Goal: Task Accomplishment & Management: Complete application form

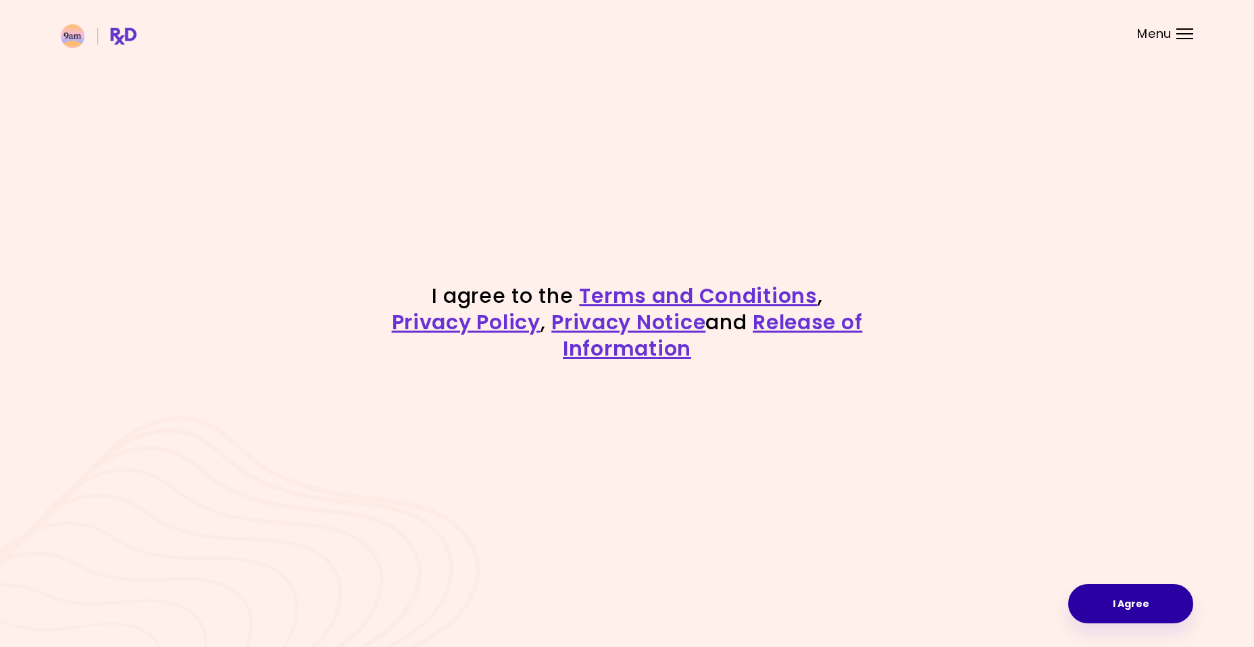
click at [1137, 603] on button "I Agree" at bounding box center [1130, 603] width 125 height 39
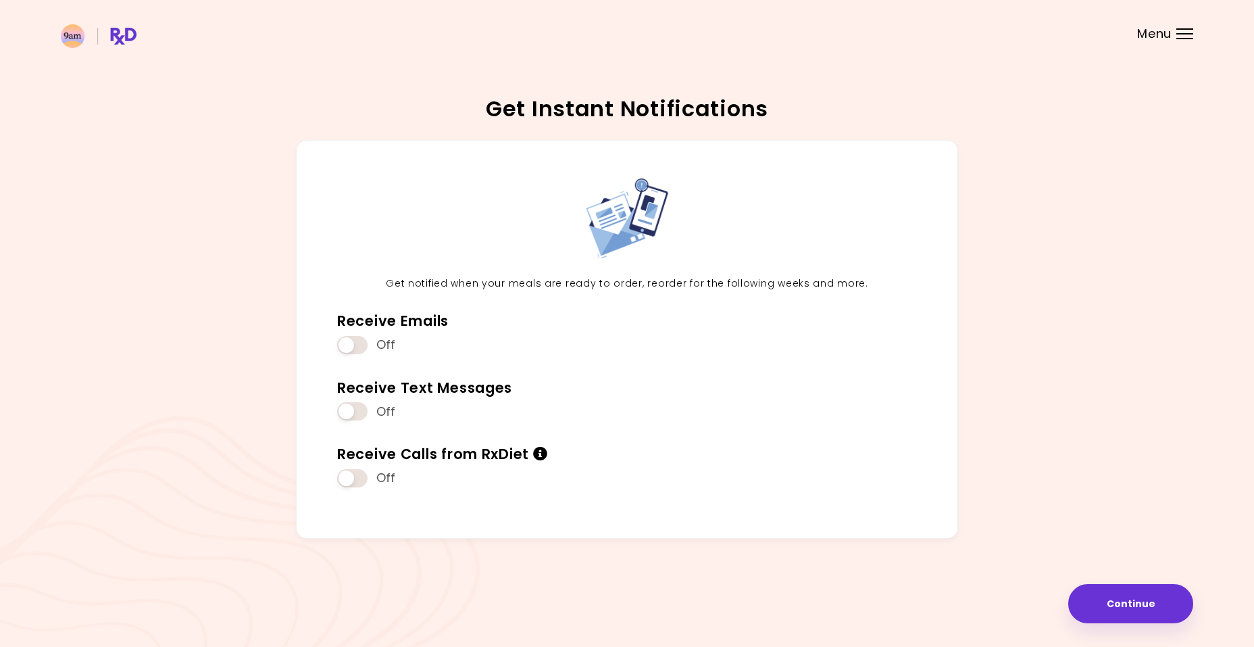
drag, startPoint x: 1091, startPoint y: 595, endPoint x: 813, endPoint y: 519, distance: 287.9
click at [813, 519] on div "Get Instant Notifications Get notified when your meals are ready to order, reor…" at bounding box center [627, 323] width 1133 height 532
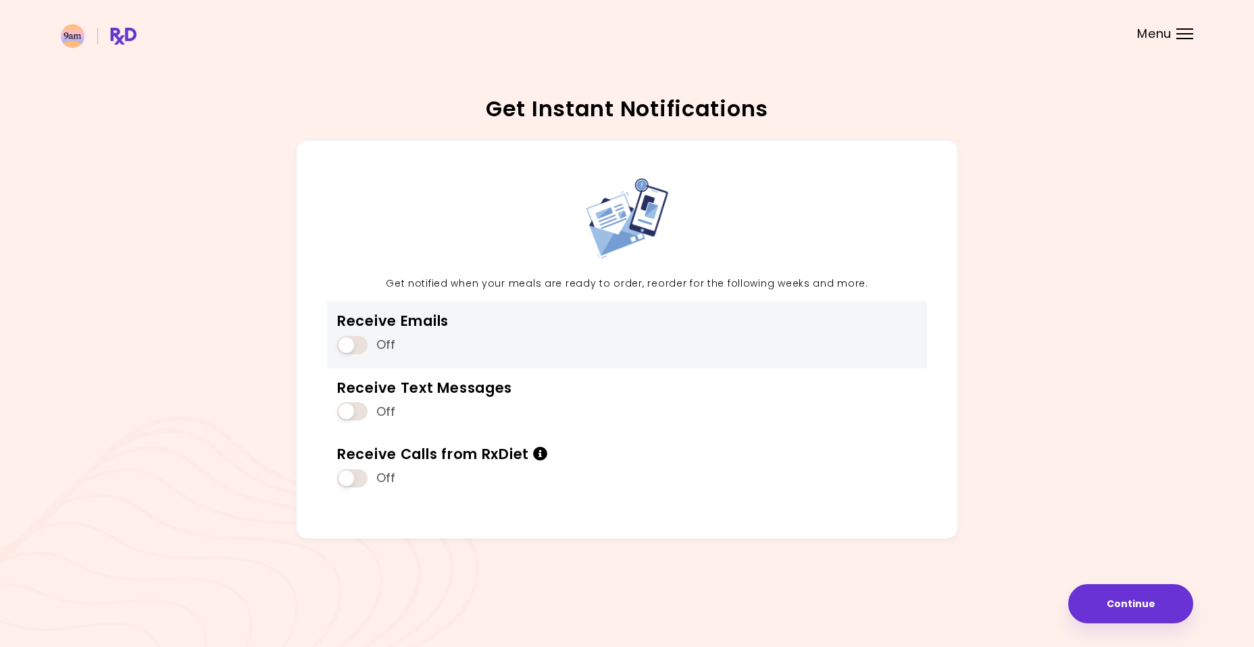
click at [353, 341] on span at bounding box center [352, 345] width 30 height 18
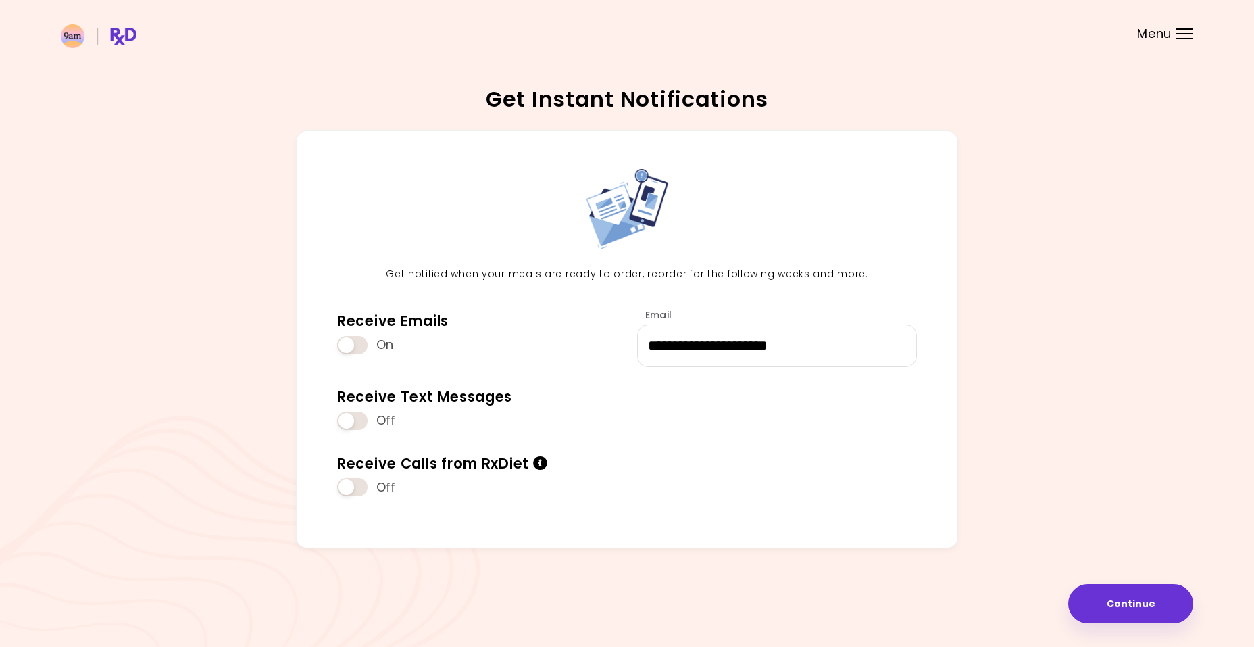
click at [349, 422] on span at bounding box center [352, 421] width 30 height 18
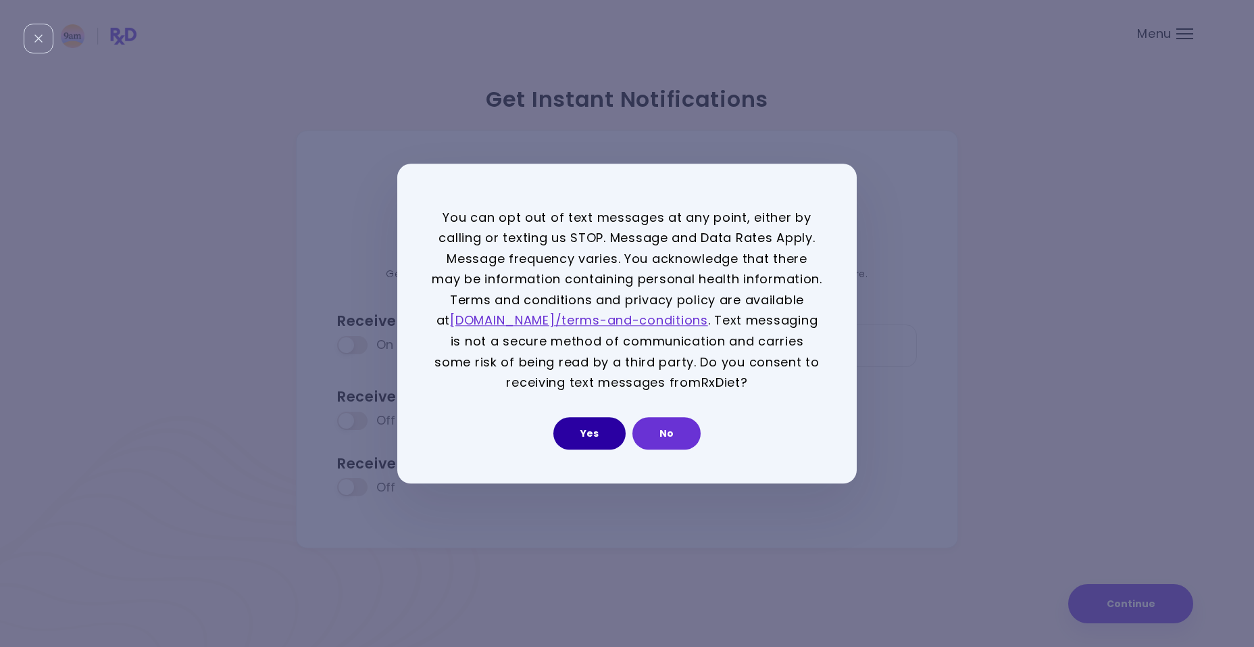
click at [595, 437] on button "Yes" at bounding box center [589, 433] width 72 height 32
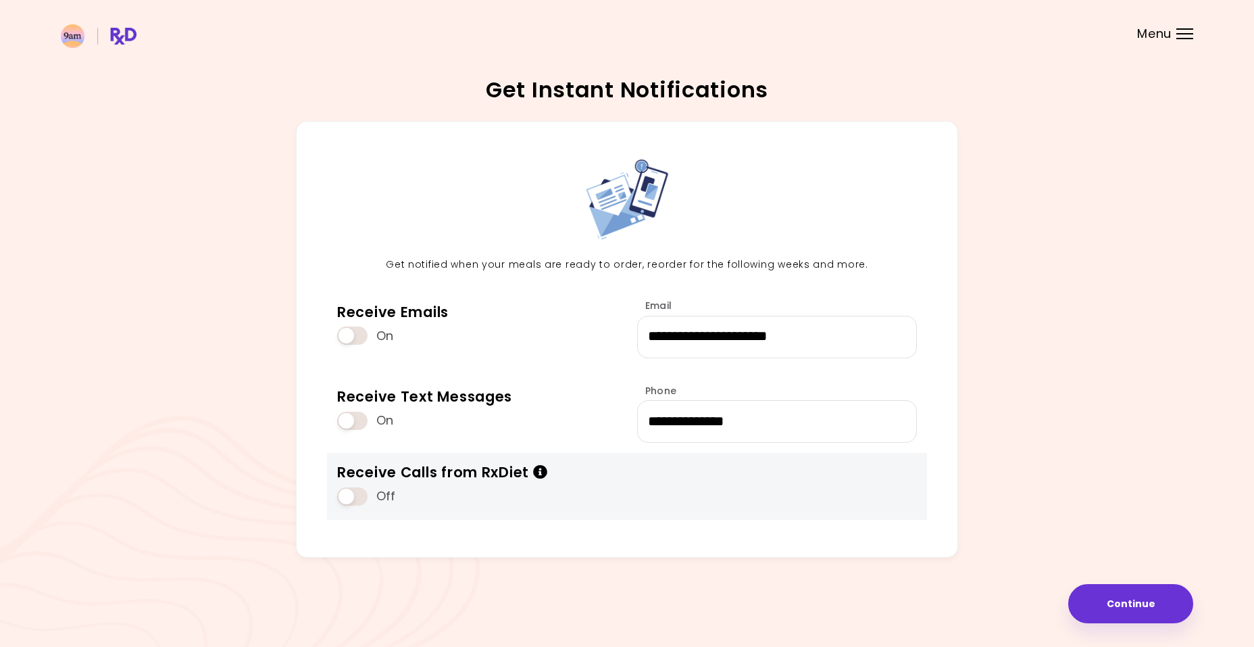
click at [348, 501] on span at bounding box center [352, 496] width 30 height 18
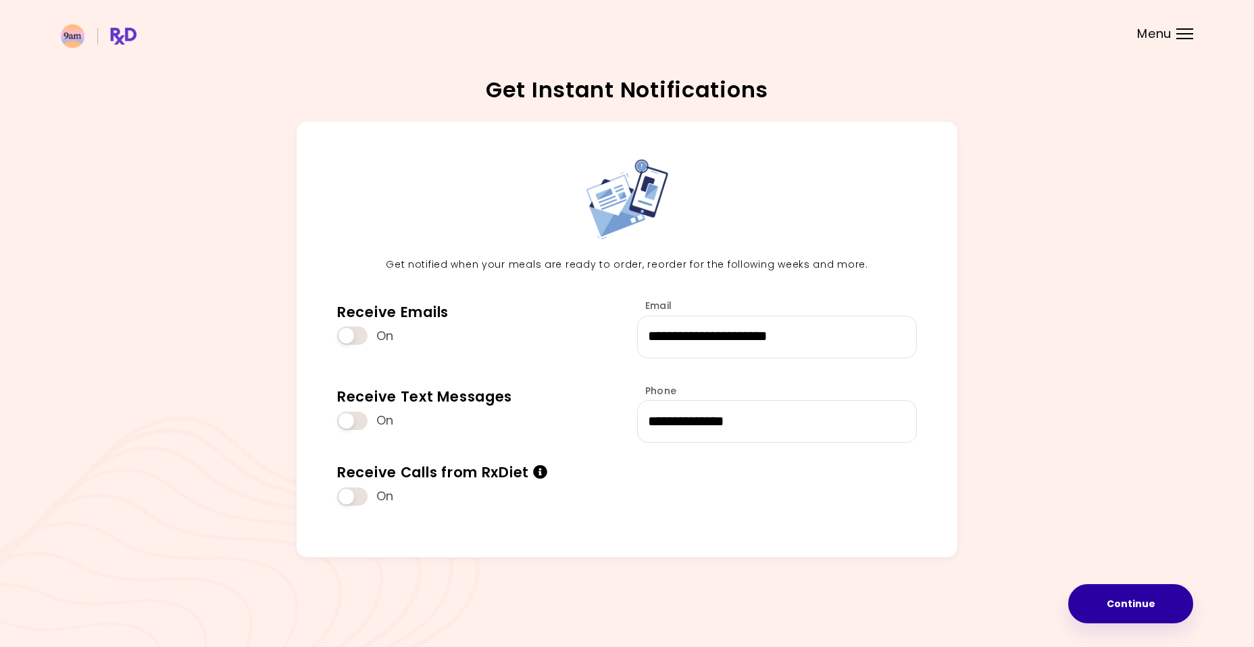
click at [1118, 598] on button "Continue" at bounding box center [1130, 603] width 125 height 39
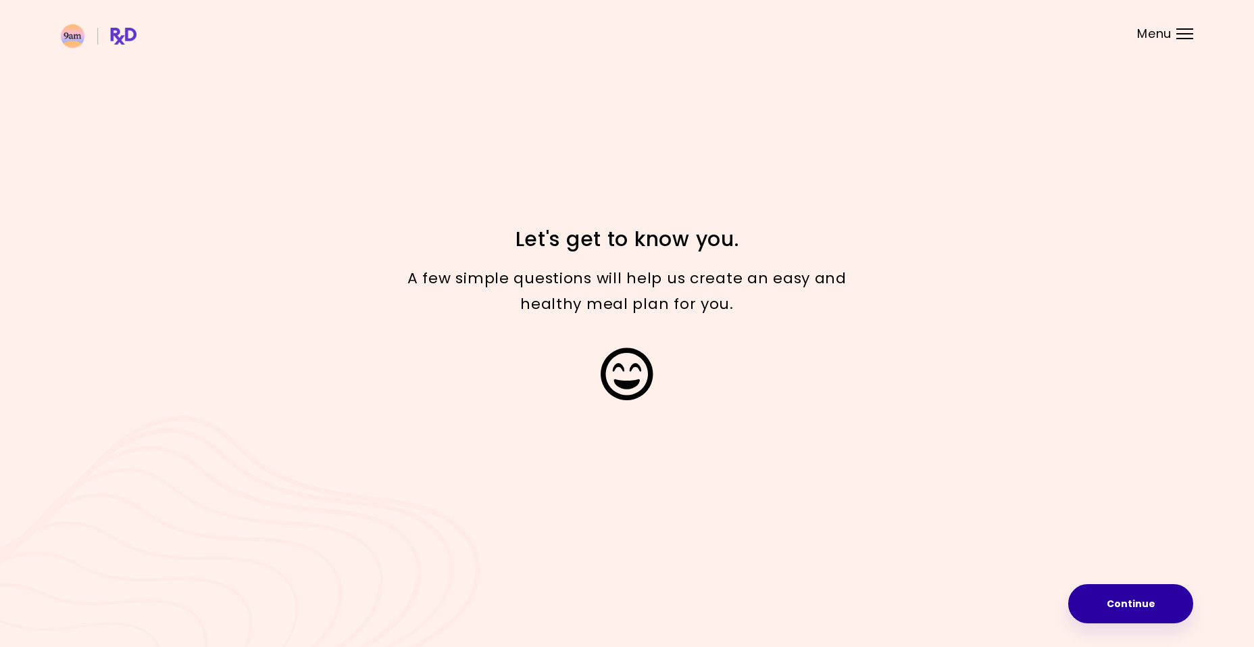
click at [1114, 606] on button "Continue" at bounding box center [1130, 603] width 125 height 39
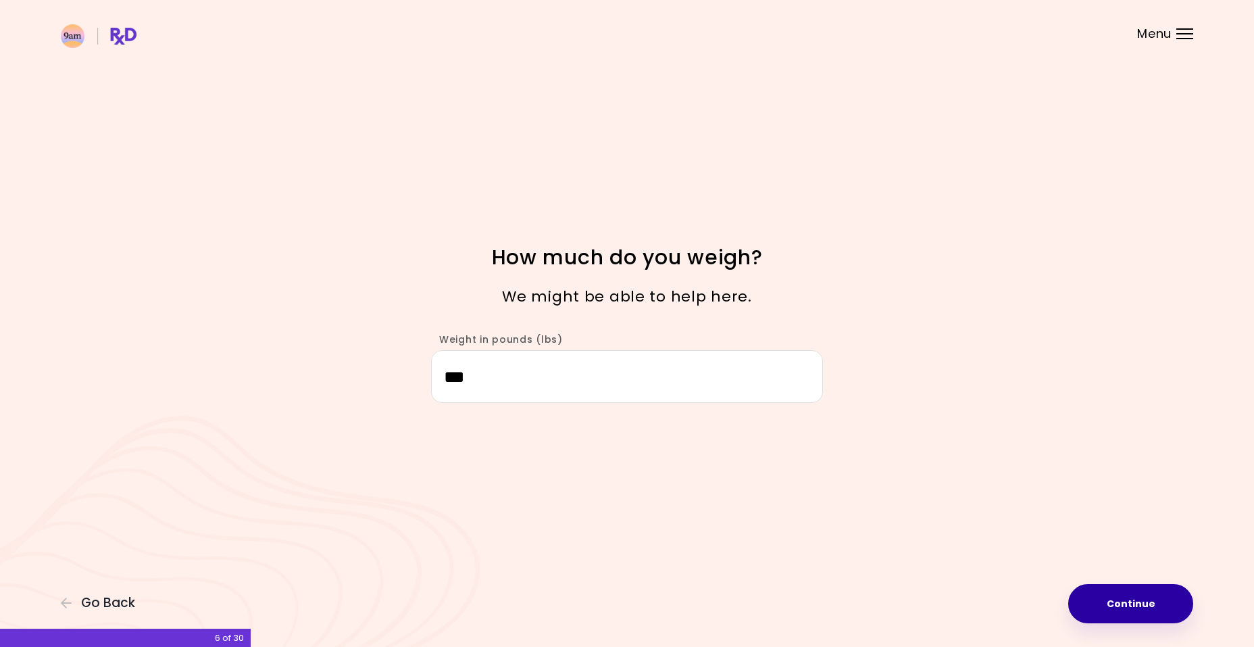
click at [1120, 595] on button "Continue" at bounding box center [1130, 603] width 125 height 39
select select "****"
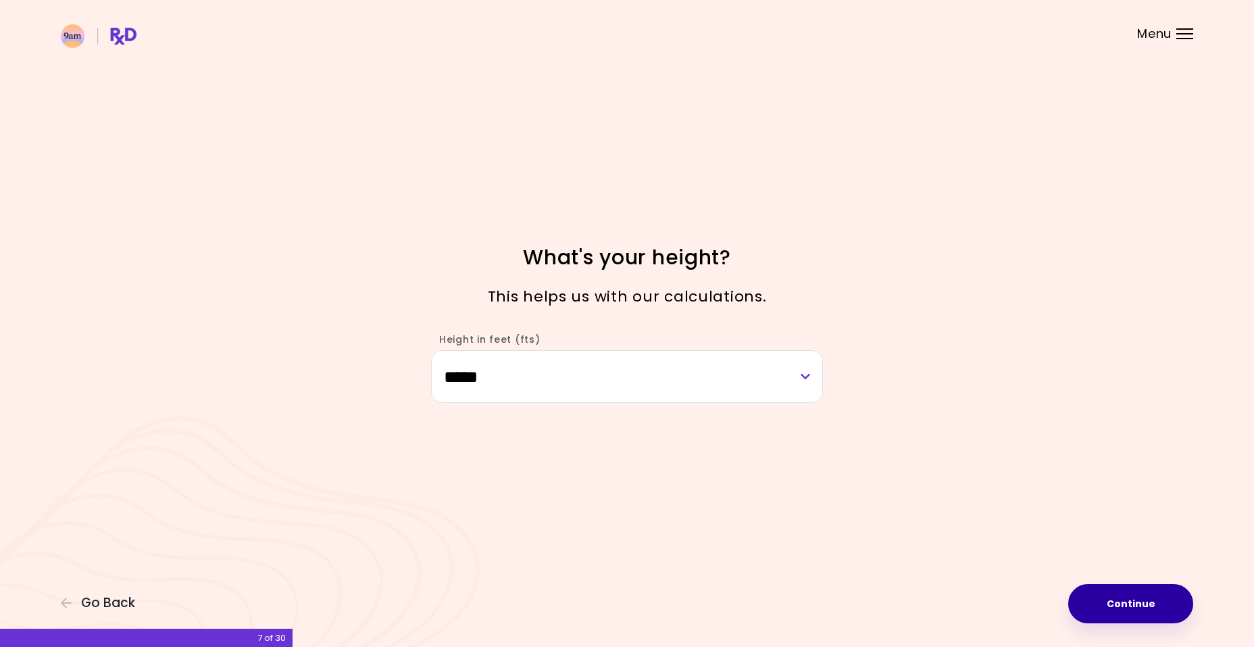
click at [1120, 595] on button "Continue" at bounding box center [1130, 603] width 125 height 39
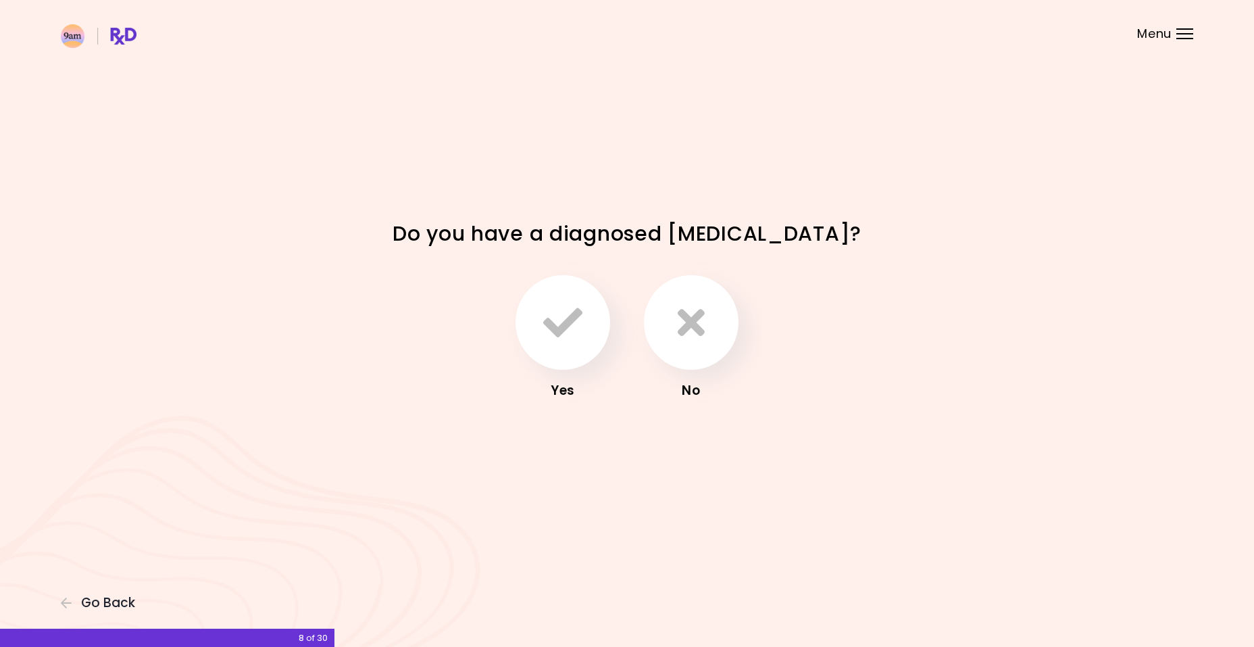
click at [991, 503] on div "Focusable invisible element Do you have a diagnosed [MEDICAL_DATA]? Yes No Go B…" at bounding box center [627, 323] width 1254 height 647
drag, startPoint x: 887, startPoint y: 302, endPoint x: 505, endPoint y: 318, distance: 382.2
click at [505, 318] on div "Yes No" at bounding box center [627, 338] width 649 height 176
click at [560, 316] on icon "button" at bounding box center [562, 322] width 39 height 39
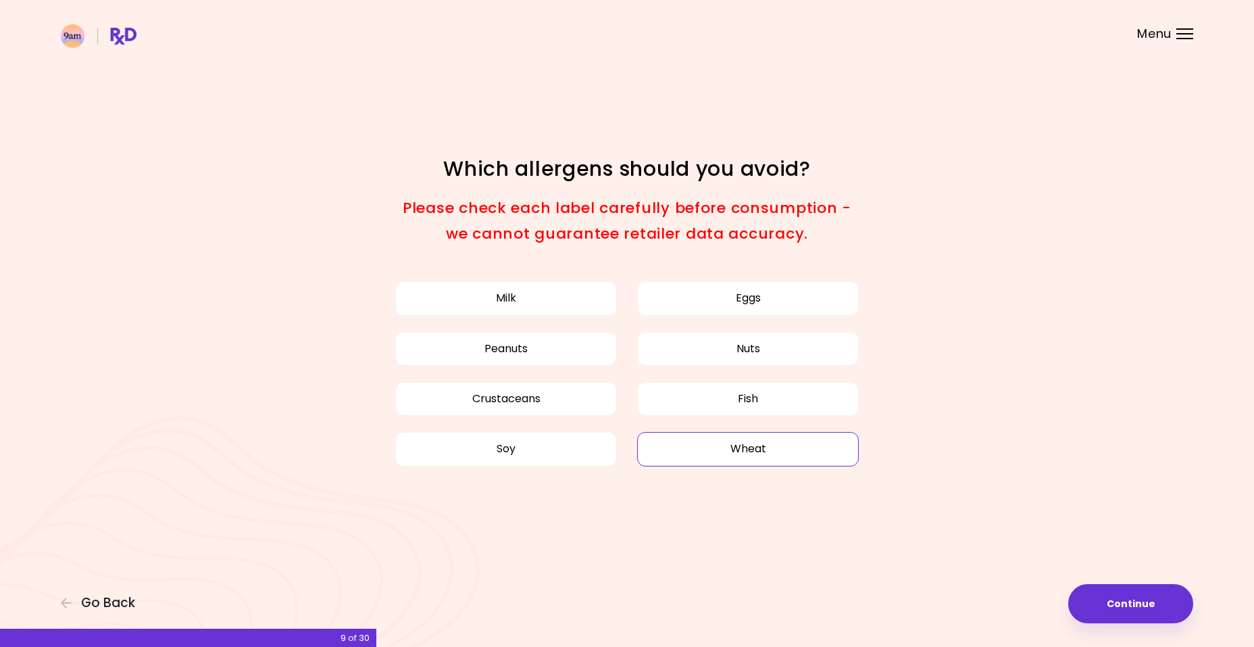
click at [745, 448] on button "Wheat" at bounding box center [748, 449] width 222 height 34
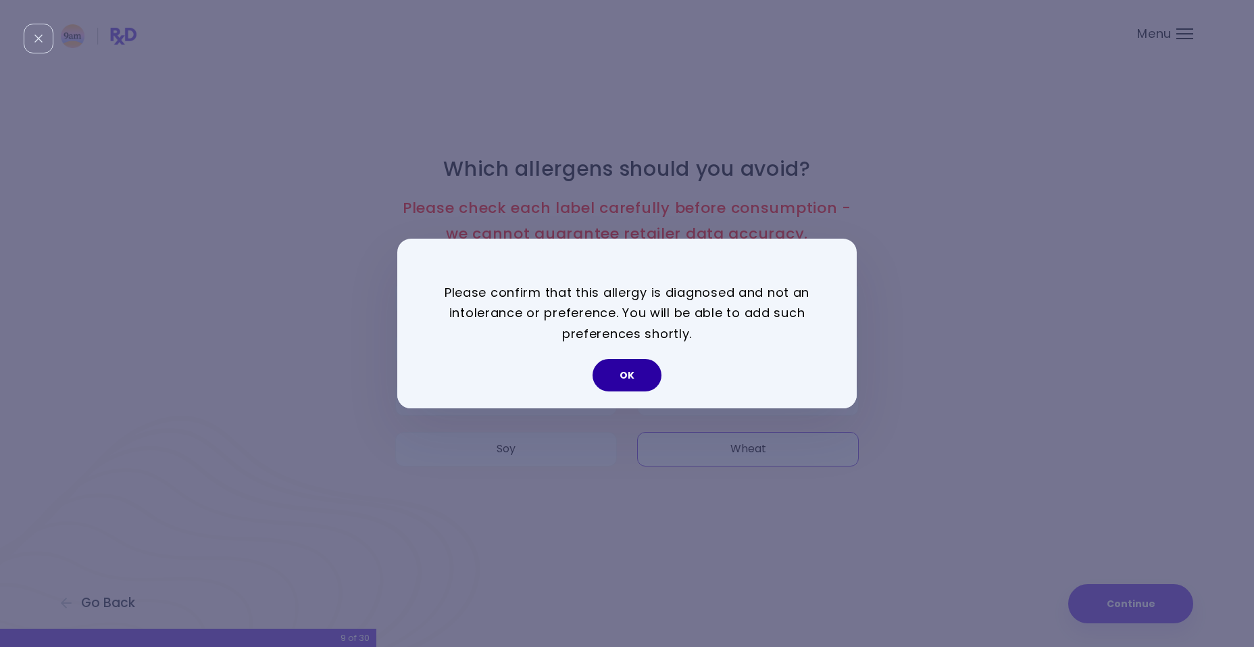
click at [629, 379] on button "OK" at bounding box center [627, 375] width 69 height 32
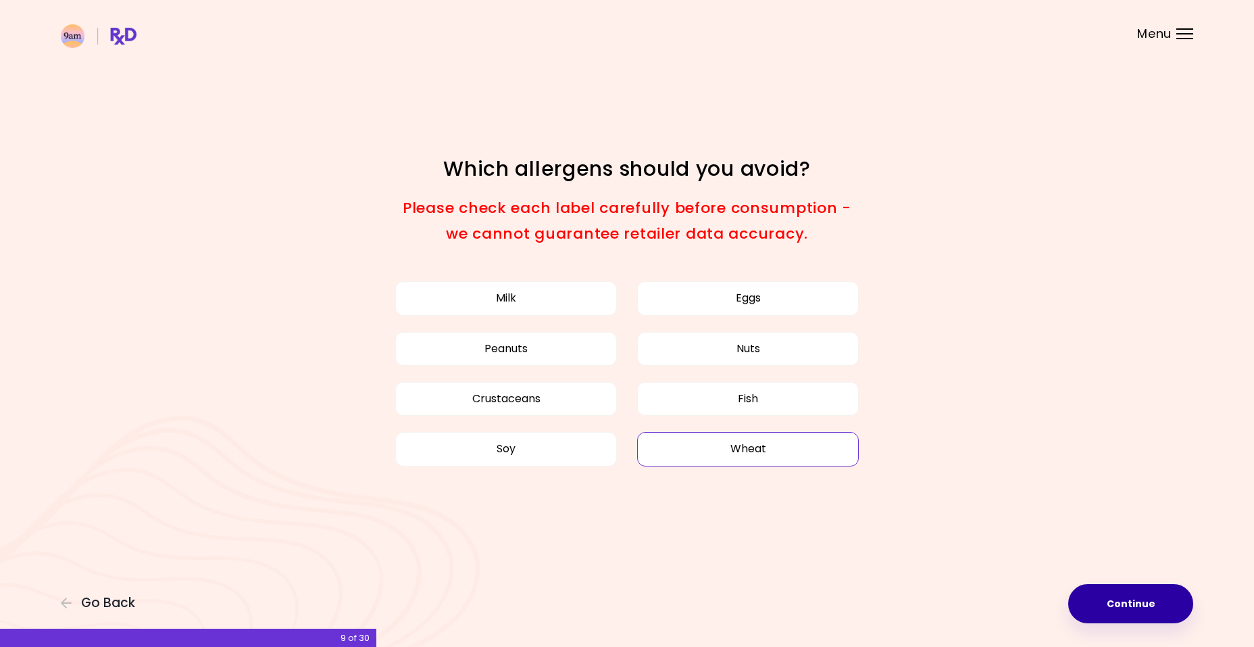
click at [1135, 603] on button "Continue" at bounding box center [1130, 603] width 125 height 39
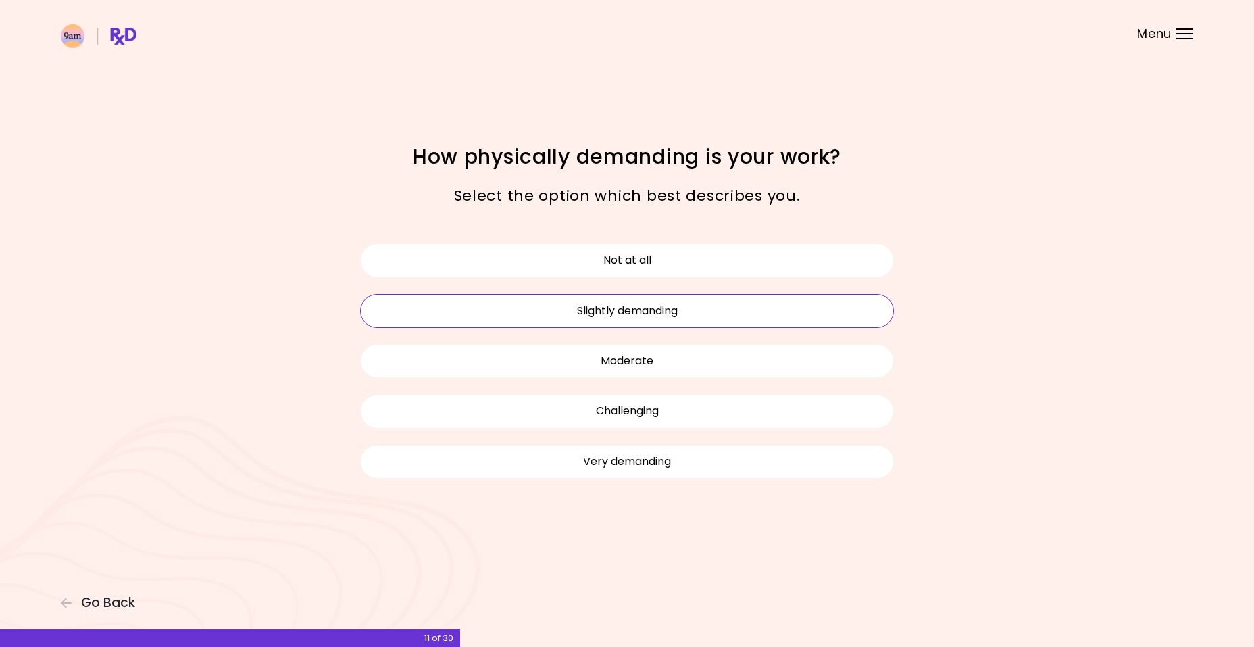
click at [663, 311] on button "Slightly demanding" at bounding box center [627, 311] width 534 height 34
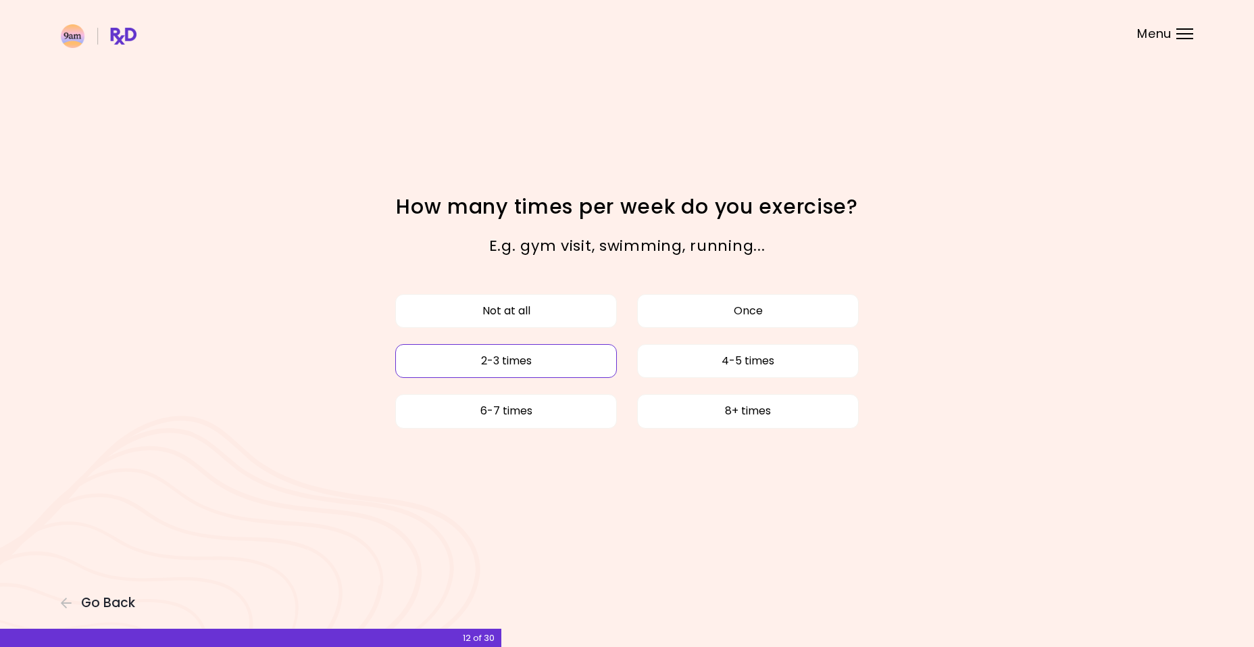
click at [588, 357] on button "2-3 times" at bounding box center [506, 361] width 222 height 34
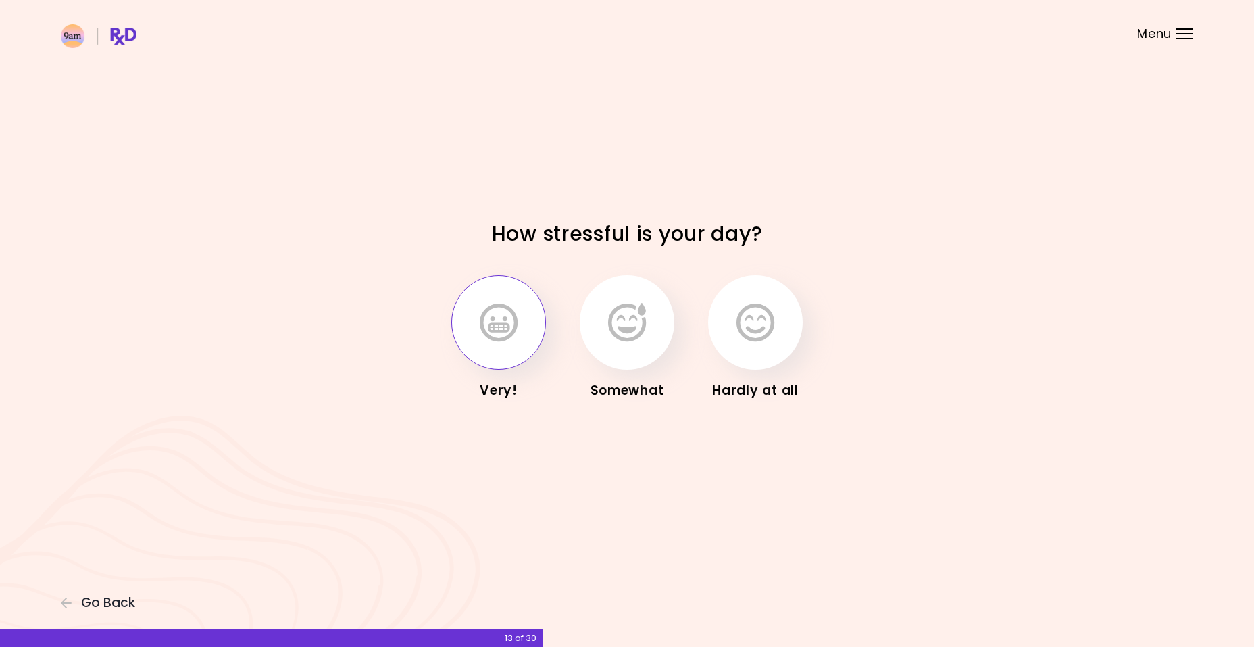
click at [484, 343] on button "button" at bounding box center [498, 322] width 95 height 95
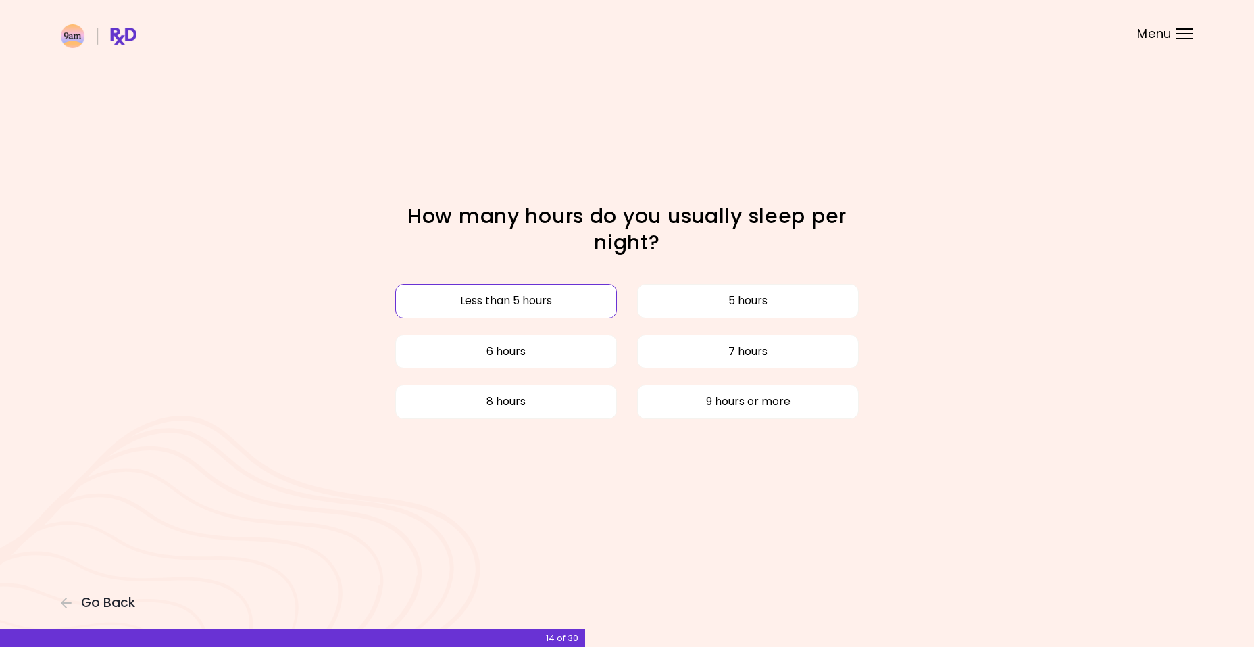
click at [561, 299] on button "Less than 5 hours" at bounding box center [506, 301] width 222 height 34
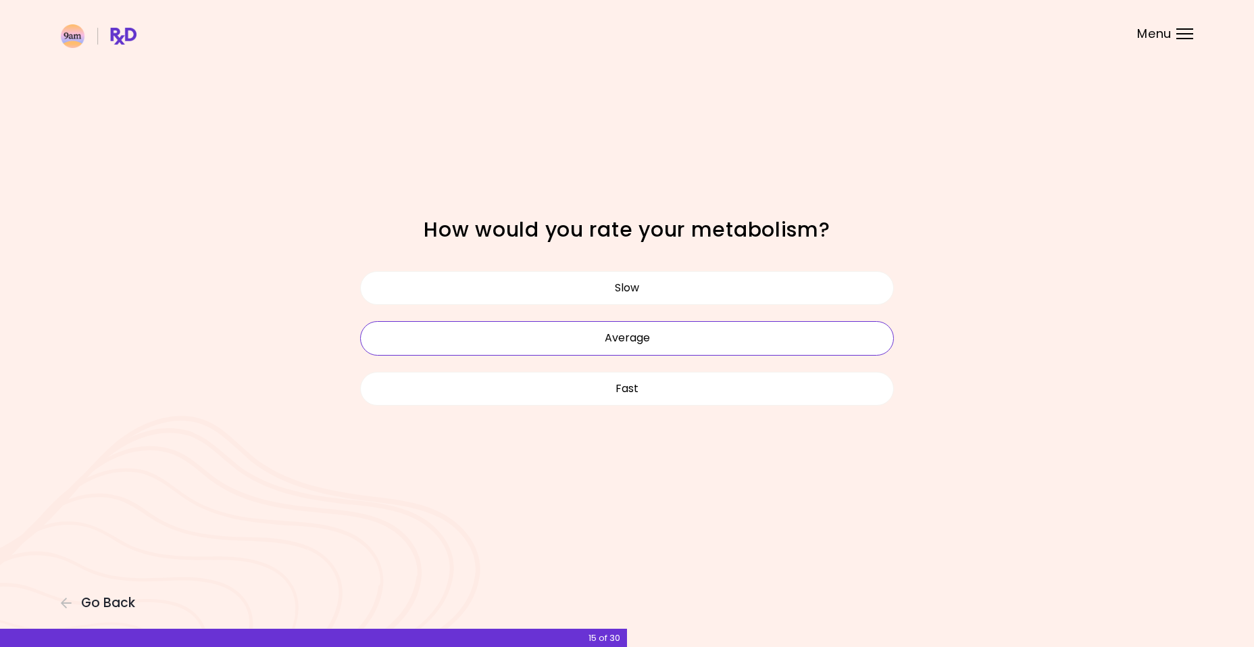
click at [622, 337] on button "Average" at bounding box center [627, 338] width 534 height 34
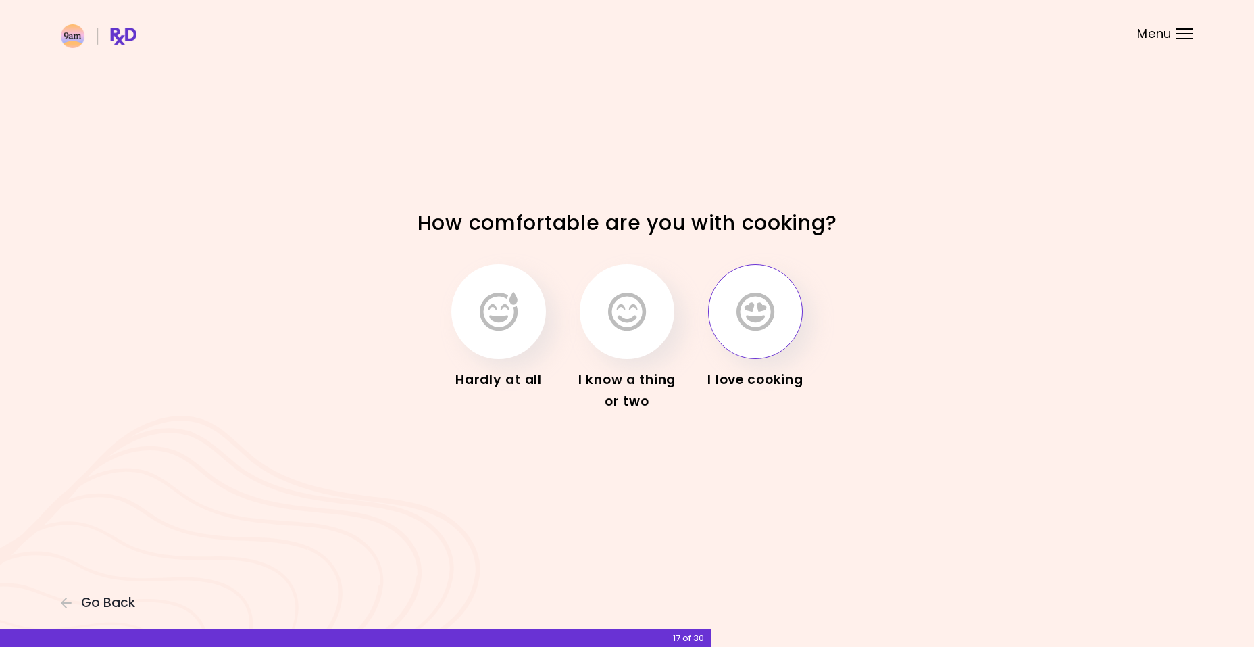
click at [783, 330] on button "button" at bounding box center [755, 311] width 95 height 95
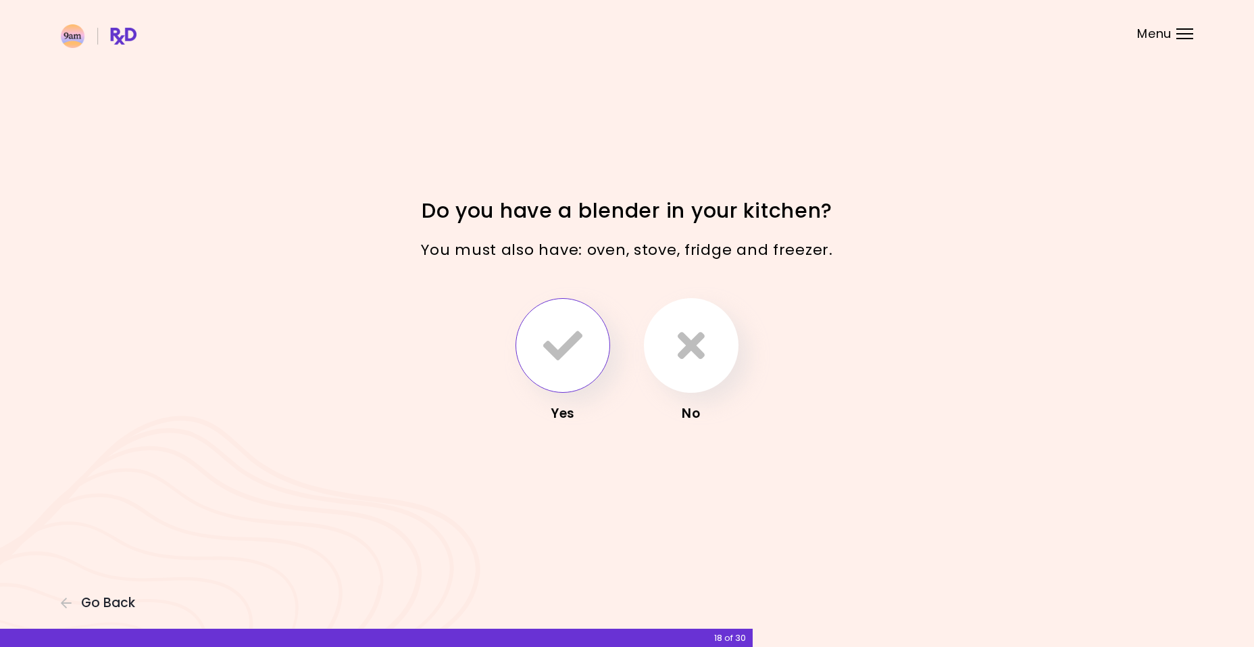
click at [570, 341] on icon "button" at bounding box center [562, 345] width 39 height 39
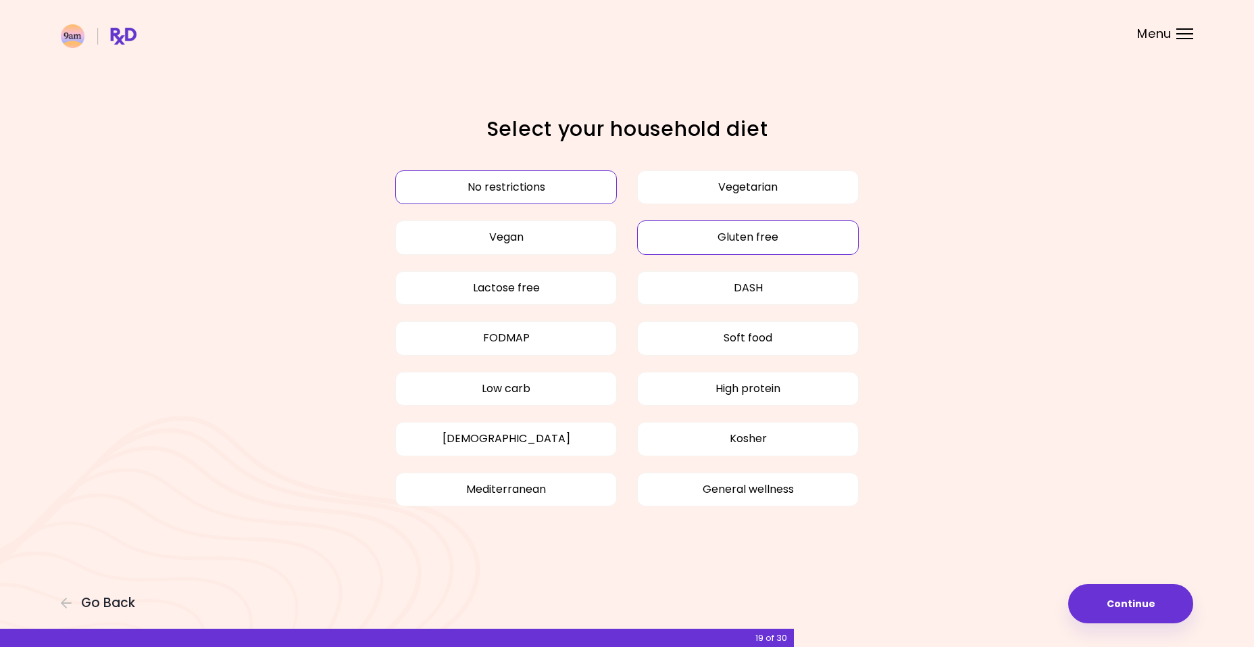
click at [734, 244] on button "Gluten free" at bounding box center [748, 237] width 222 height 34
click at [555, 290] on button "Lactose free" at bounding box center [506, 288] width 222 height 34
click at [679, 390] on button "High protein" at bounding box center [748, 389] width 222 height 34
click at [565, 391] on button "Low carb" at bounding box center [506, 389] width 222 height 34
click at [1135, 597] on button "Continue" at bounding box center [1130, 603] width 125 height 39
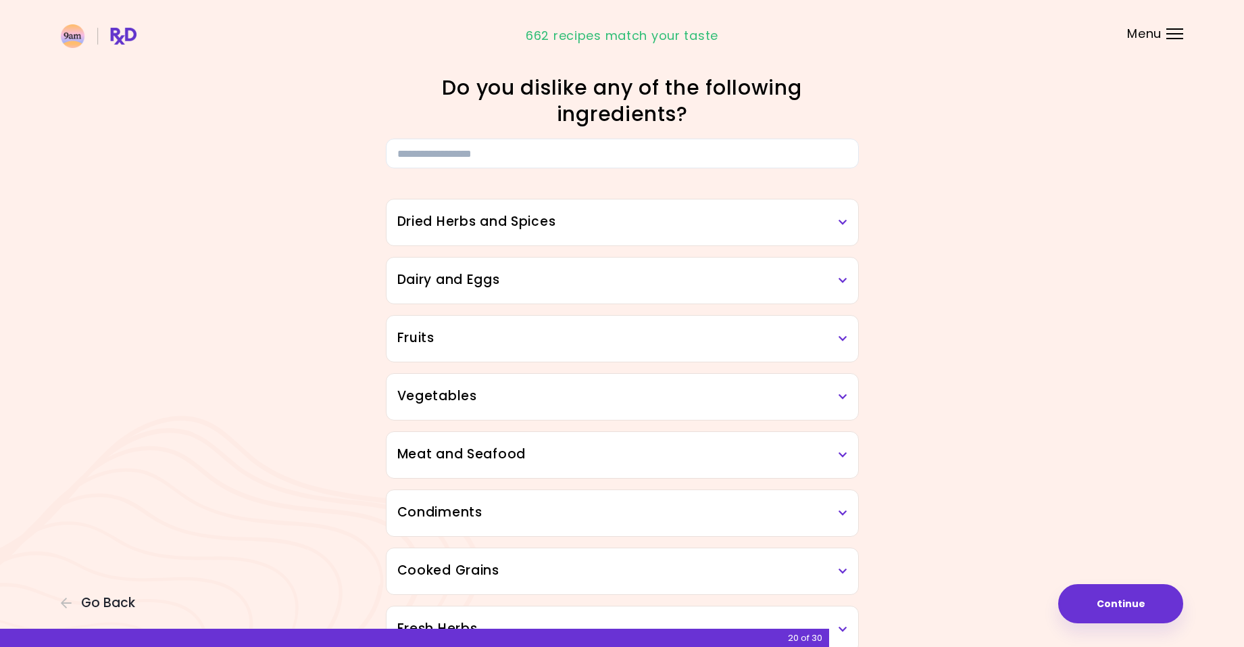
click at [846, 567] on icon at bounding box center [843, 570] width 9 height 9
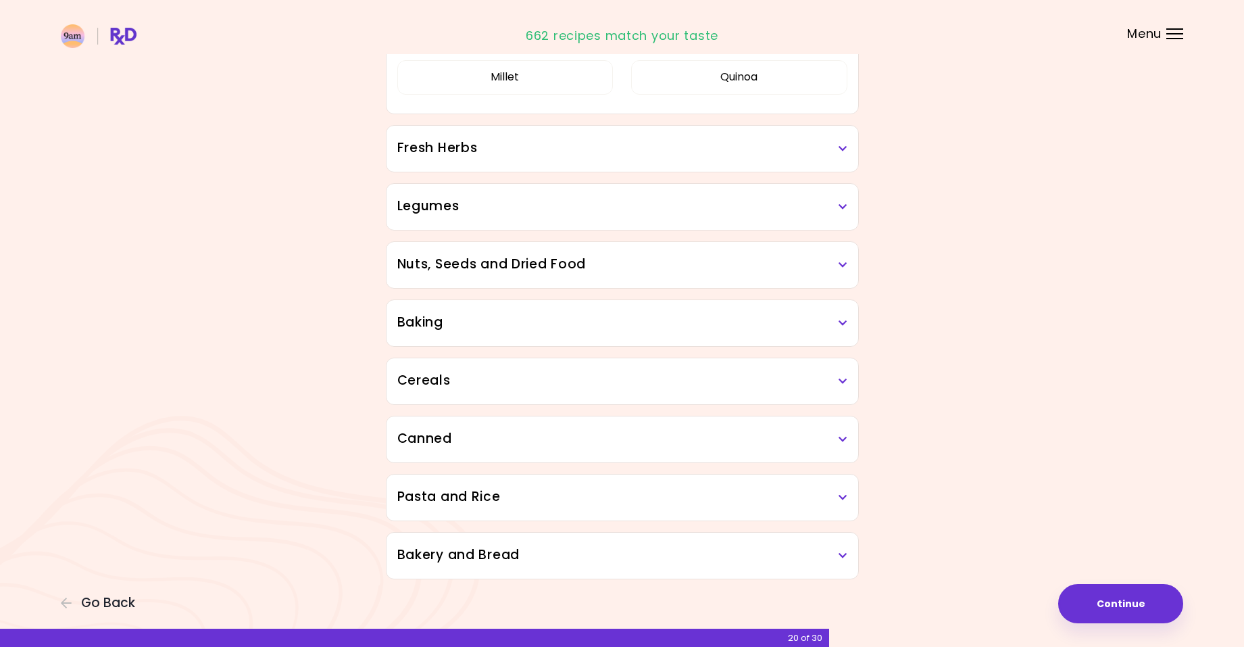
scroll to position [599, 0]
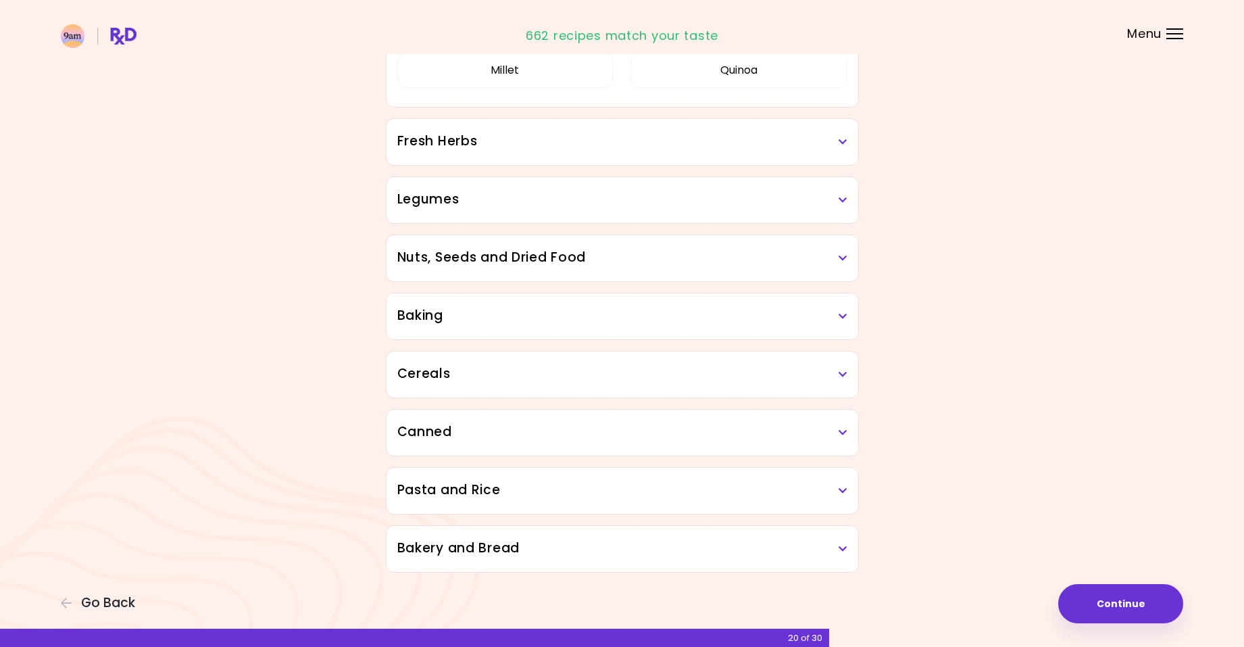
click at [847, 375] on div "Cereals" at bounding box center [623, 374] width 472 height 46
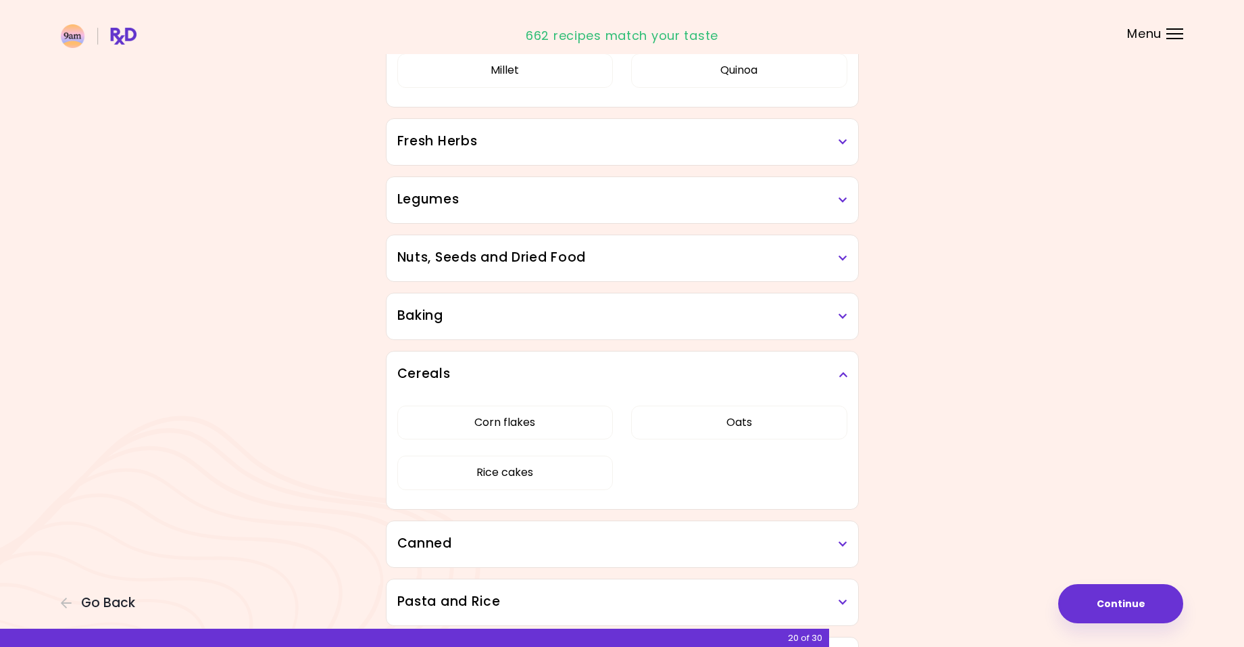
click at [846, 374] on icon at bounding box center [843, 374] width 9 height 9
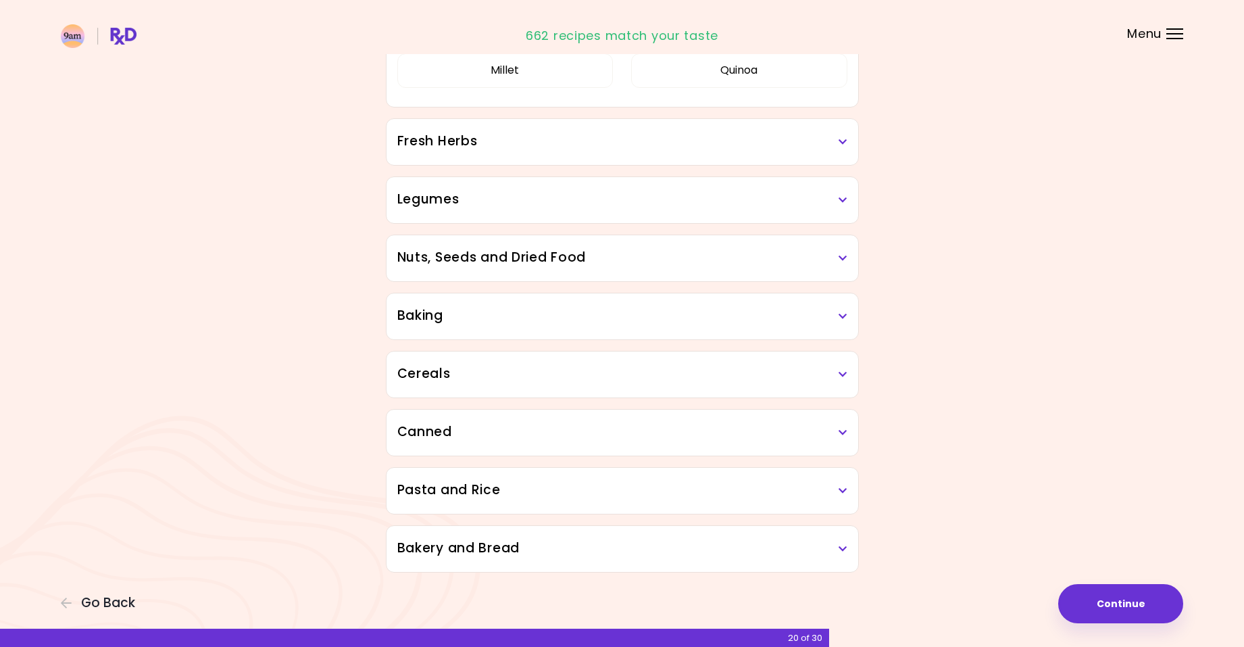
click at [426, 370] on h3 "Cereals" at bounding box center [622, 374] width 450 height 20
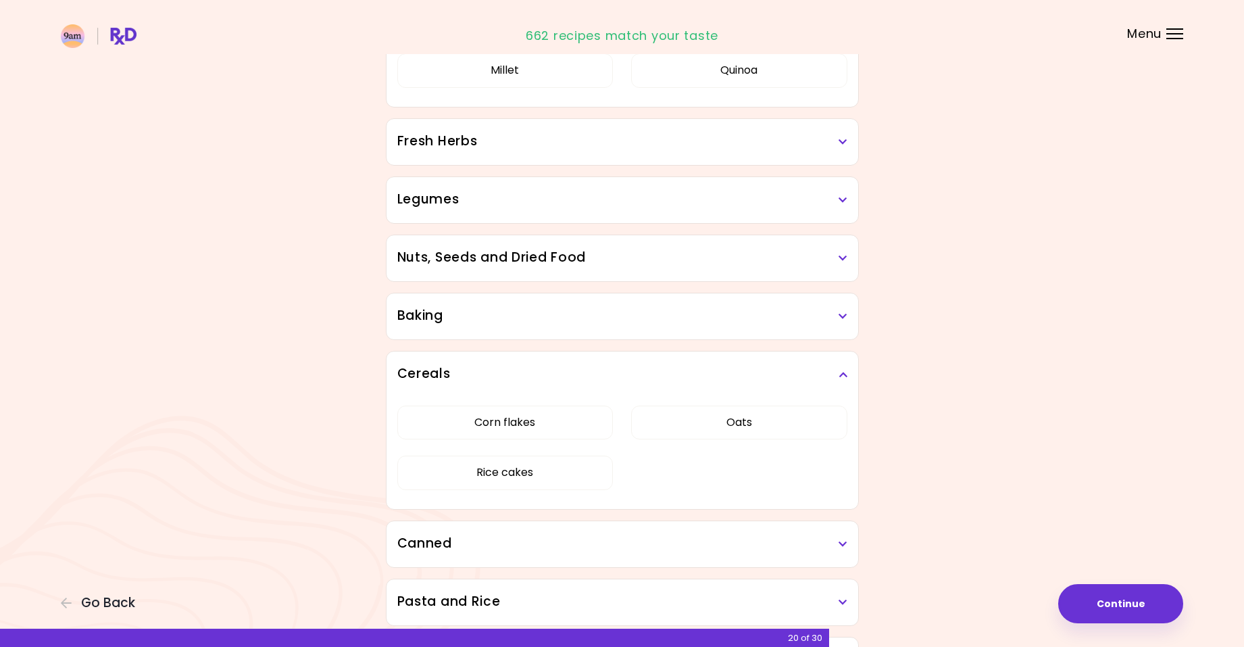
click at [512, 416] on div "Corn flakes Oats Rice cakes" at bounding box center [622, 453] width 450 height 112
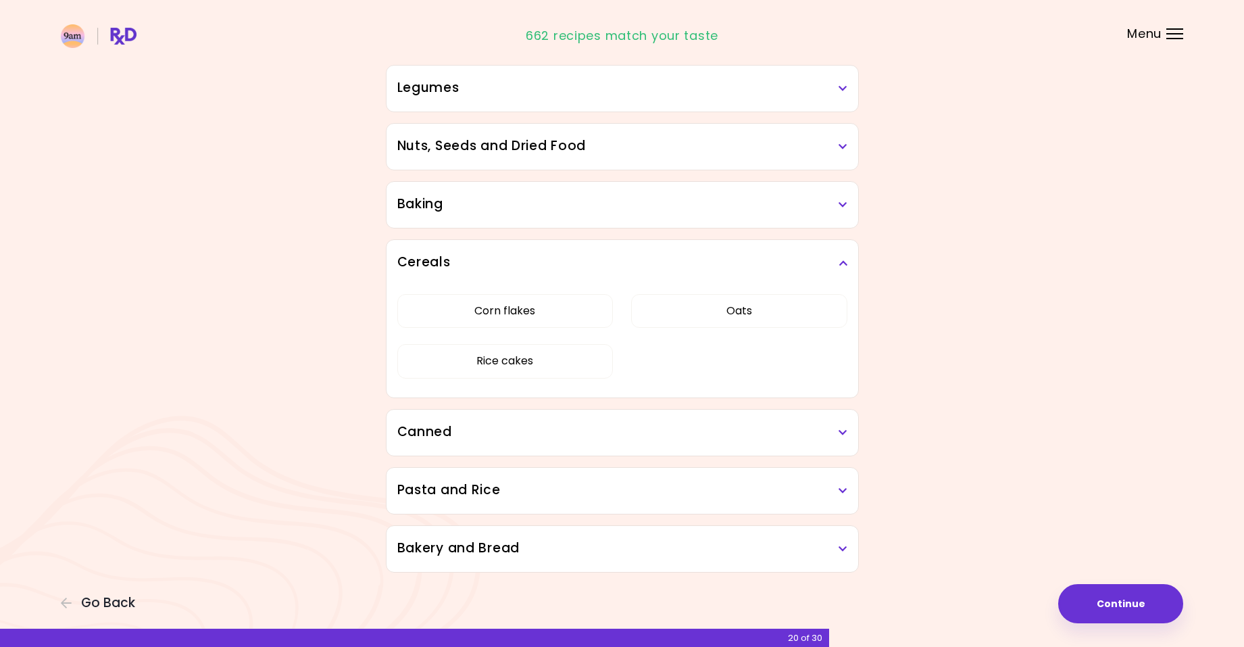
click at [844, 265] on icon at bounding box center [843, 262] width 9 height 9
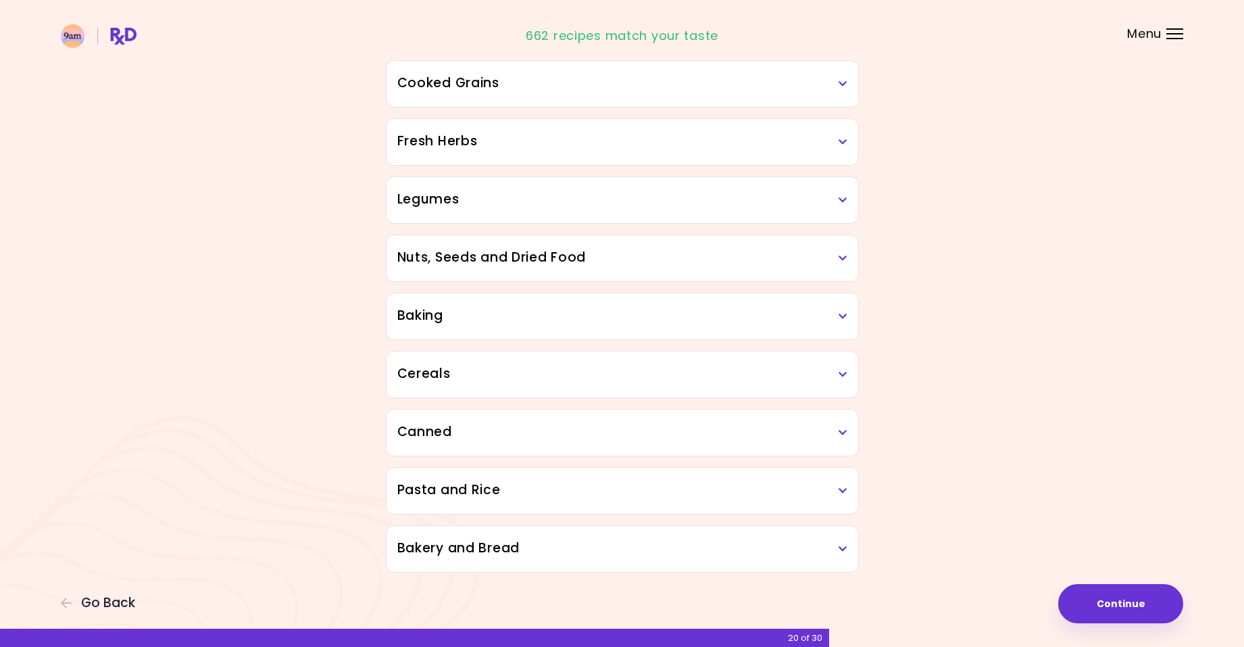
scroll to position [487, 0]
click at [1152, 606] on button "Continue" at bounding box center [1120, 603] width 125 height 39
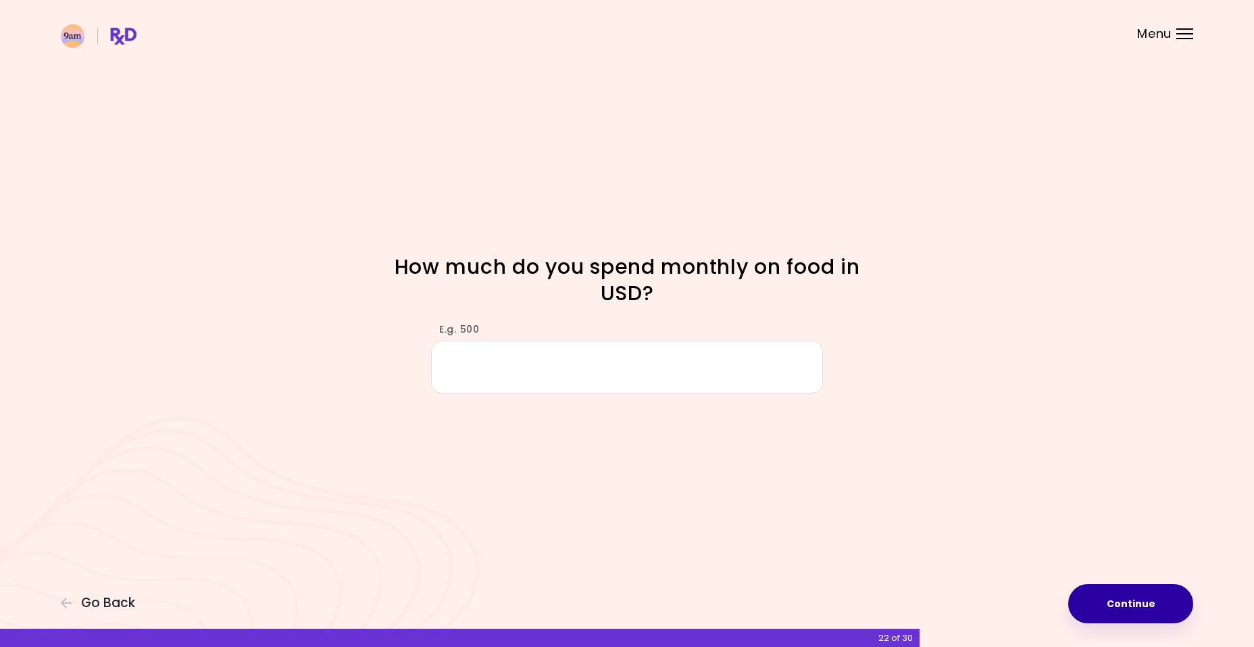
click at [1152, 597] on button "Continue" at bounding box center [1130, 603] width 125 height 39
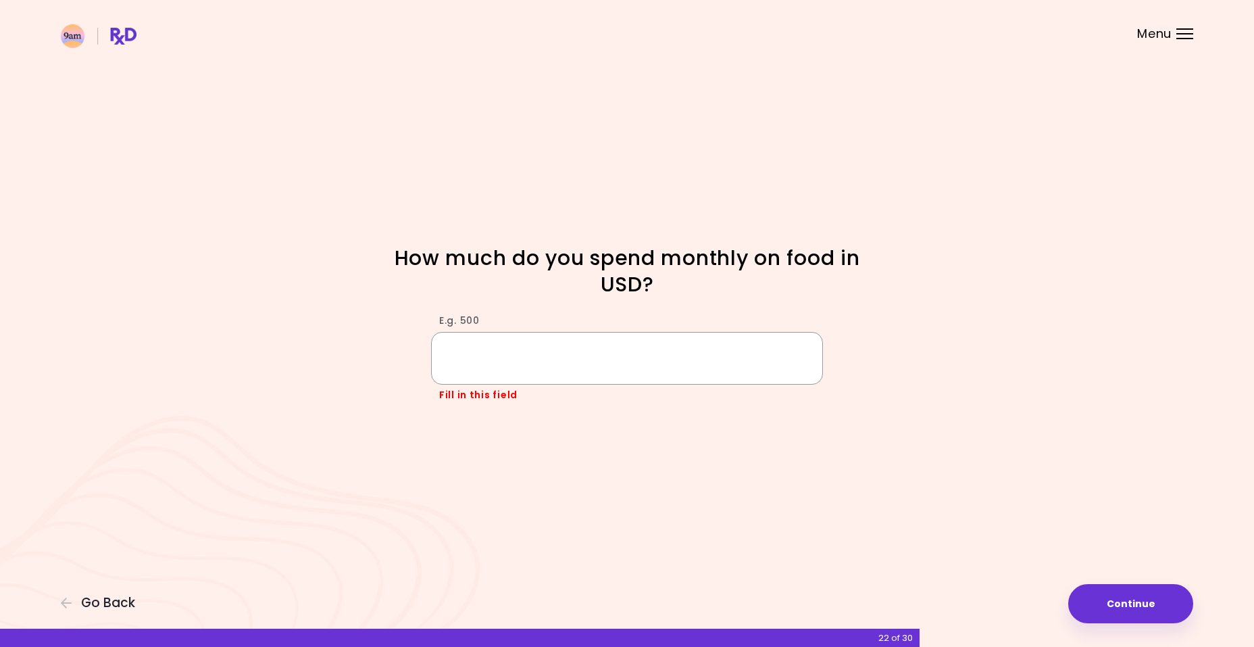
click at [630, 353] on input "E.g. 500" at bounding box center [627, 358] width 392 height 52
type input "***"
click at [1116, 603] on button "Continue" at bounding box center [1130, 603] width 125 height 39
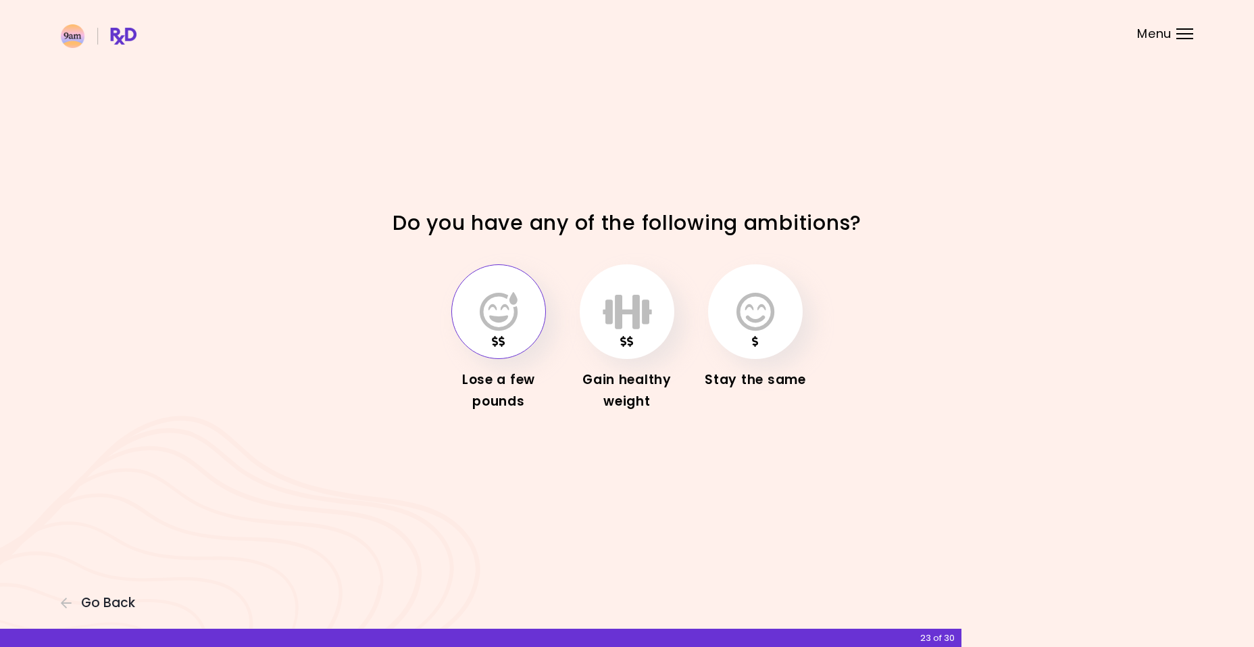
click at [512, 312] on icon "button" at bounding box center [499, 311] width 38 height 39
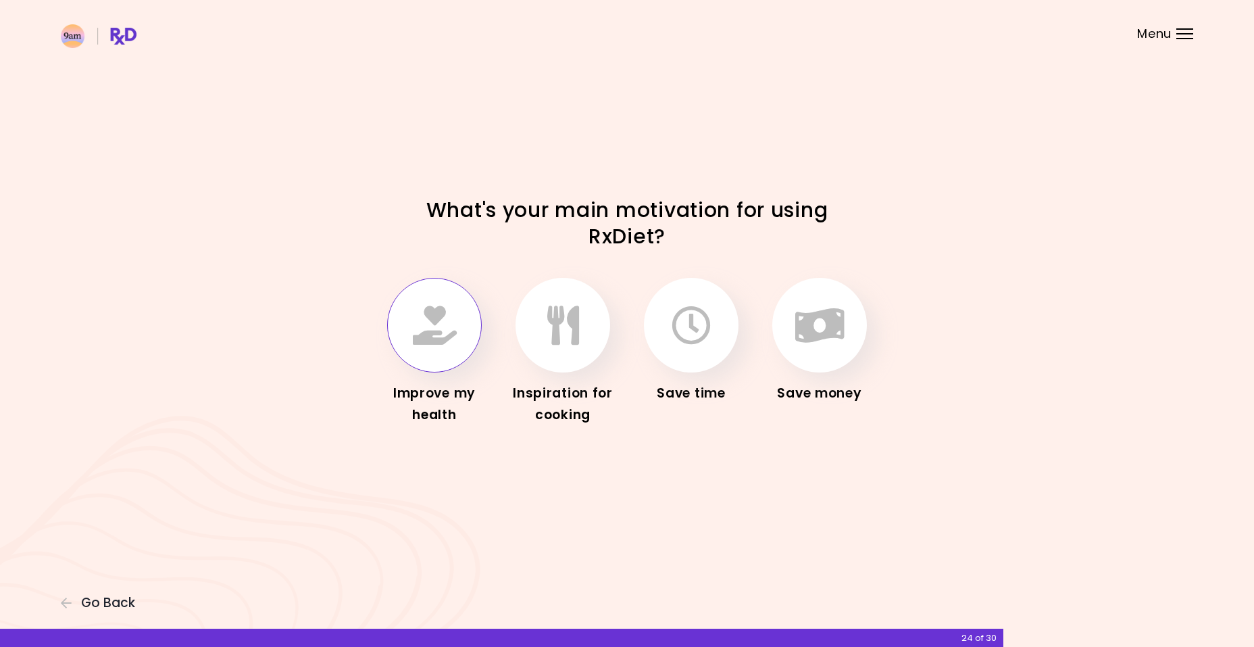
click at [456, 336] on icon "button" at bounding box center [435, 324] width 44 height 39
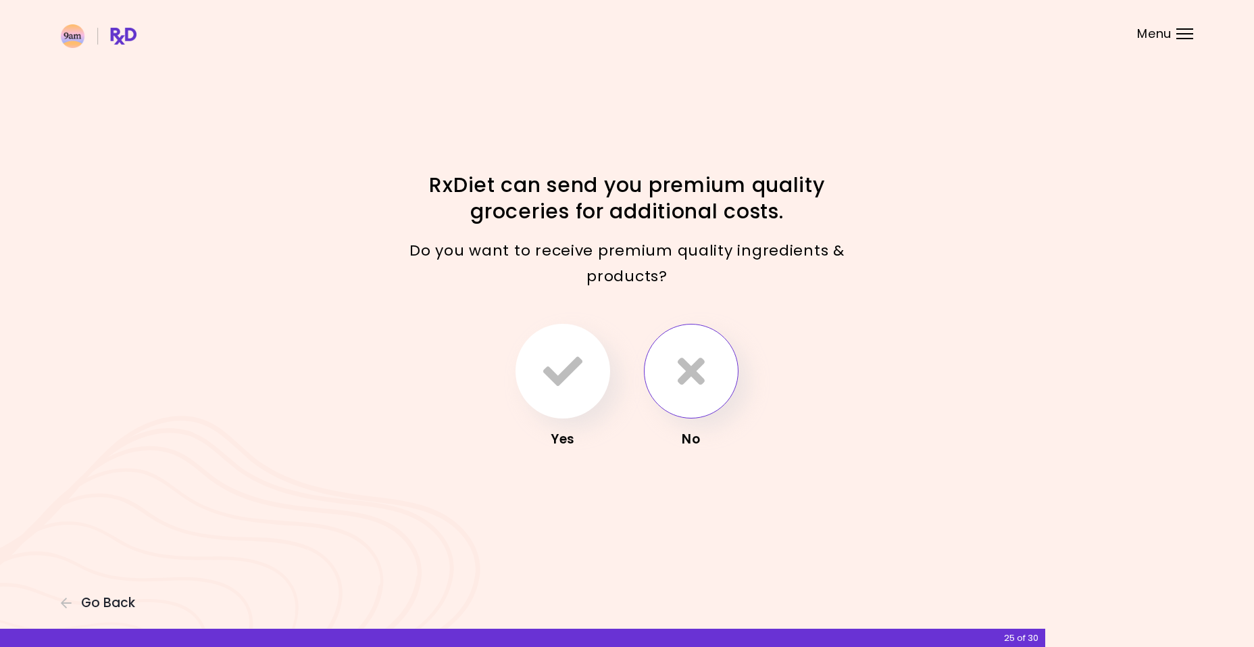
click at [702, 376] on icon "button" at bounding box center [691, 370] width 27 height 39
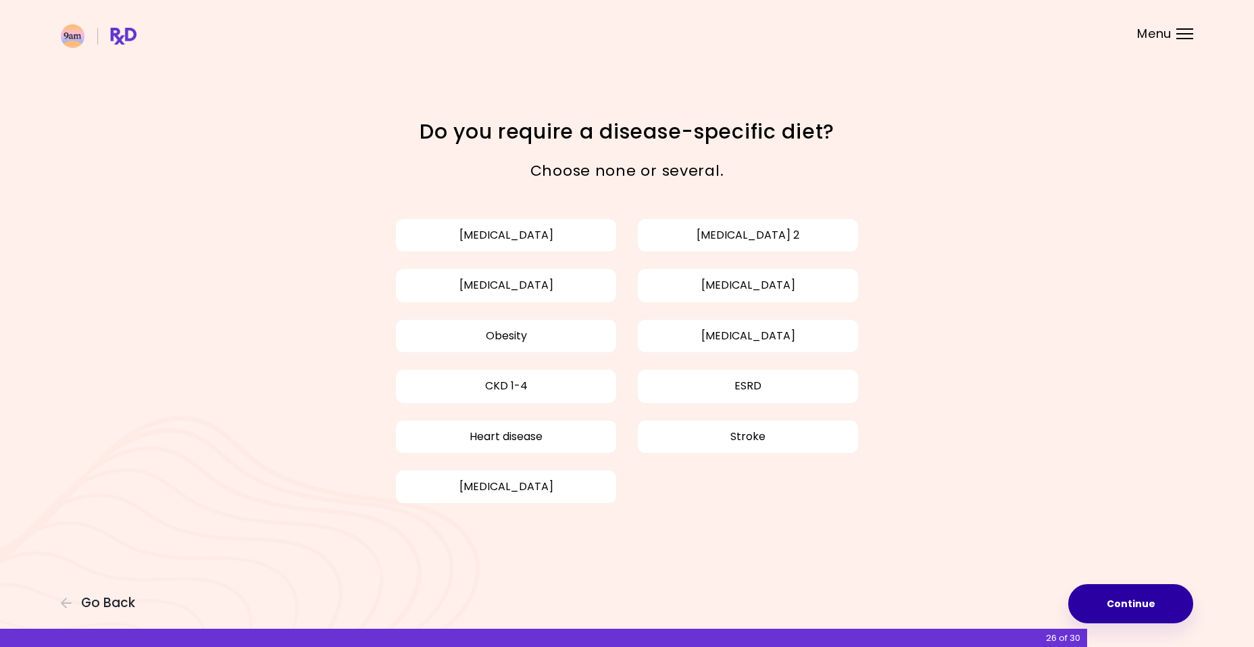
click at [1101, 597] on button "Continue" at bounding box center [1130, 603] width 125 height 39
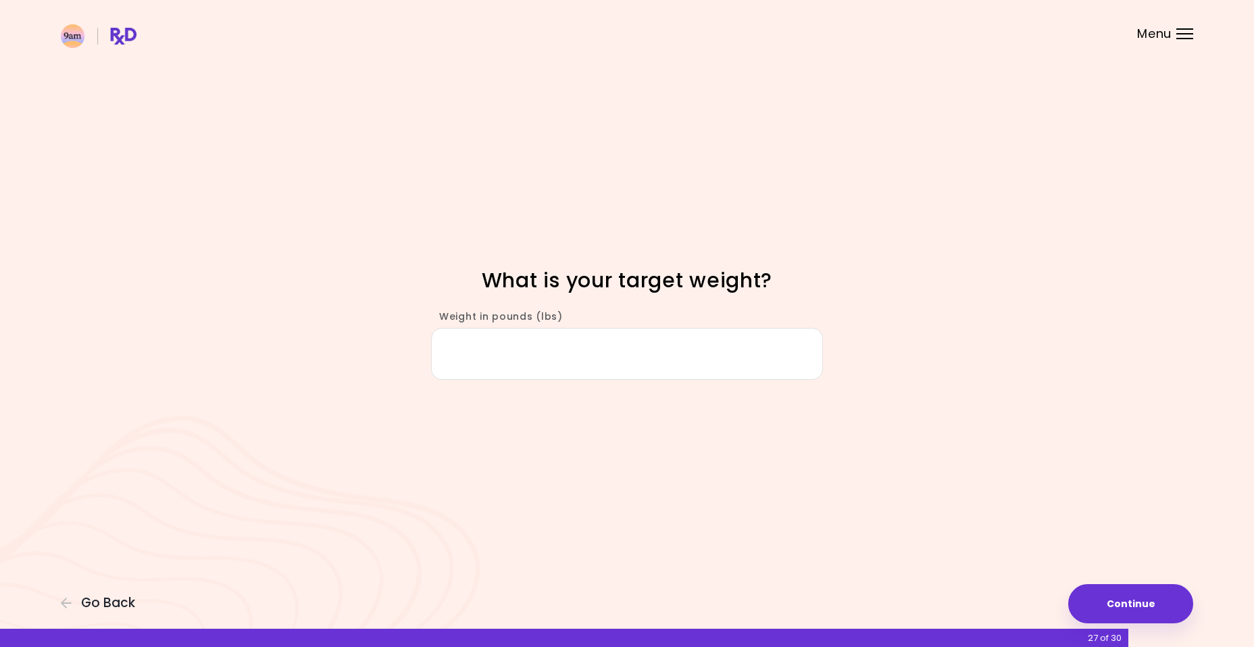
click at [616, 361] on input "Weight in pounds (lbs)" at bounding box center [627, 354] width 392 height 52
type input "***"
click at [1121, 584] on button "Continue" at bounding box center [1130, 603] width 125 height 39
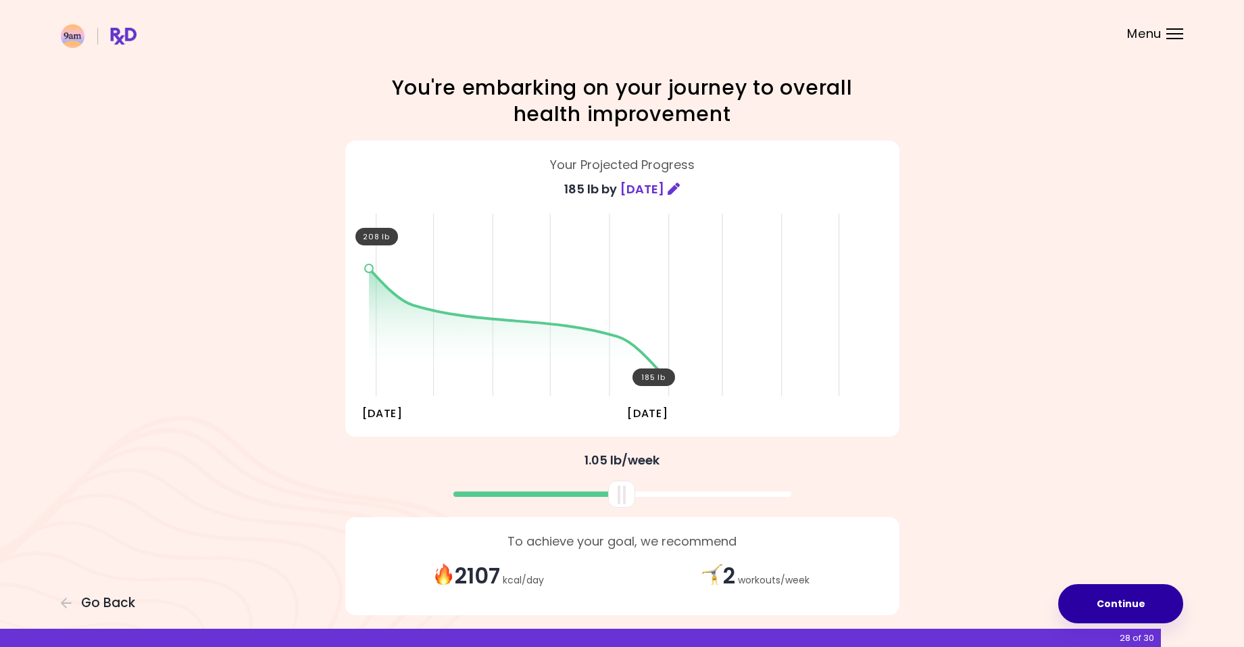
click at [1118, 606] on button "Continue" at bounding box center [1120, 603] width 125 height 39
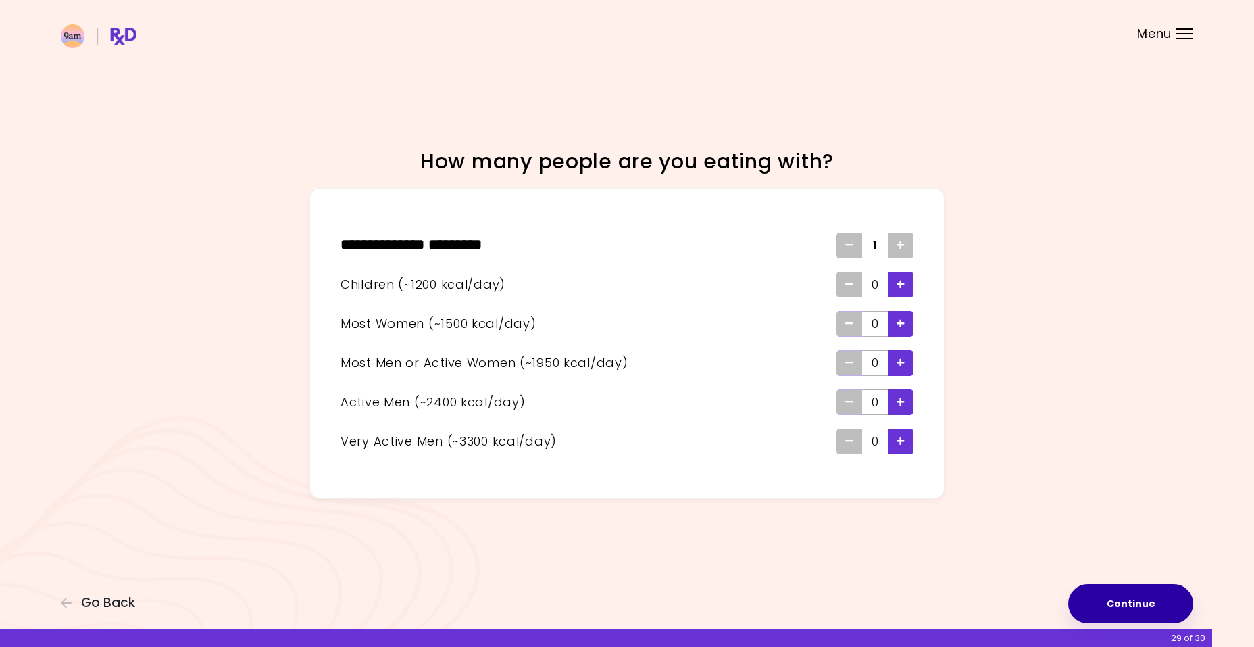
click at [1154, 608] on button "Continue" at bounding box center [1130, 603] width 125 height 39
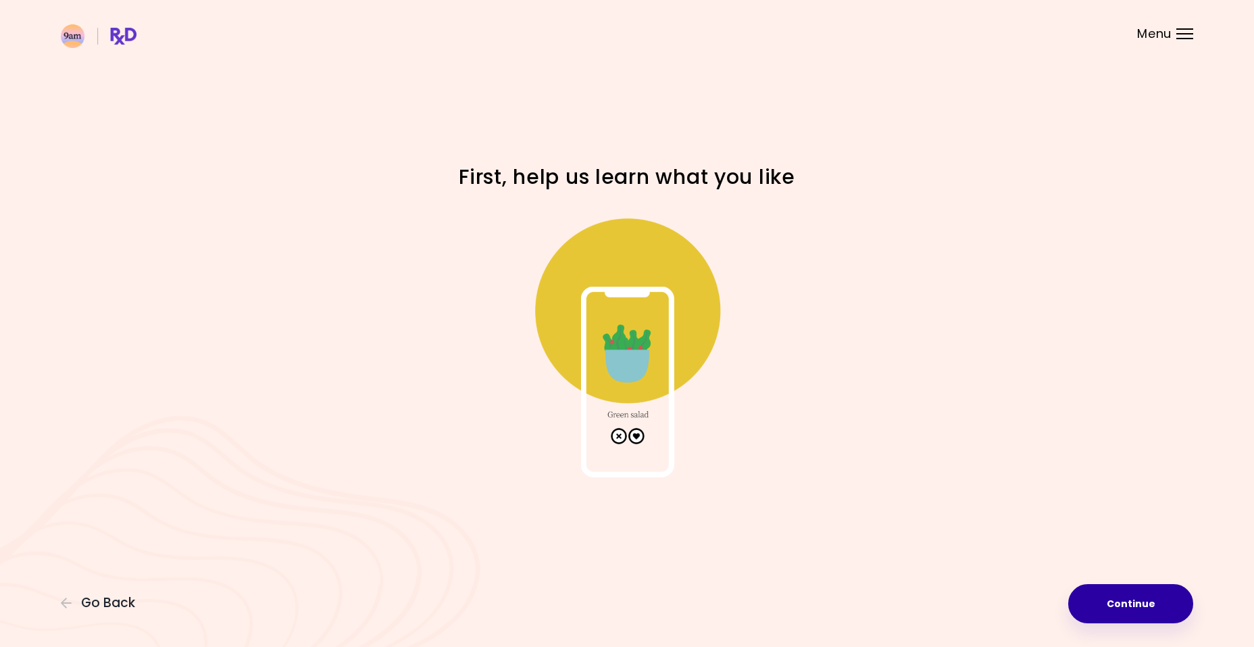
click at [1129, 604] on button "Continue" at bounding box center [1130, 603] width 125 height 39
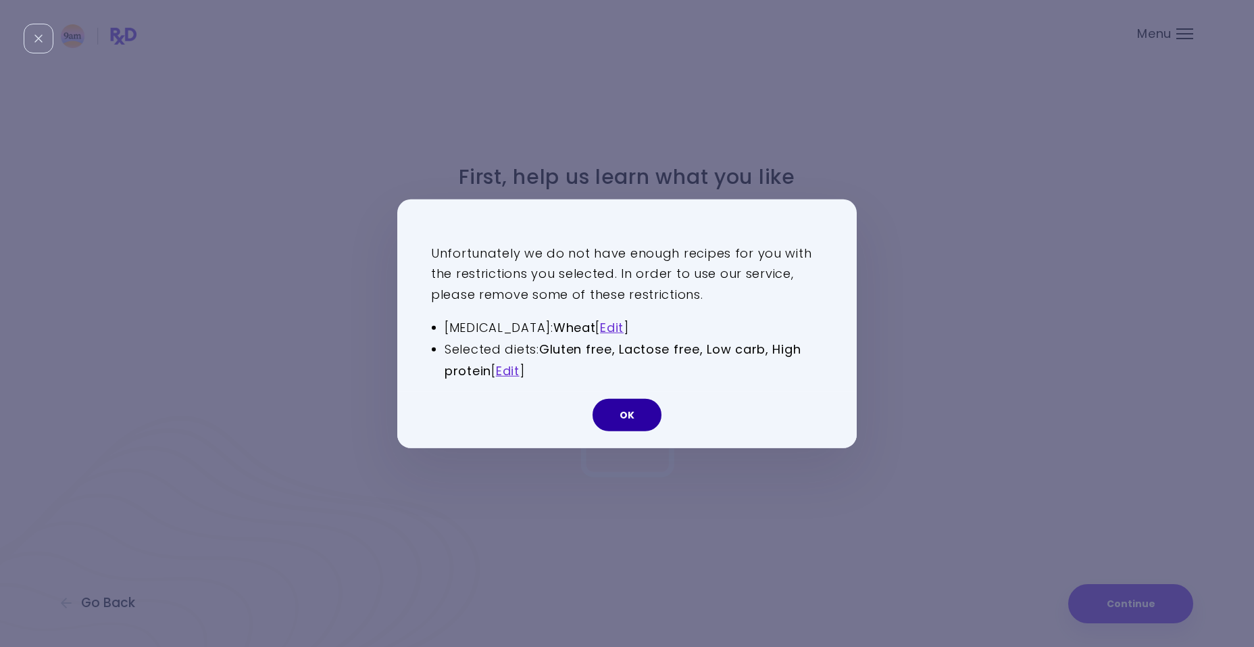
click at [628, 418] on button "OK" at bounding box center [627, 415] width 69 height 32
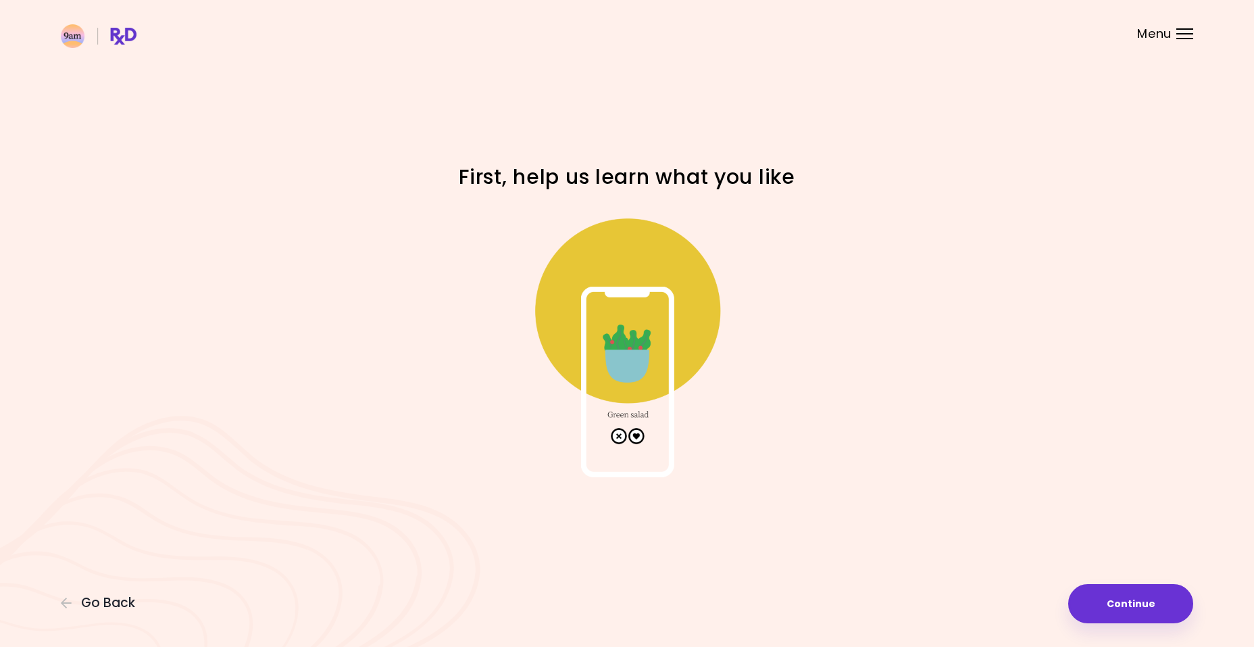
click at [639, 436] on img at bounding box center [627, 342] width 270 height 270
click at [635, 437] on img at bounding box center [627, 342] width 270 height 270
click at [630, 391] on img at bounding box center [627, 342] width 270 height 270
click at [621, 435] on img at bounding box center [627, 342] width 270 height 270
click at [637, 435] on img at bounding box center [627, 342] width 270 height 270
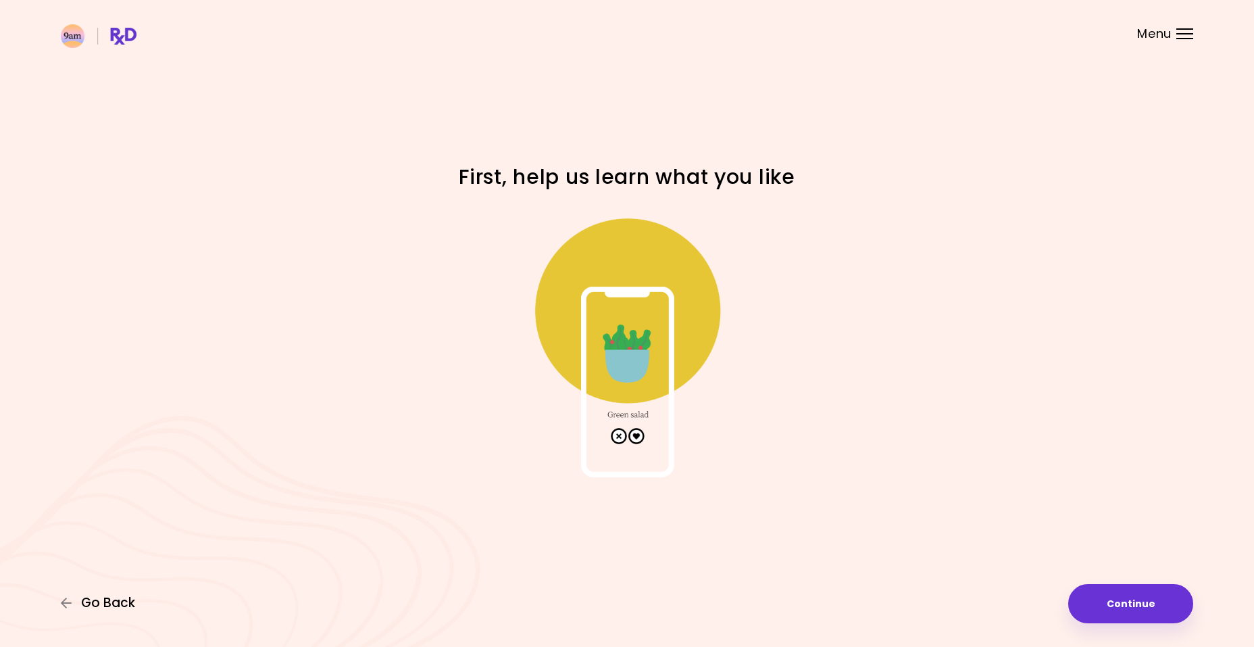
click at [117, 603] on span "Go Back" at bounding box center [108, 602] width 54 height 15
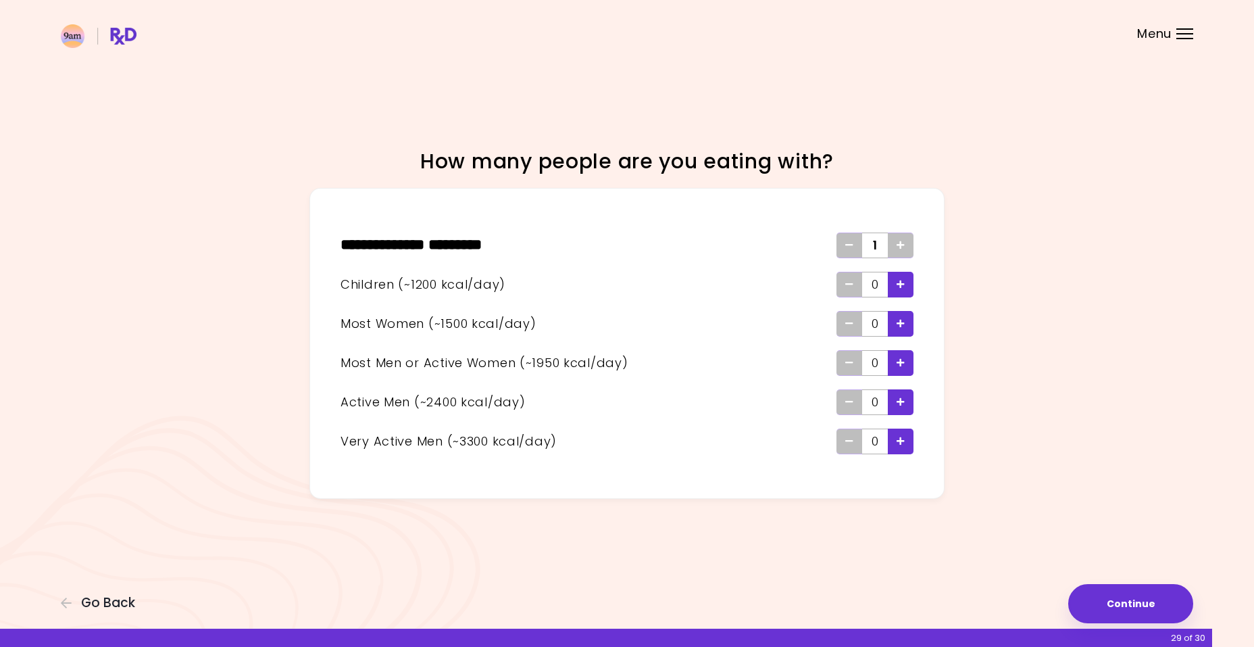
click at [898, 243] on icon "Add" at bounding box center [901, 245] width 8 height 9
click at [854, 248] on div "Remove" at bounding box center [850, 245] width 26 height 26
click at [1125, 603] on button "Continue" at bounding box center [1130, 603] width 125 height 39
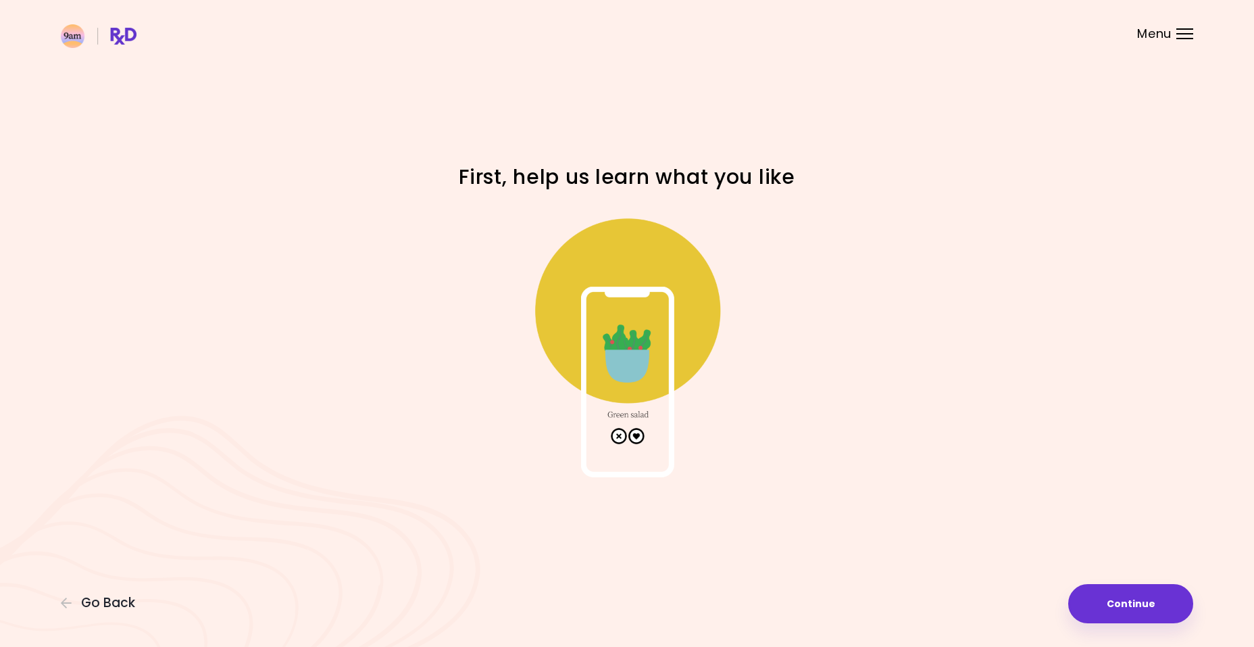
click at [620, 437] on img at bounding box center [627, 342] width 270 height 270
click at [635, 432] on img at bounding box center [627, 342] width 270 height 270
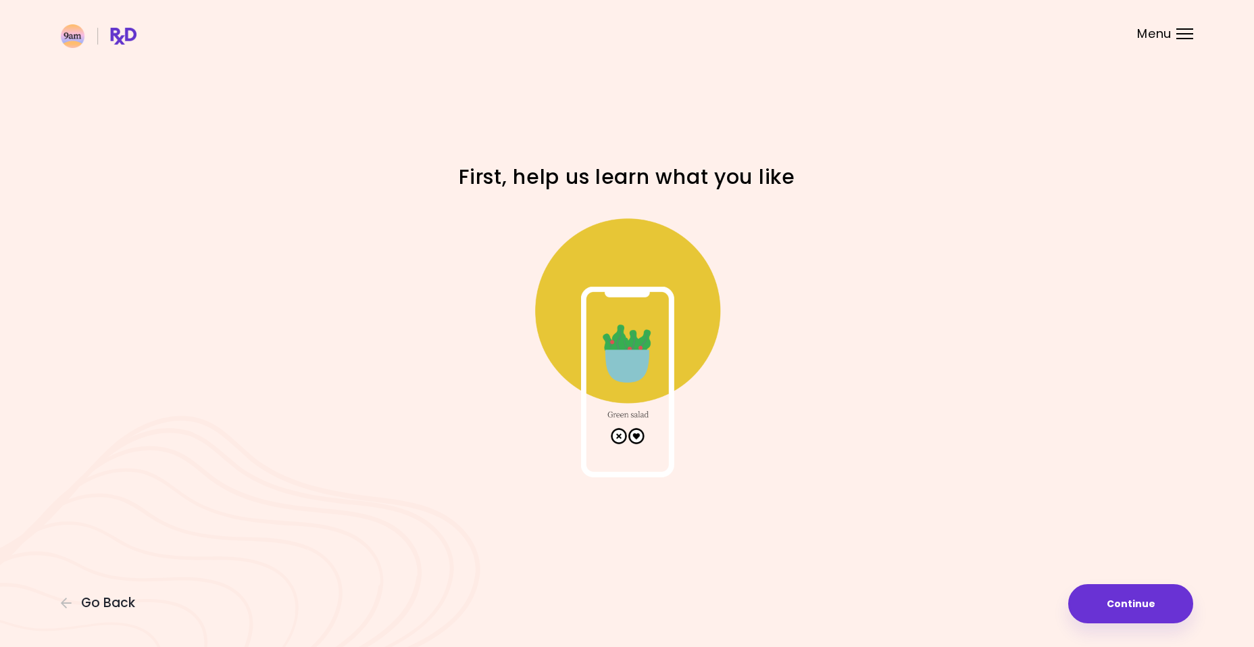
click at [635, 432] on img at bounding box center [627, 342] width 270 height 270
click at [101, 601] on span "Go Back" at bounding box center [108, 602] width 54 height 15
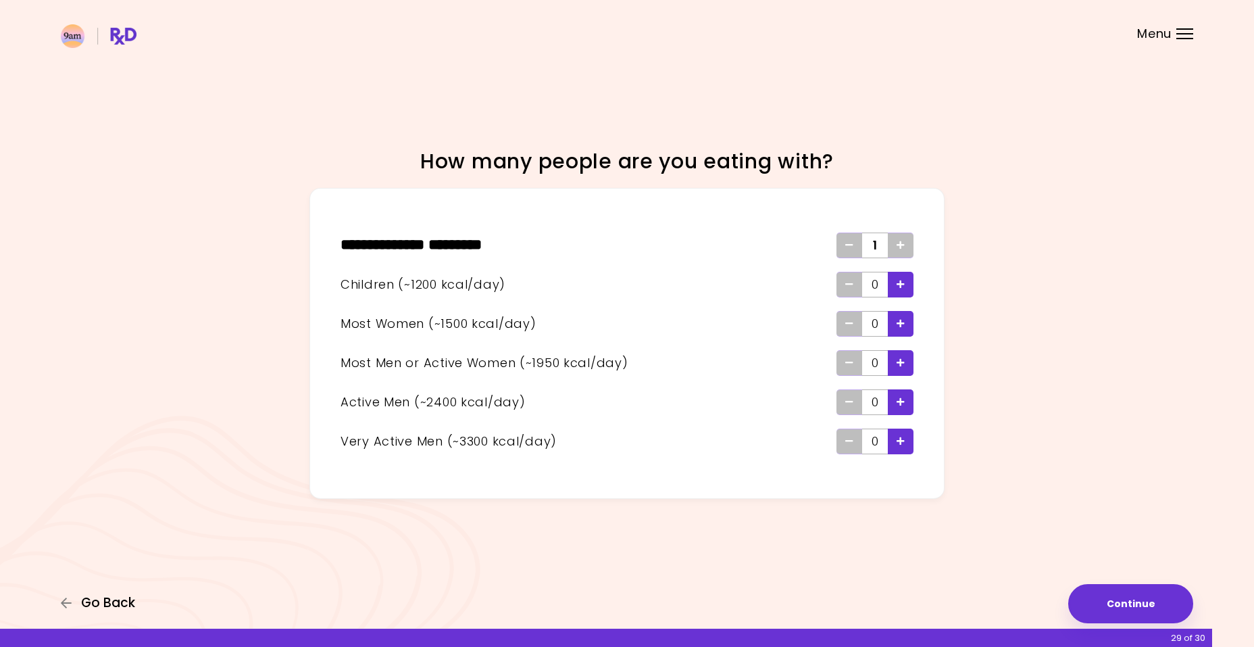
click at [101, 601] on span "Go Back" at bounding box center [108, 602] width 54 height 15
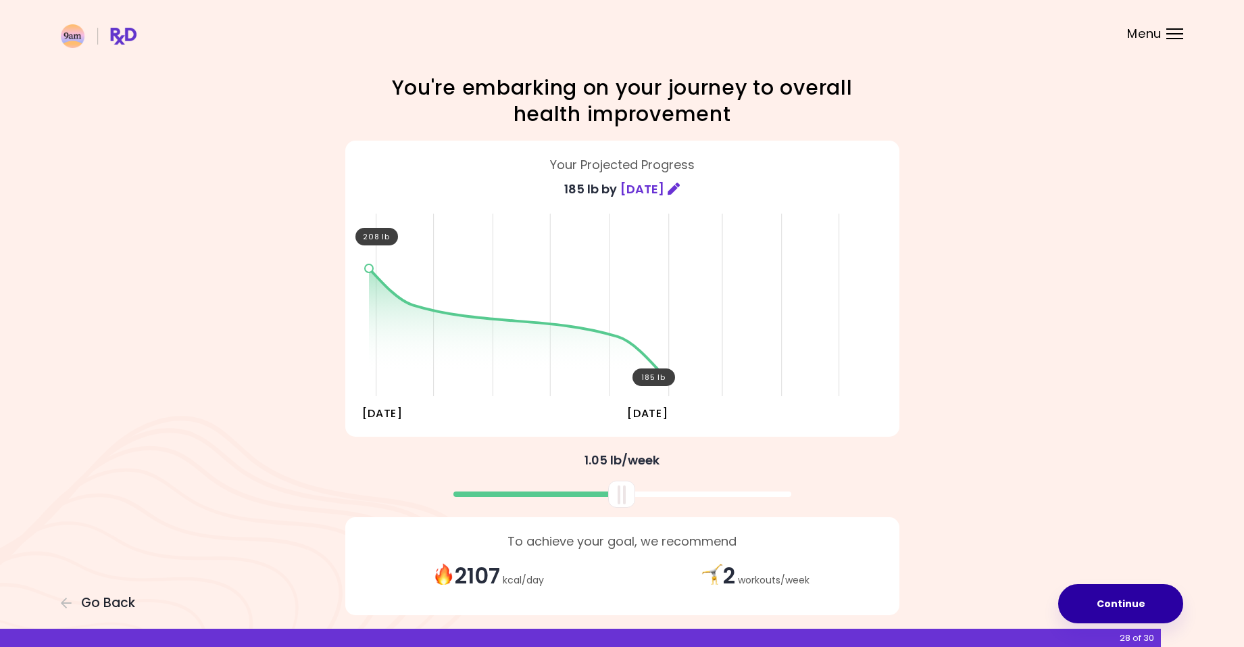
click at [1142, 589] on button "Continue" at bounding box center [1120, 603] width 125 height 39
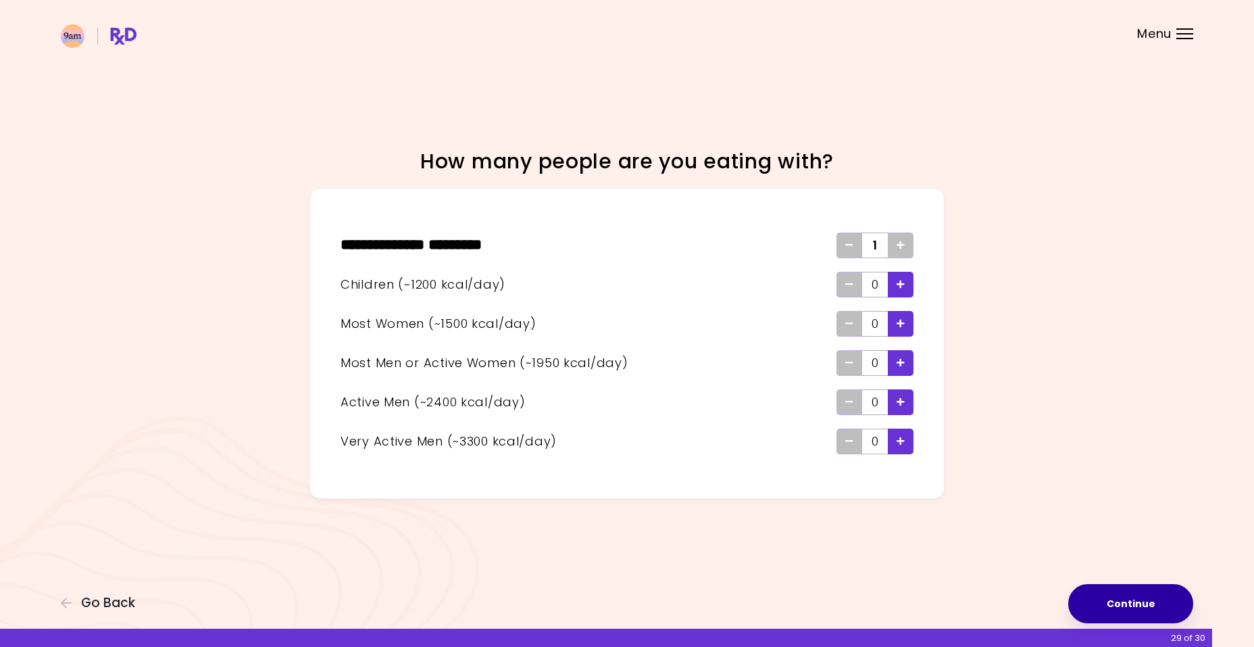
click at [1118, 601] on button "Continue" at bounding box center [1130, 603] width 125 height 39
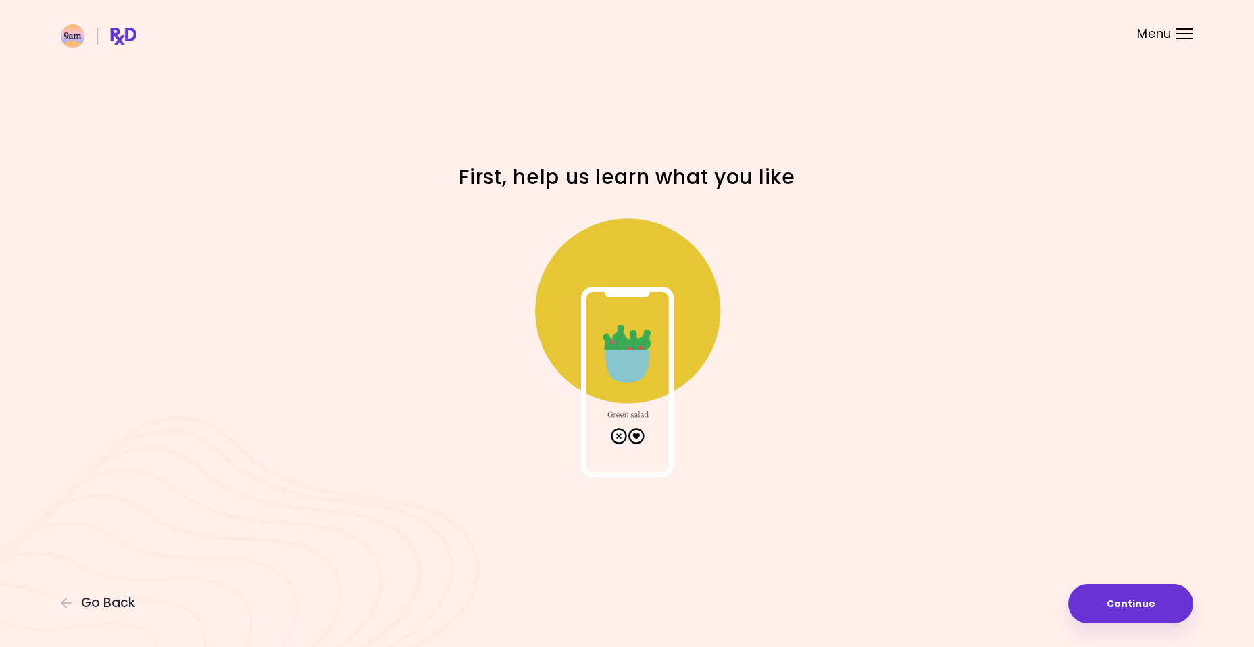
click at [639, 434] on img at bounding box center [627, 342] width 270 height 270
click at [639, 435] on img at bounding box center [627, 342] width 270 height 270
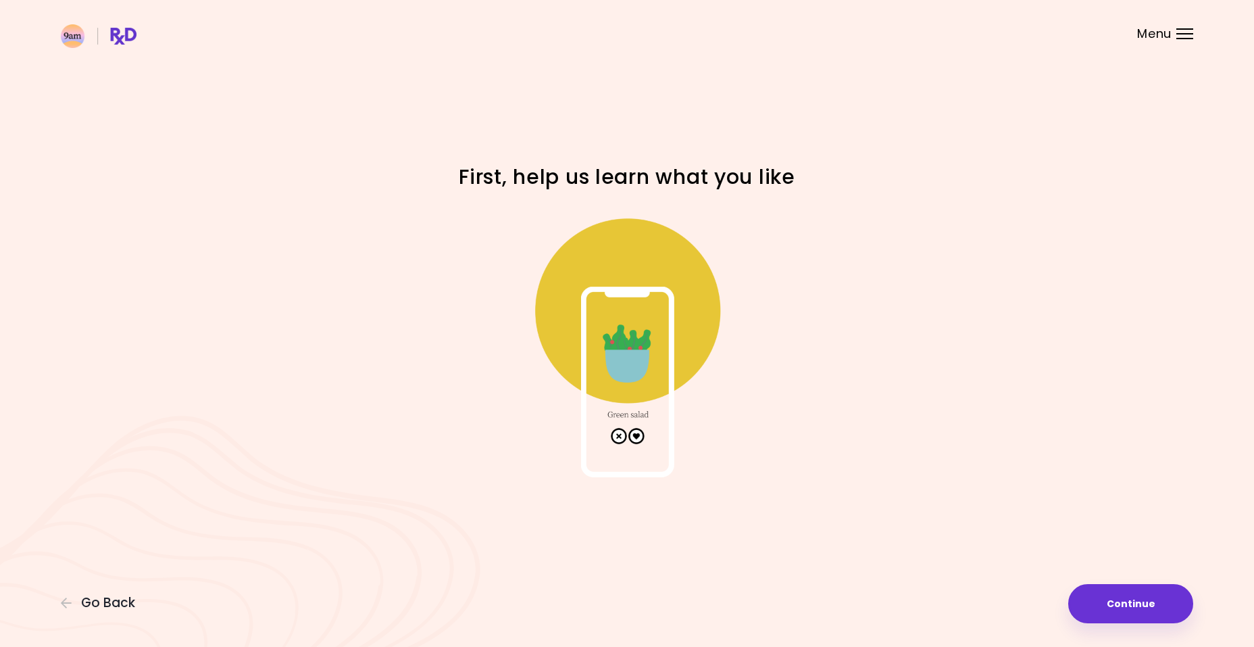
click at [639, 435] on img at bounding box center [627, 342] width 270 height 270
click at [636, 437] on img at bounding box center [627, 342] width 270 height 270
click at [637, 437] on img at bounding box center [627, 342] width 270 height 270
click at [1109, 607] on button "Continue" at bounding box center [1130, 603] width 125 height 39
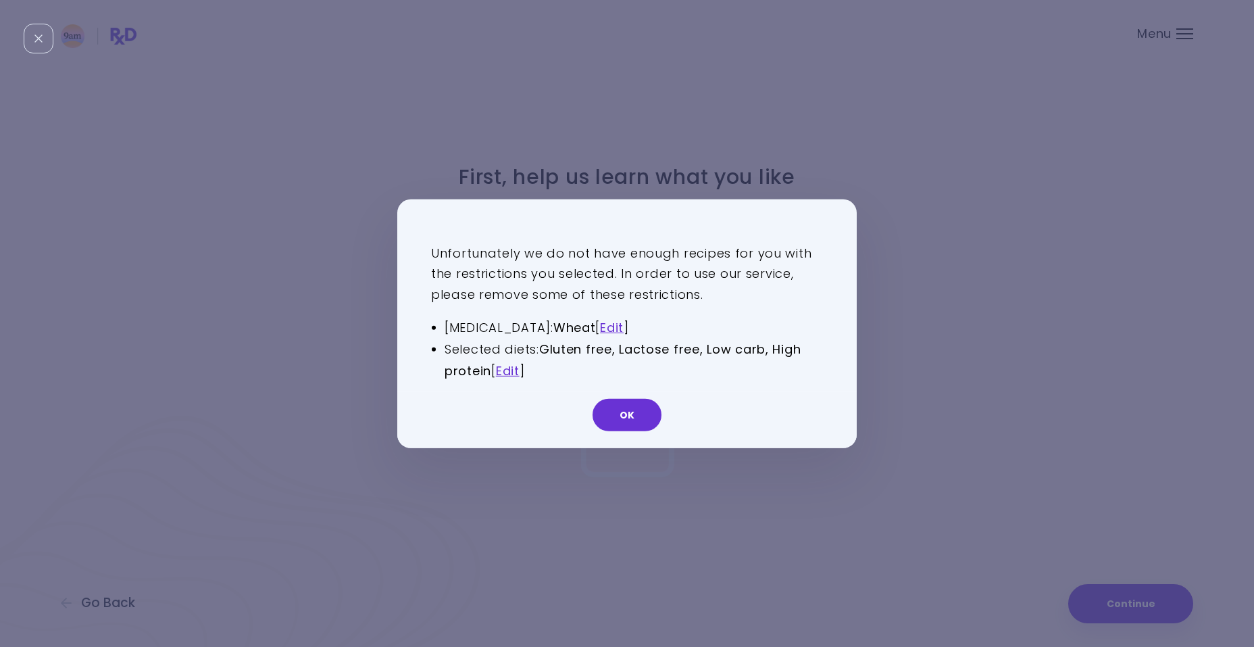
click at [626, 421] on button "OK" at bounding box center [627, 415] width 69 height 32
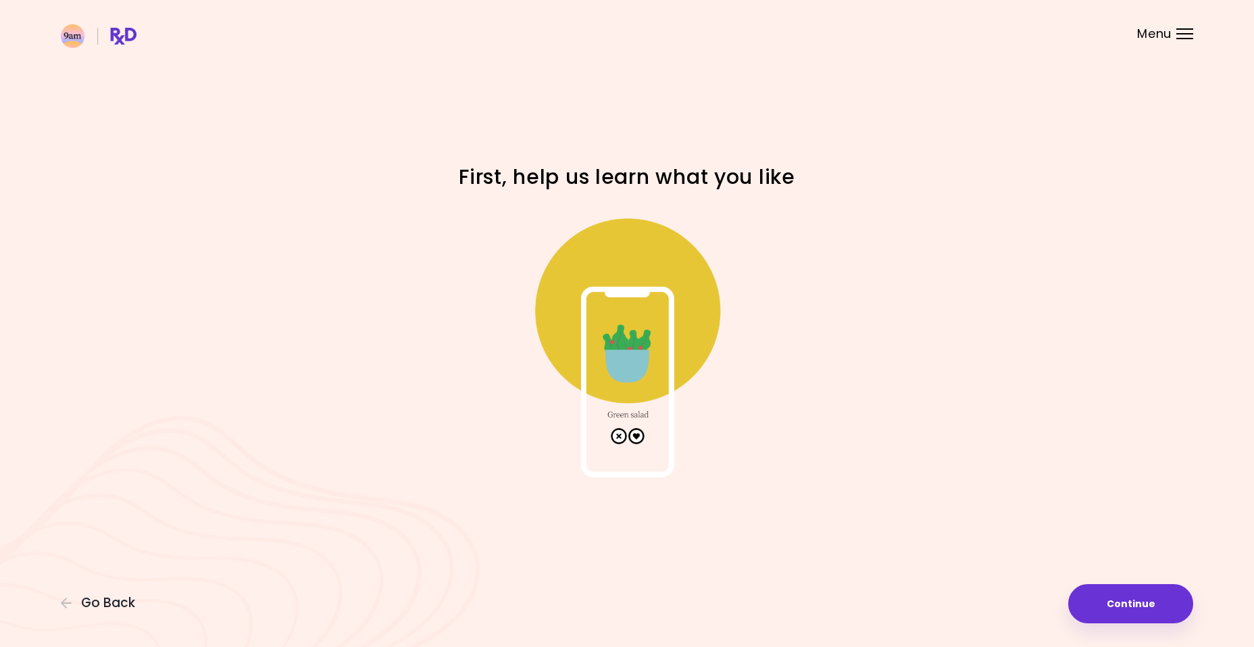
click at [635, 433] on img at bounding box center [627, 342] width 270 height 270
click at [1110, 597] on button "Continue" at bounding box center [1130, 603] width 125 height 39
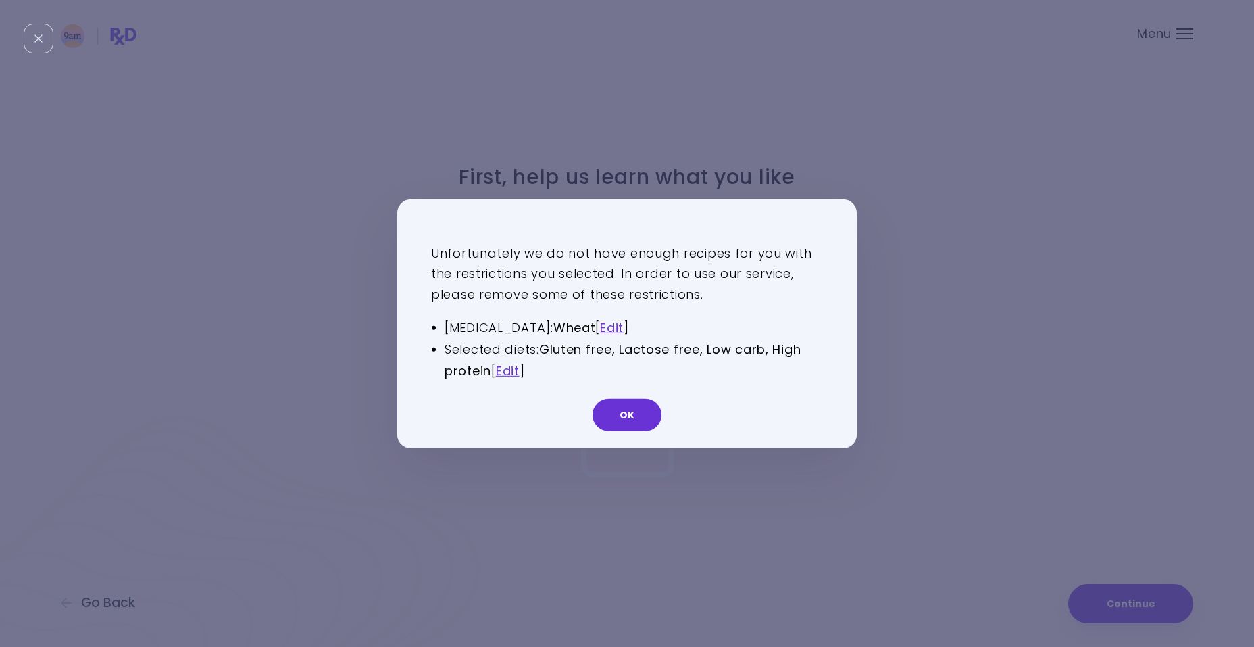
click at [895, 356] on div "Unfortunately we do not have enough recipes for you with the restrictions you s…" at bounding box center [627, 323] width 1254 height 647
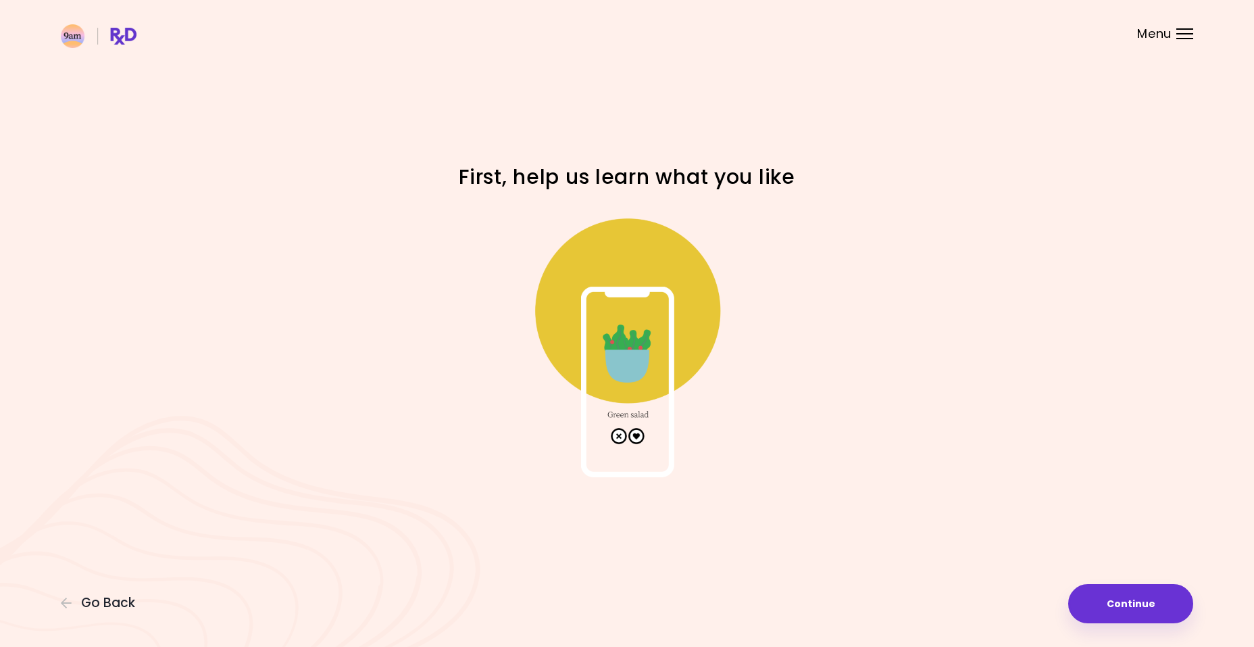
click at [617, 438] on img at bounding box center [627, 342] width 270 height 270
click at [1136, 594] on button "Continue" at bounding box center [1130, 603] width 125 height 39
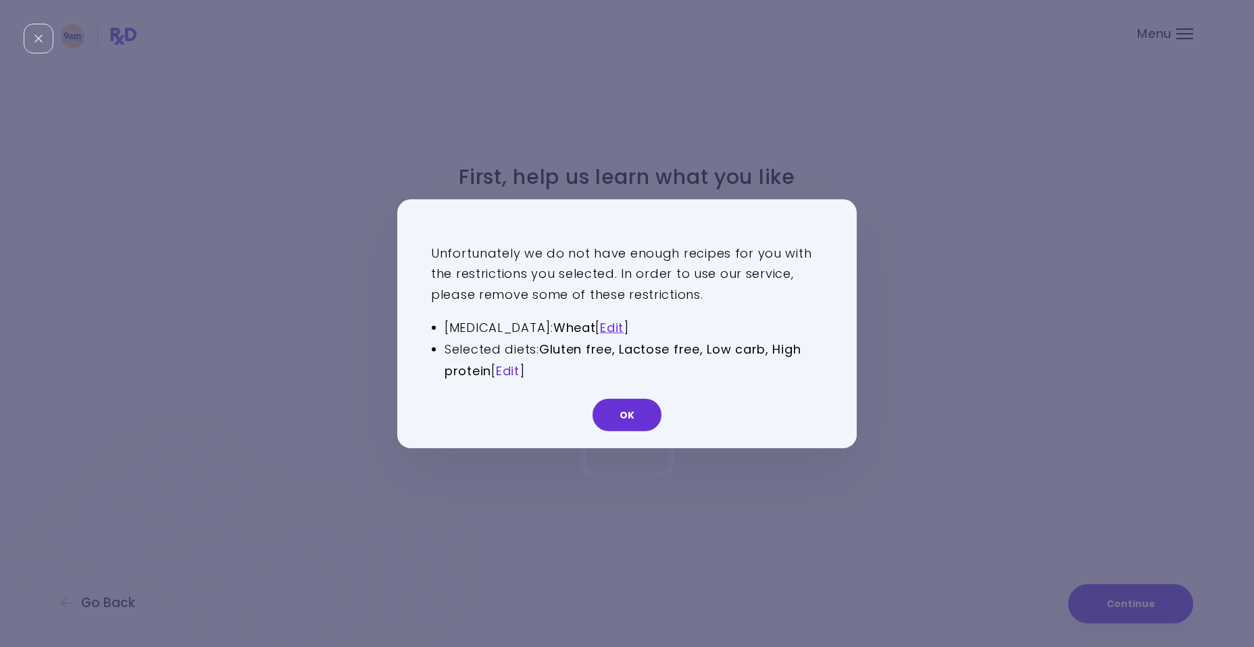
click at [514, 365] on link "Edit" at bounding box center [508, 370] width 24 height 17
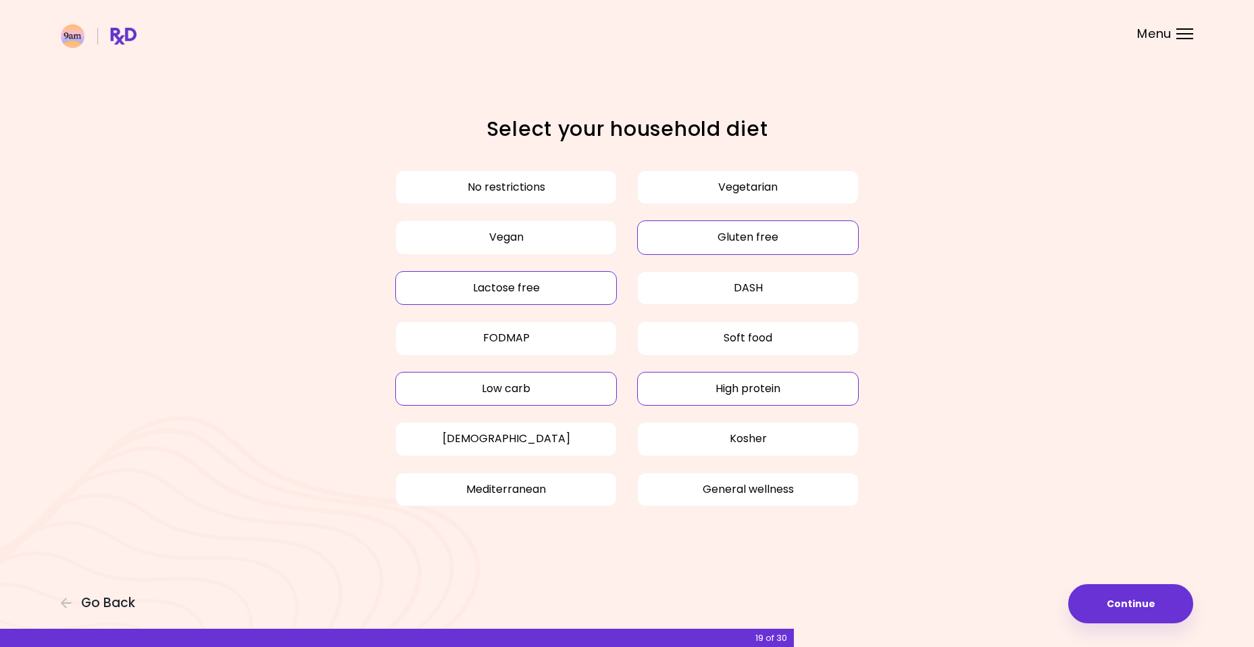
click at [548, 291] on button "Lactose free" at bounding box center [506, 288] width 222 height 34
click at [1115, 593] on button "Continue" at bounding box center [1130, 603] width 125 height 39
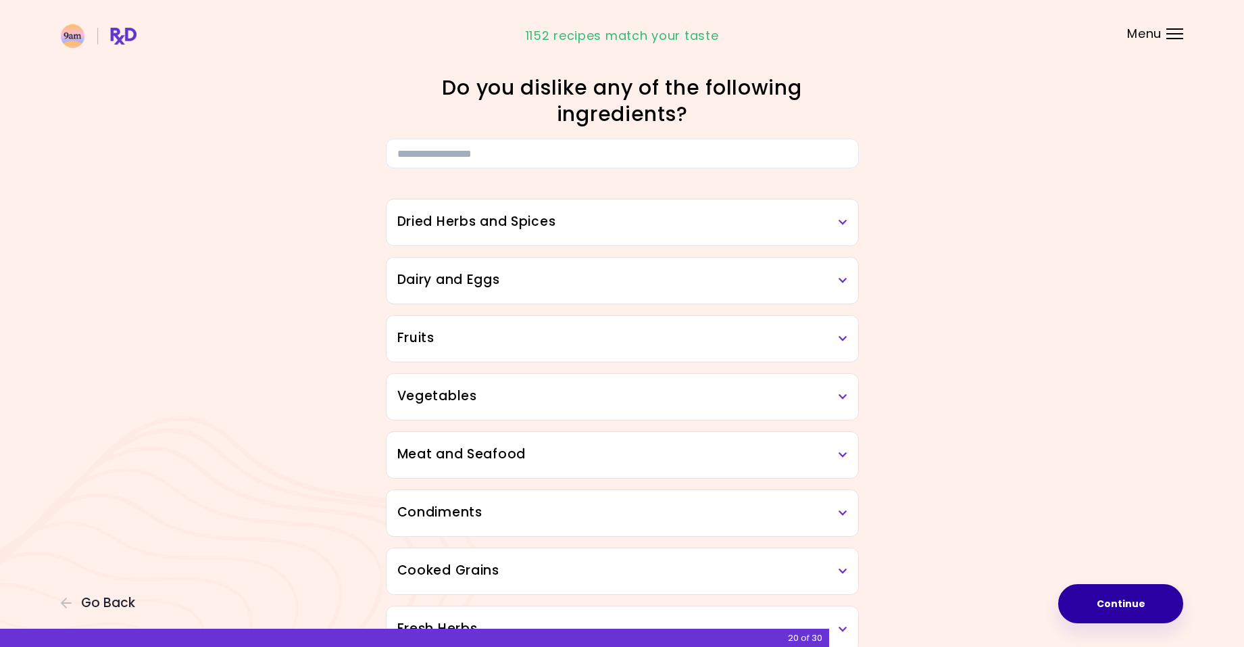
click at [1118, 597] on button "Continue" at bounding box center [1120, 603] width 125 height 39
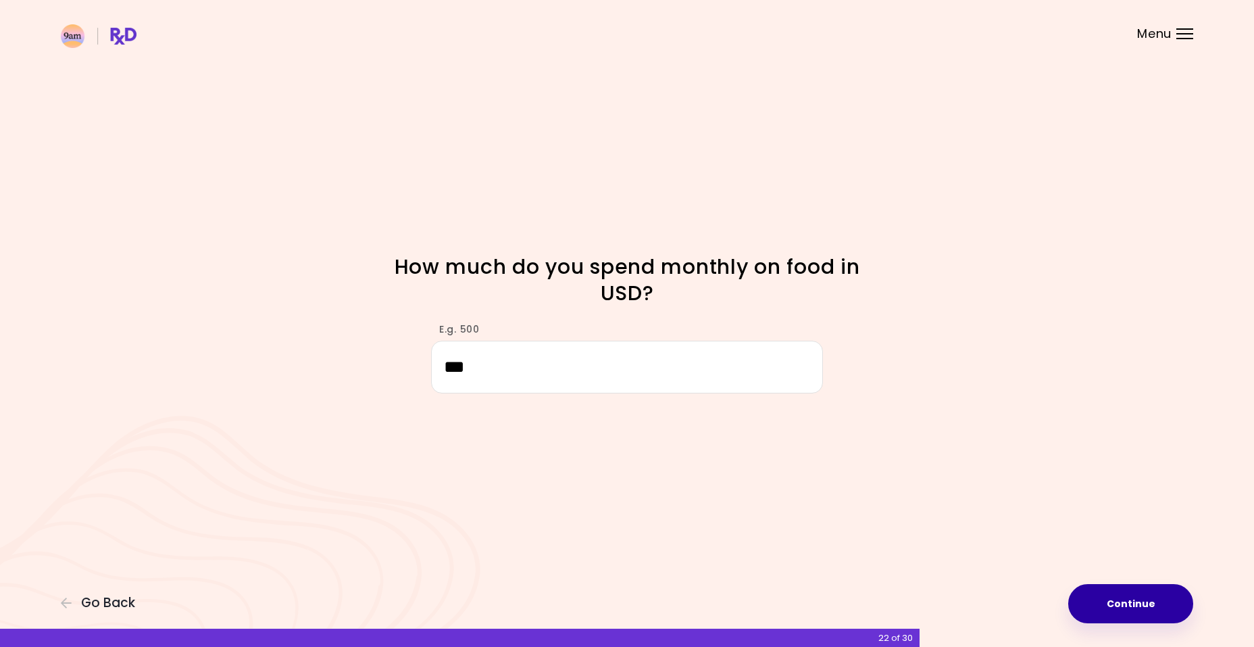
click at [1145, 603] on button "Continue" at bounding box center [1130, 603] width 125 height 39
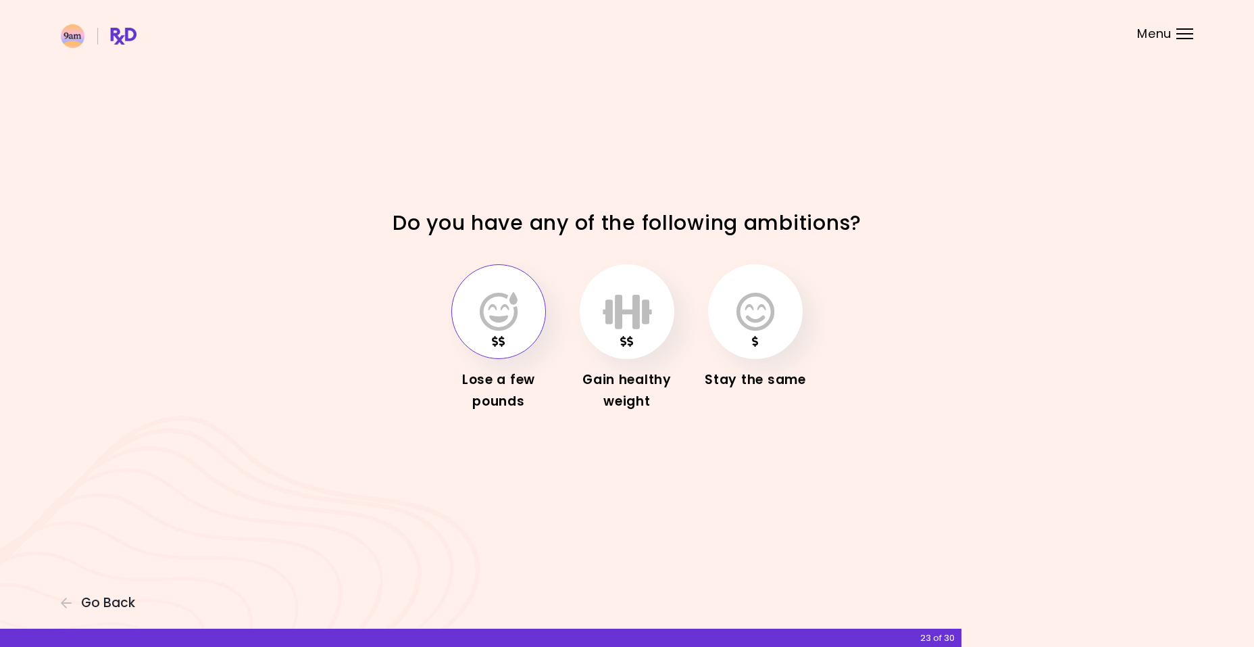
click at [514, 314] on icon "button" at bounding box center [499, 311] width 38 height 39
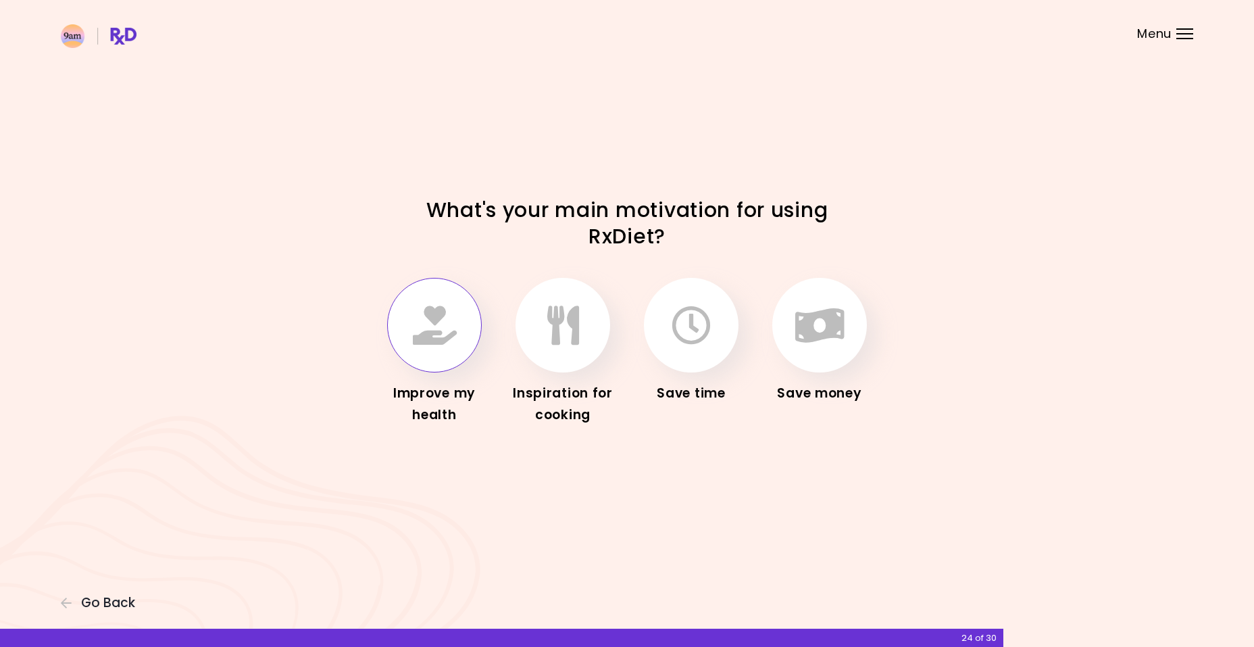
click at [410, 322] on button "button" at bounding box center [434, 325] width 95 height 95
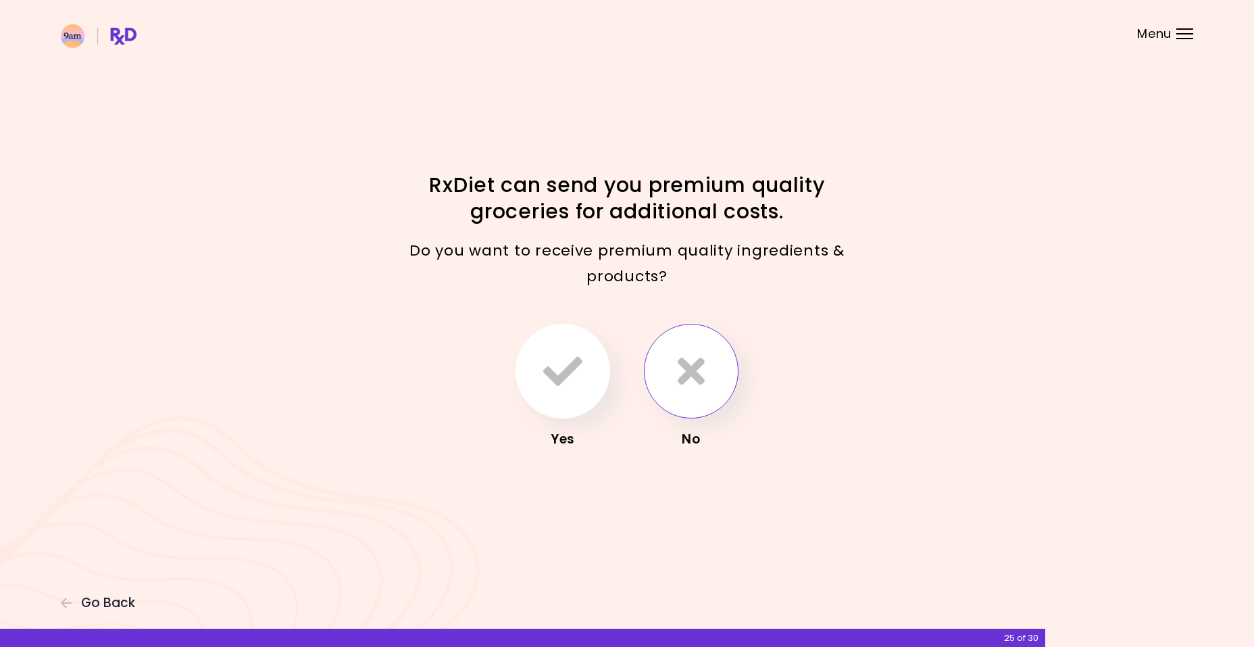
click at [691, 384] on icon "button" at bounding box center [691, 370] width 27 height 39
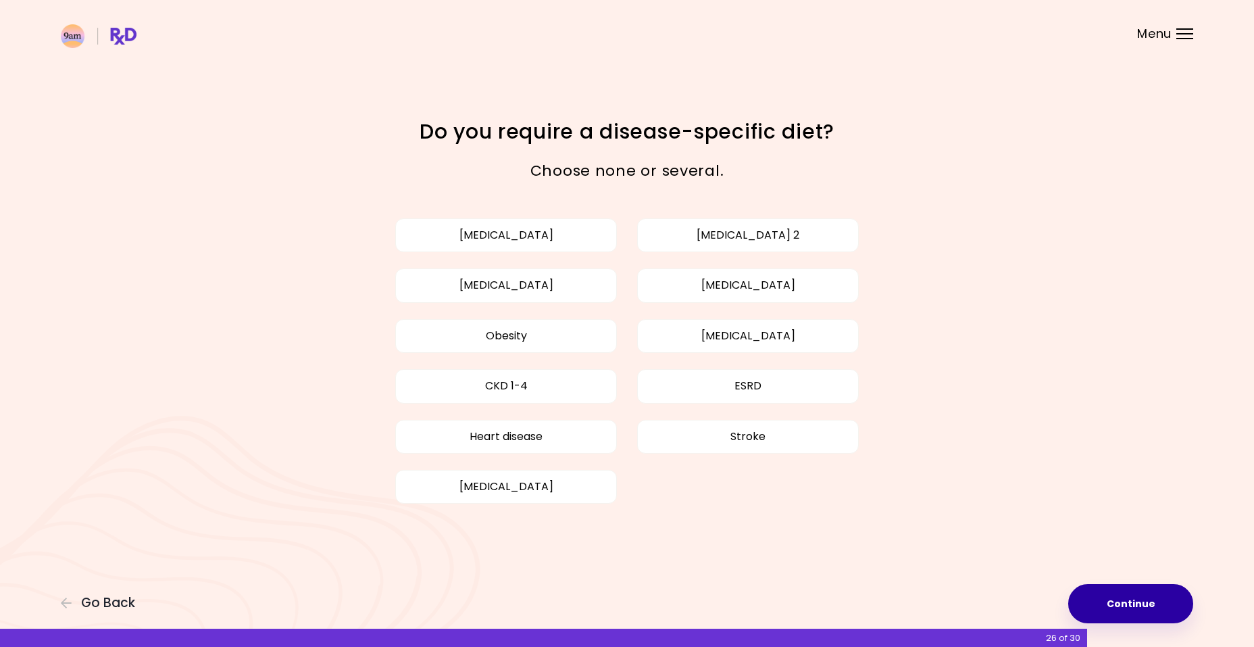
click at [1131, 602] on button "Continue" at bounding box center [1130, 603] width 125 height 39
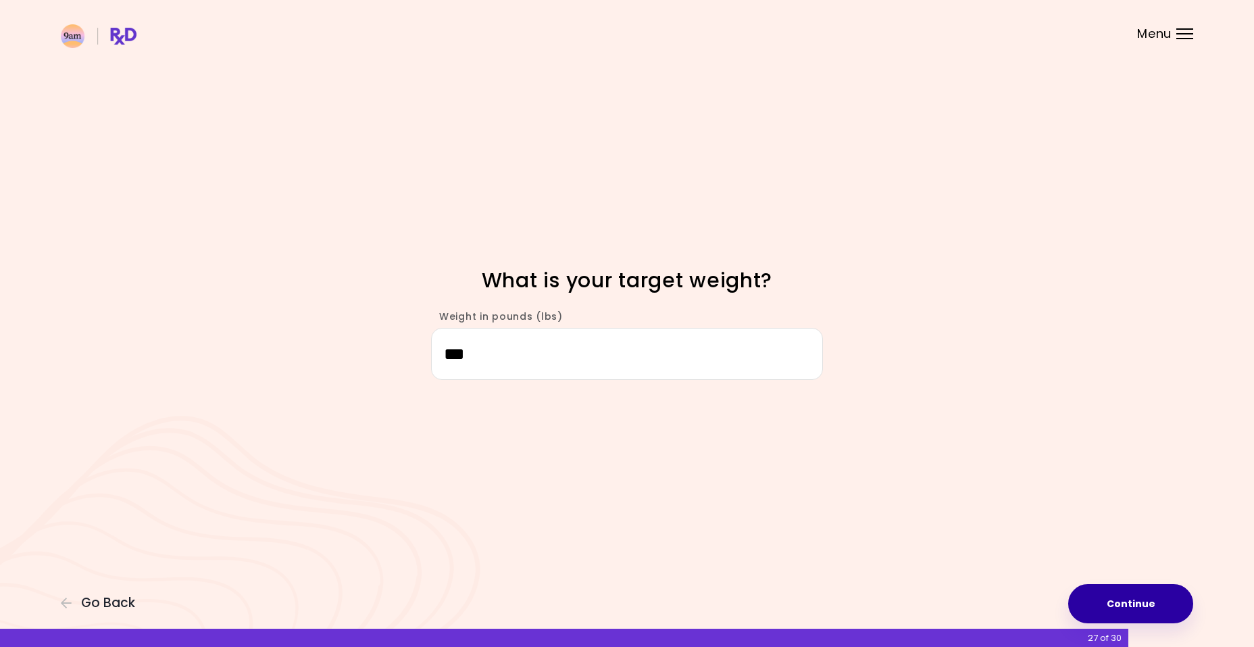
click at [1168, 614] on button "Continue" at bounding box center [1130, 603] width 125 height 39
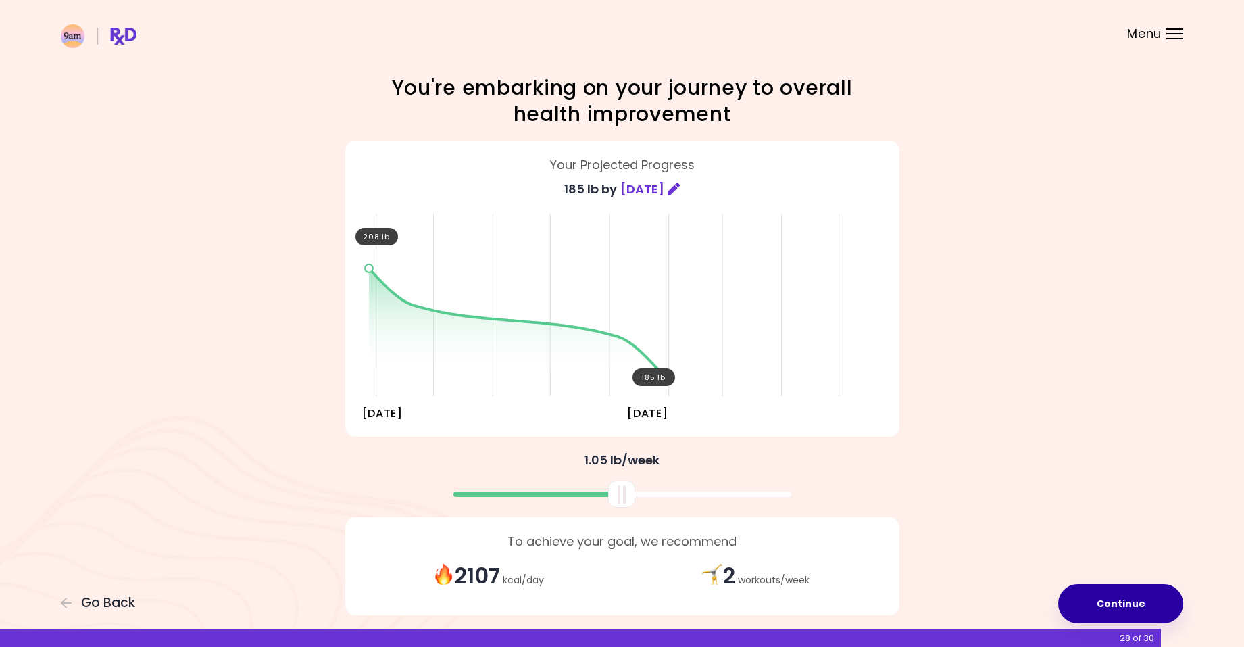
click at [1125, 608] on button "Continue" at bounding box center [1120, 603] width 125 height 39
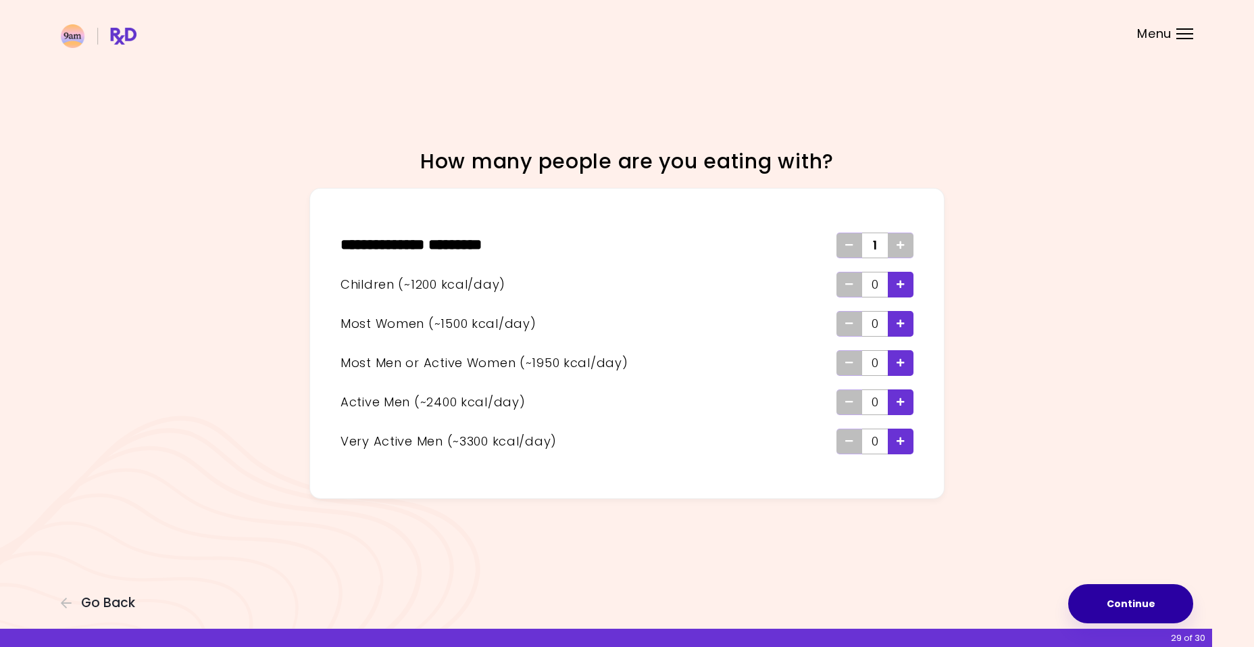
click at [1131, 604] on button "Continue" at bounding box center [1130, 603] width 125 height 39
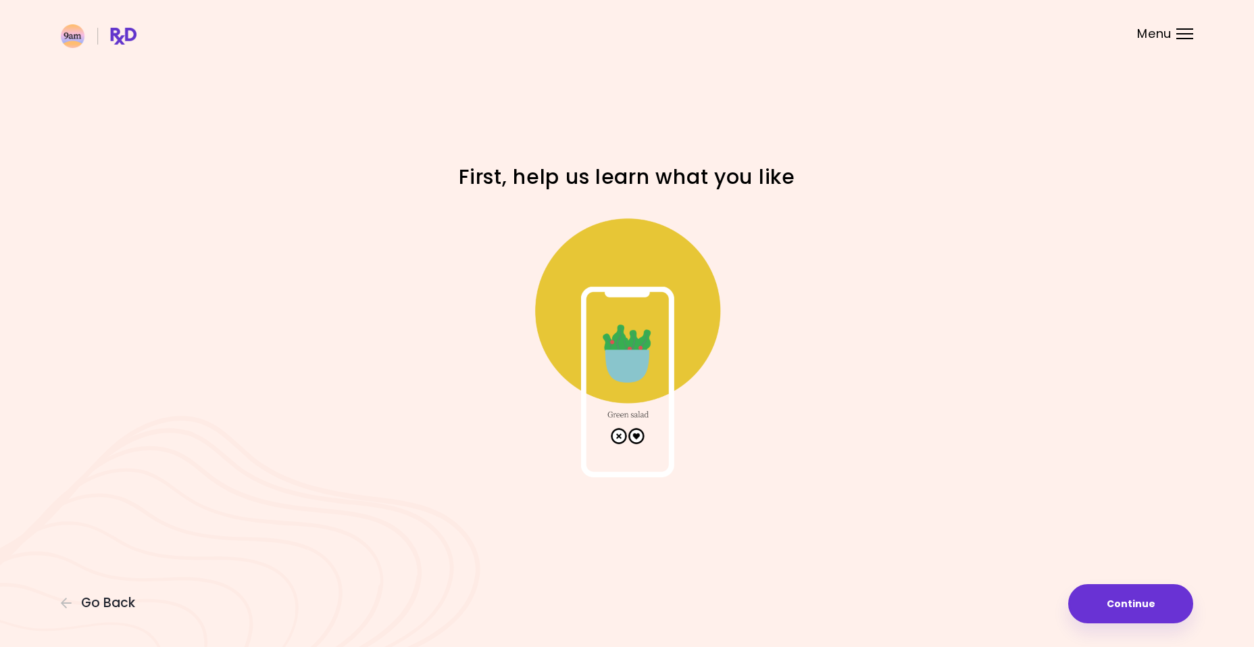
click at [638, 434] on img at bounding box center [627, 342] width 270 height 270
click at [1098, 606] on button "Continue" at bounding box center [1130, 603] width 125 height 39
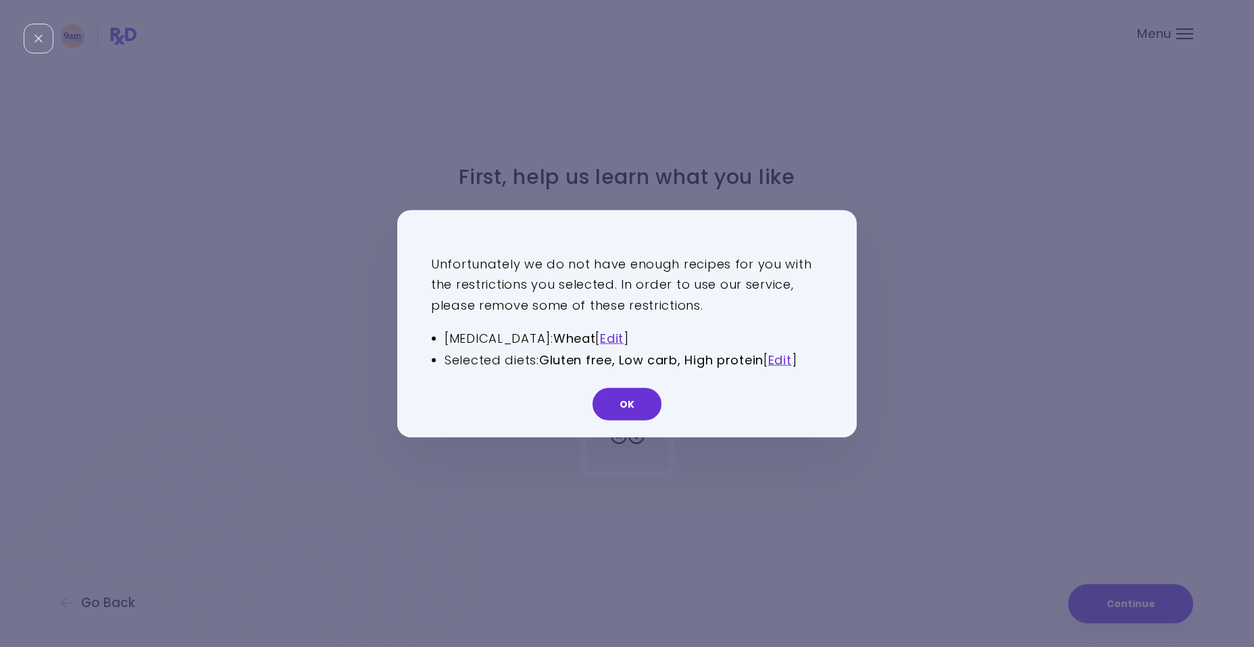
click at [614, 410] on button "OK" at bounding box center [627, 404] width 69 height 32
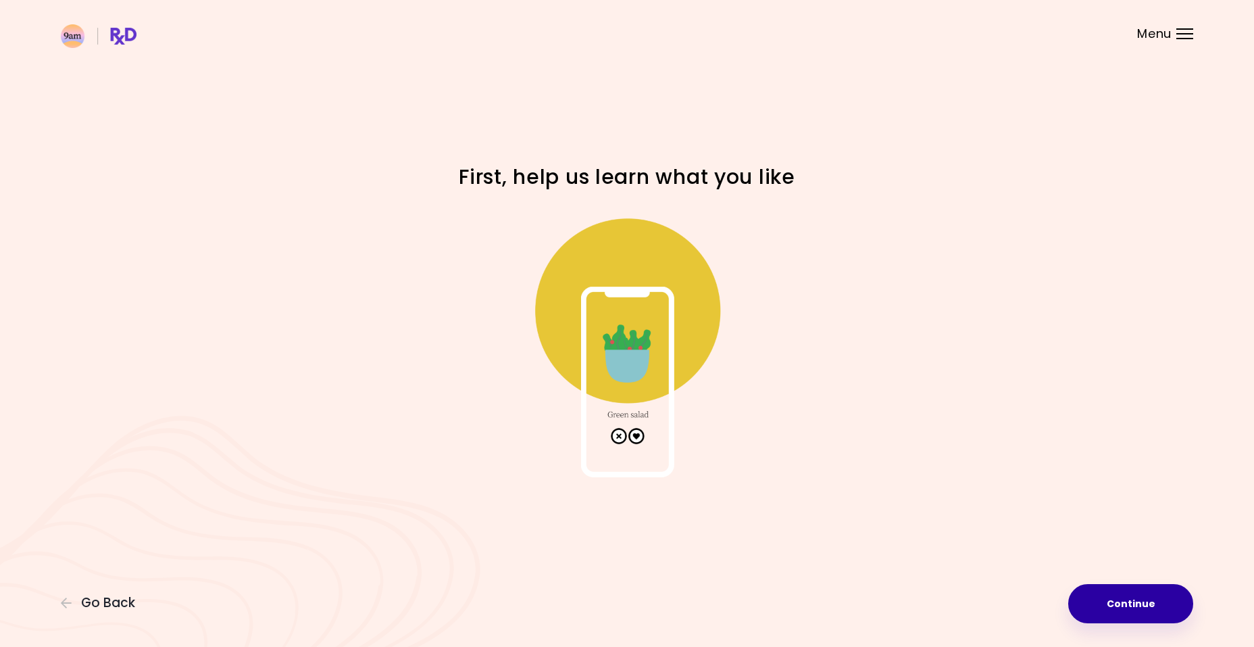
click at [1128, 610] on button "Continue" at bounding box center [1130, 603] width 125 height 39
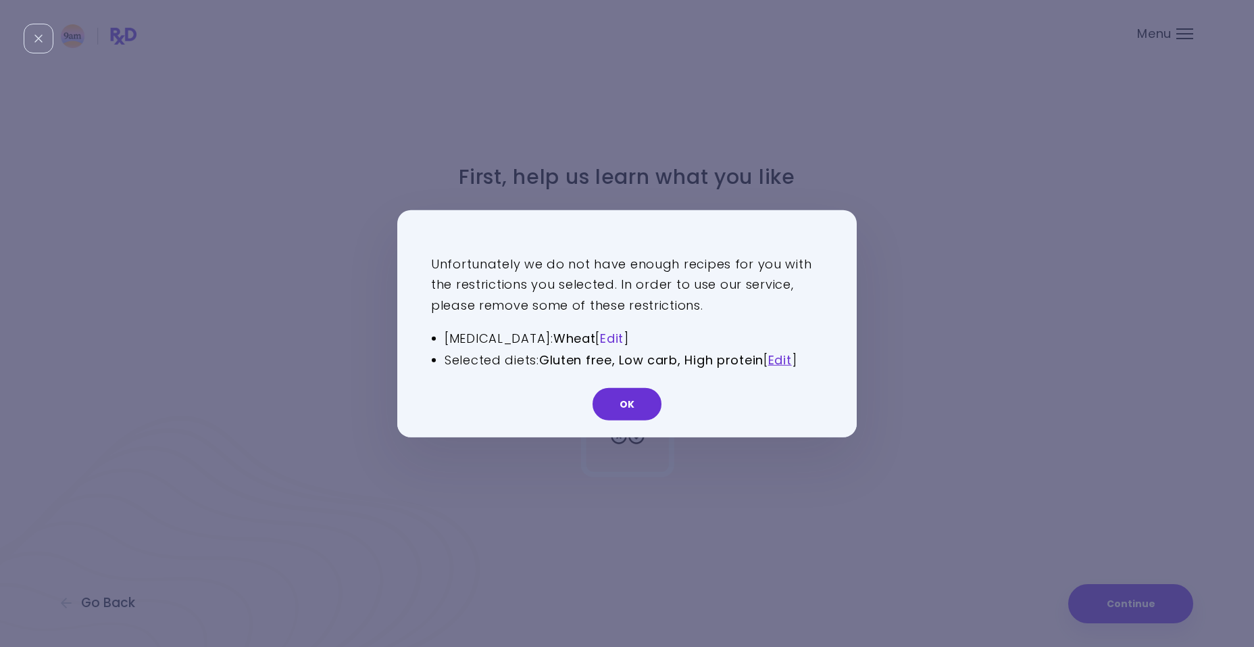
click at [600, 341] on link "Edit" at bounding box center [612, 338] width 24 height 17
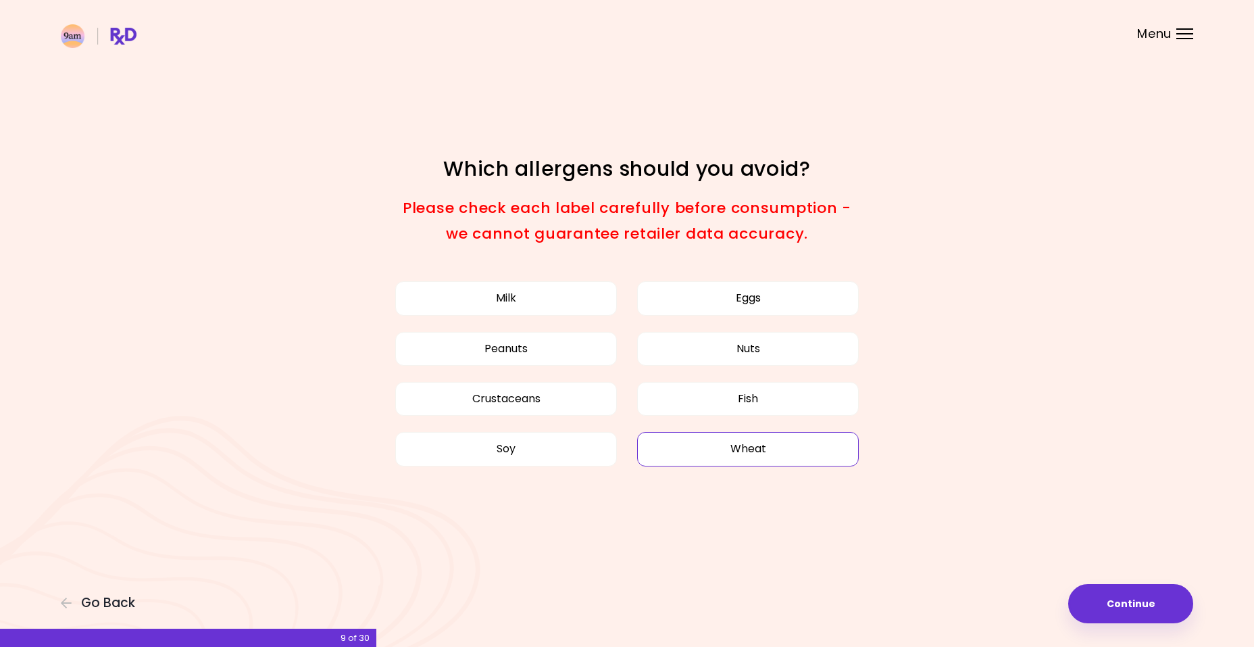
drag, startPoint x: 757, startPoint y: 449, endPoint x: 767, endPoint y: 452, distance: 10.5
click at [758, 449] on button "Wheat" at bounding box center [748, 449] width 222 height 34
click at [1112, 608] on button "Continue" at bounding box center [1130, 603] width 125 height 39
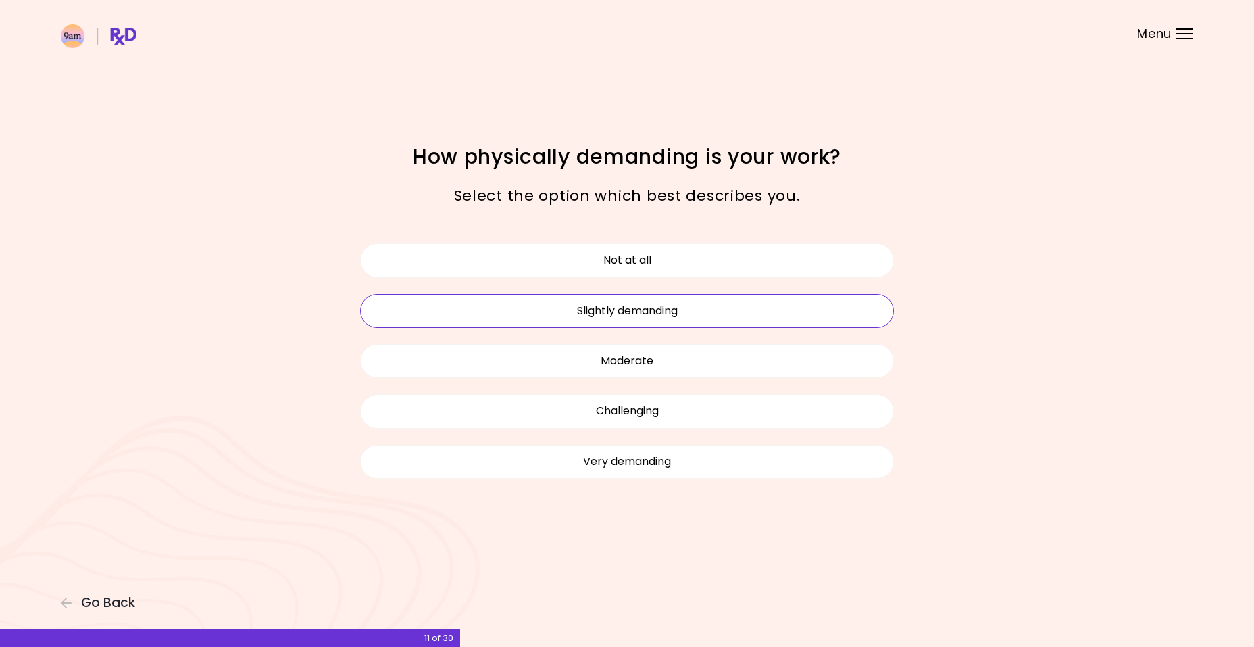
click at [851, 314] on button "Slightly demanding" at bounding box center [627, 311] width 534 height 34
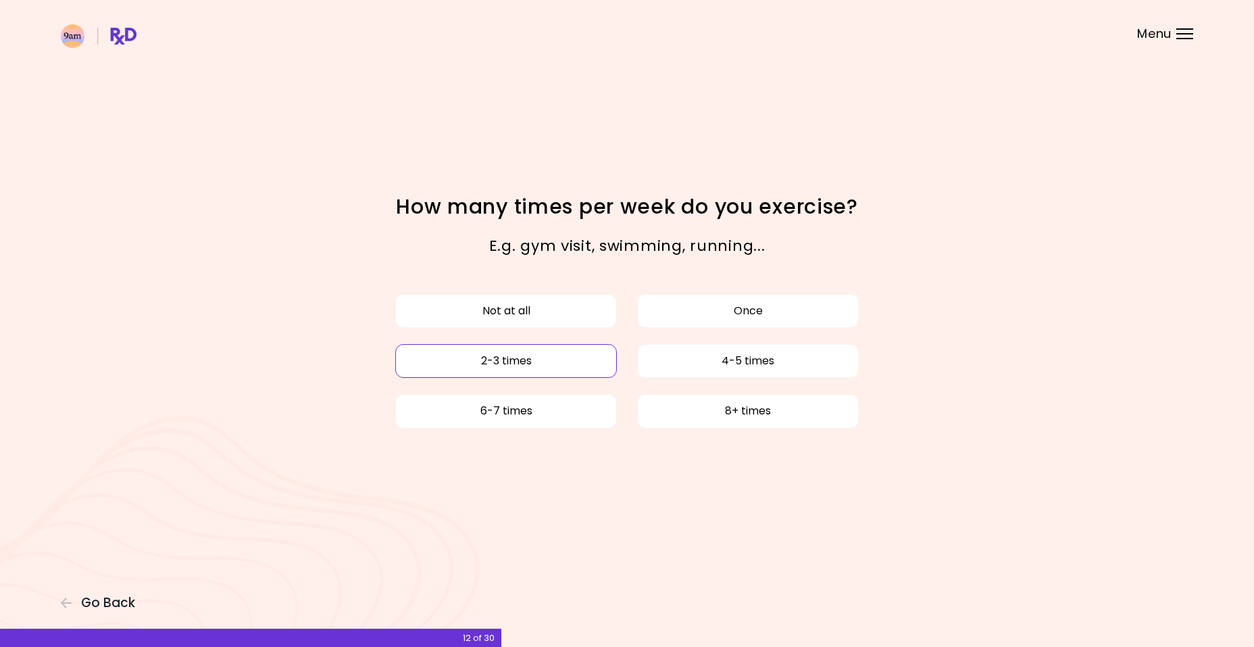
click at [568, 370] on button "2-3 times" at bounding box center [506, 361] width 222 height 34
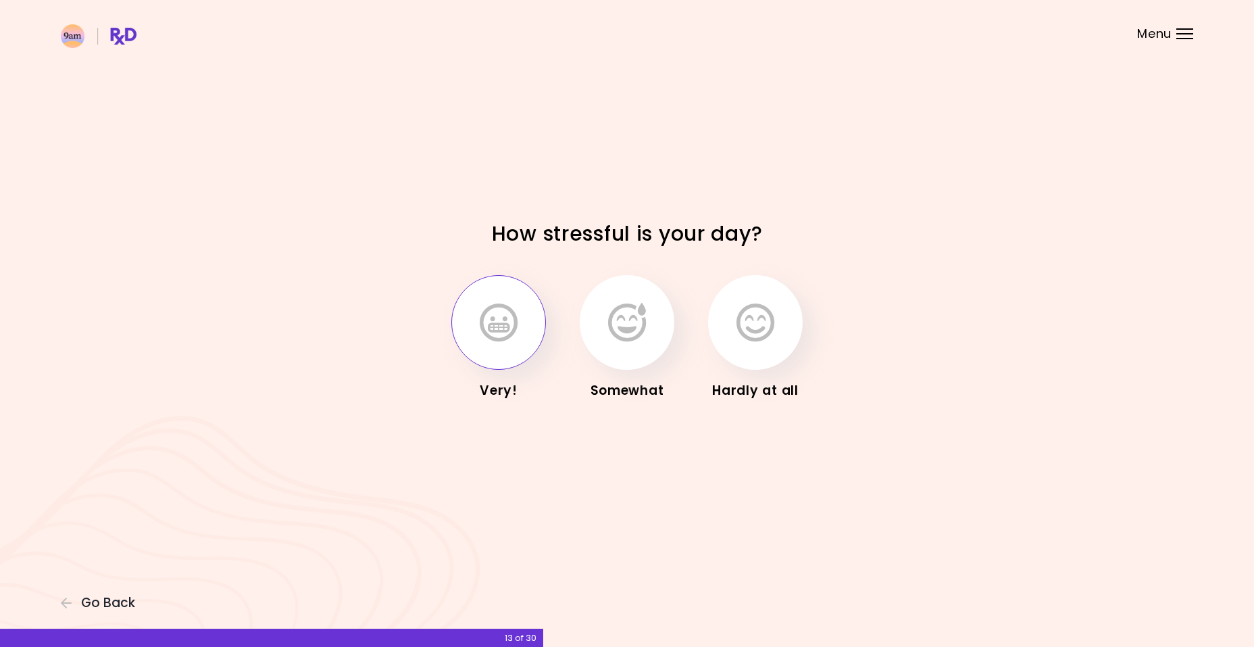
click at [525, 336] on button "button" at bounding box center [498, 322] width 95 height 95
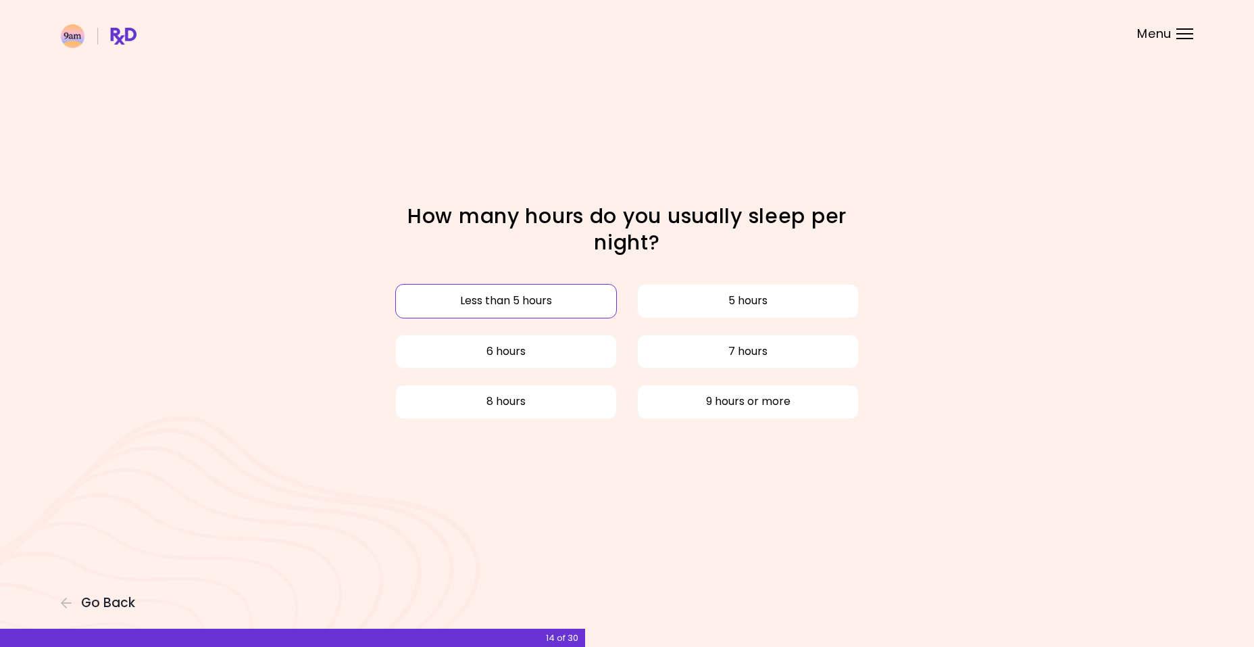
click at [558, 307] on button "Less than 5 hours" at bounding box center [506, 301] width 222 height 34
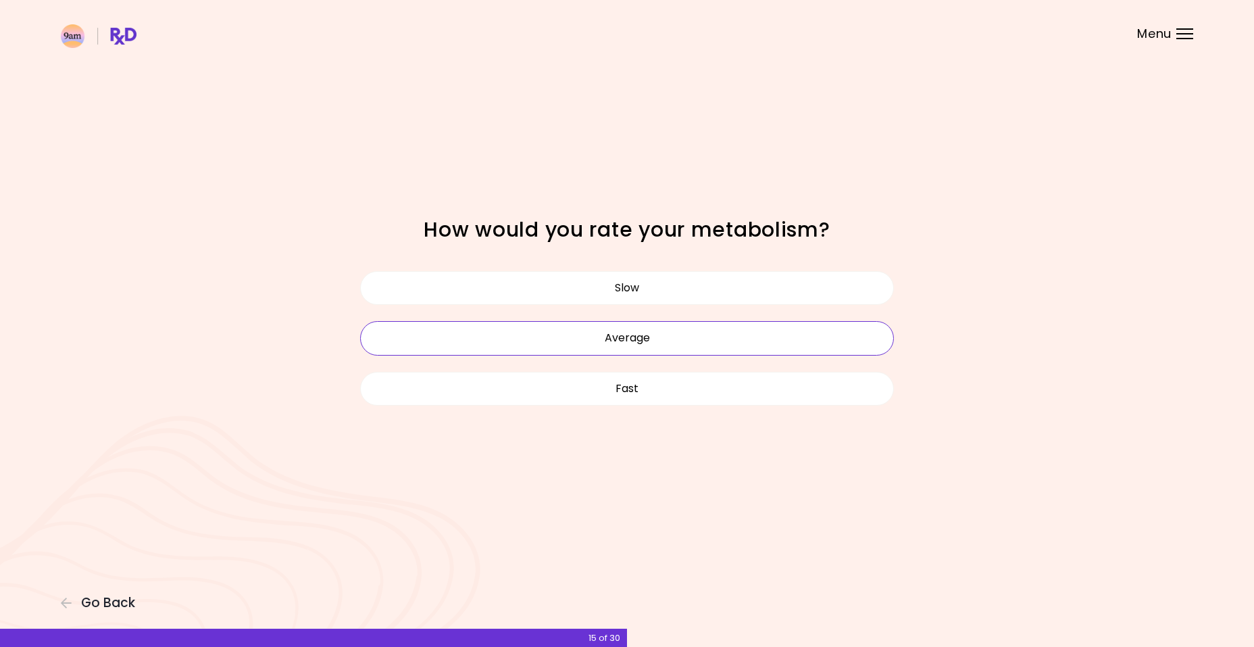
click at [594, 339] on button "Average" at bounding box center [627, 338] width 534 height 34
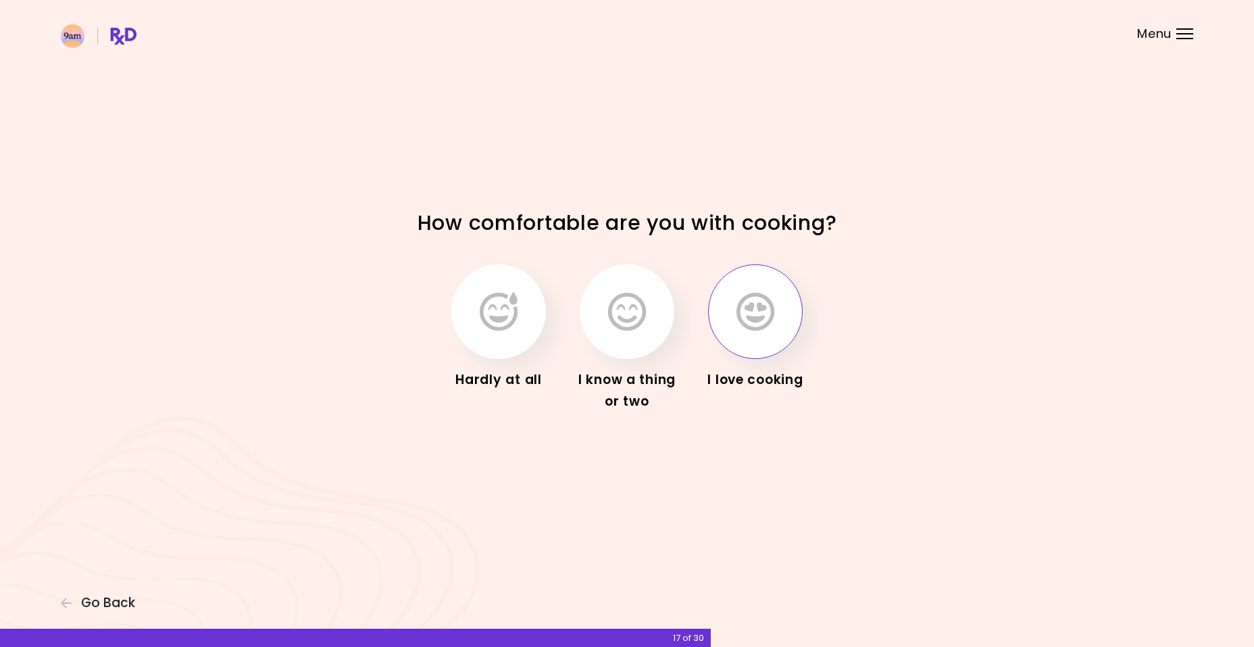
click at [777, 325] on button "button" at bounding box center [755, 311] width 95 height 95
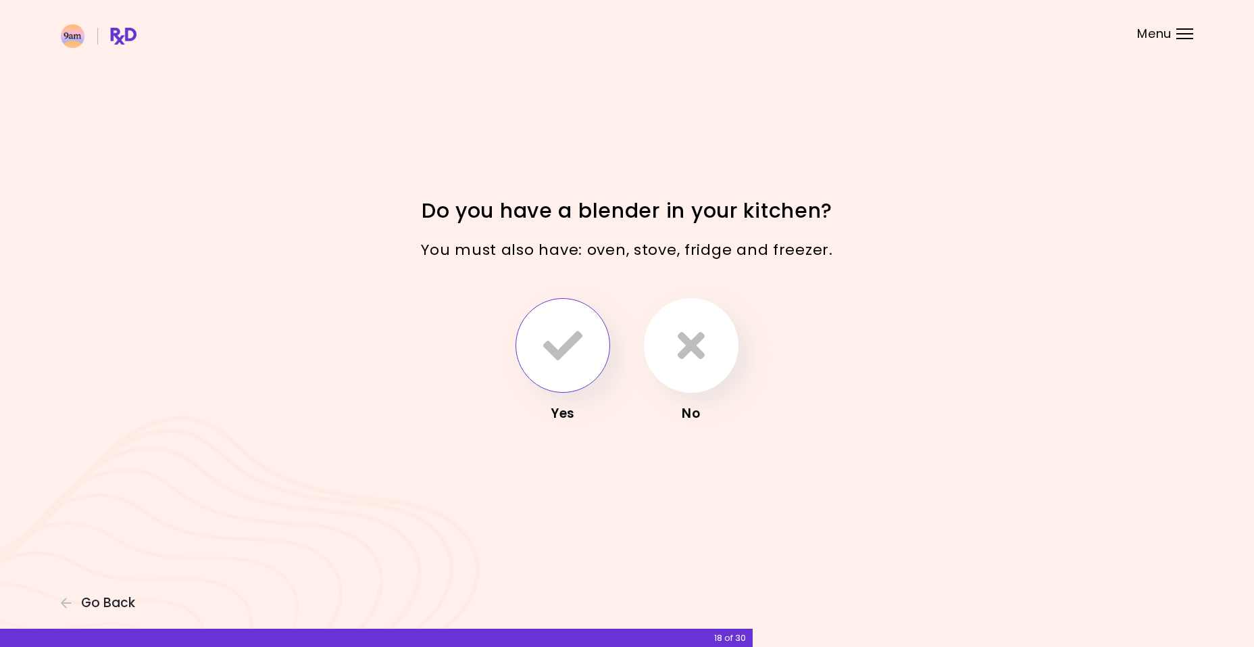
click at [562, 366] on button "button" at bounding box center [563, 345] width 95 height 95
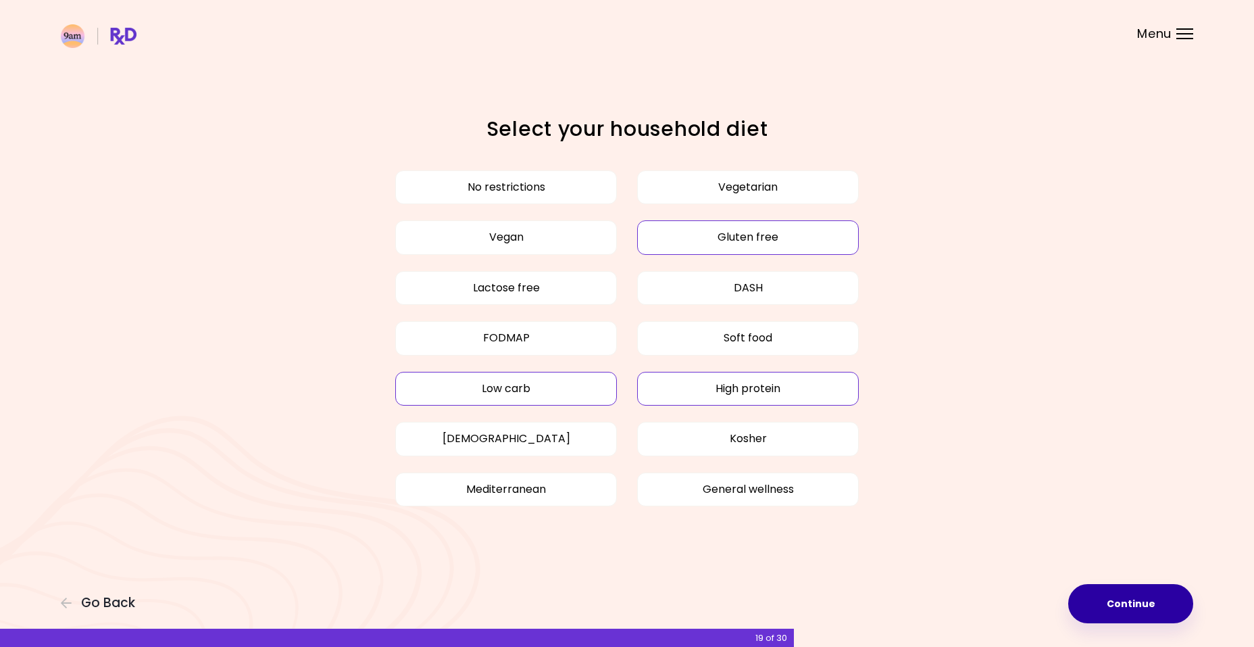
click at [1131, 595] on button "Continue" at bounding box center [1130, 603] width 125 height 39
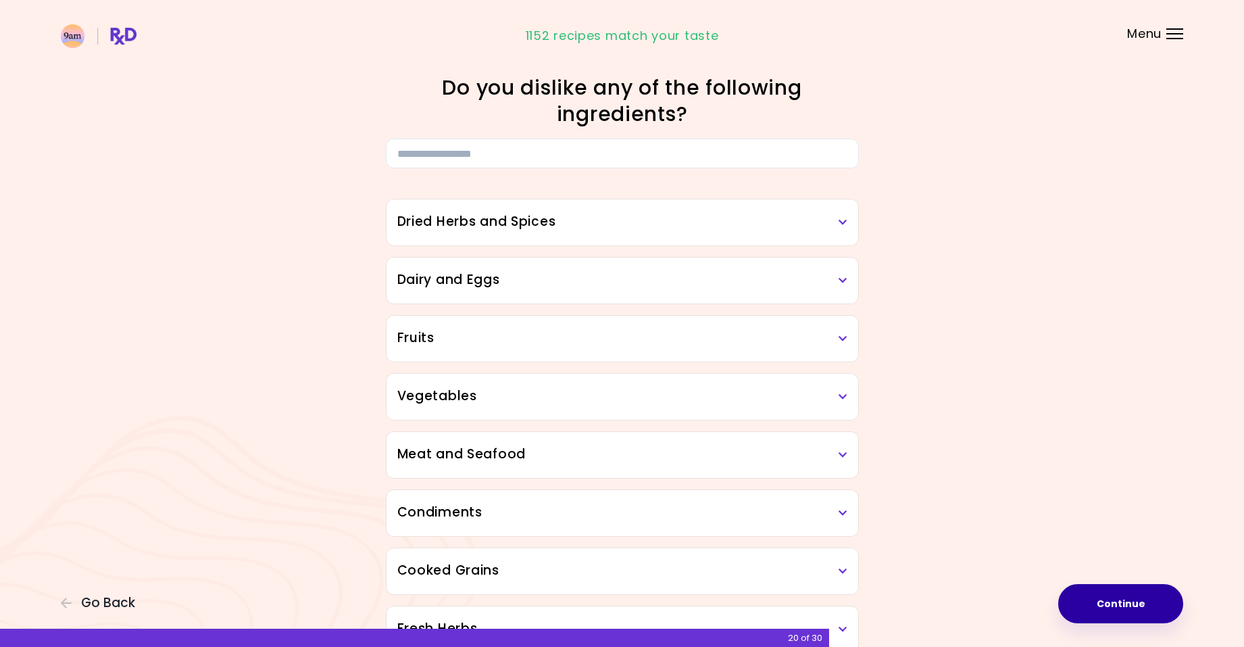
click at [1148, 595] on button "Continue" at bounding box center [1120, 603] width 125 height 39
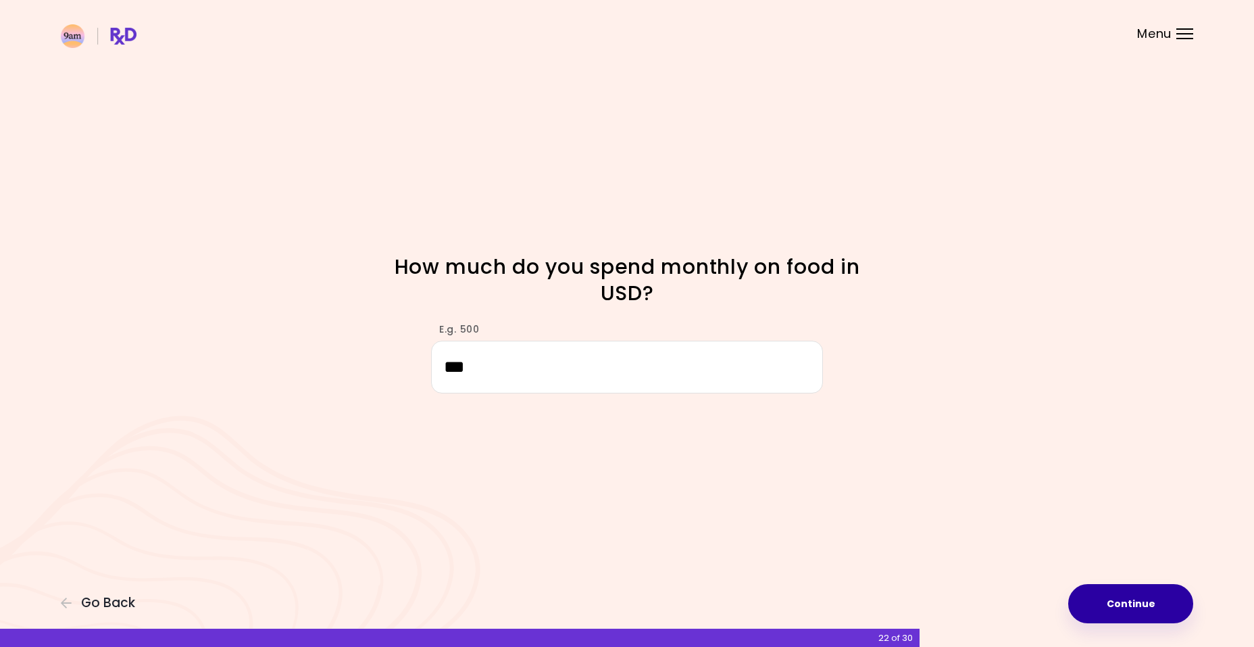
click at [1141, 602] on button "Continue" at bounding box center [1130, 603] width 125 height 39
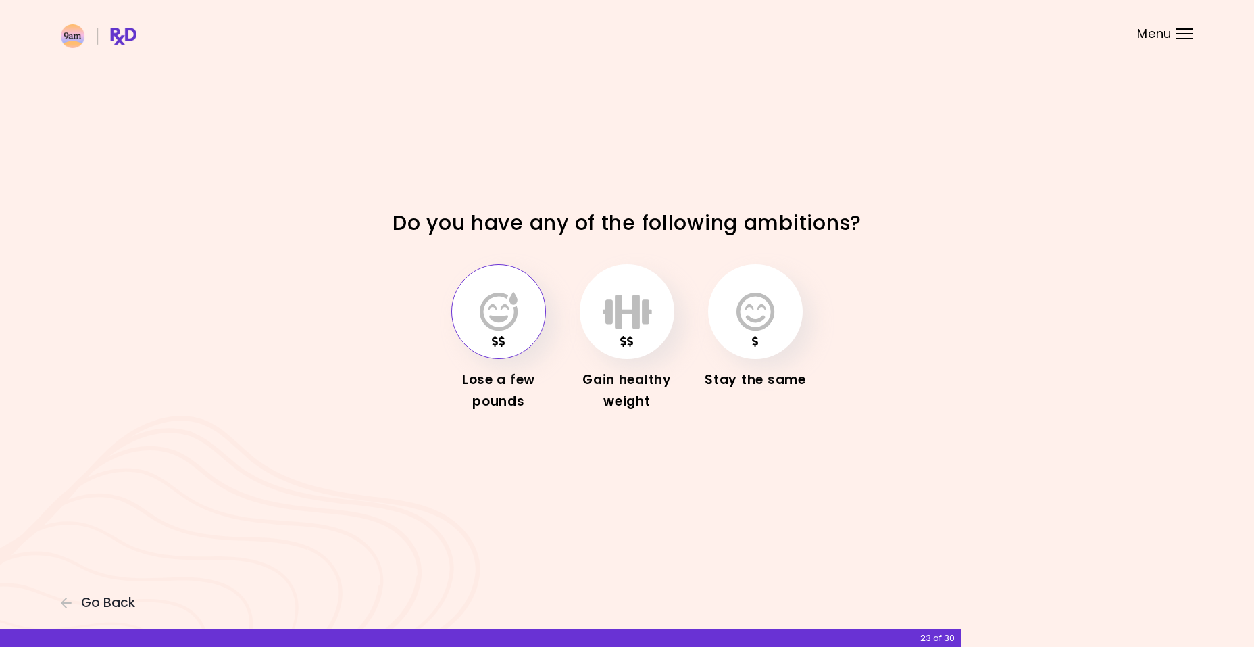
click at [526, 335] on button "button" at bounding box center [498, 311] width 95 height 95
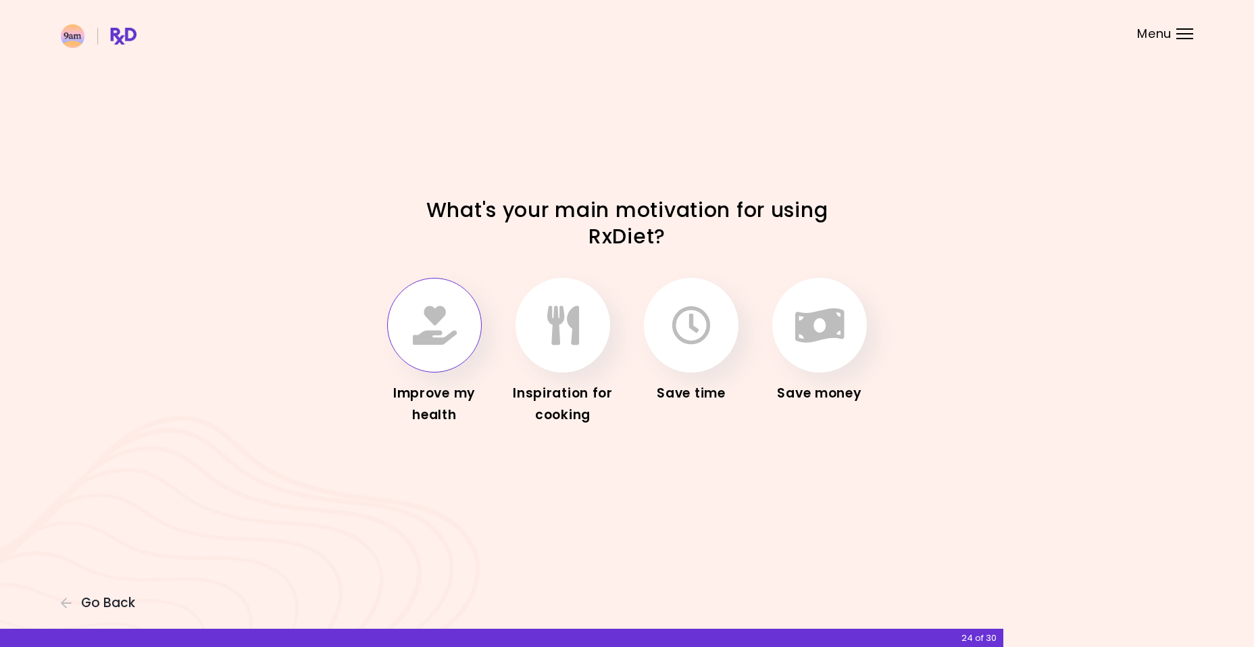
click at [447, 348] on button "button" at bounding box center [434, 325] width 95 height 95
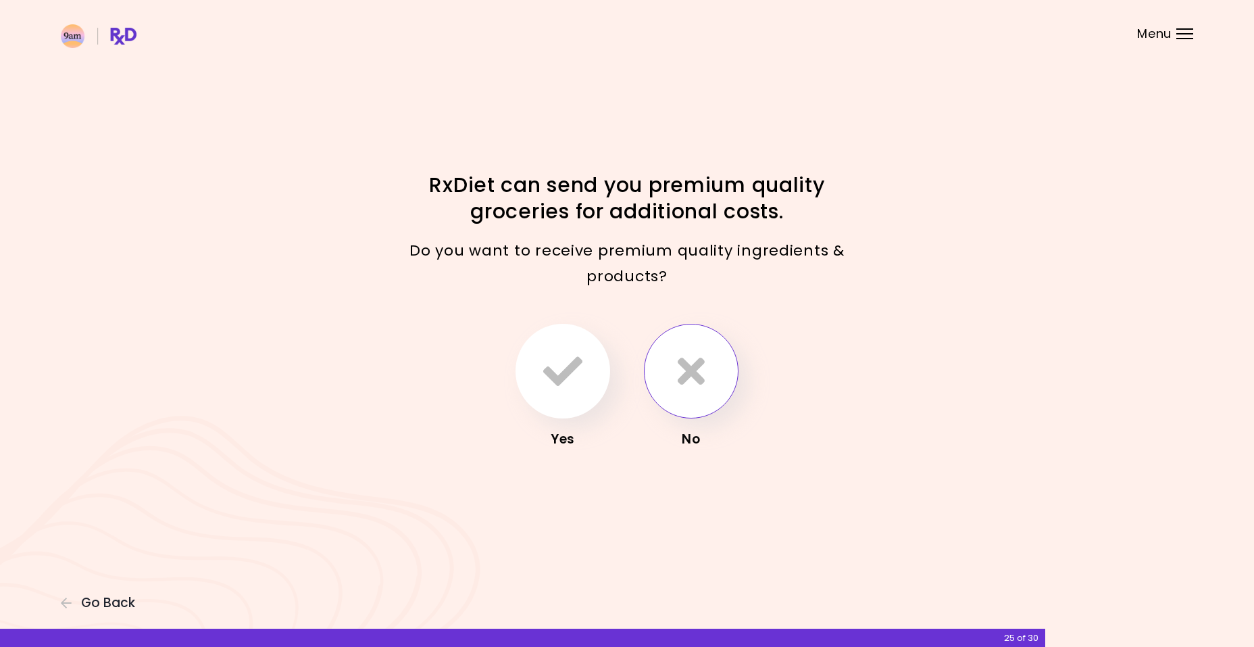
click at [708, 391] on button "button" at bounding box center [691, 371] width 95 height 95
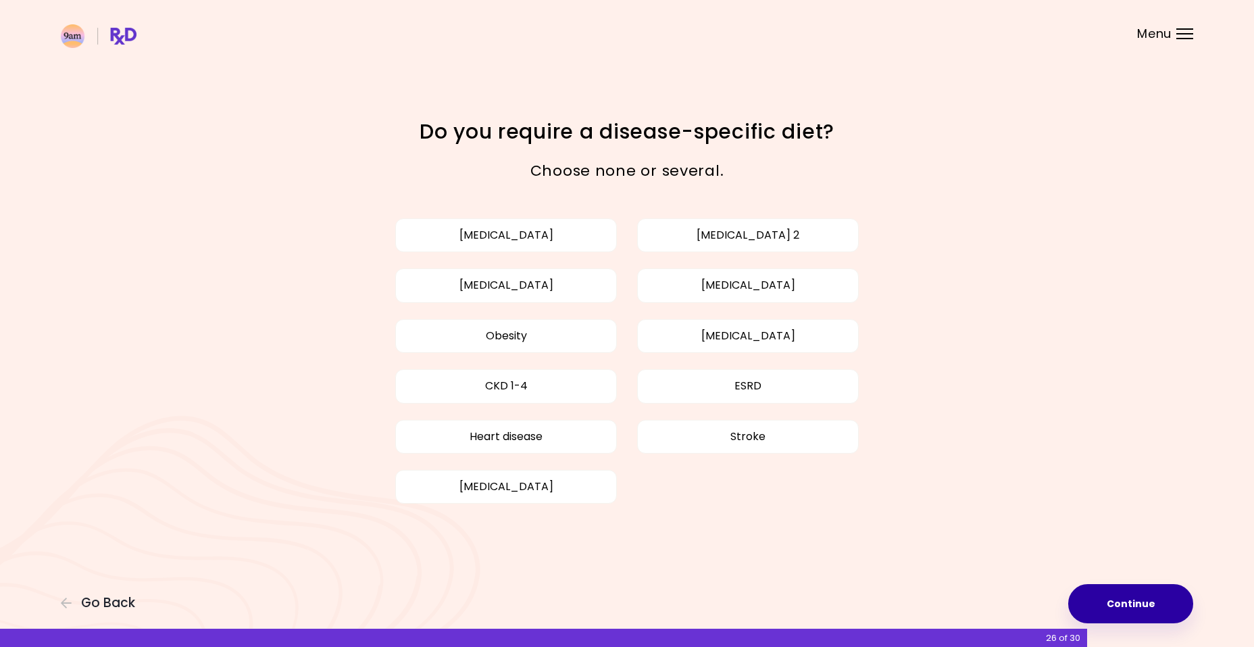
click at [1140, 609] on button "Continue" at bounding box center [1130, 603] width 125 height 39
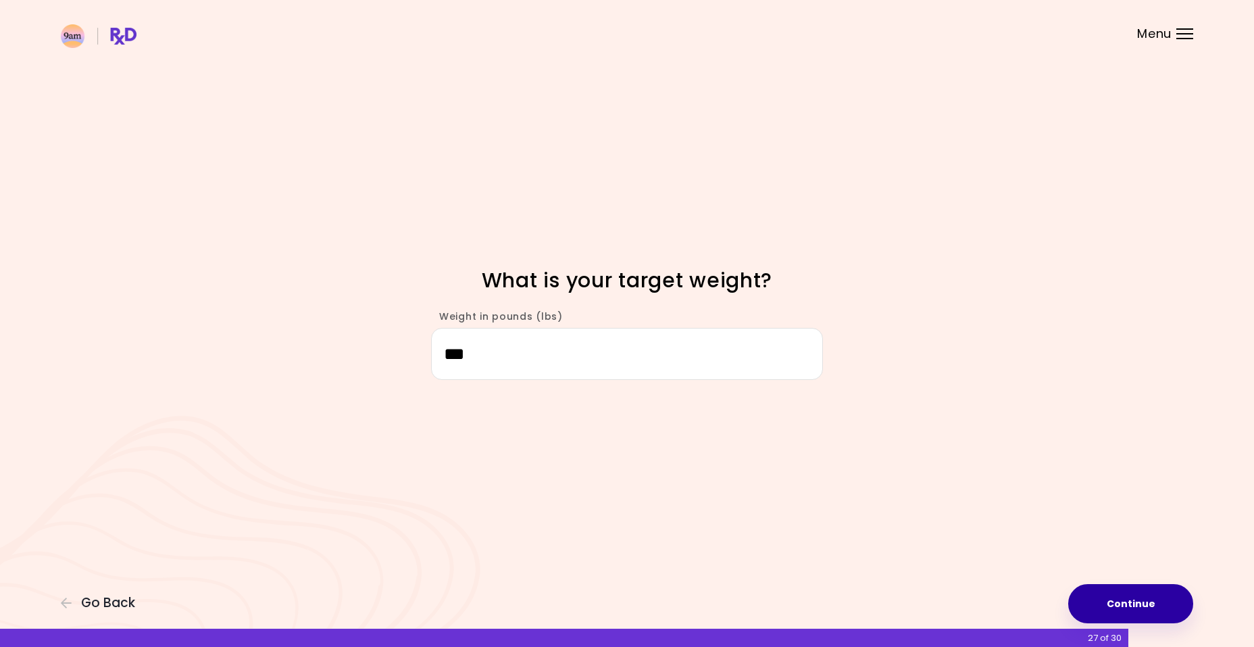
click at [1135, 614] on button "Continue" at bounding box center [1130, 603] width 125 height 39
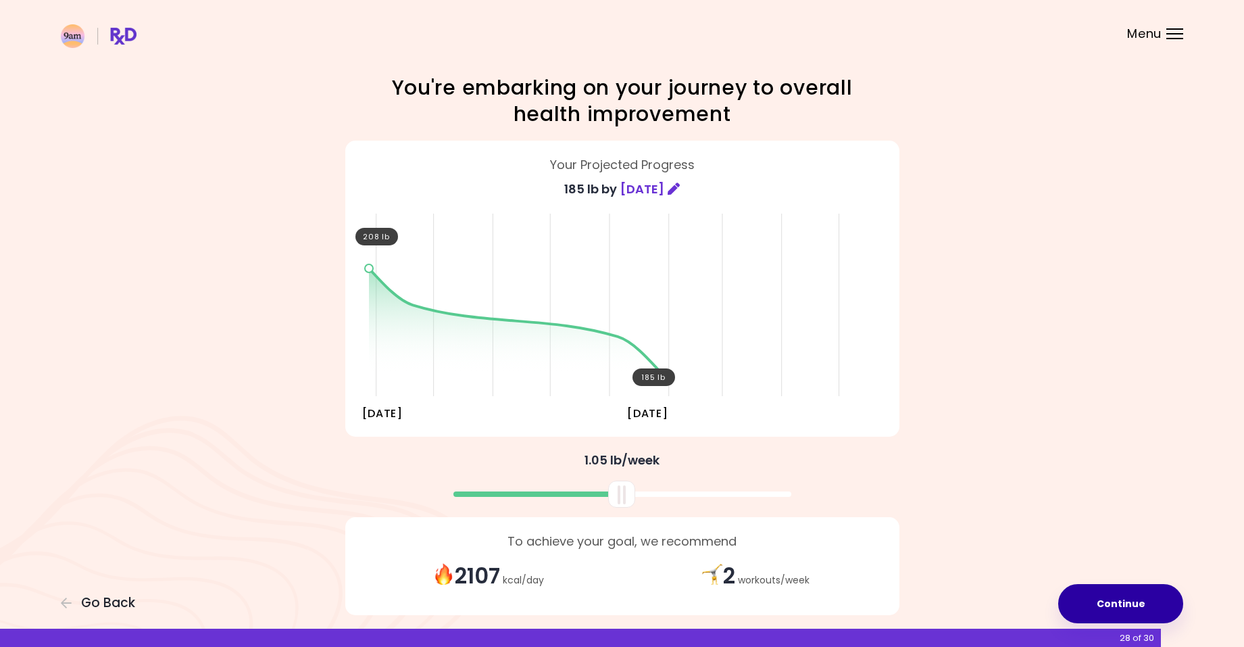
click at [1133, 612] on button "Continue" at bounding box center [1120, 603] width 125 height 39
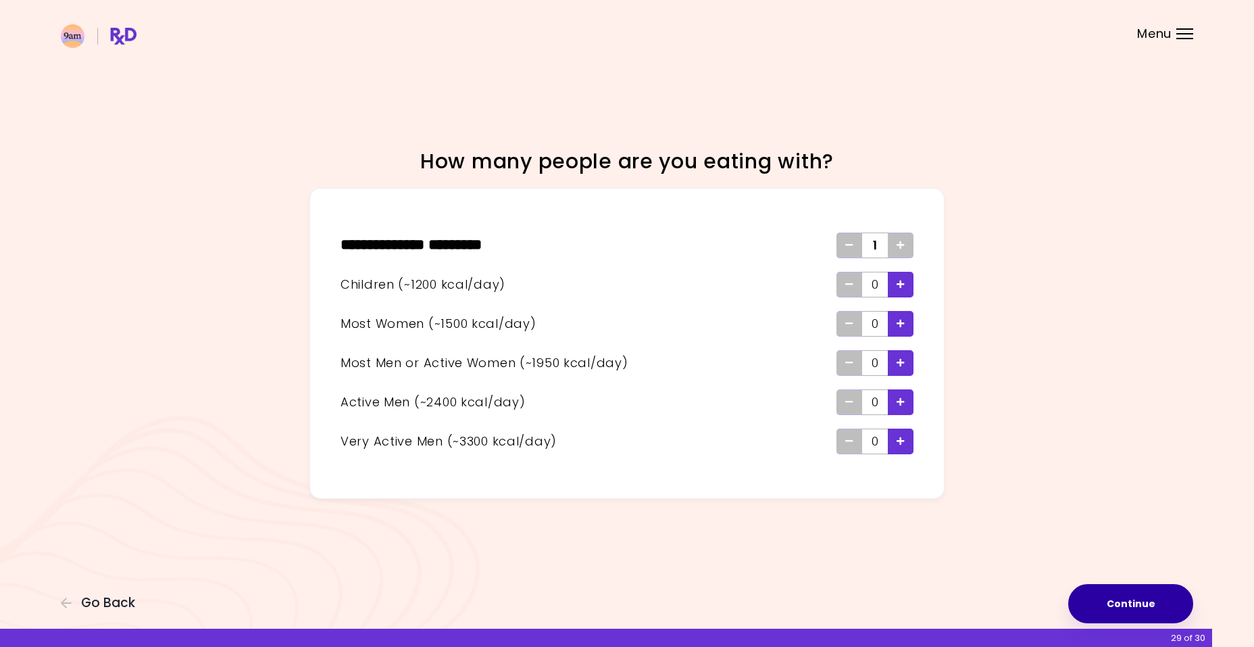
click at [1133, 612] on button "Continue" at bounding box center [1130, 603] width 125 height 39
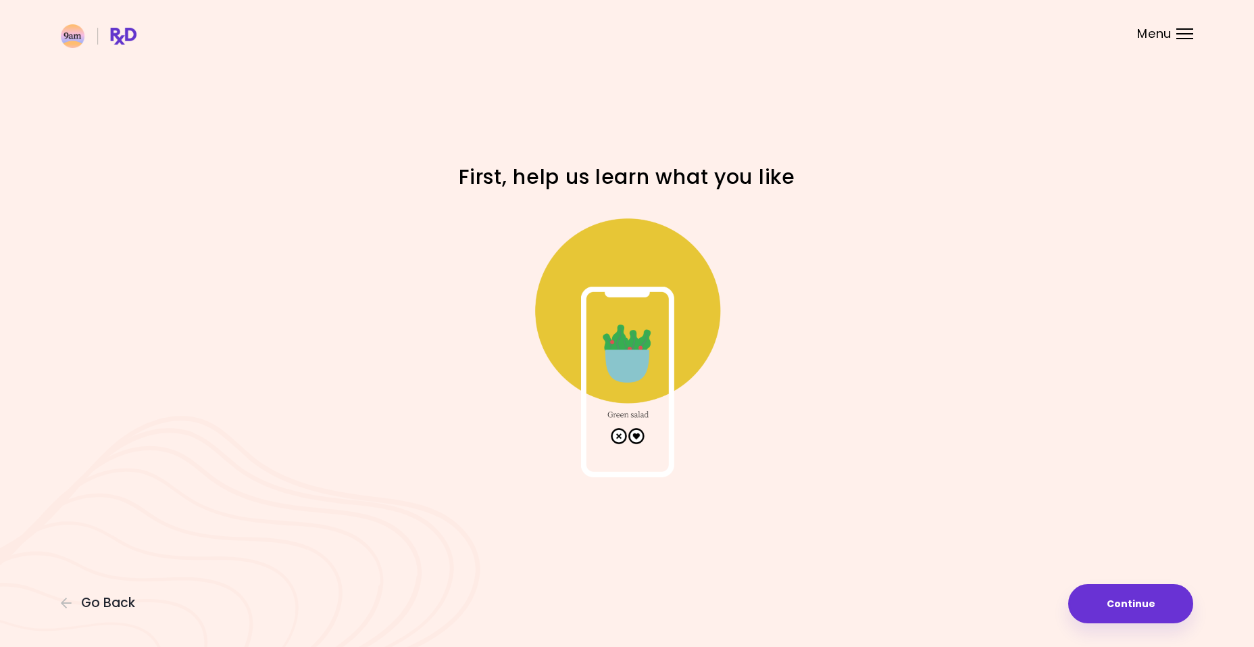
click at [637, 436] on img at bounding box center [627, 342] width 270 height 270
click at [1101, 614] on button "Continue" at bounding box center [1130, 603] width 125 height 39
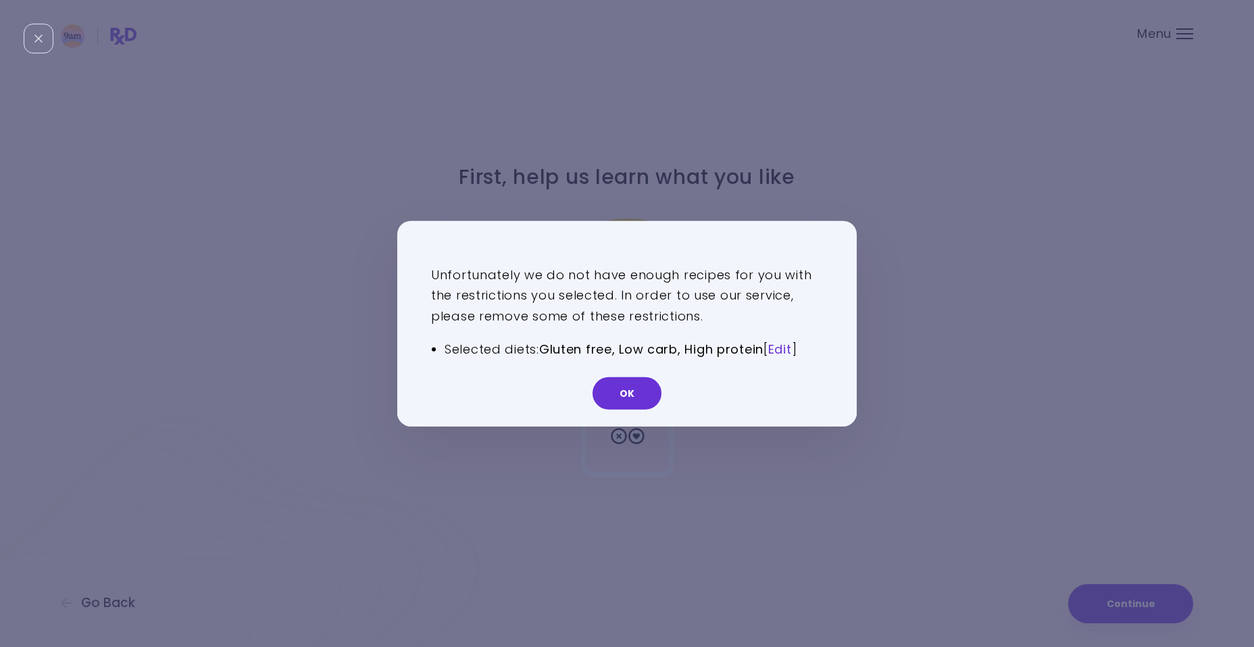
drag, startPoint x: 801, startPoint y: 353, endPoint x: 788, endPoint y: 352, distance: 12.9
click at [789, 352] on li "Selected diets: Gluten free, Low carb, High protein [ Edit ]" at bounding box center [634, 350] width 378 height 22
click at [789, 349] on link "Edit" at bounding box center [780, 349] width 24 height 17
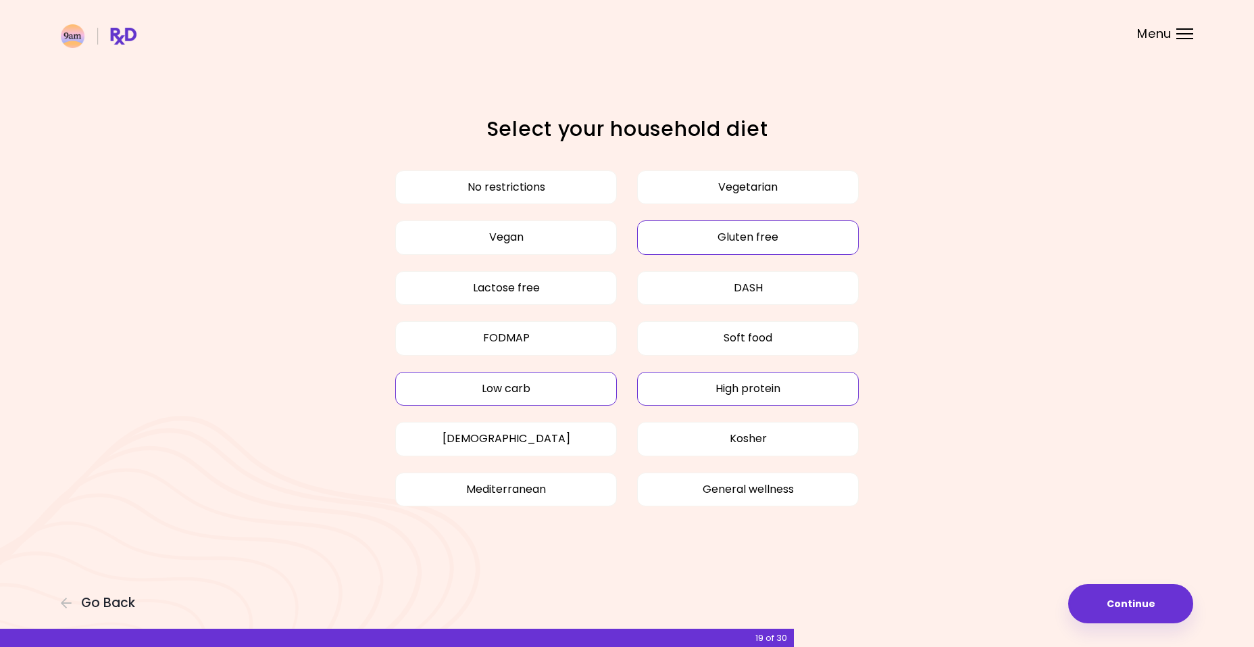
click at [803, 394] on button "High protein" at bounding box center [748, 389] width 222 height 34
click at [712, 398] on button "High protein" at bounding box center [748, 389] width 222 height 34
click at [548, 387] on button "Low carb" at bounding box center [506, 389] width 222 height 34
click at [1166, 597] on button "Continue" at bounding box center [1130, 603] width 125 height 39
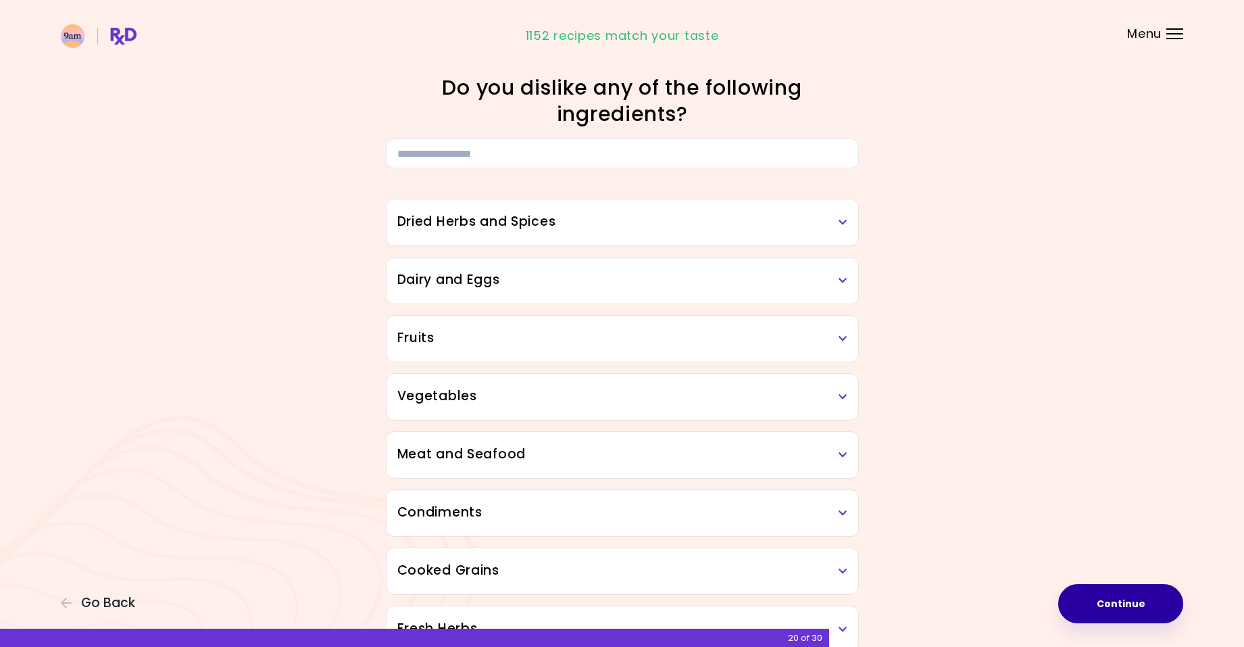
click at [1166, 597] on button "Continue" at bounding box center [1120, 603] width 125 height 39
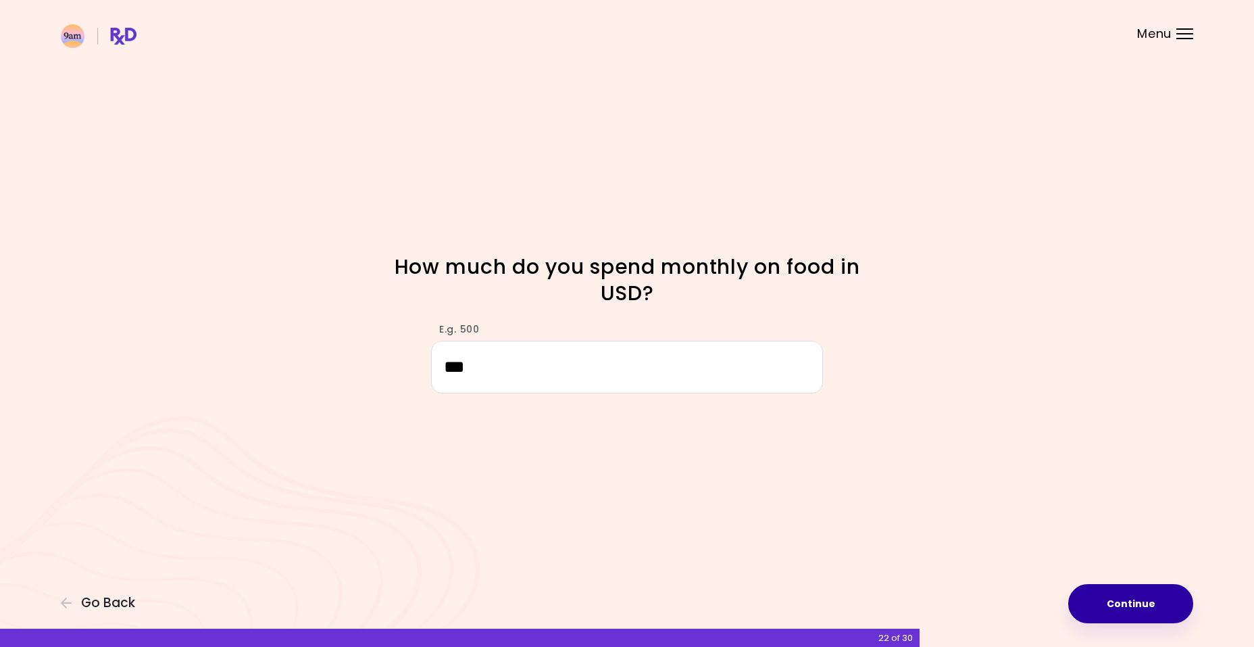
click at [1158, 592] on button "Continue" at bounding box center [1130, 603] width 125 height 39
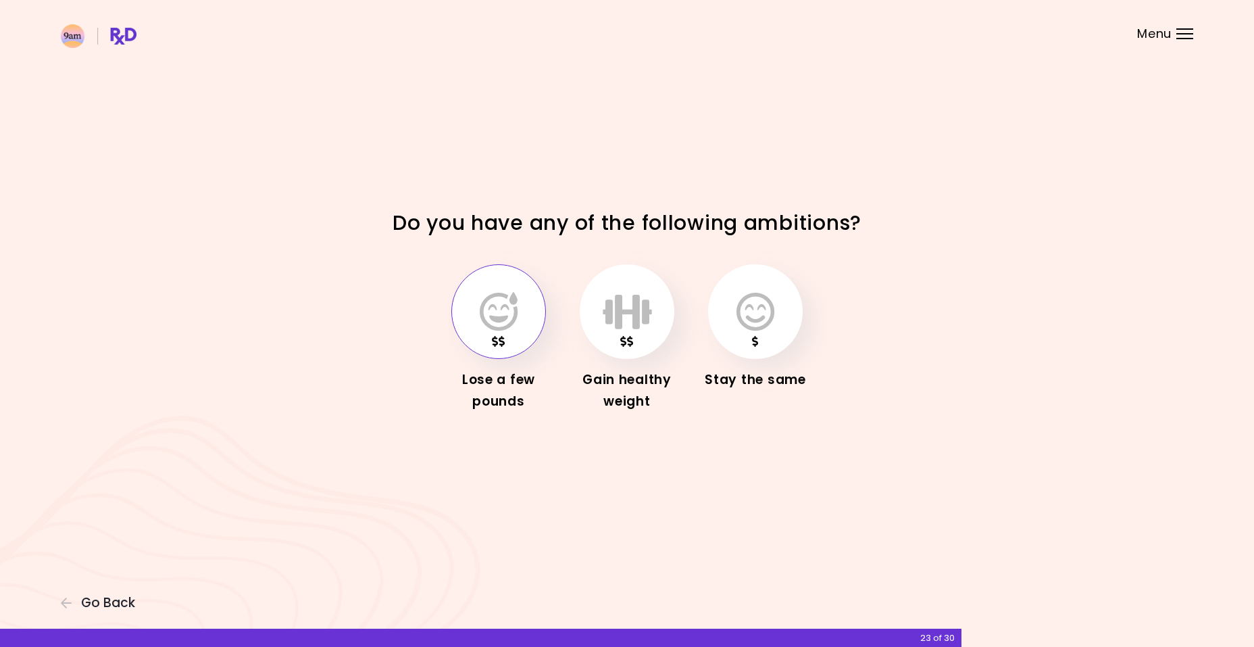
click at [779, 454] on div "Focusable invisible element Do you have any of the following ambitions? Lose a …" at bounding box center [627, 323] width 1254 height 647
click at [495, 314] on icon "button" at bounding box center [499, 311] width 38 height 39
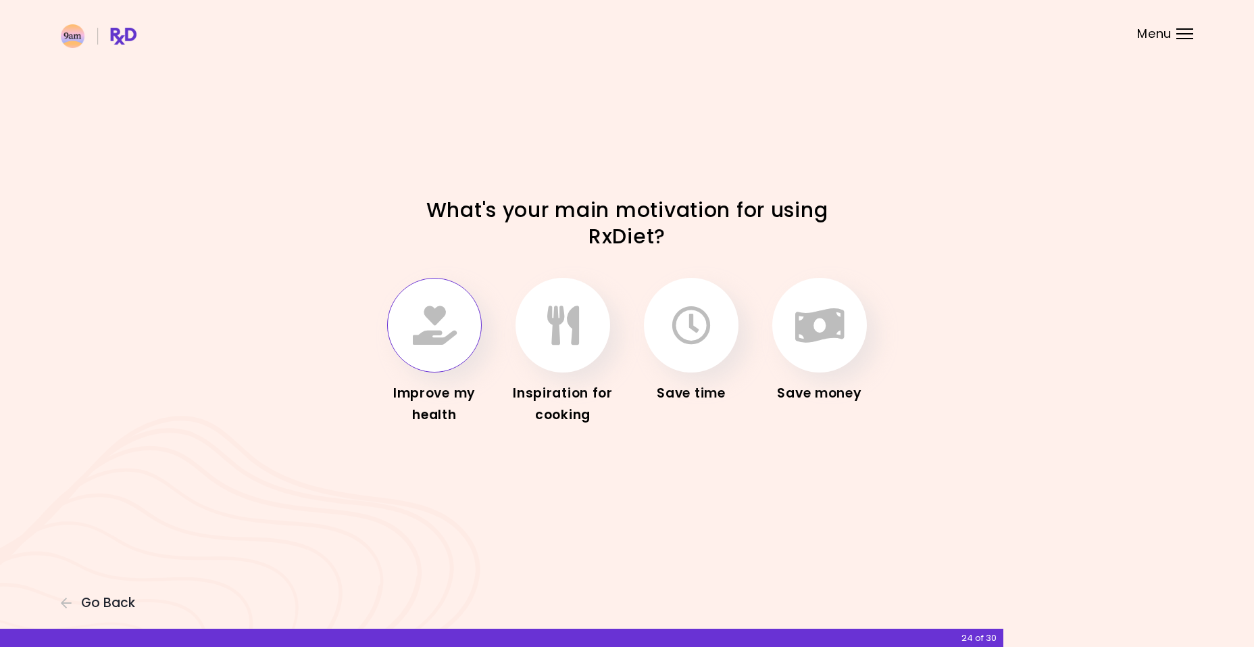
click at [426, 332] on icon "button" at bounding box center [435, 324] width 44 height 39
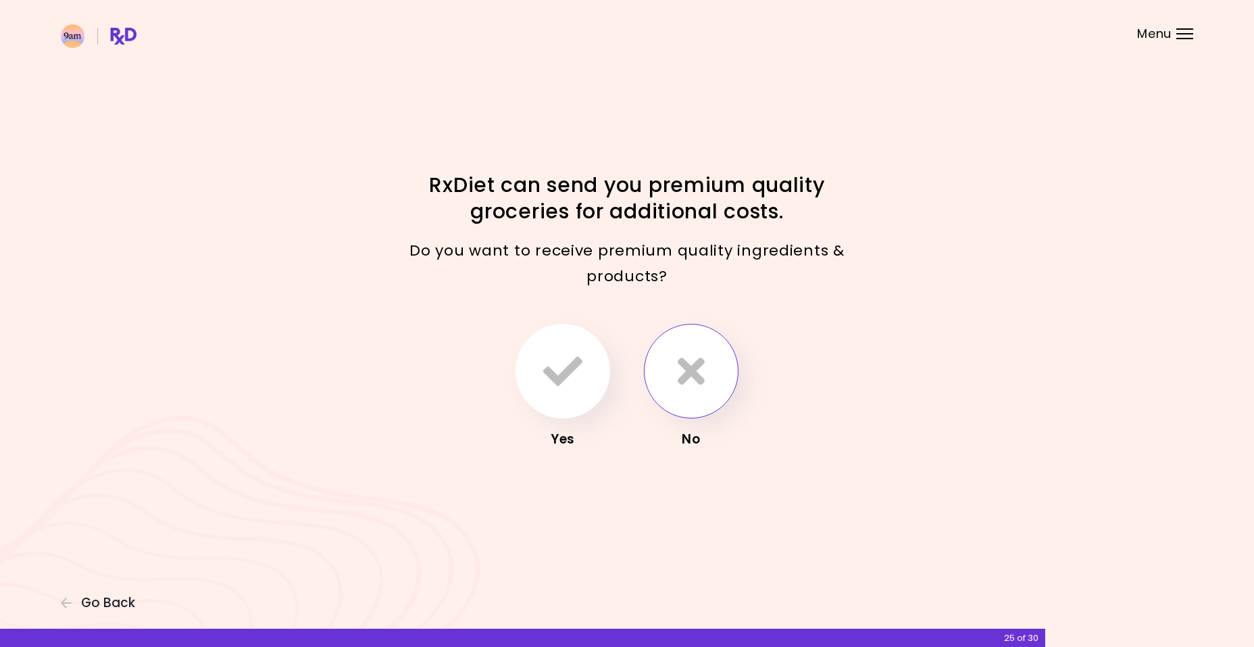
click at [704, 385] on button "button" at bounding box center [691, 371] width 95 height 95
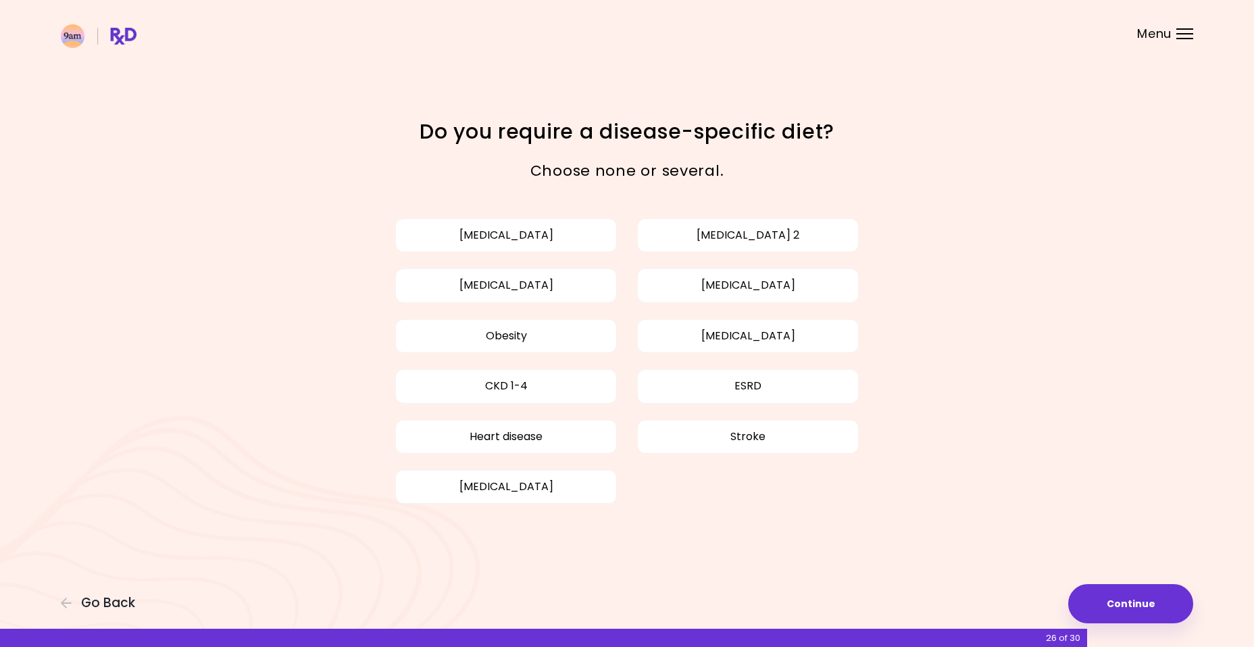
click at [1128, 633] on div "Focusable invisible element Do you require a disease-specific diet? Choose none…" at bounding box center [627, 323] width 1254 height 647
click at [1129, 610] on button "Continue" at bounding box center [1130, 603] width 125 height 39
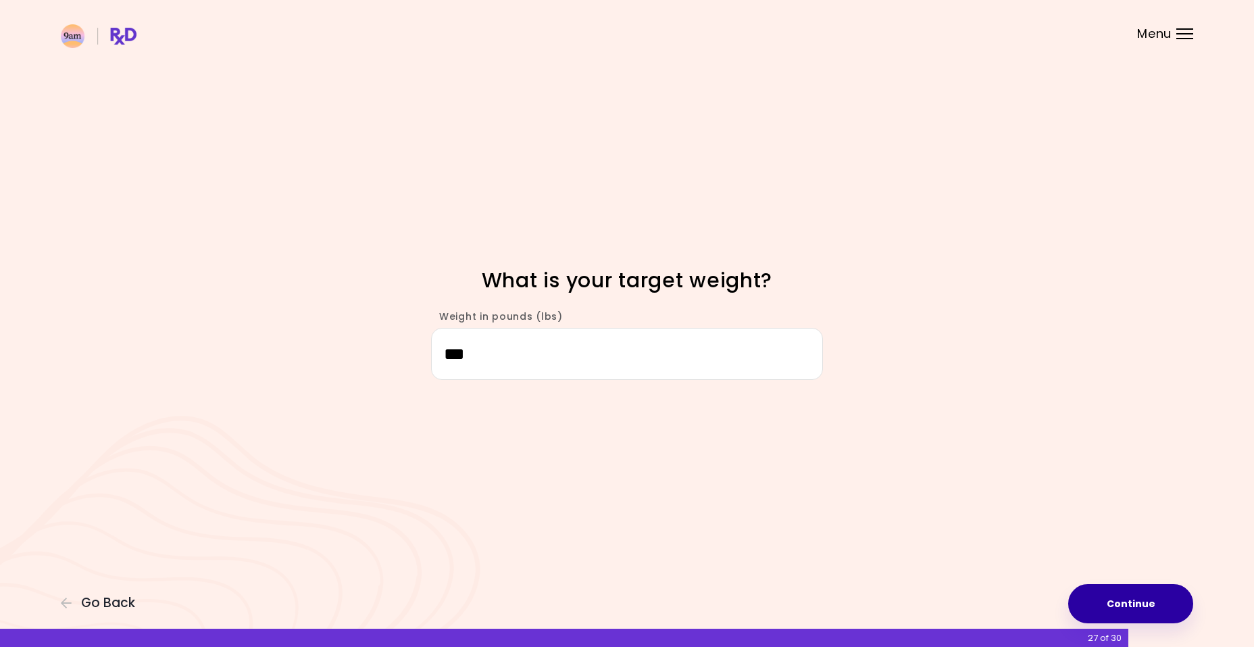
click at [1130, 610] on button "Continue" at bounding box center [1130, 603] width 125 height 39
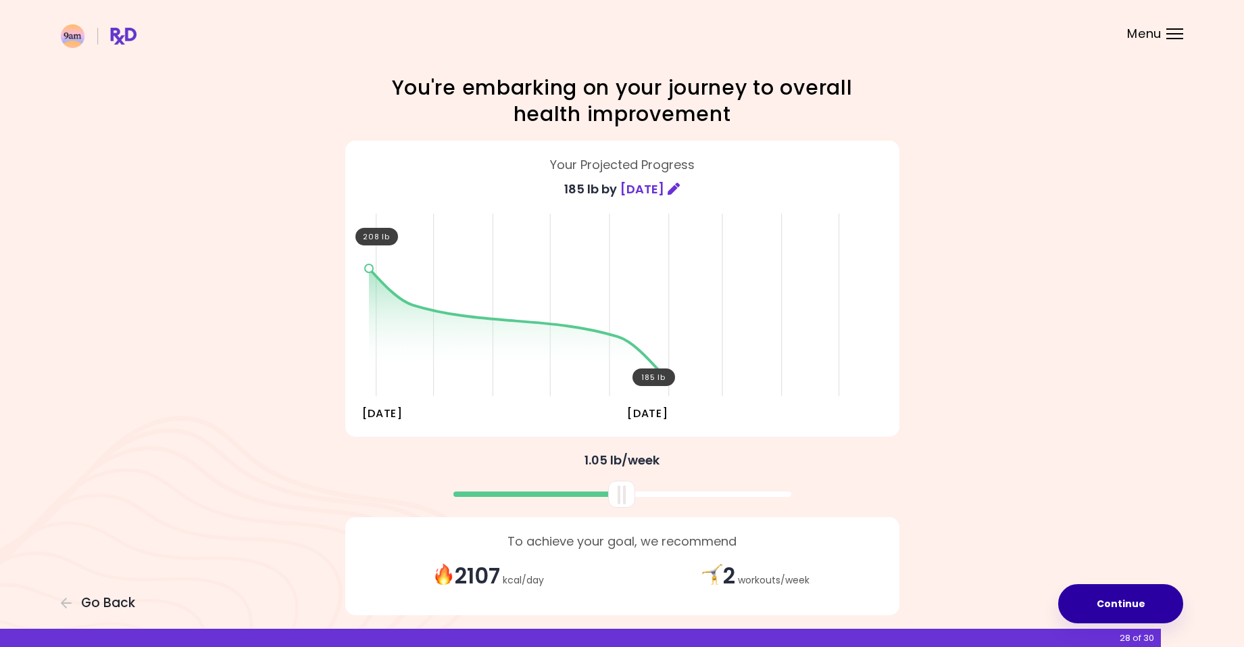
click at [1130, 610] on button "Continue" at bounding box center [1120, 603] width 125 height 39
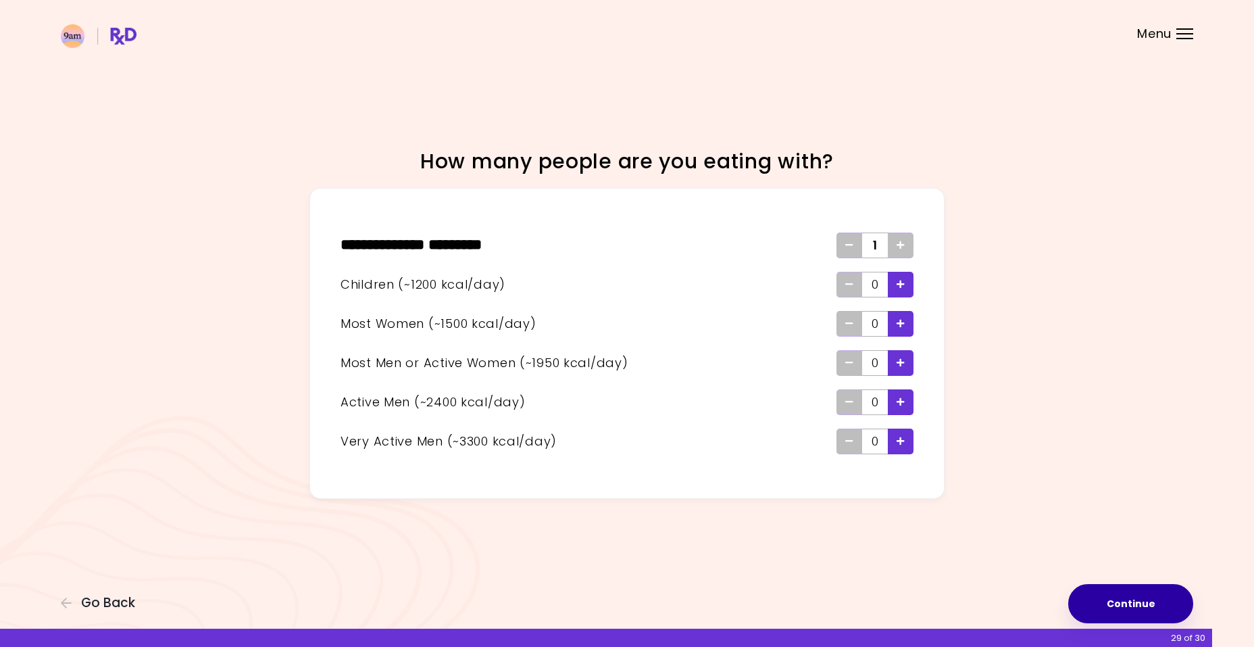
click at [1130, 610] on button "Continue" at bounding box center [1130, 603] width 125 height 39
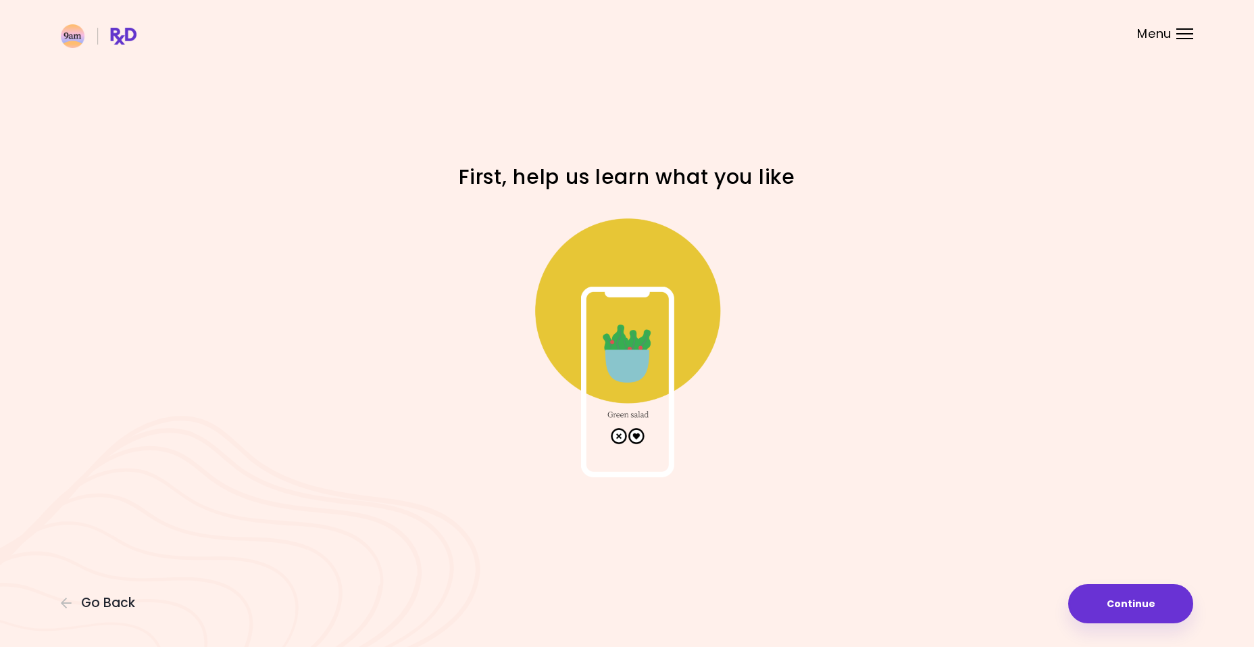
click at [640, 435] on img at bounding box center [627, 342] width 270 height 270
click at [1099, 611] on button "Continue" at bounding box center [1130, 603] width 125 height 39
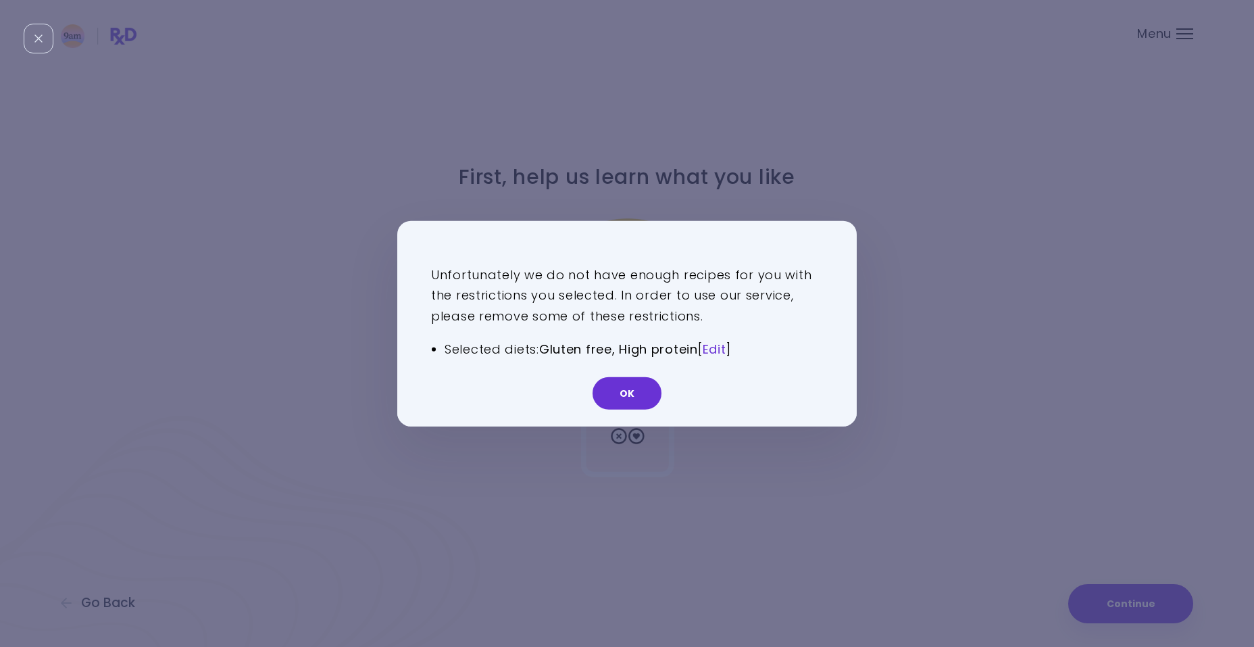
click at [723, 350] on link "Edit" at bounding box center [715, 349] width 24 height 17
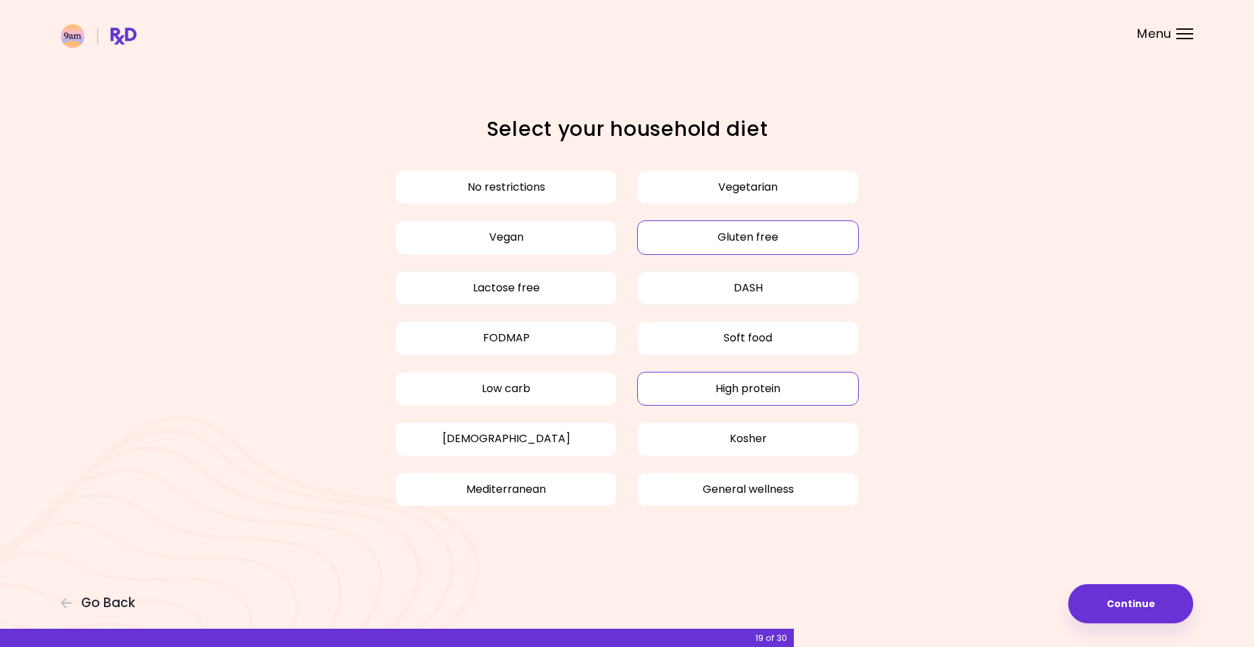
click at [762, 232] on button "Gluten free" at bounding box center [748, 237] width 222 height 34
click at [776, 387] on button "High protein" at bounding box center [748, 389] width 222 height 34
click at [1150, 594] on button "Continue" at bounding box center [1130, 603] width 125 height 39
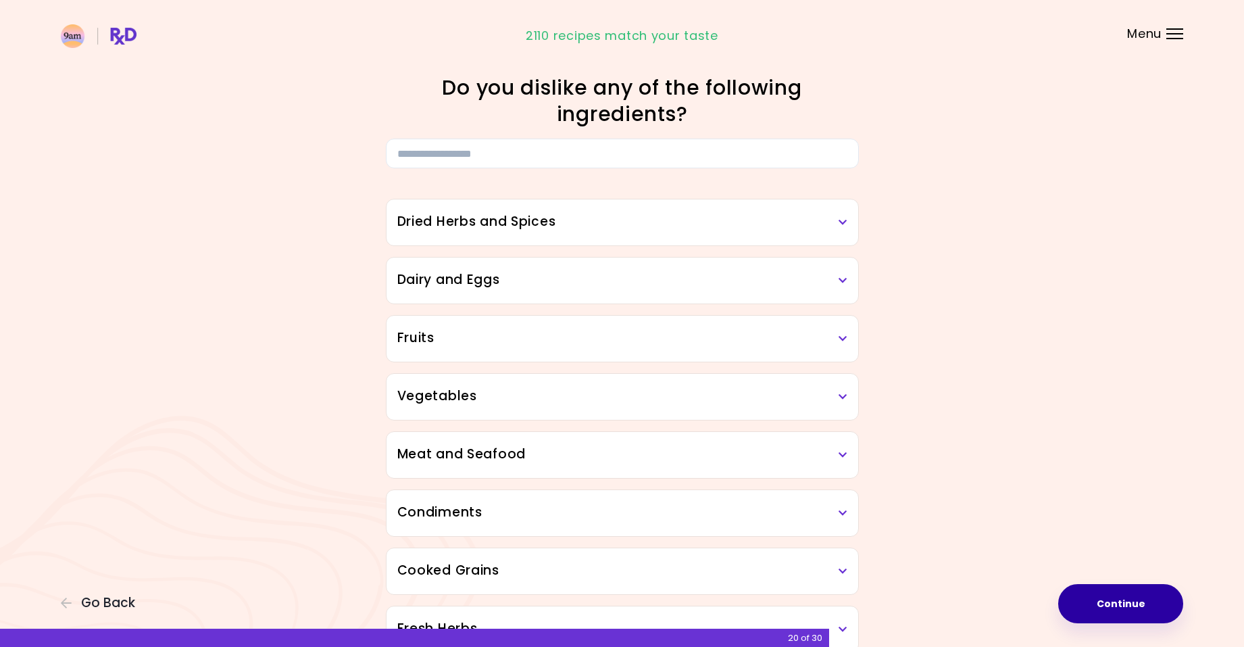
click at [1150, 594] on button "Continue" at bounding box center [1120, 603] width 125 height 39
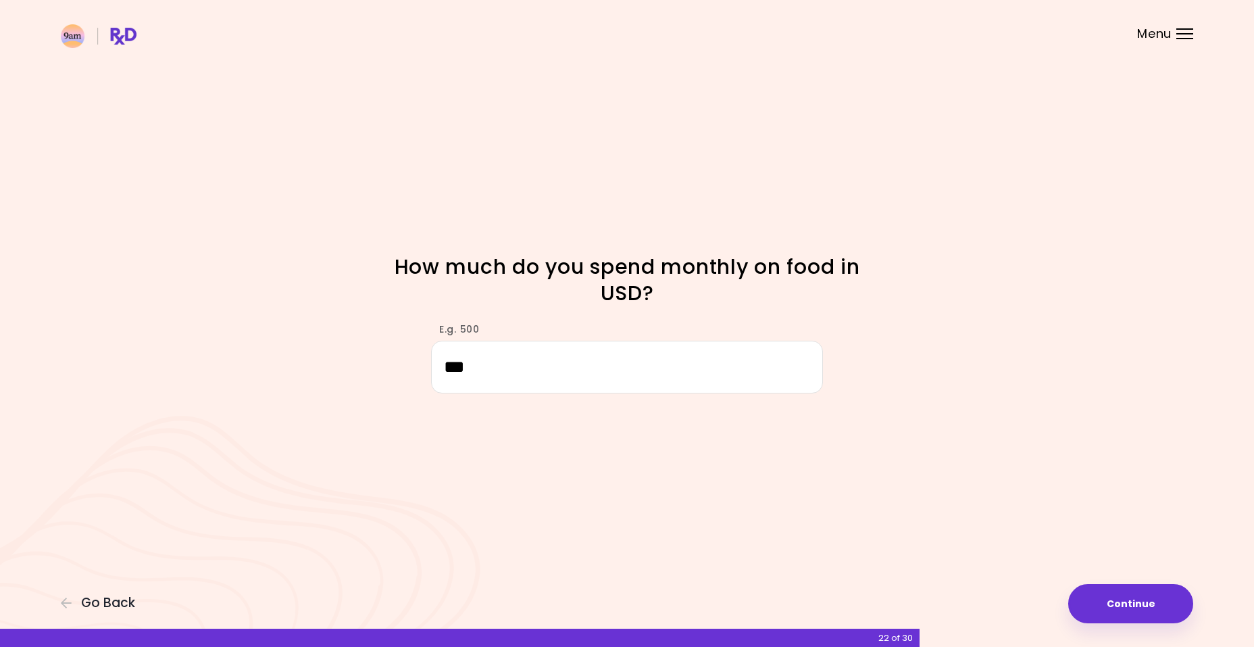
click at [1150, 594] on button "Continue" at bounding box center [1130, 603] width 125 height 39
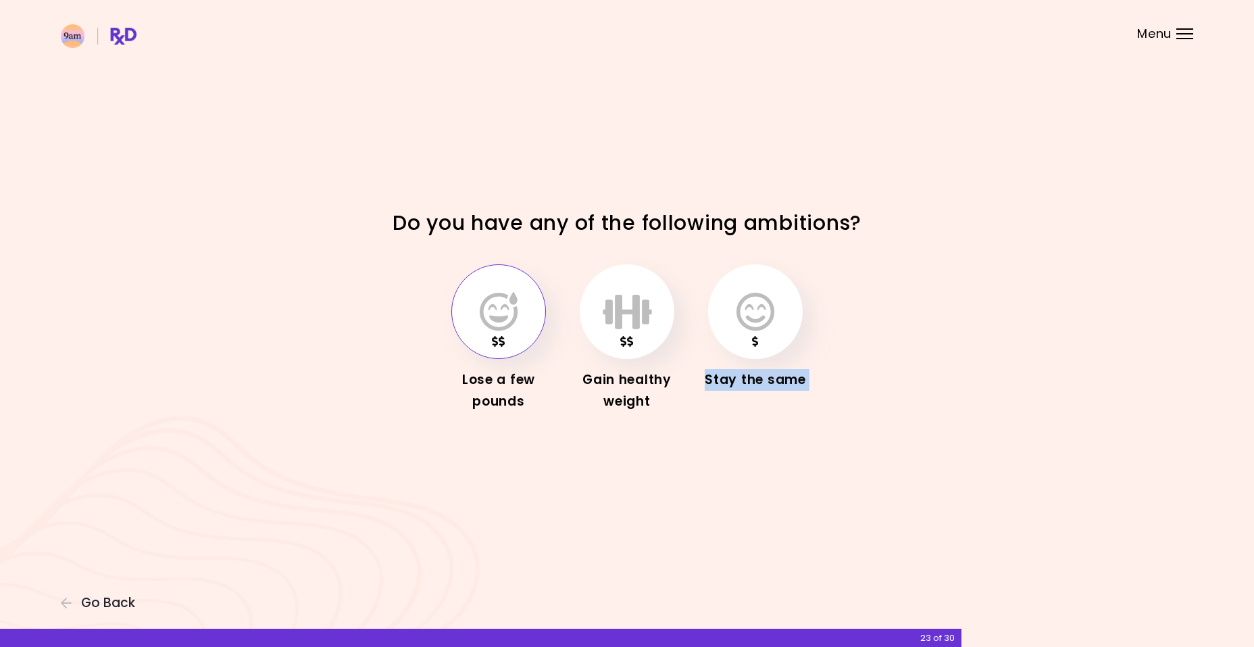
click at [1150, 594] on div "Focusable invisible element Do you have any of the following ambitions? Lose a …" at bounding box center [627, 323] width 1254 height 647
click at [490, 296] on icon "button" at bounding box center [499, 311] width 38 height 39
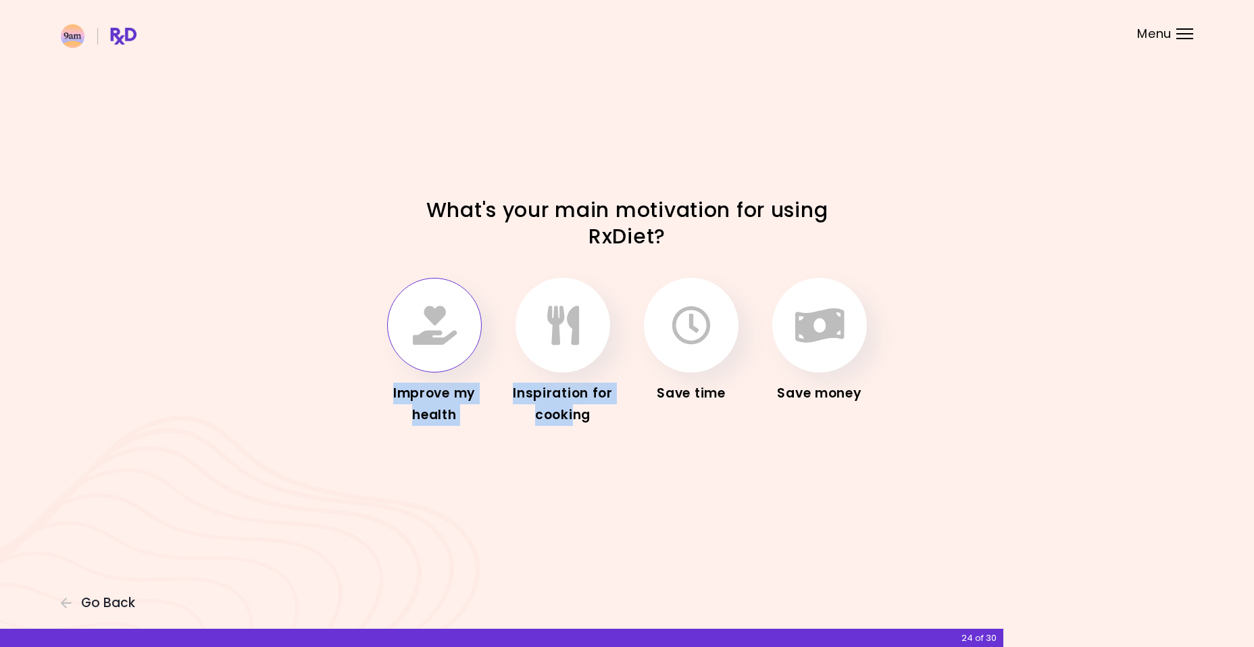
click at [428, 322] on icon "button" at bounding box center [435, 324] width 44 height 39
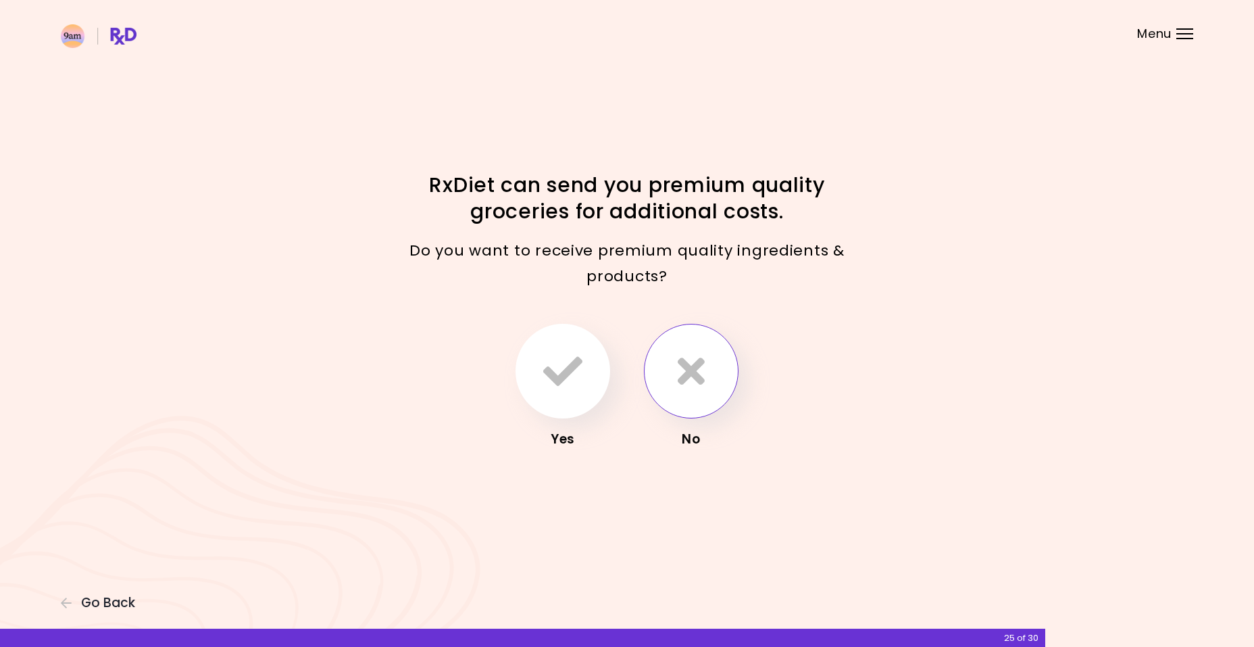
click at [670, 385] on button "button" at bounding box center [691, 371] width 95 height 95
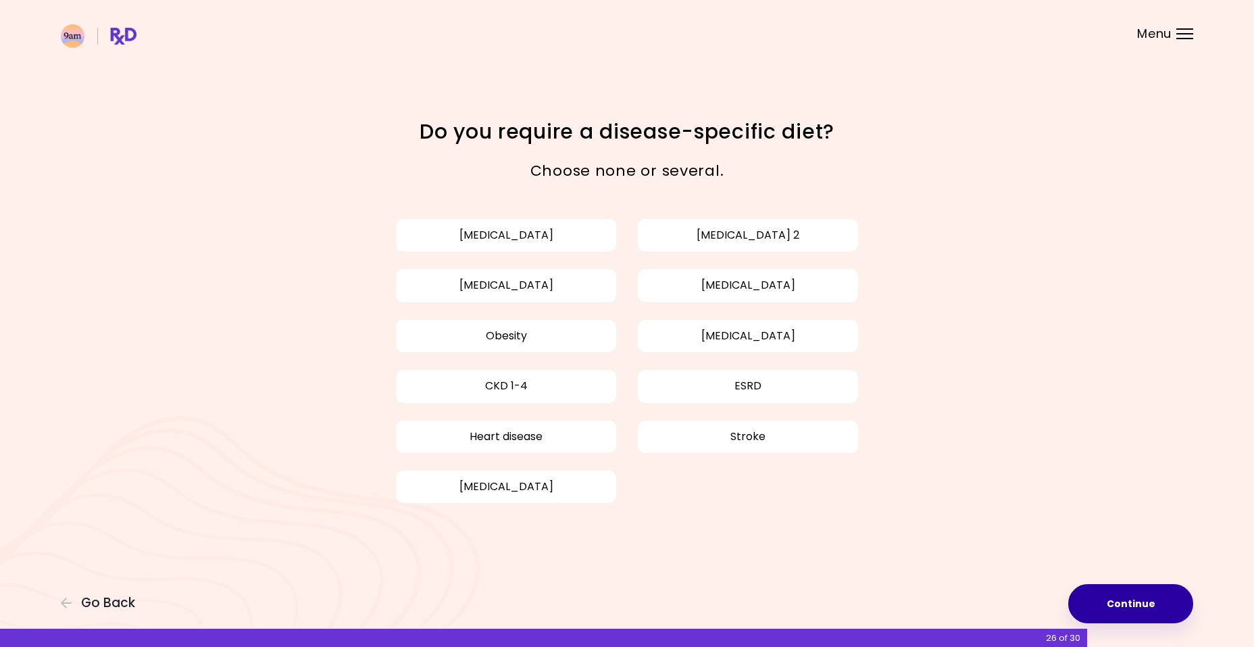
click at [1129, 591] on button "Continue" at bounding box center [1130, 603] width 125 height 39
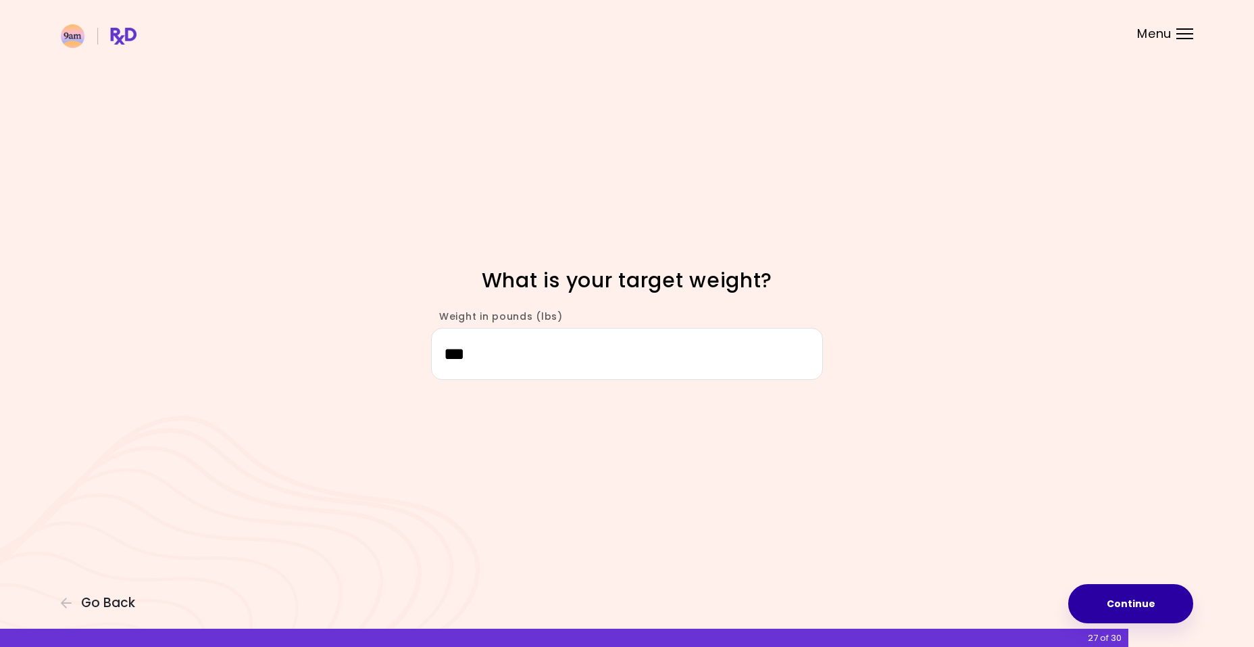
click at [1129, 591] on button "Continue" at bounding box center [1130, 603] width 125 height 39
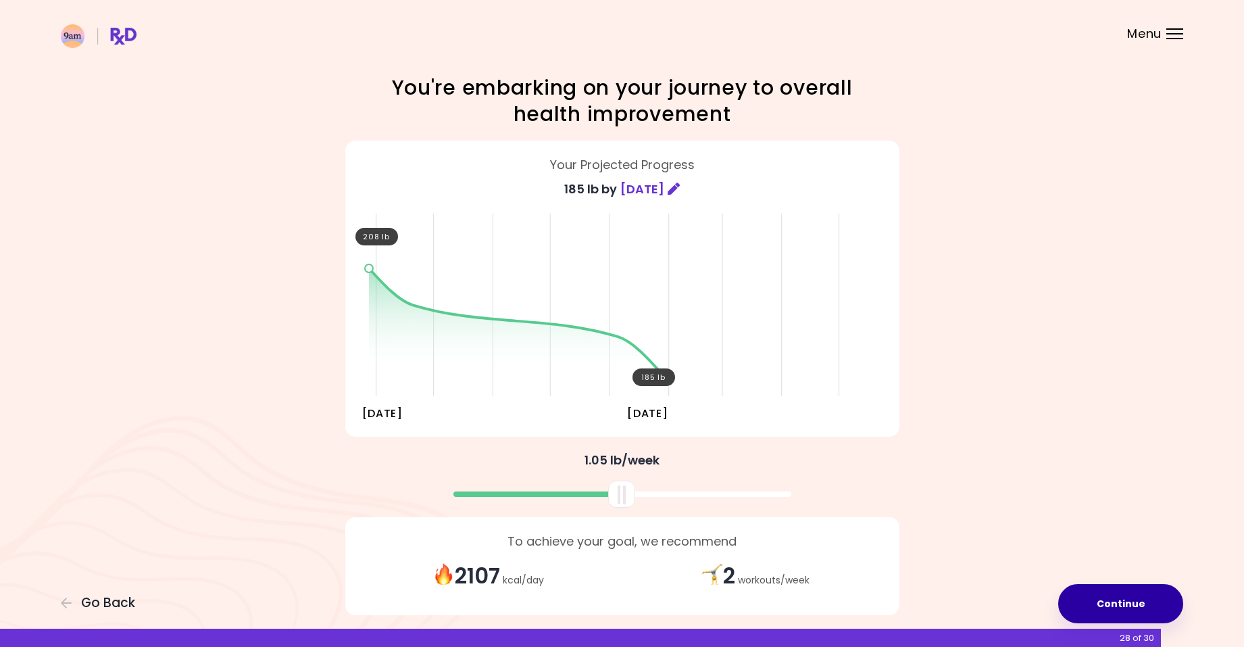
click at [1129, 591] on button "Continue" at bounding box center [1120, 603] width 125 height 39
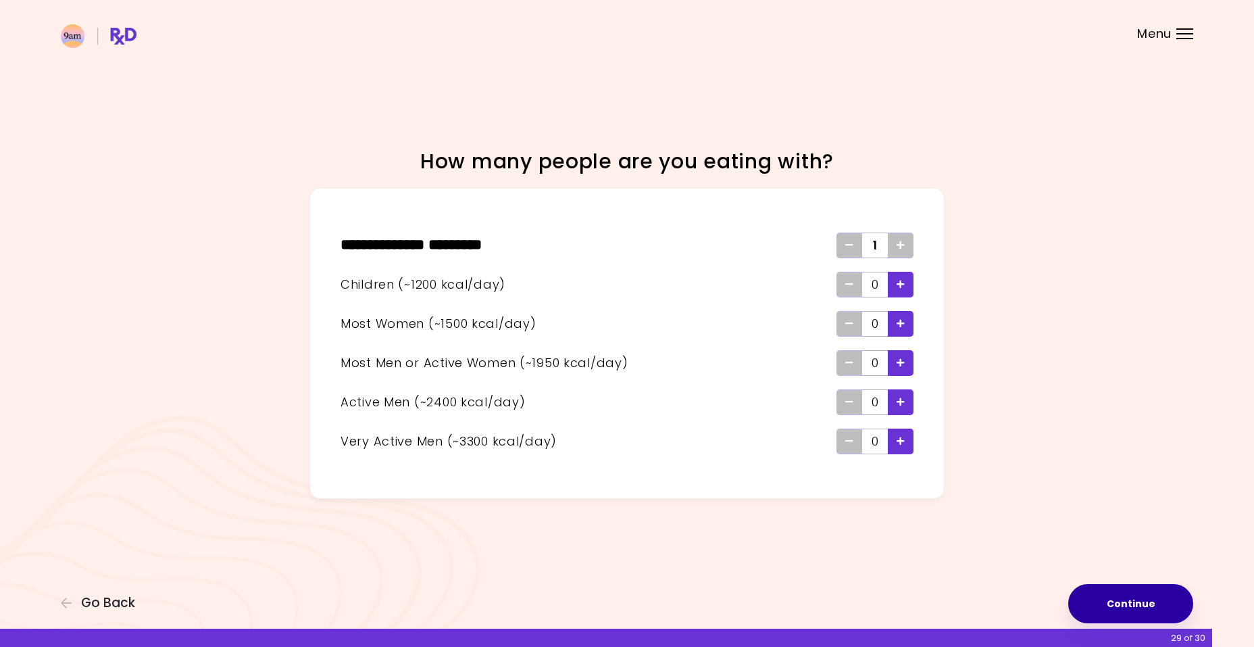
click at [1129, 591] on button "Continue" at bounding box center [1130, 603] width 125 height 39
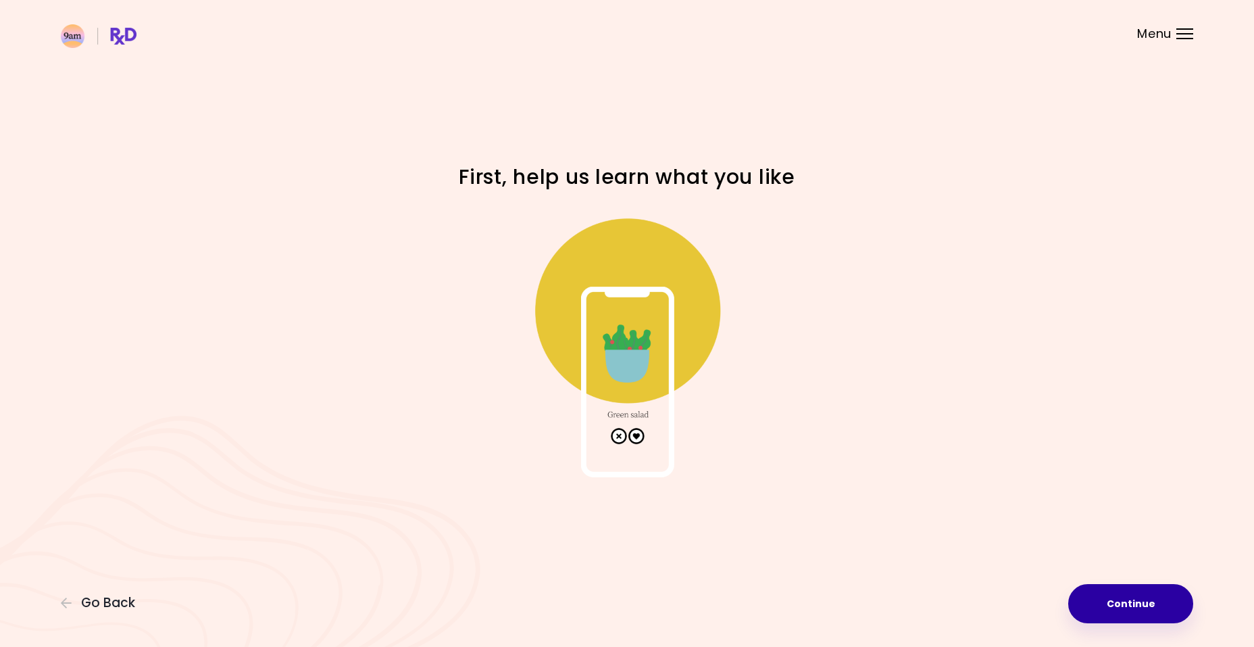
click at [1129, 591] on button "Continue" at bounding box center [1130, 603] width 125 height 39
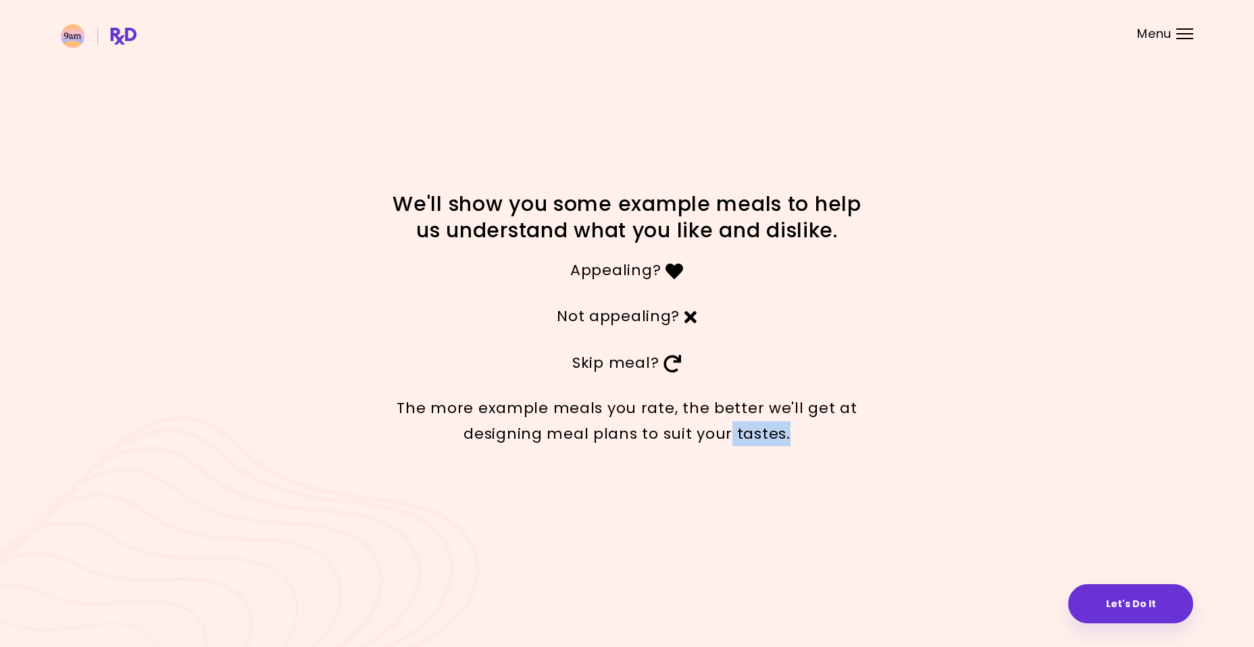
drag, startPoint x: 952, startPoint y: 494, endPoint x: 731, endPoint y: 497, distance: 221.0
click at [731, 497] on div "We'll show you some example meals to help us understand what you like and disli…" at bounding box center [627, 323] width 1254 height 647
drag, startPoint x: 731, startPoint y: 497, endPoint x: 681, endPoint y: 320, distance: 184.2
click at [1113, 606] on button "Let's Do It" at bounding box center [1130, 603] width 125 height 39
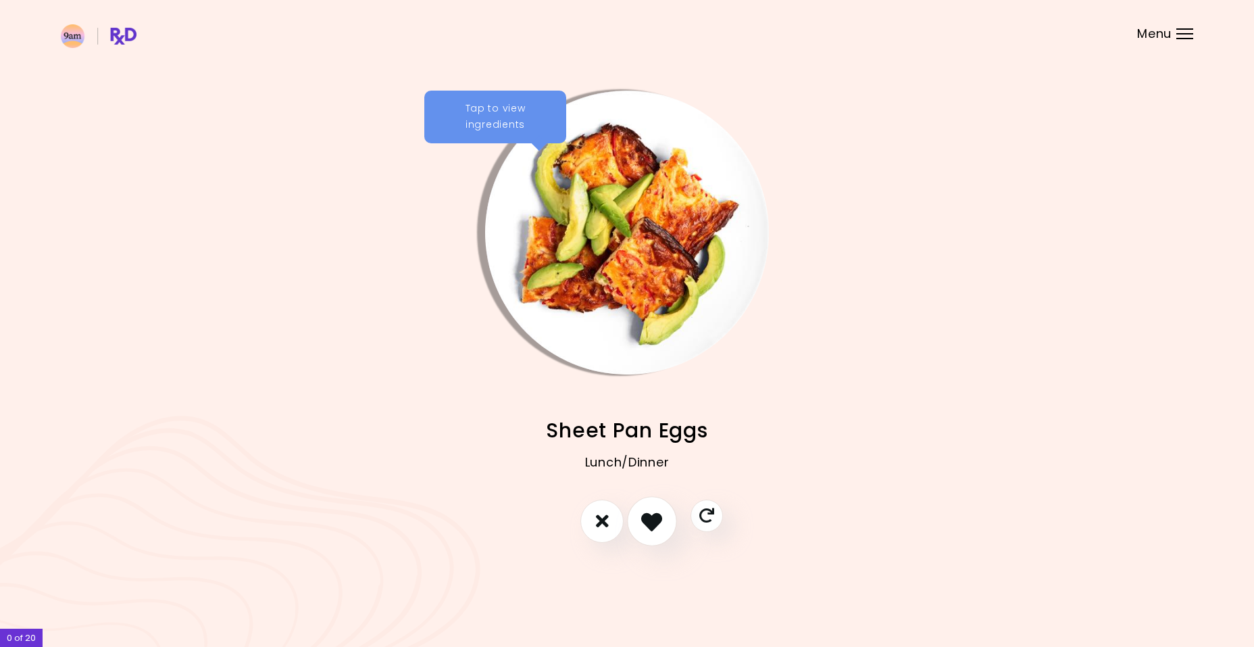
click at [646, 528] on icon "I like this recipe" at bounding box center [651, 520] width 21 height 21
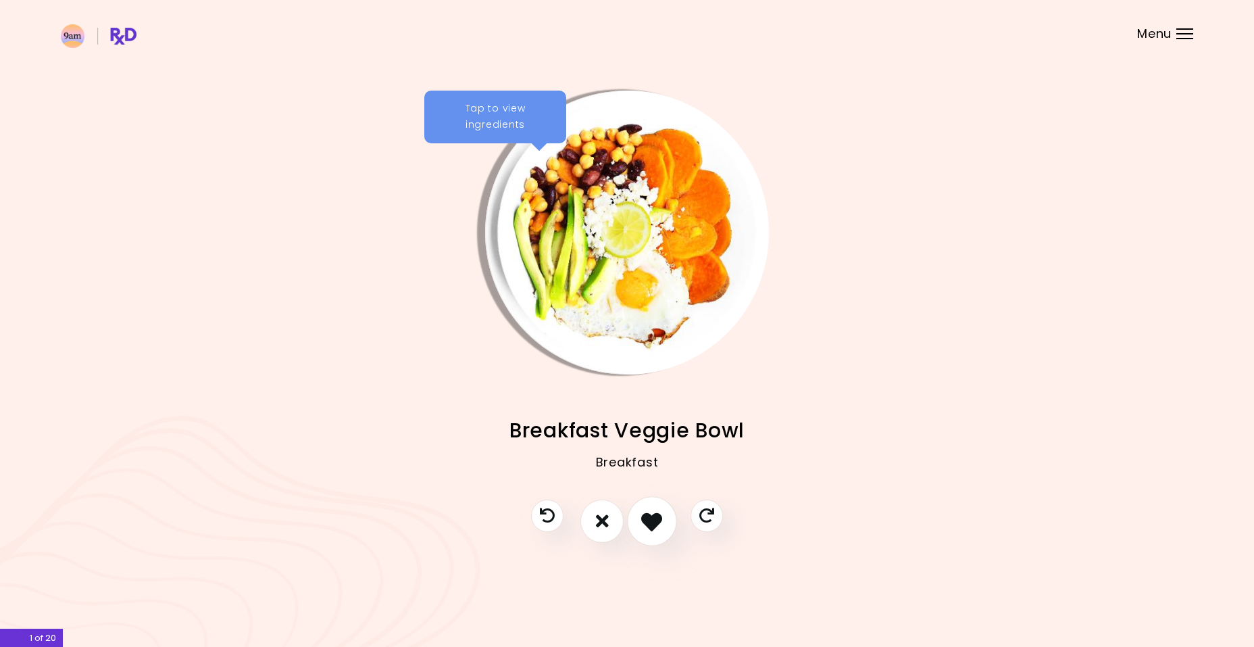
click at [649, 526] on icon "I like this recipe" at bounding box center [651, 520] width 21 height 21
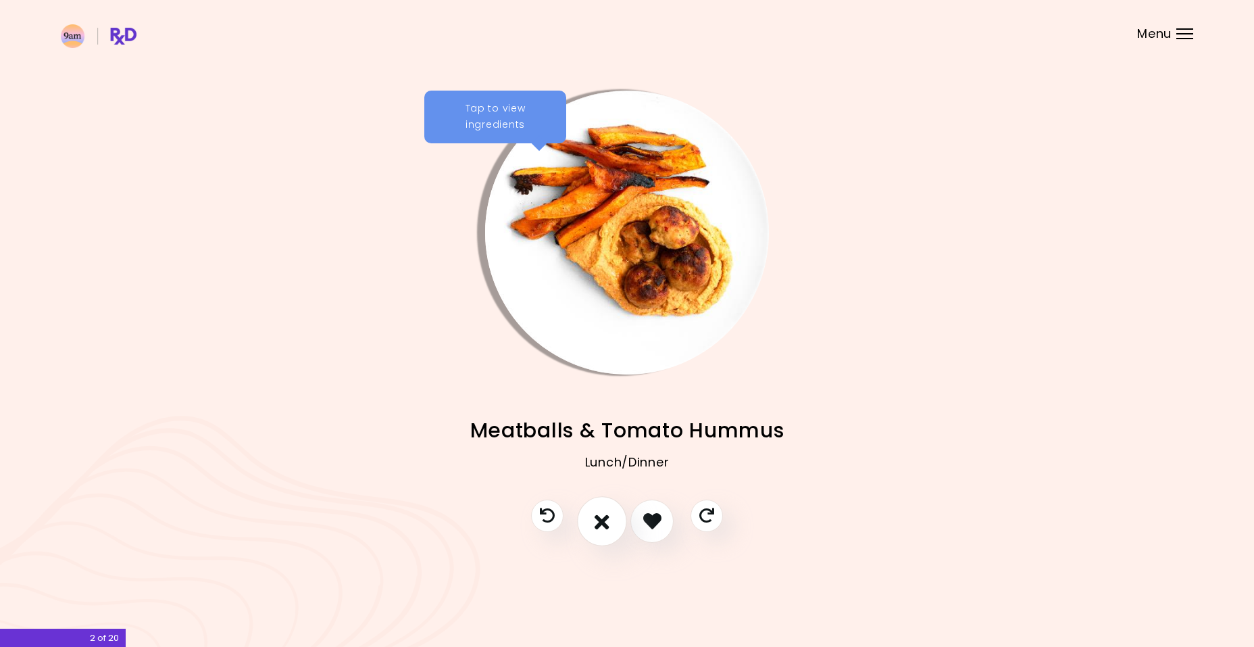
click at [605, 522] on icon "I don't like this recipe" at bounding box center [602, 520] width 15 height 21
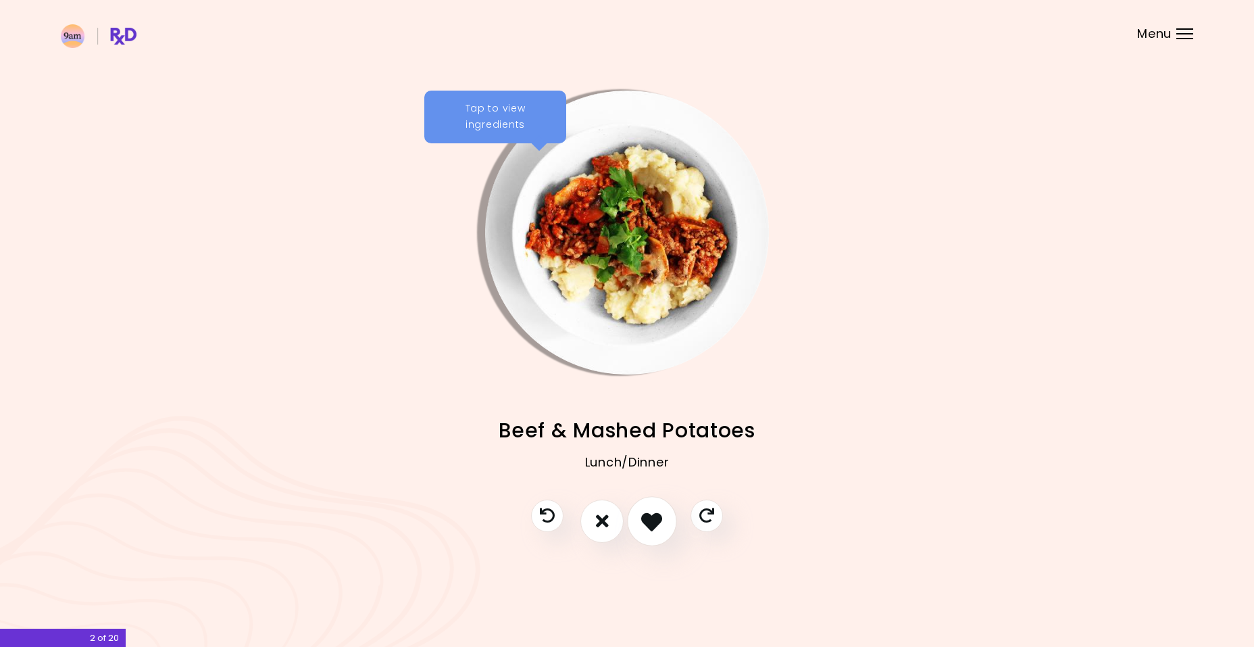
click at [647, 528] on icon "I like this recipe" at bounding box center [651, 520] width 21 height 21
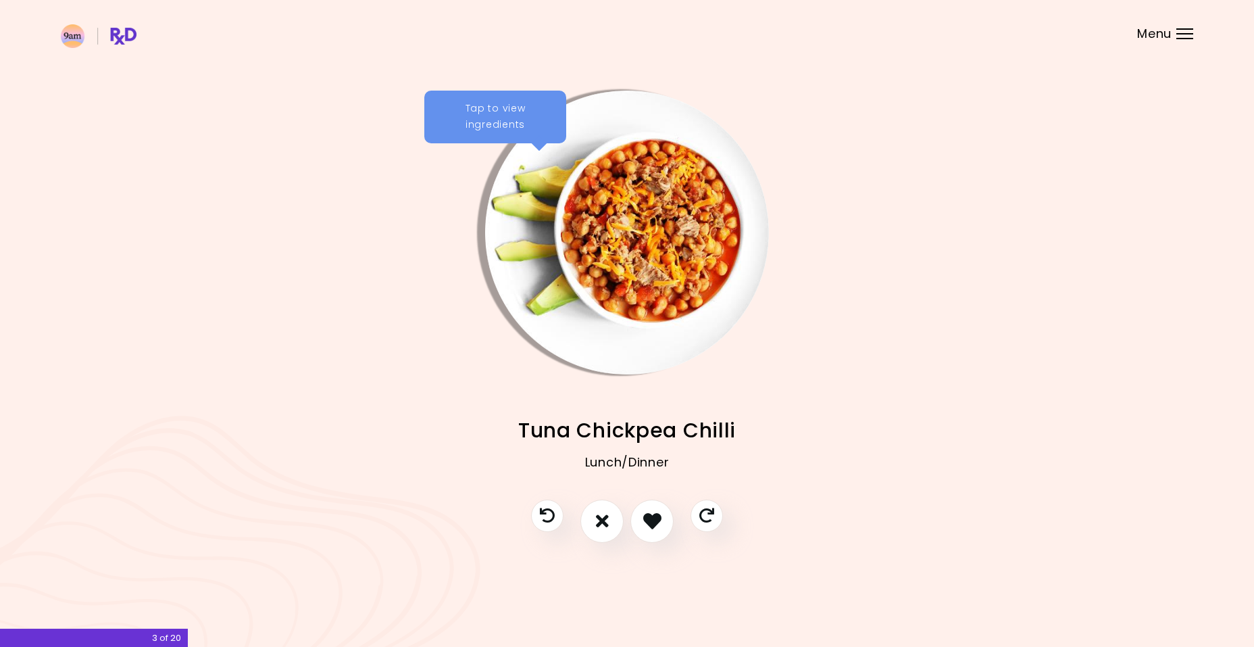
drag, startPoint x: 647, startPoint y: 528, endPoint x: 623, endPoint y: 527, distance: 23.7
click at [623, 527] on div at bounding box center [627, 527] width 219 height 57
click at [625, 523] on div at bounding box center [627, 527] width 219 height 57
click at [645, 518] on icon "I like this recipe" at bounding box center [651, 520] width 21 height 21
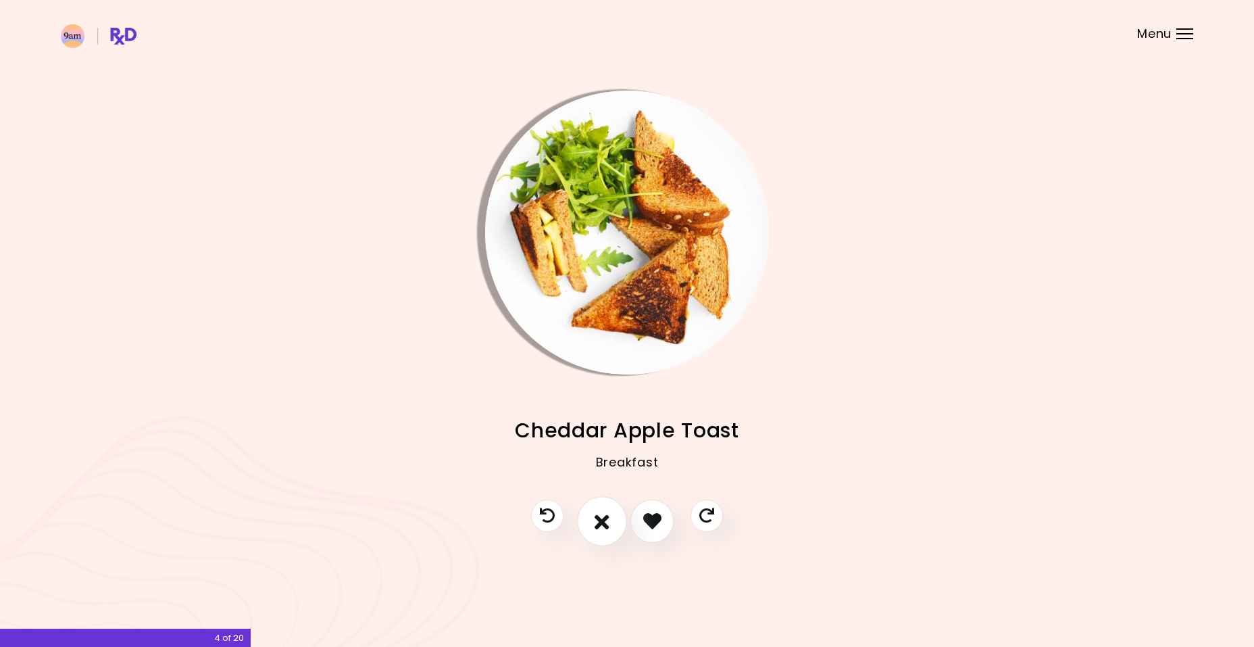
click at [606, 524] on icon "I don't like this recipe" at bounding box center [602, 520] width 15 height 21
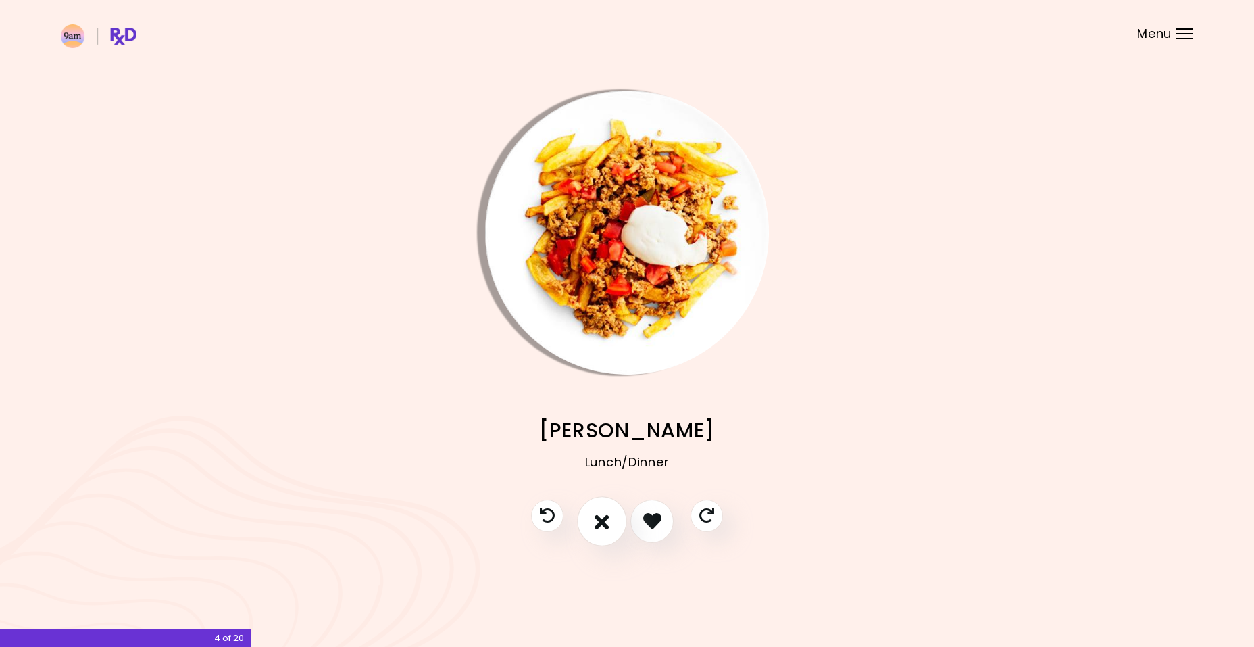
click at [606, 524] on icon "I don't like this recipe" at bounding box center [602, 520] width 15 height 21
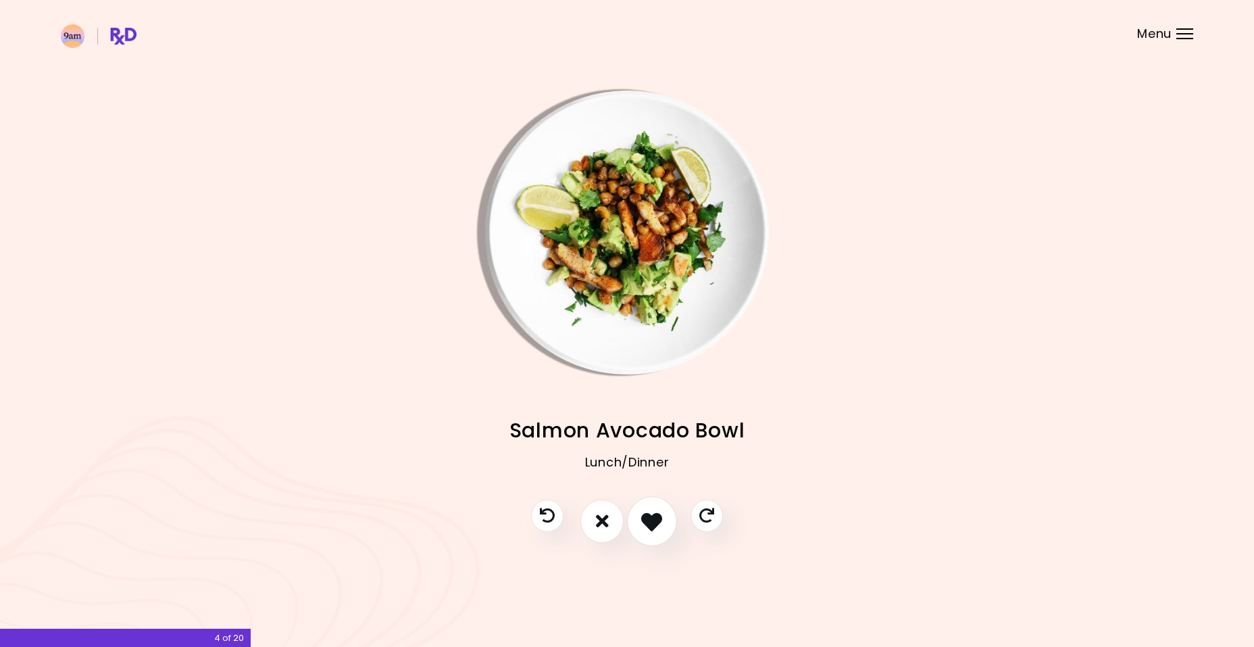
click at [651, 530] on icon "I like this recipe" at bounding box center [651, 520] width 21 height 21
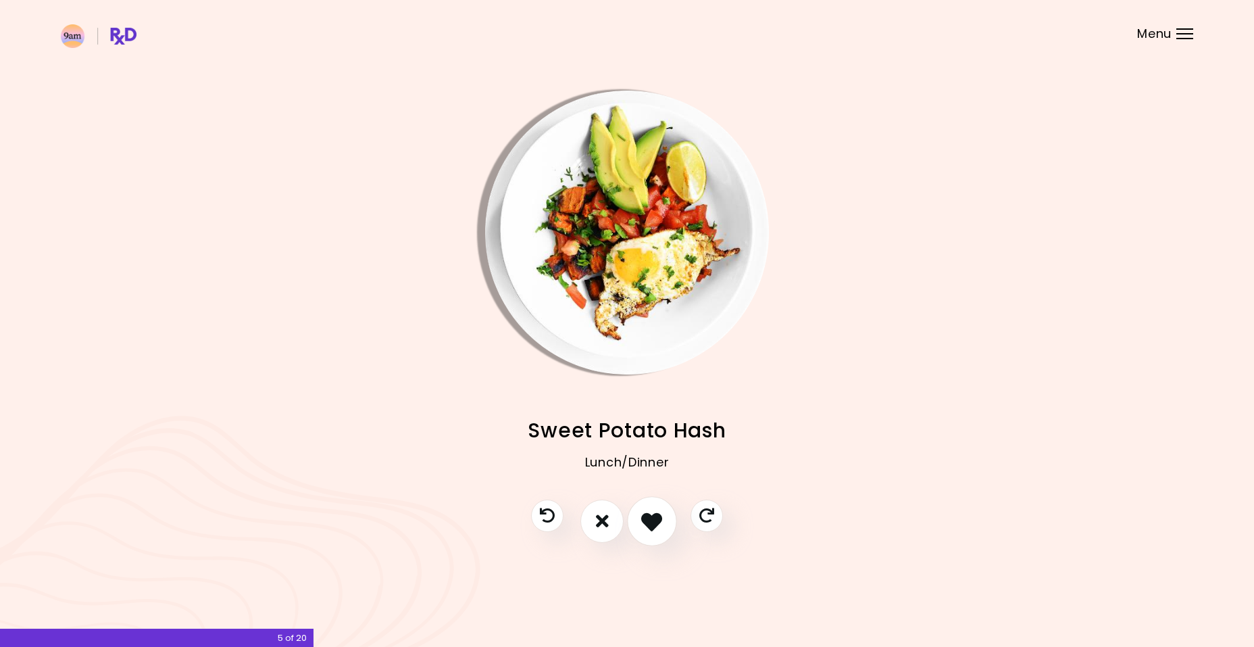
click at [656, 521] on icon "I like this recipe" at bounding box center [651, 520] width 21 height 21
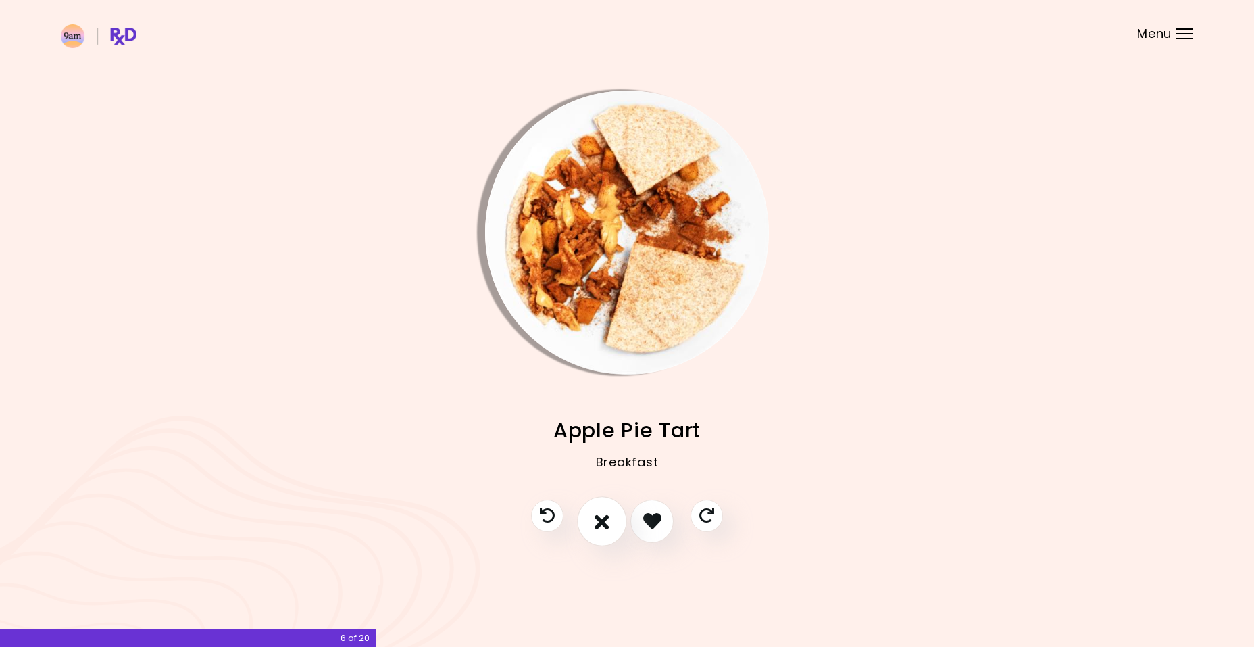
click at [614, 518] on button "I don't like this recipe" at bounding box center [602, 521] width 50 height 50
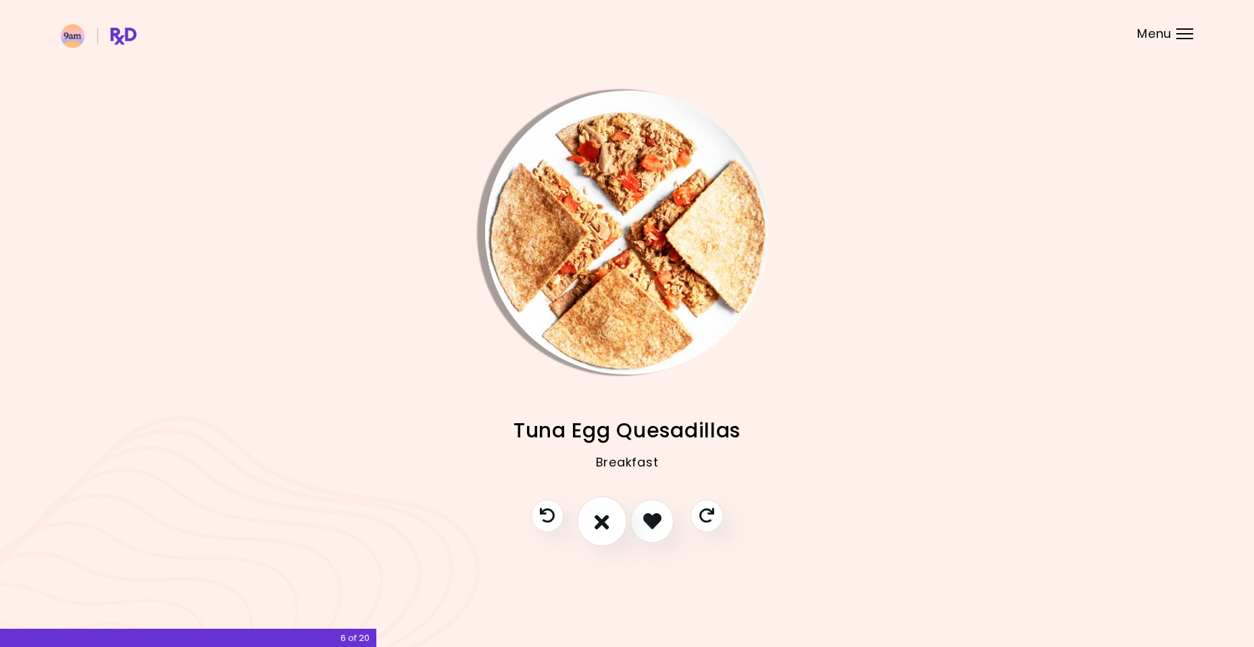
click at [608, 524] on icon "I don't like this recipe" at bounding box center [602, 520] width 15 height 21
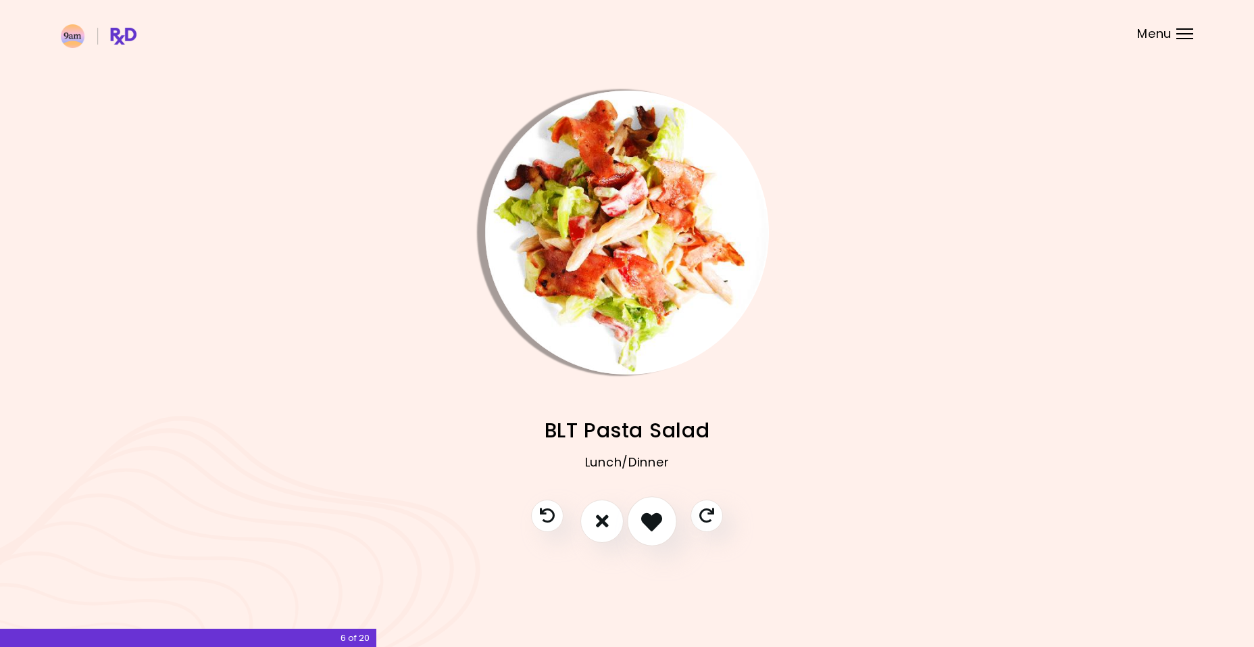
click at [648, 525] on icon "I like this recipe" at bounding box center [651, 520] width 21 height 21
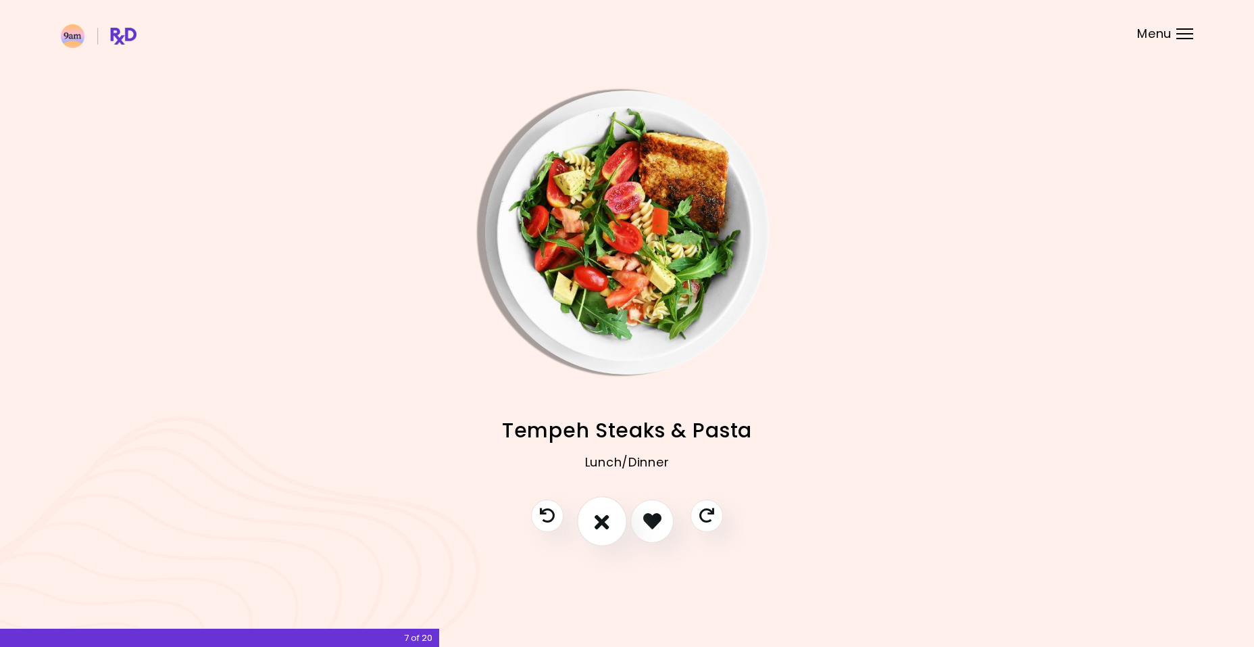
click at [618, 526] on button "I don't like this recipe" at bounding box center [602, 521] width 50 height 50
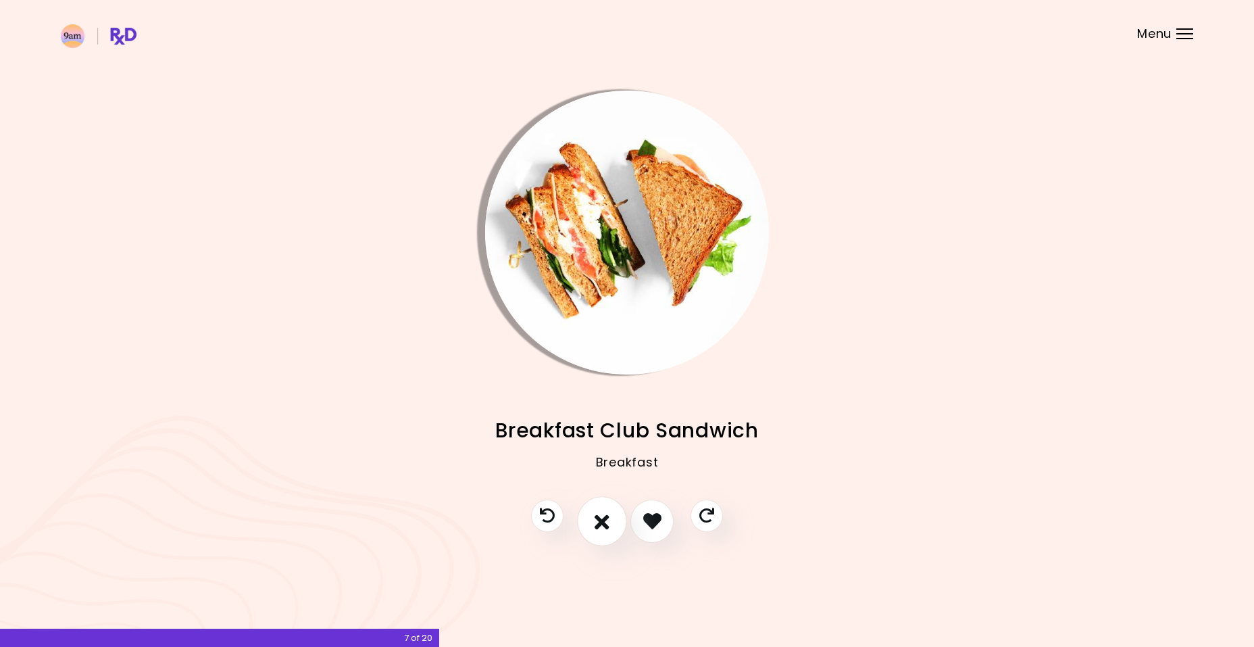
click at [618, 526] on button "I don't like this recipe" at bounding box center [602, 521] width 50 height 50
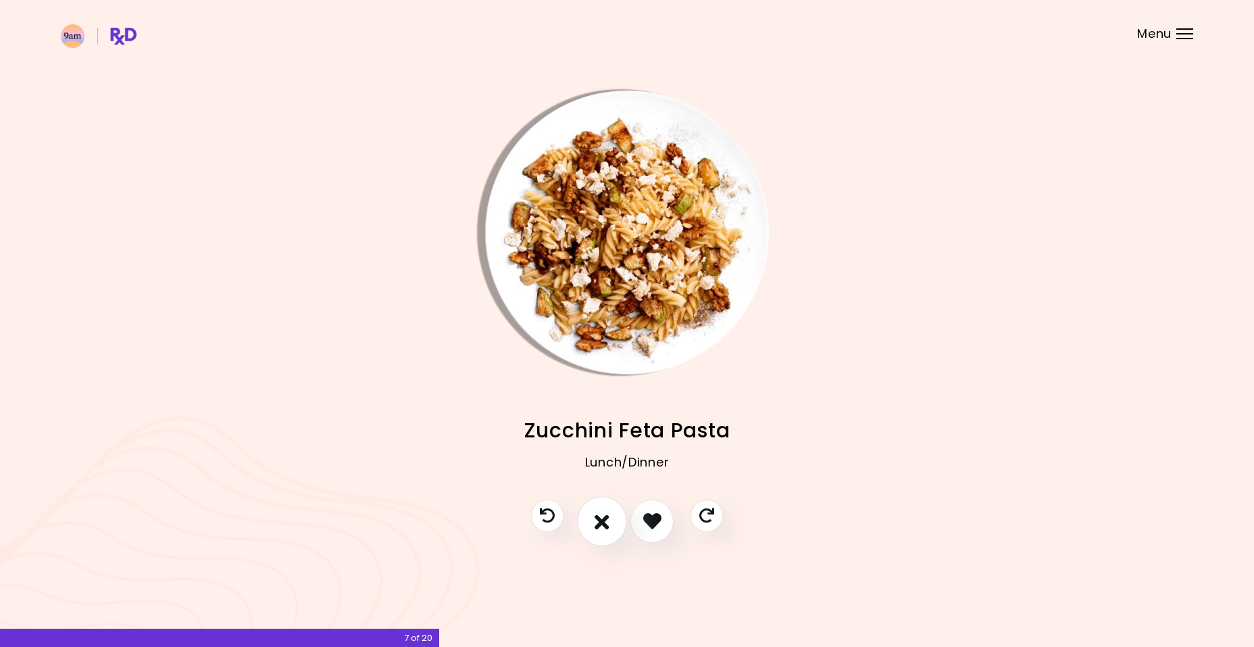
click at [618, 526] on button "I don't like this recipe" at bounding box center [602, 521] width 50 height 50
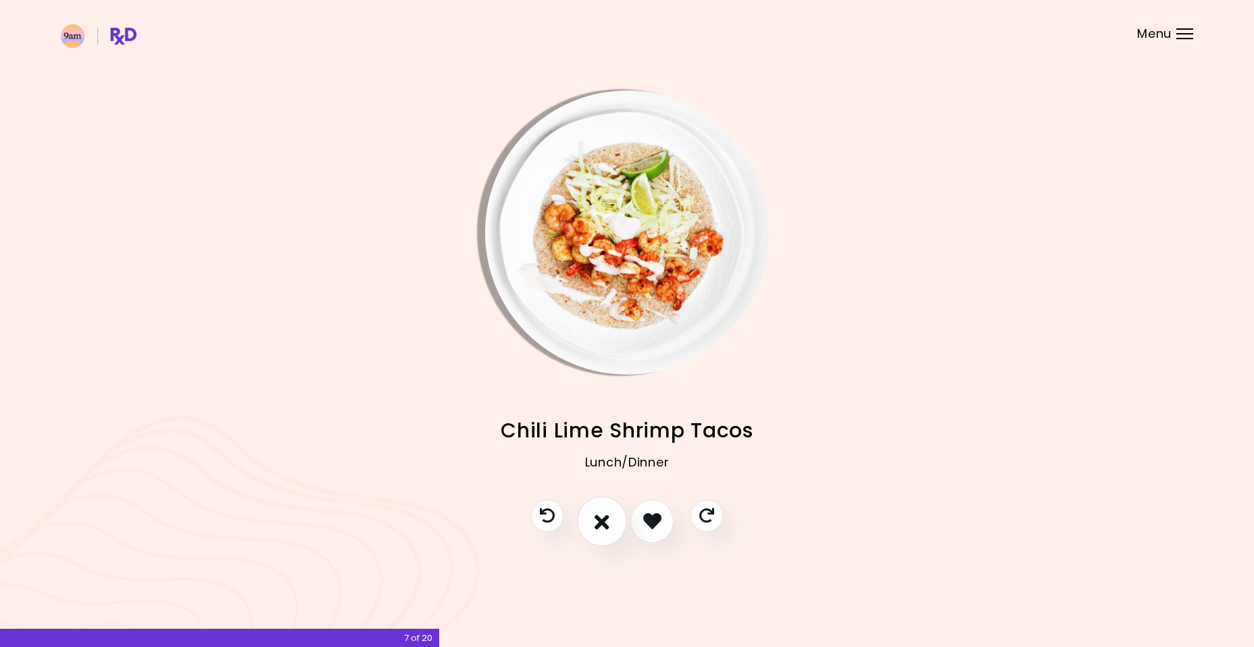
click at [618, 526] on button "I don't like this recipe" at bounding box center [602, 521] width 50 height 50
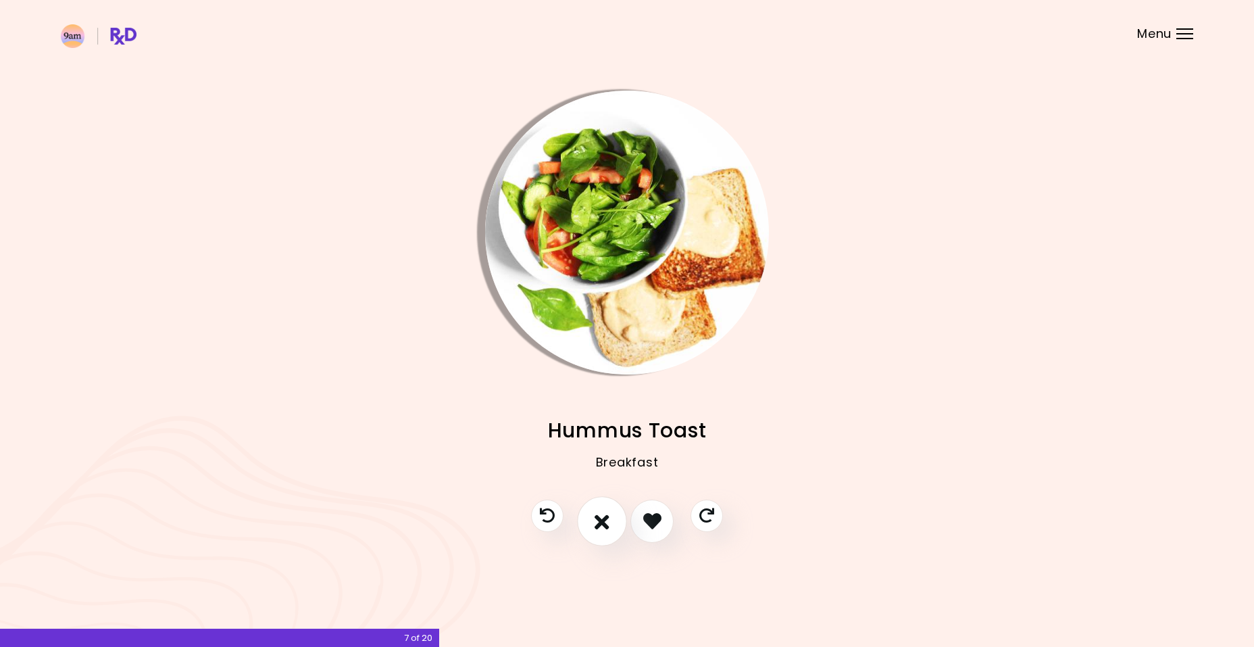
click at [618, 526] on button "I don't like this recipe" at bounding box center [602, 521] width 50 height 50
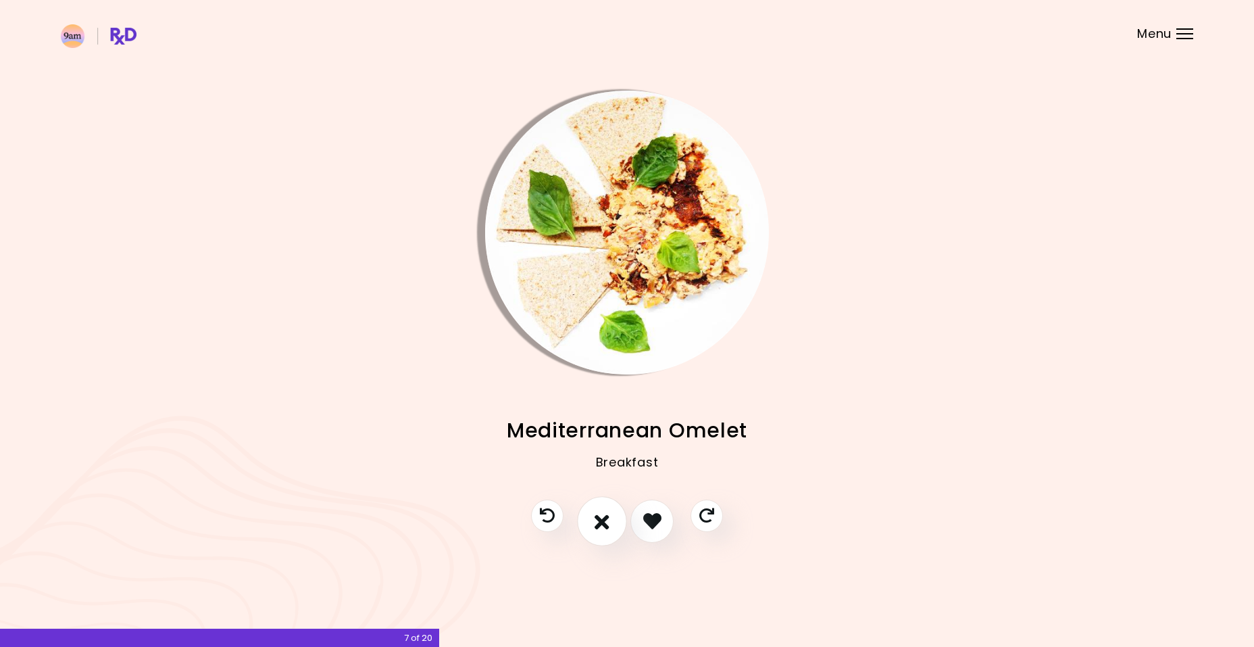
click at [618, 526] on button "I don't like this recipe" at bounding box center [602, 521] width 50 height 50
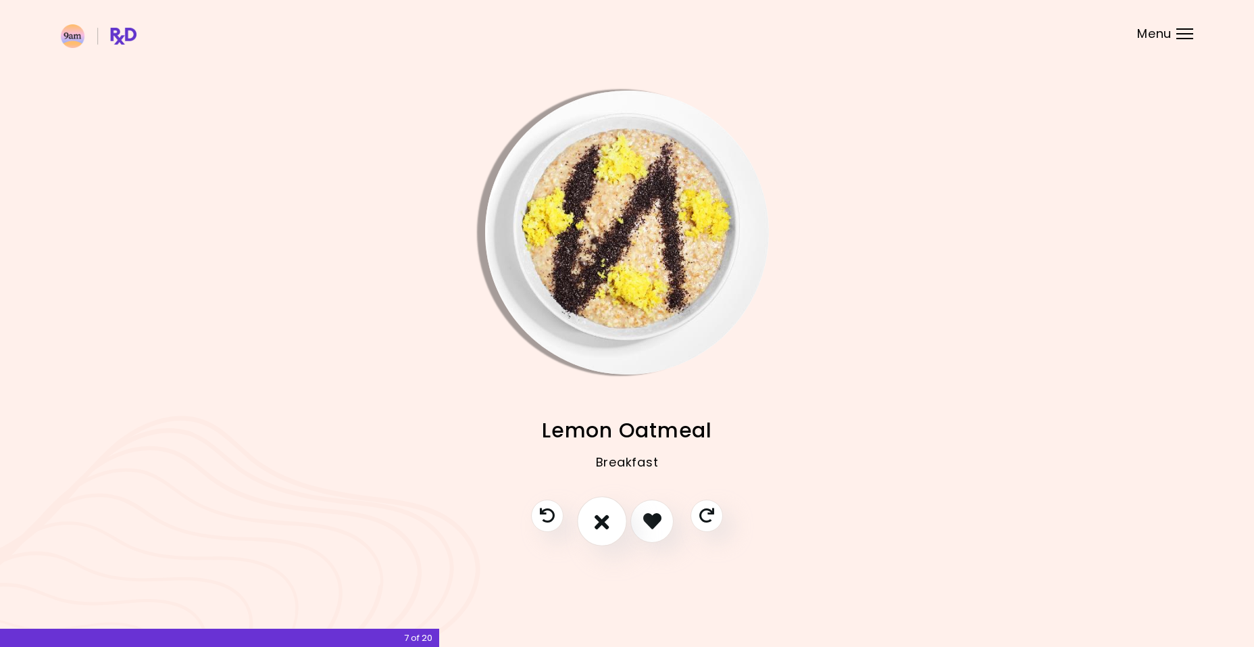
click at [618, 526] on button "I don't like this recipe" at bounding box center [602, 521] width 50 height 50
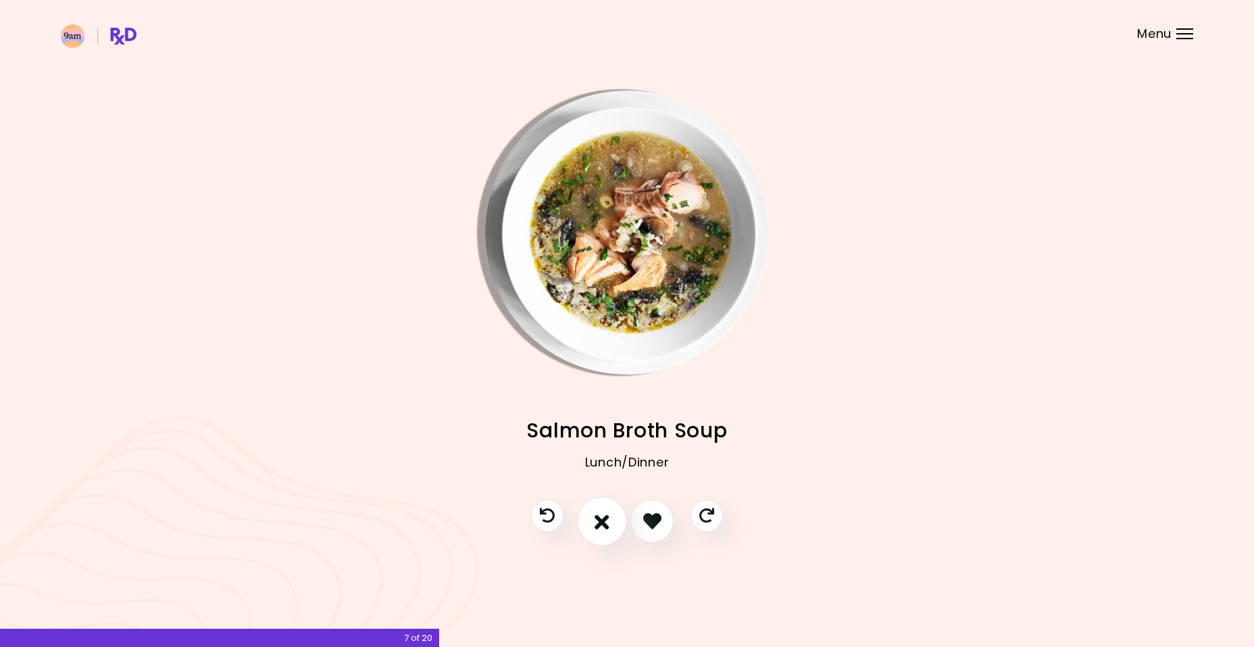
click at [618, 526] on button "I don't like this recipe" at bounding box center [602, 521] width 50 height 50
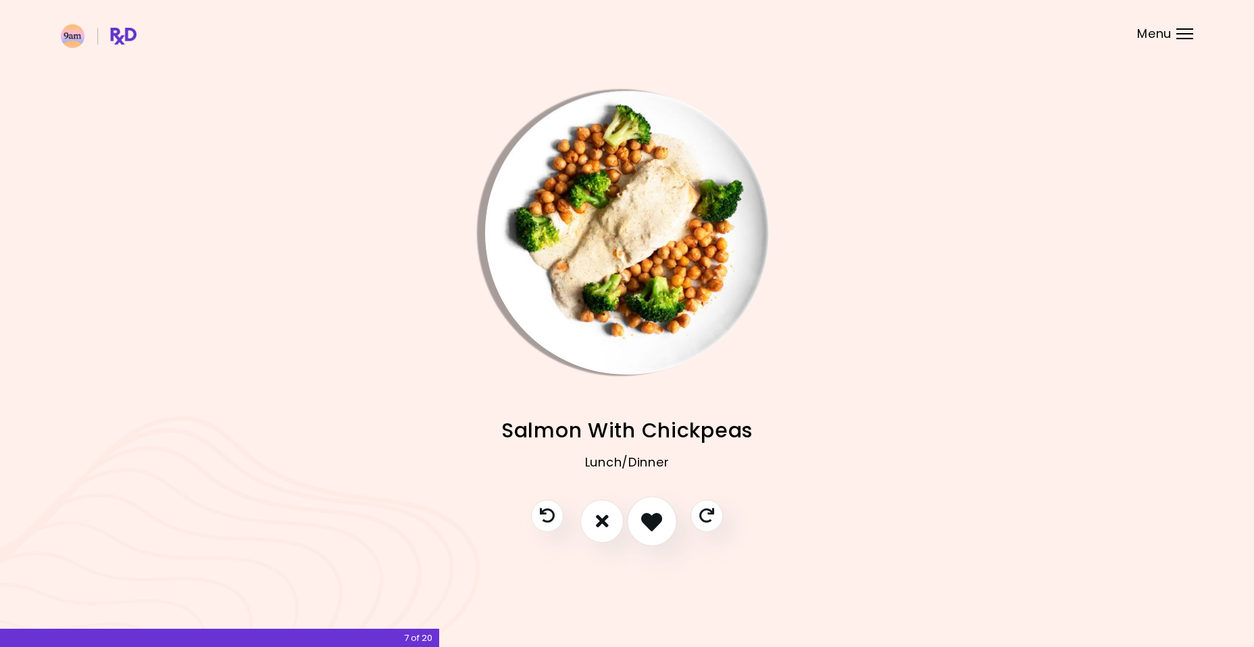
click at [641, 527] on icon "I like this recipe" at bounding box center [651, 520] width 21 height 21
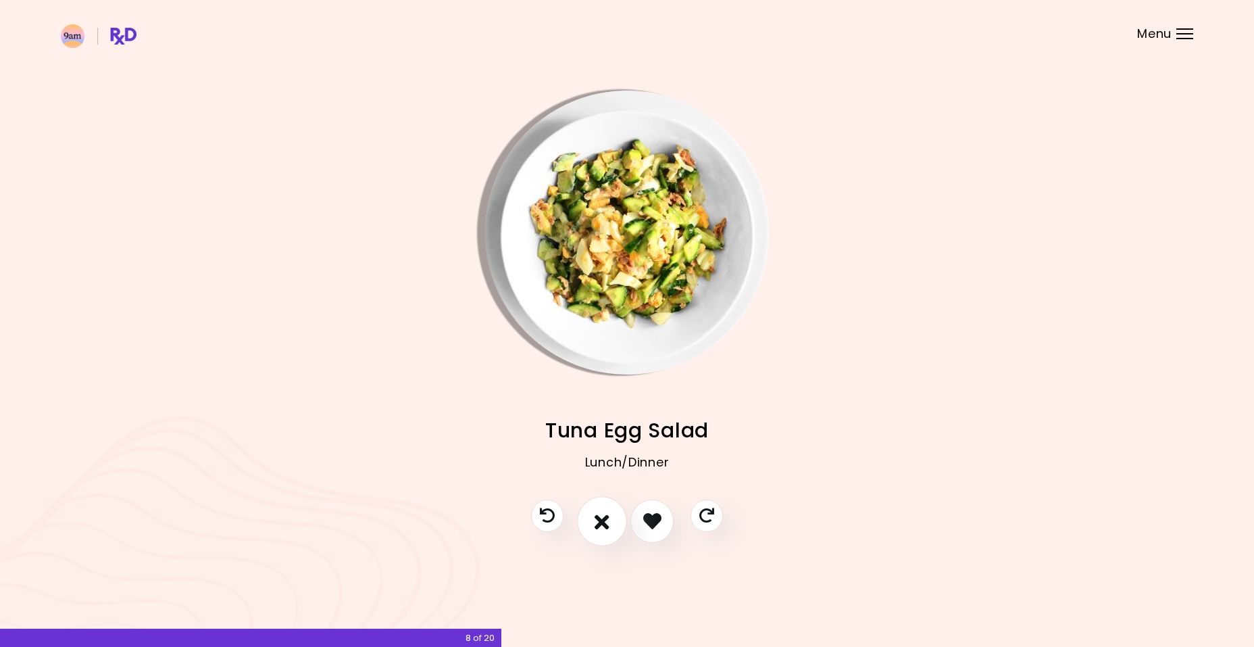
click at [600, 526] on icon "I don't like this recipe" at bounding box center [602, 520] width 15 height 21
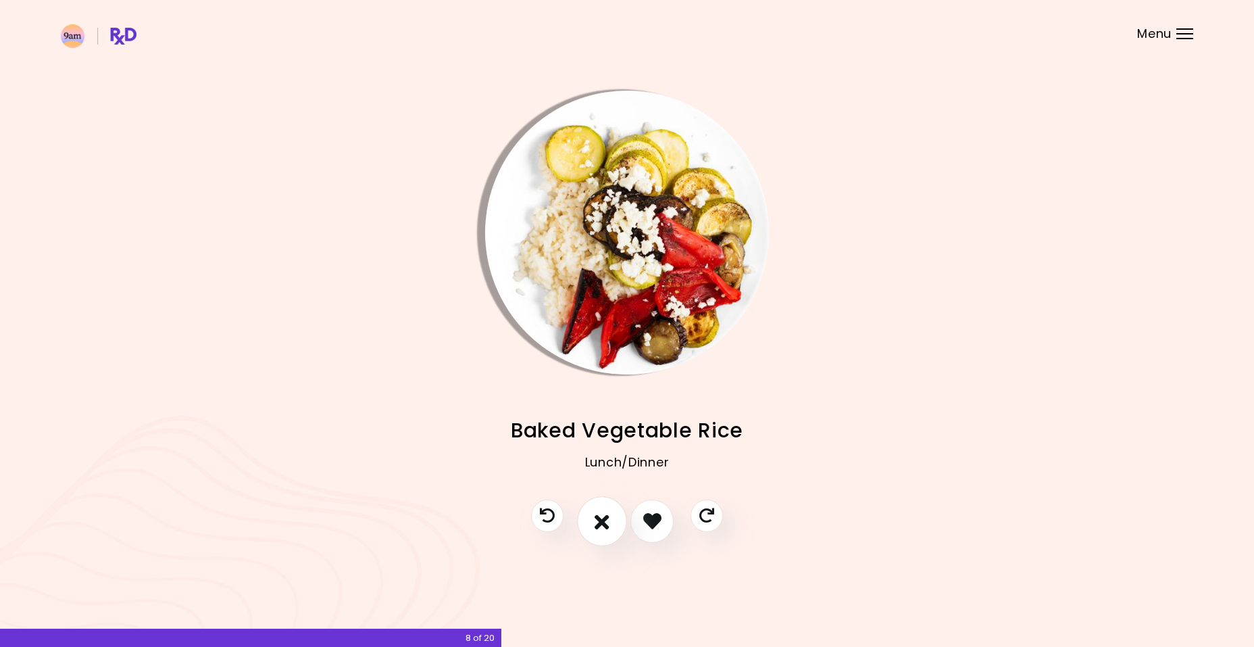
click at [600, 526] on icon "I don't like this recipe" at bounding box center [602, 520] width 15 height 21
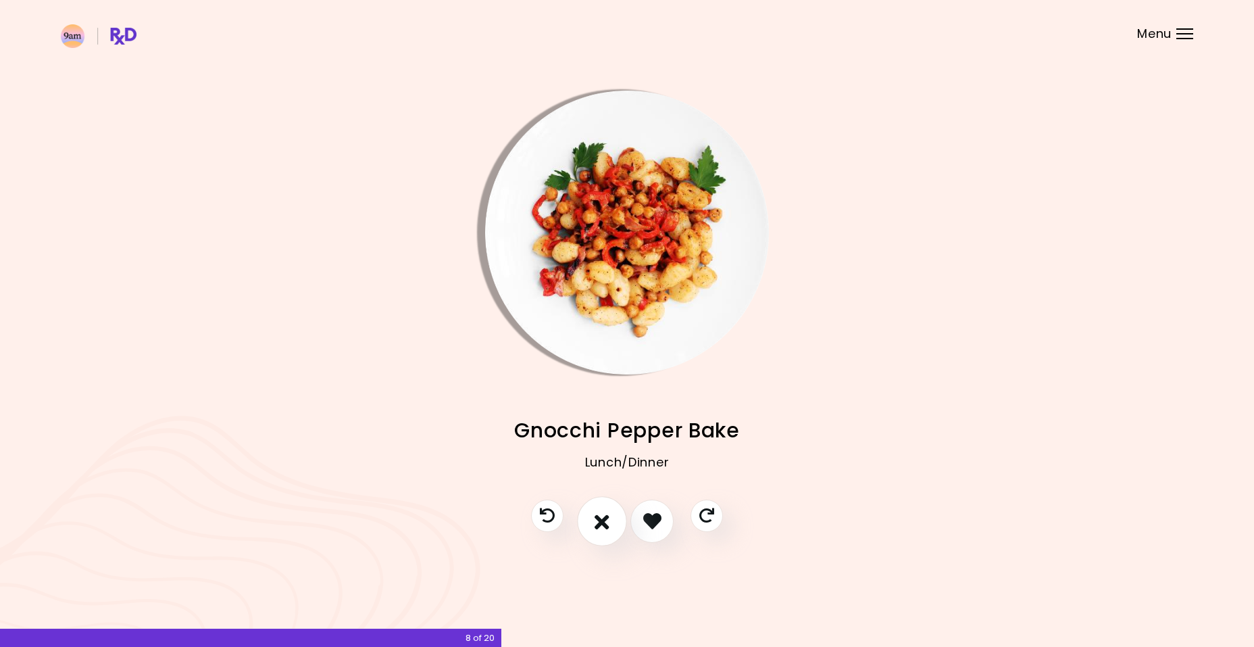
click at [600, 526] on icon "I don't like this recipe" at bounding box center [602, 520] width 15 height 21
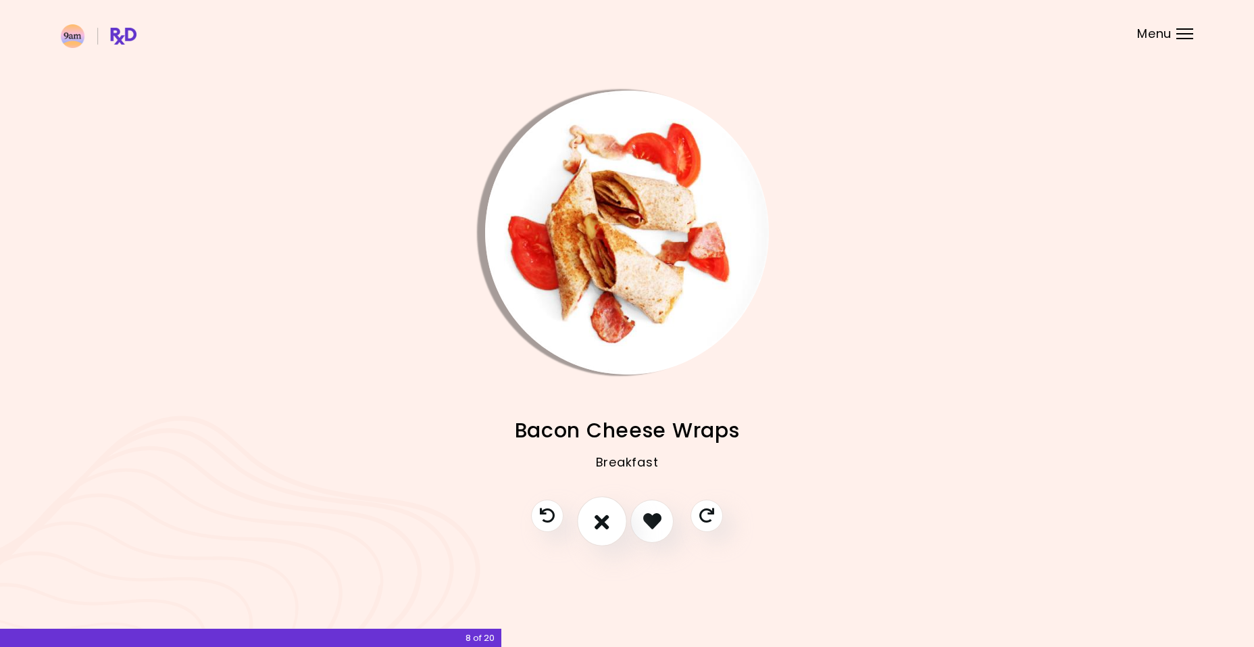
click at [600, 526] on icon "I don't like this recipe" at bounding box center [602, 520] width 15 height 21
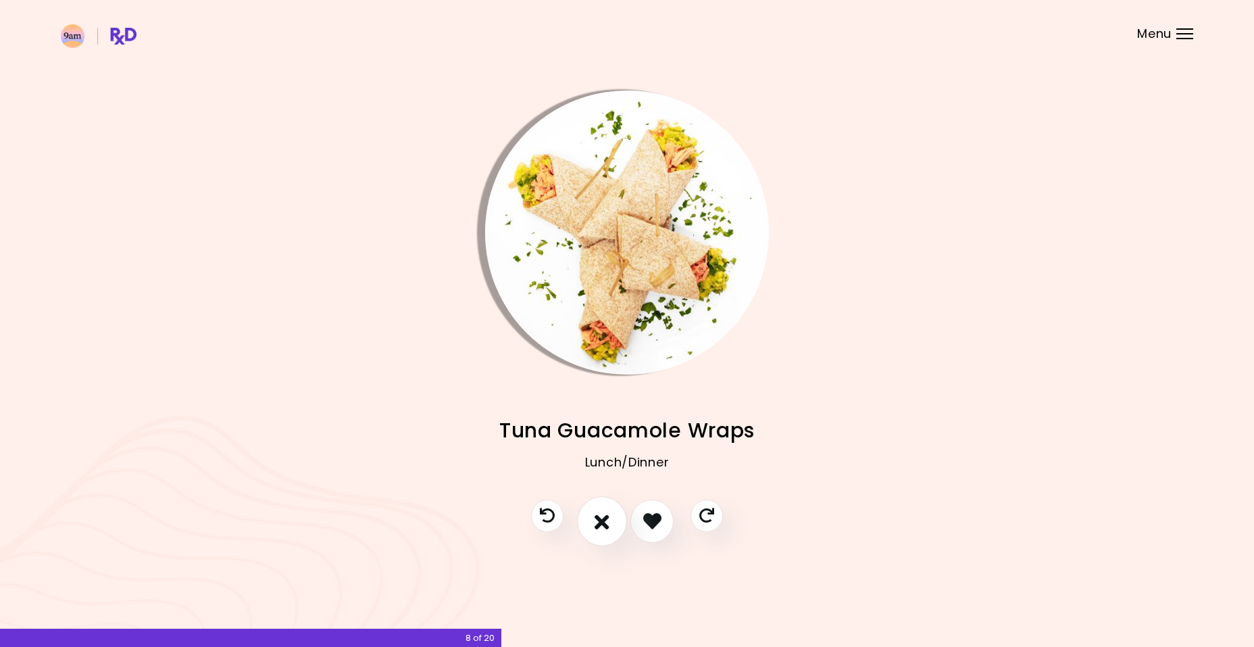
click at [600, 526] on icon "I don't like this recipe" at bounding box center [602, 520] width 15 height 21
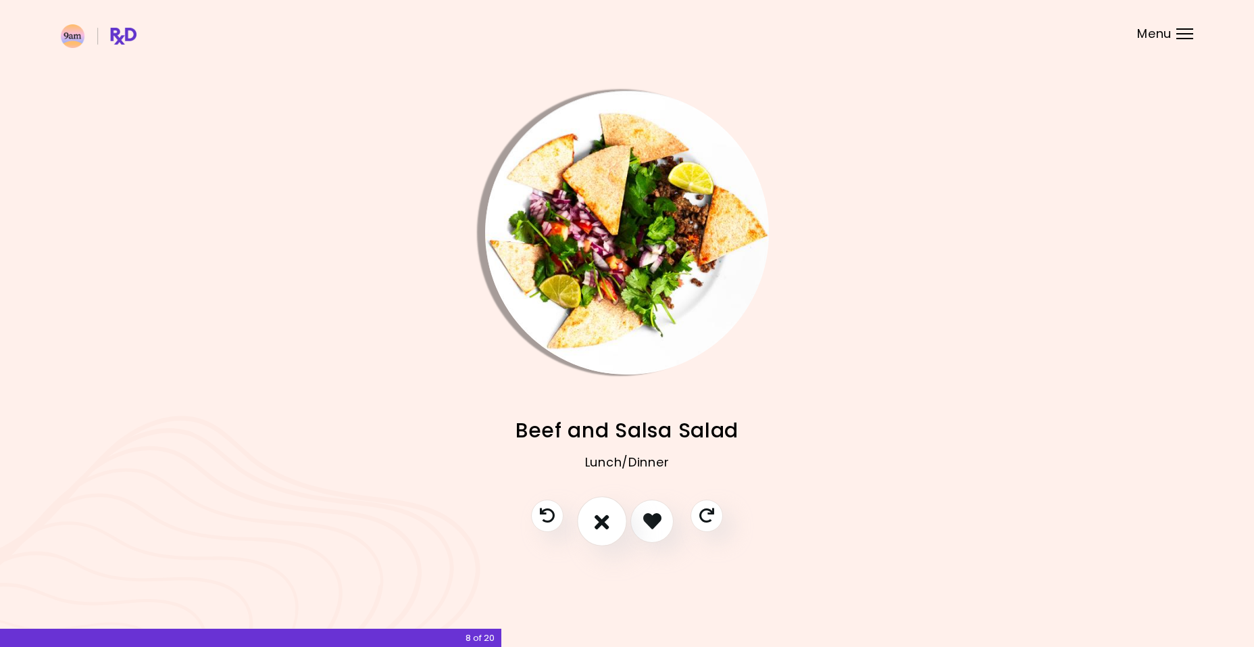
click at [600, 526] on icon "I don't like this recipe" at bounding box center [602, 520] width 15 height 21
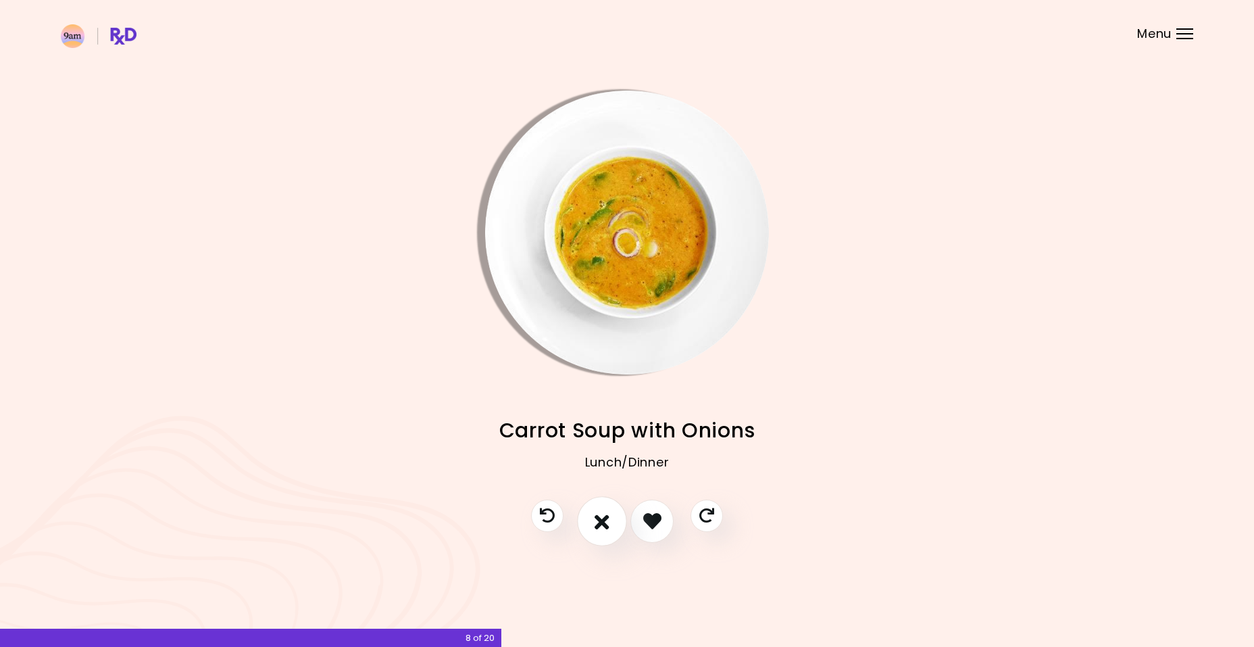
click at [600, 526] on icon "I don't like this recipe" at bounding box center [602, 520] width 15 height 21
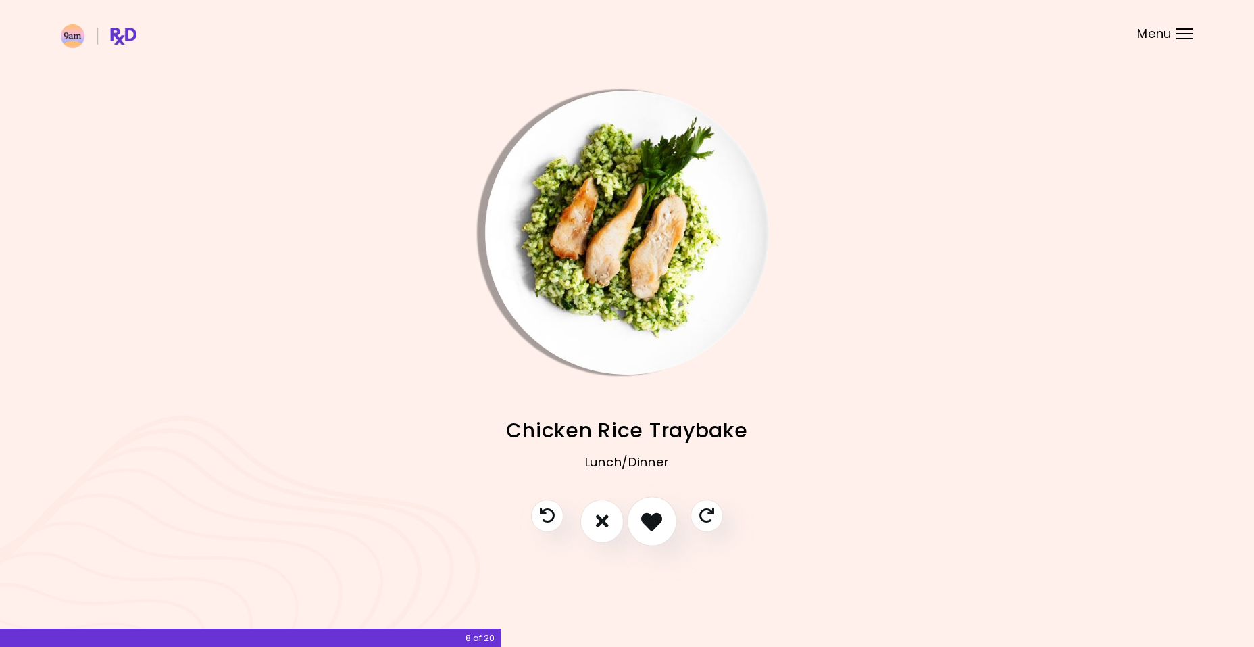
click at [659, 520] on icon "I like this recipe" at bounding box center [651, 520] width 21 height 21
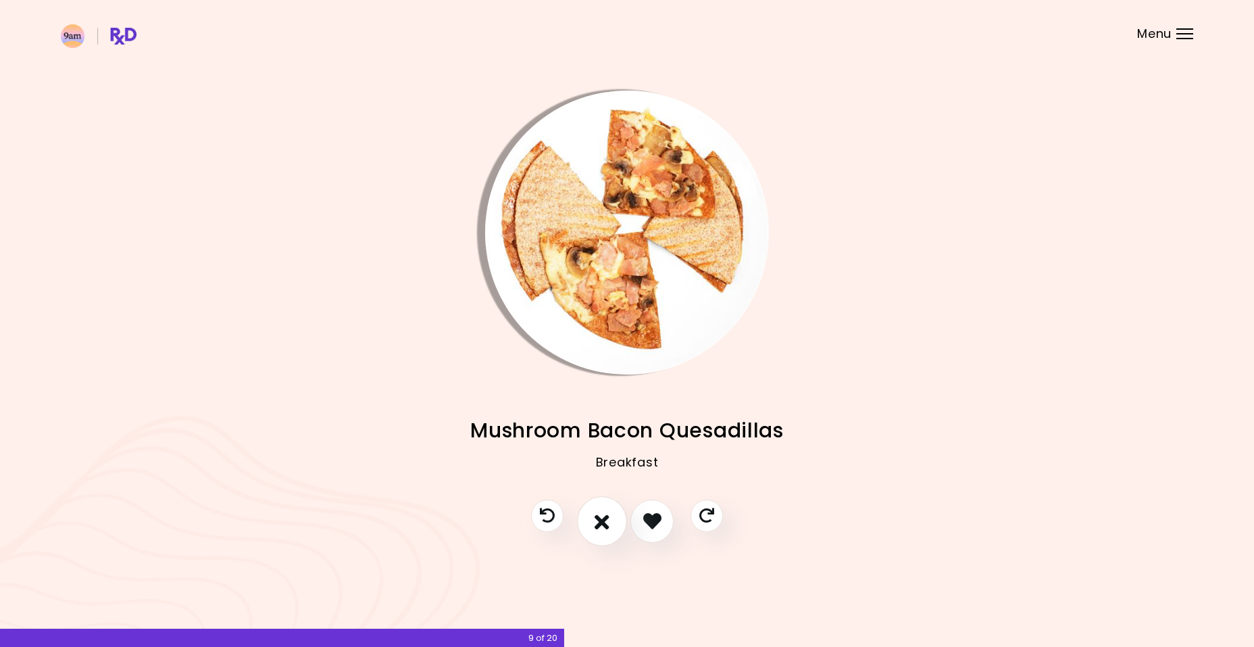
click at [604, 525] on icon "I don't like this recipe" at bounding box center [602, 520] width 15 height 21
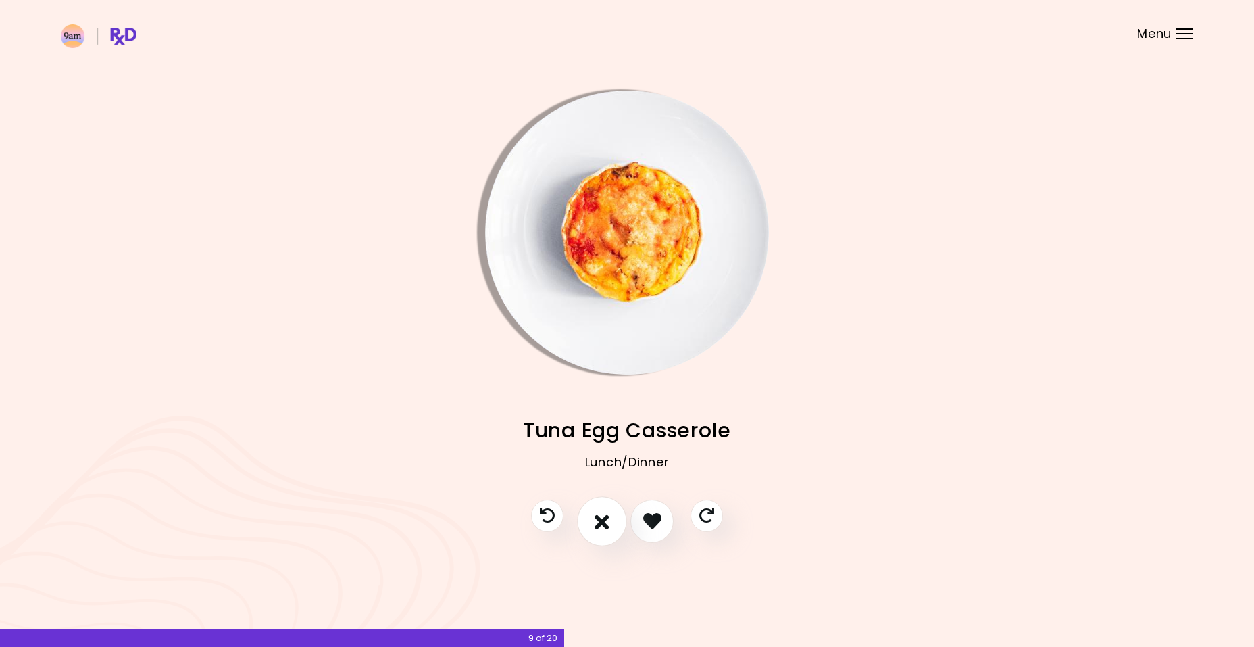
click at [612, 520] on button "I don't like this recipe" at bounding box center [602, 521] width 50 height 50
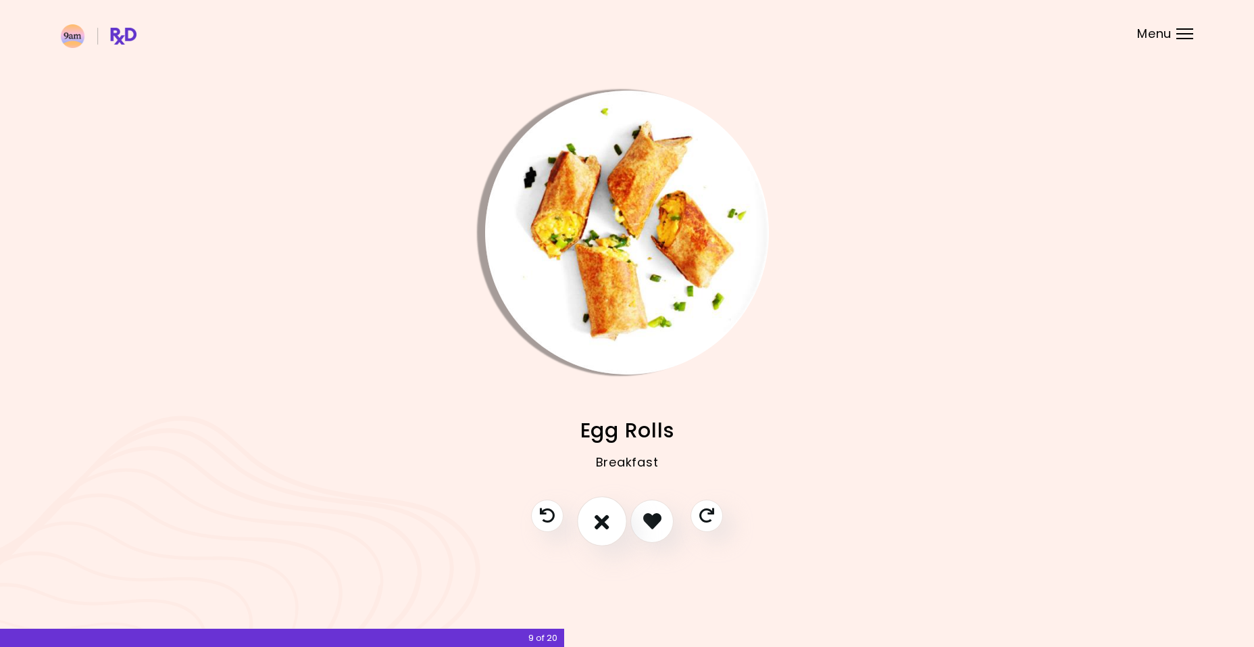
click at [605, 524] on icon "I don't like this recipe" at bounding box center [602, 520] width 15 height 21
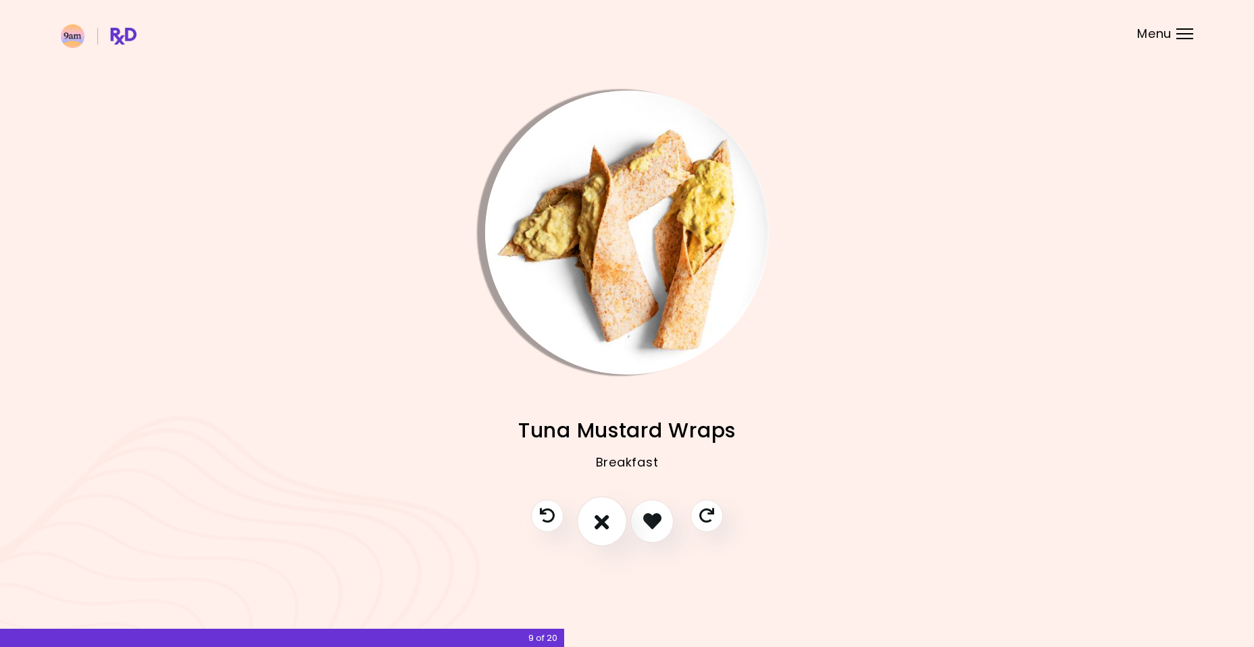
click at [606, 524] on icon "I don't like this recipe" at bounding box center [602, 520] width 15 height 21
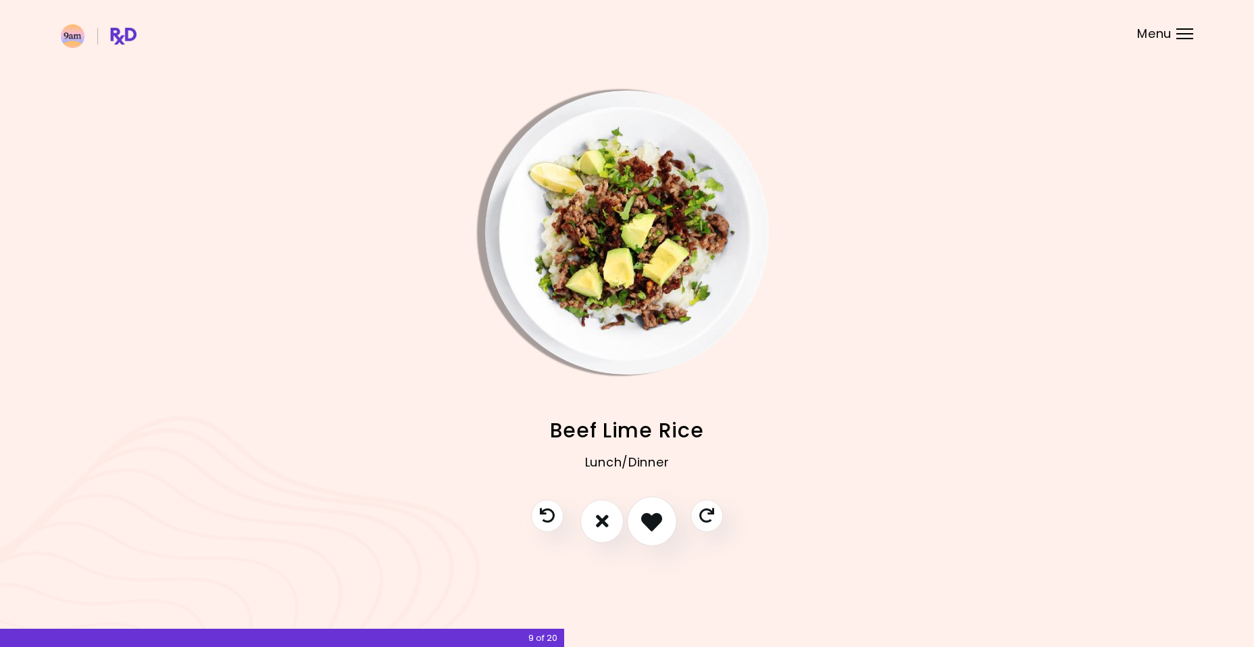
click at [648, 522] on icon "I like this recipe" at bounding box center [651, 520] width 21 height 21
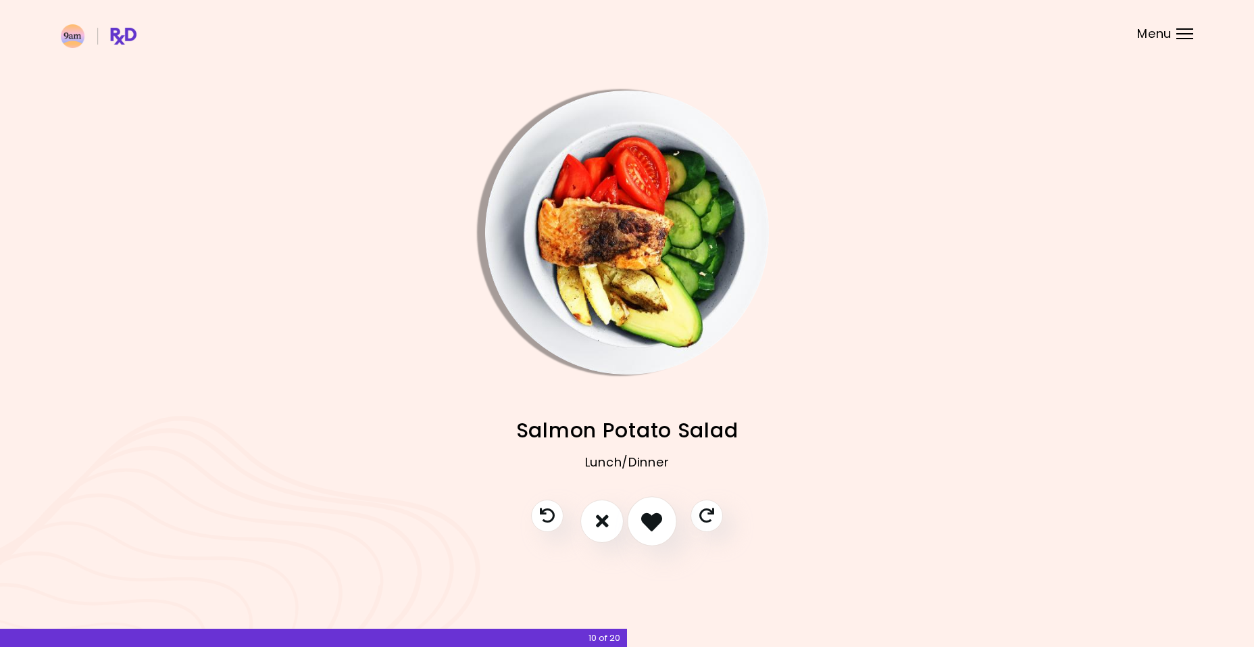
click at [644, 522] on icon "I like this recipe" at bounding box center [651, 520] width 21 height 21
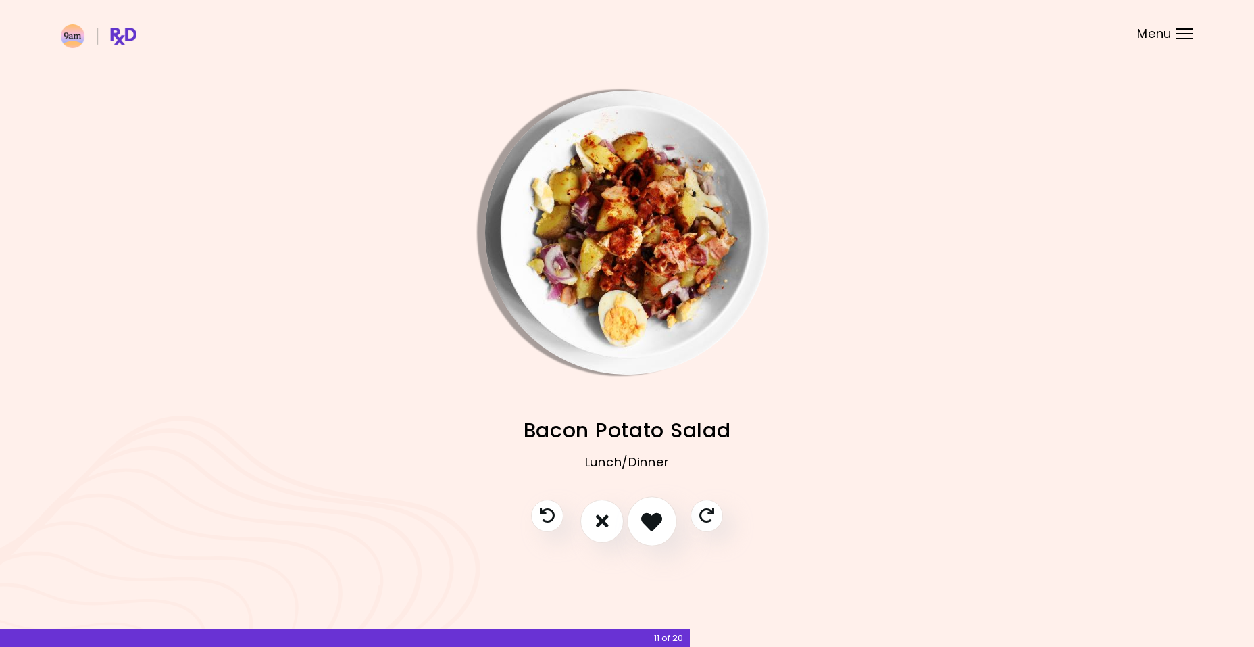
click at [644, 522] on icon "I like this recipe" at bounding box center [651, 520] width 21 height 21
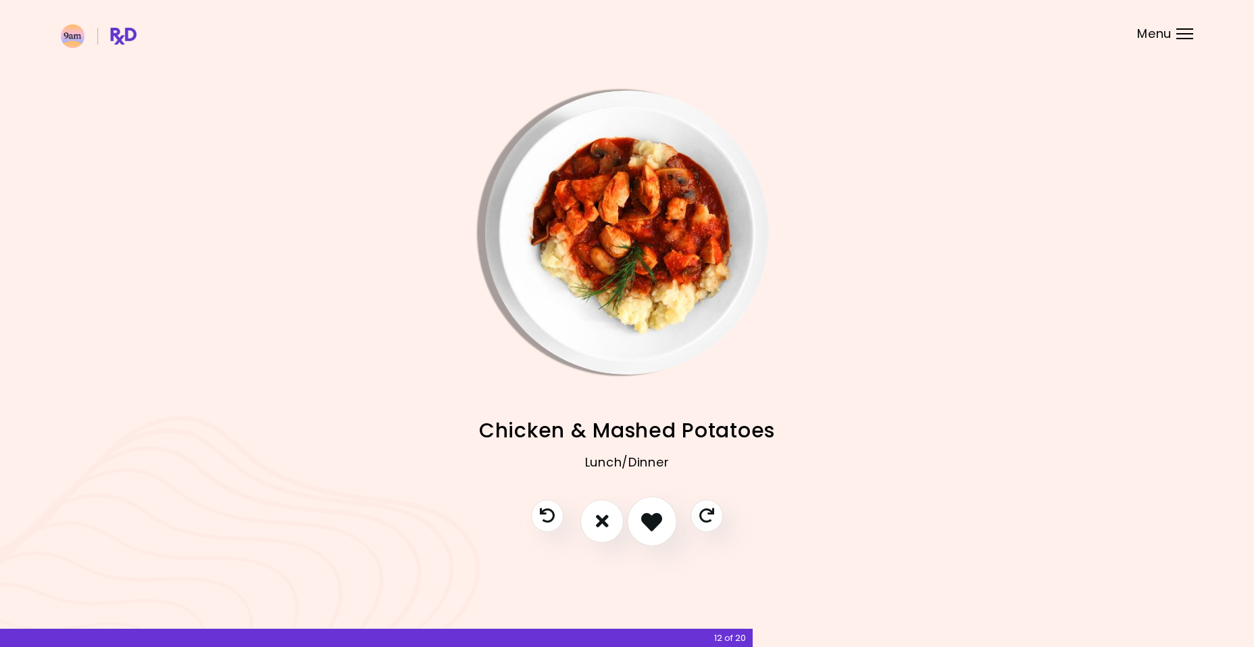
click at [644, 522] on icon "I like this recipe" at bounding box center [651, 520] width 21 height 21
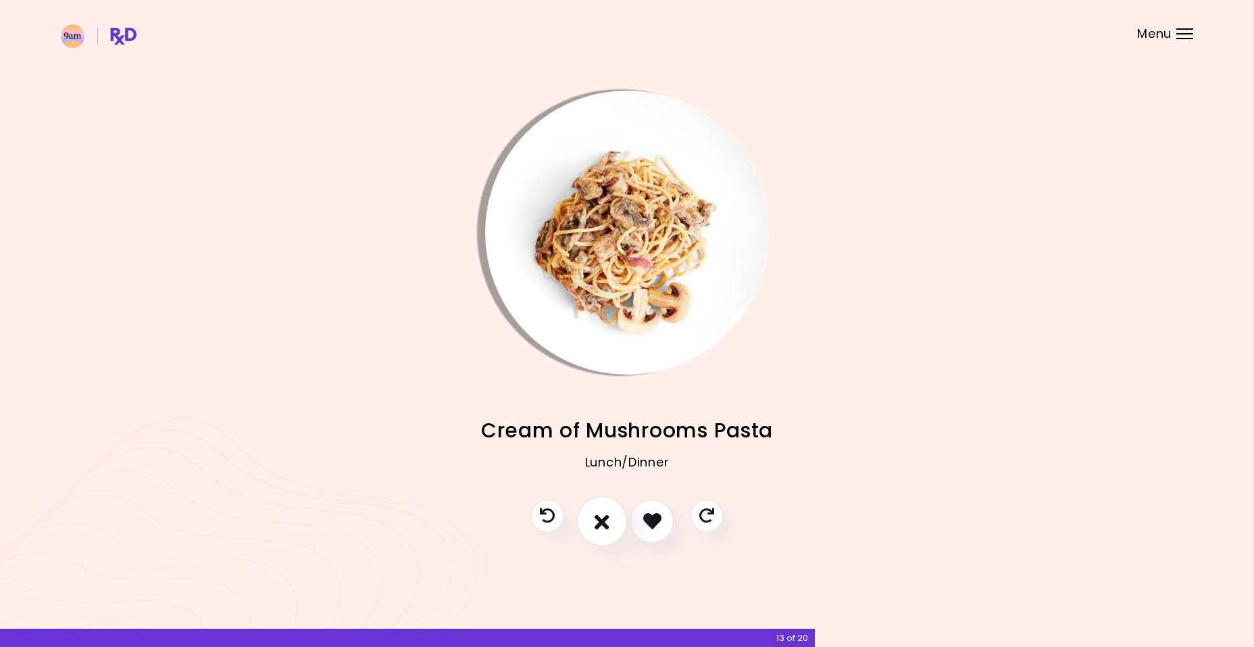
click at [606, 525] on icon "I don't like this recipe" at bounding box center [602, 520] width 15 height 21
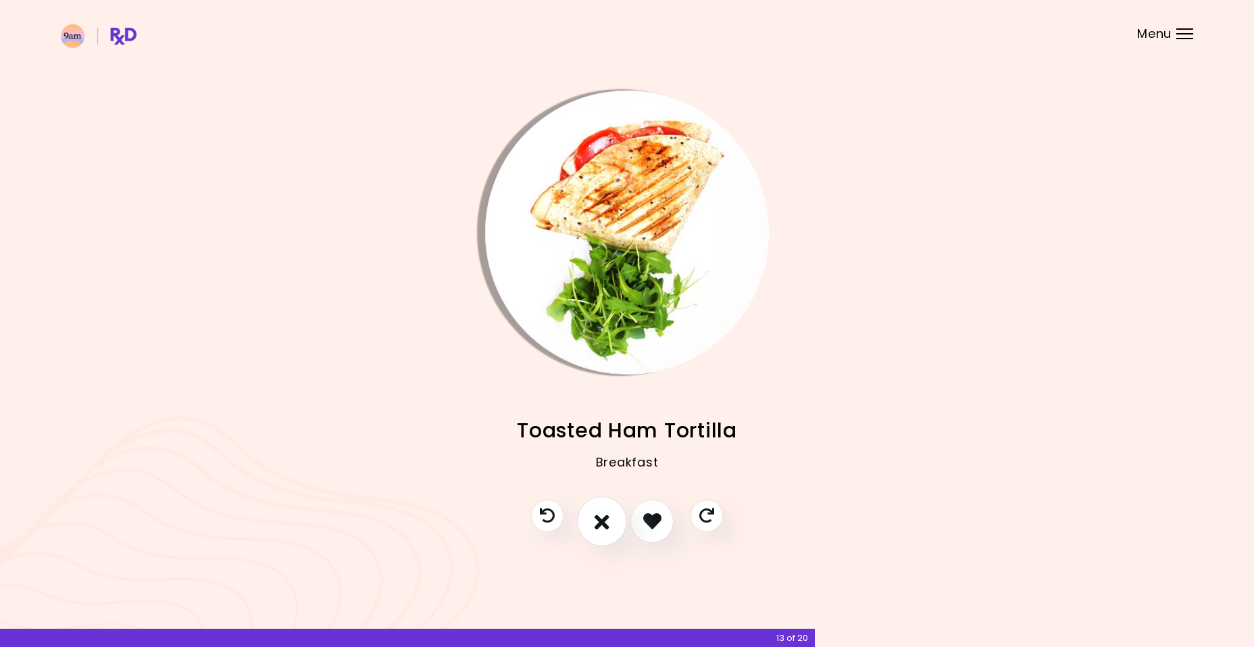
click at [603, 526] on icon "I don't like this recipe" at bounding box center [602, 520] width 15 height 21
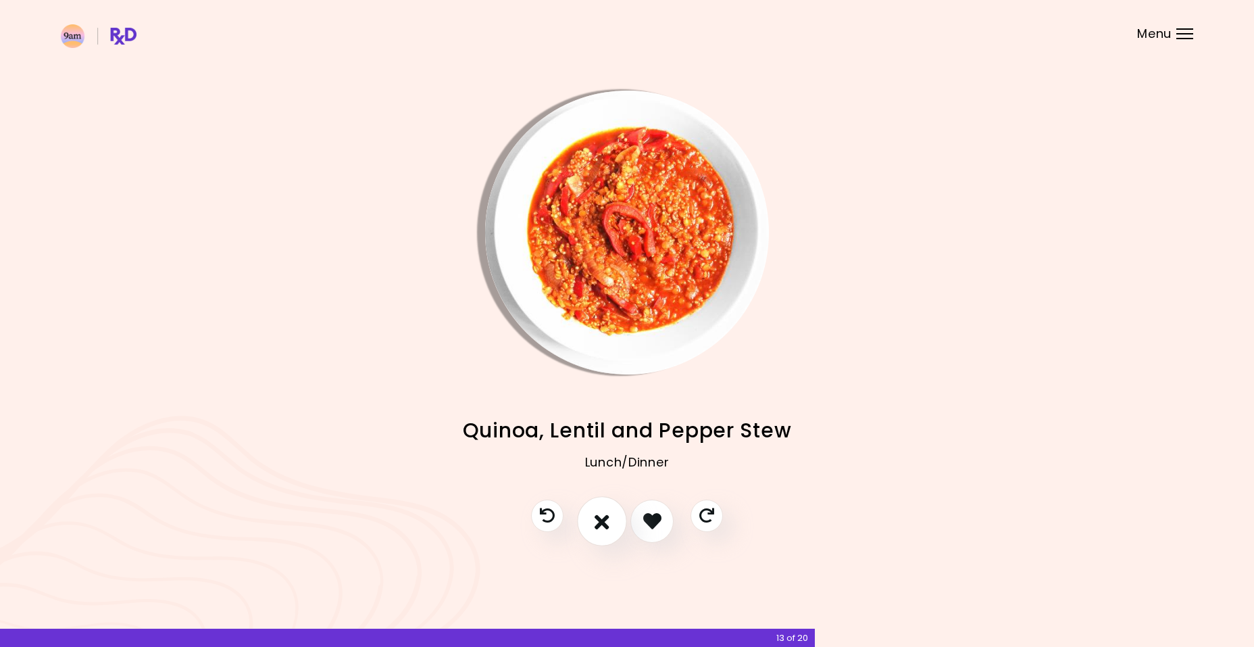
click at [603, 526] on icon "I don't like this recipe" at bounding box center [602, 520] width 15 height 21
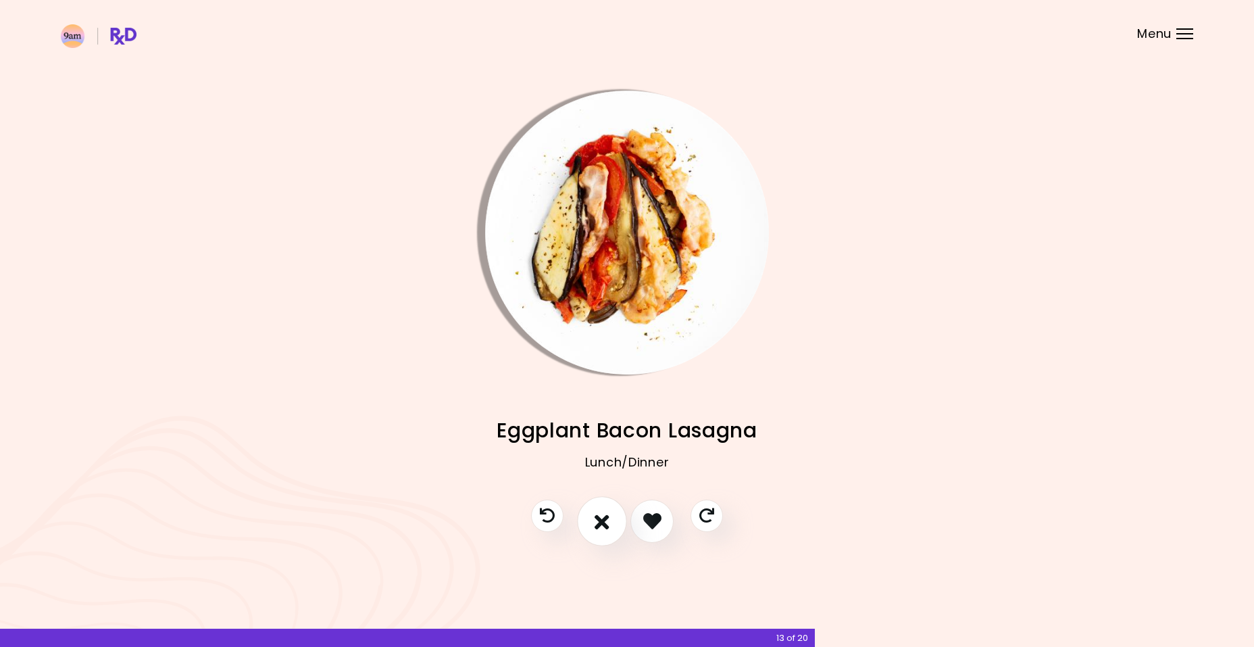
click at [603, 526] on icon "I don't like this recipe" at bounding box center [602, 520] width 15 height 21
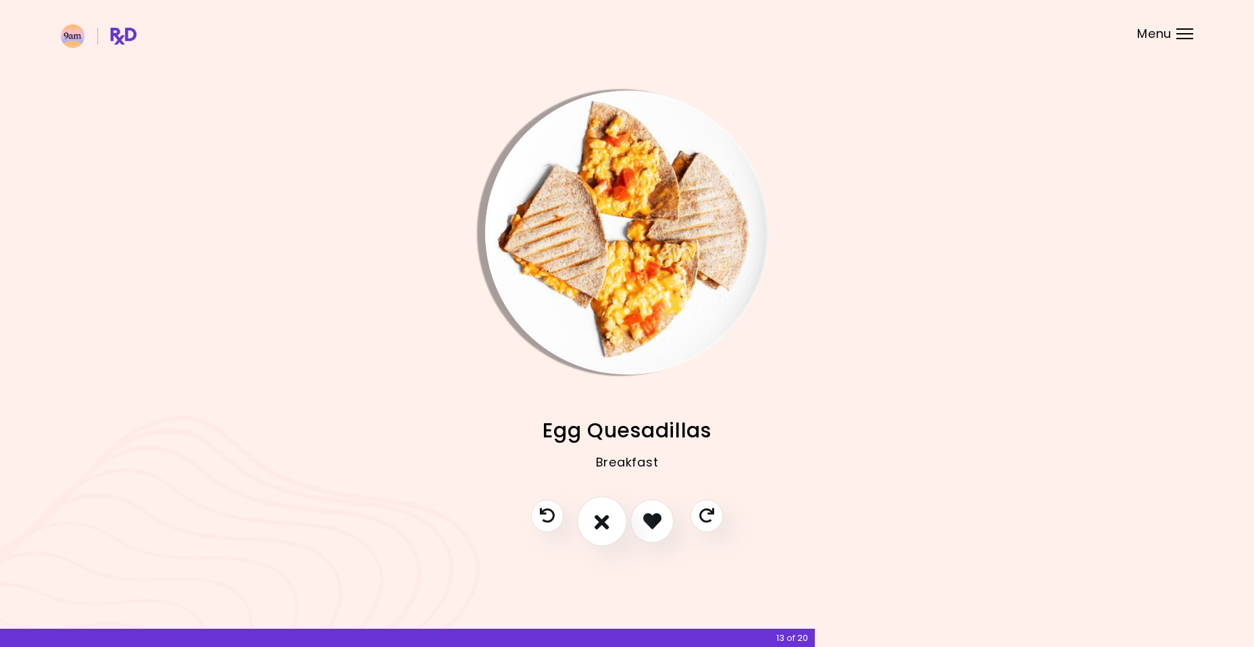
click at [603, 526] on icon "I don't like this recipe" at bounding box center [602, 520] width 15 height 21
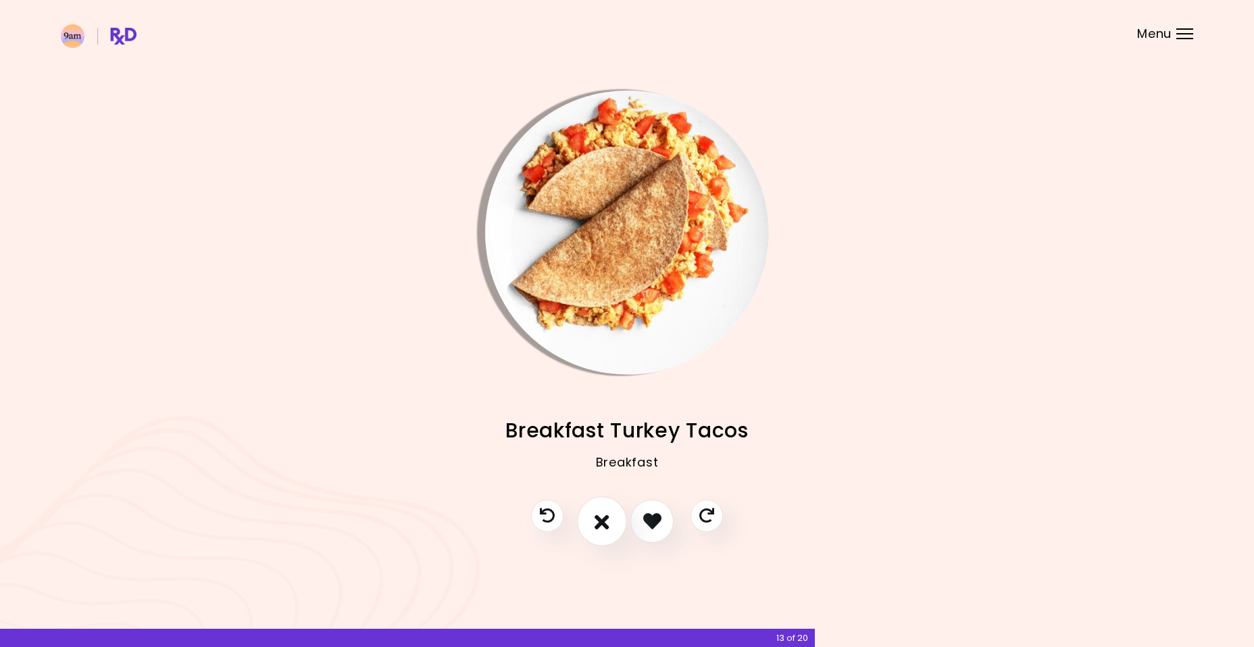
click at [603, 526] on icon "I don't like this recipe" at bounding box center [602, 520] width 15 height 21
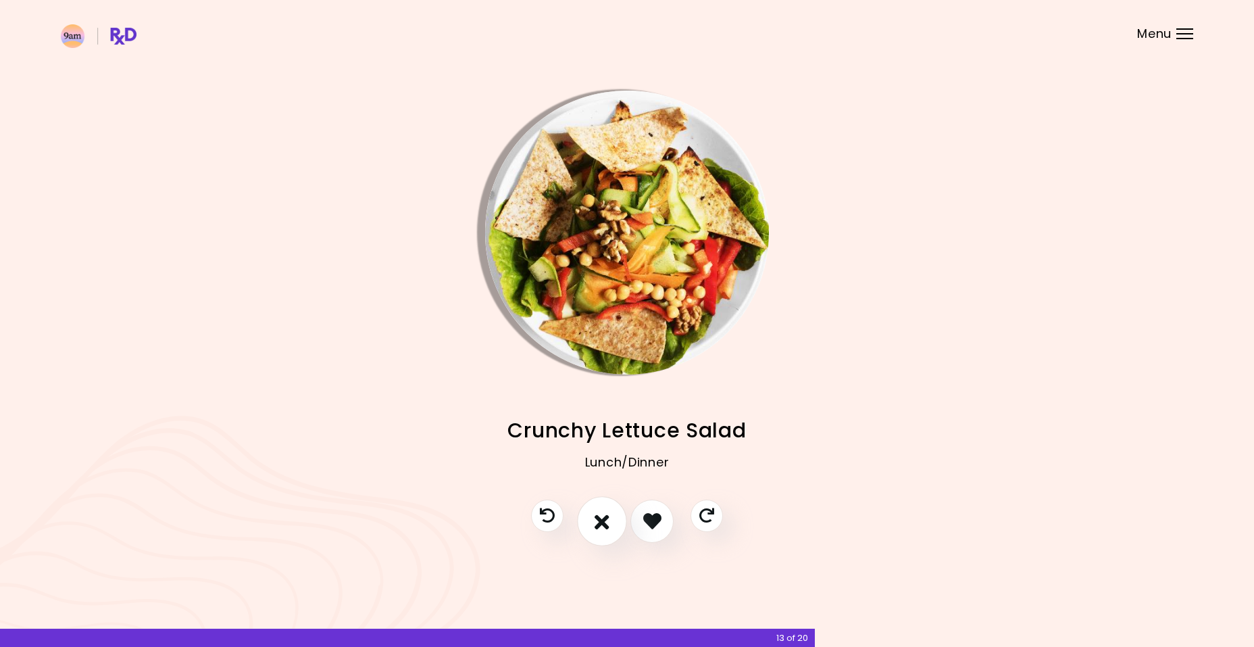
click at [603, 526] on icon "I don't like this recipe" at bounding box center [602, 520] width 15 height 21
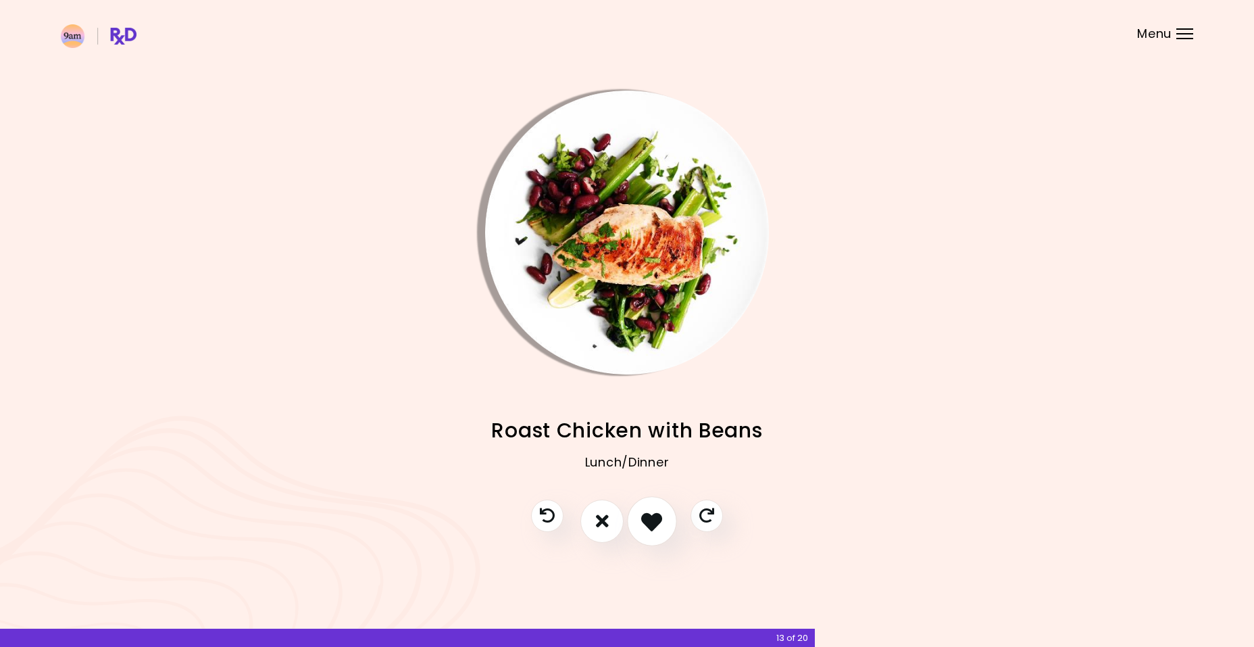
click at [650, 523] on icon "I like this recipe" at bounding box center [651, 520] width 21 height 21
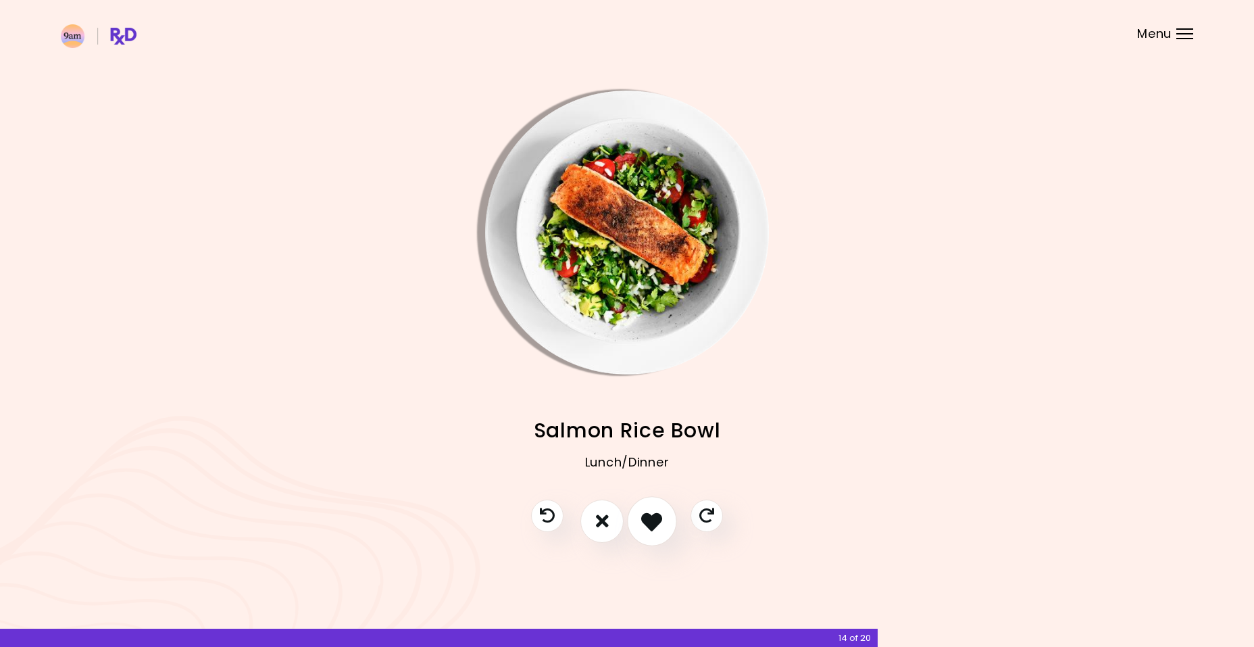
click at [653, 522] on icon "I like this recipe" at bounding box center [651, 520] width 21 height 21
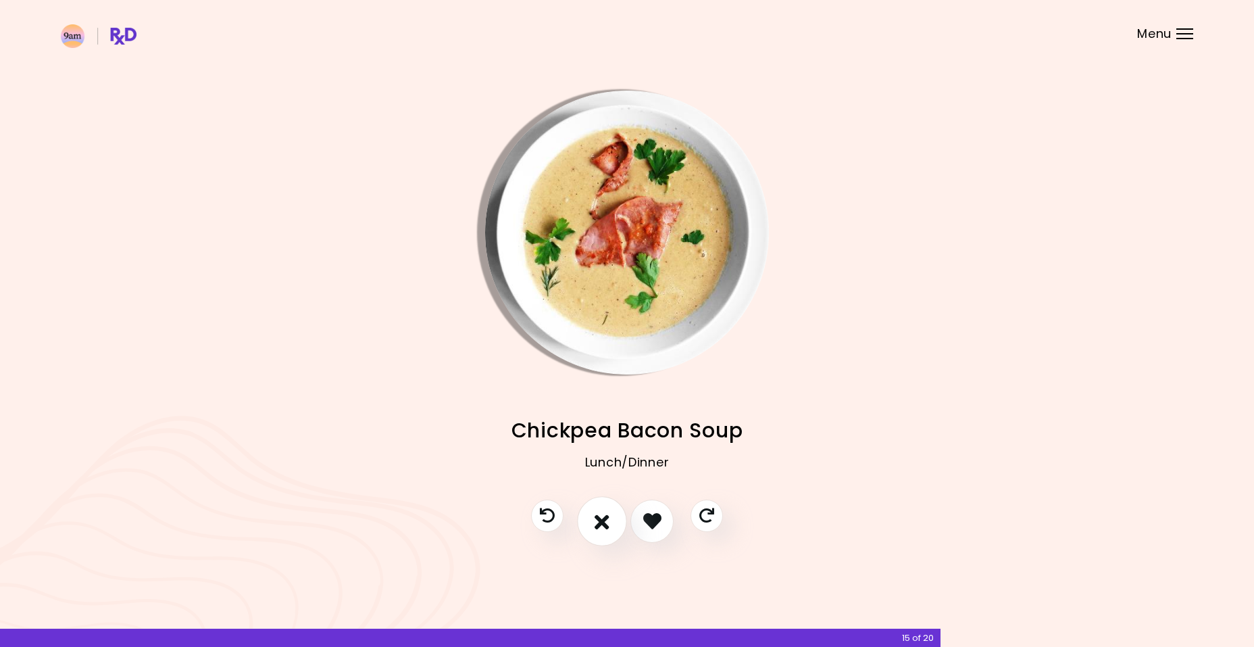
click at [601, 523] on icon "I don't like this recipe" at bounding box center [602, 520] width 15 height 21
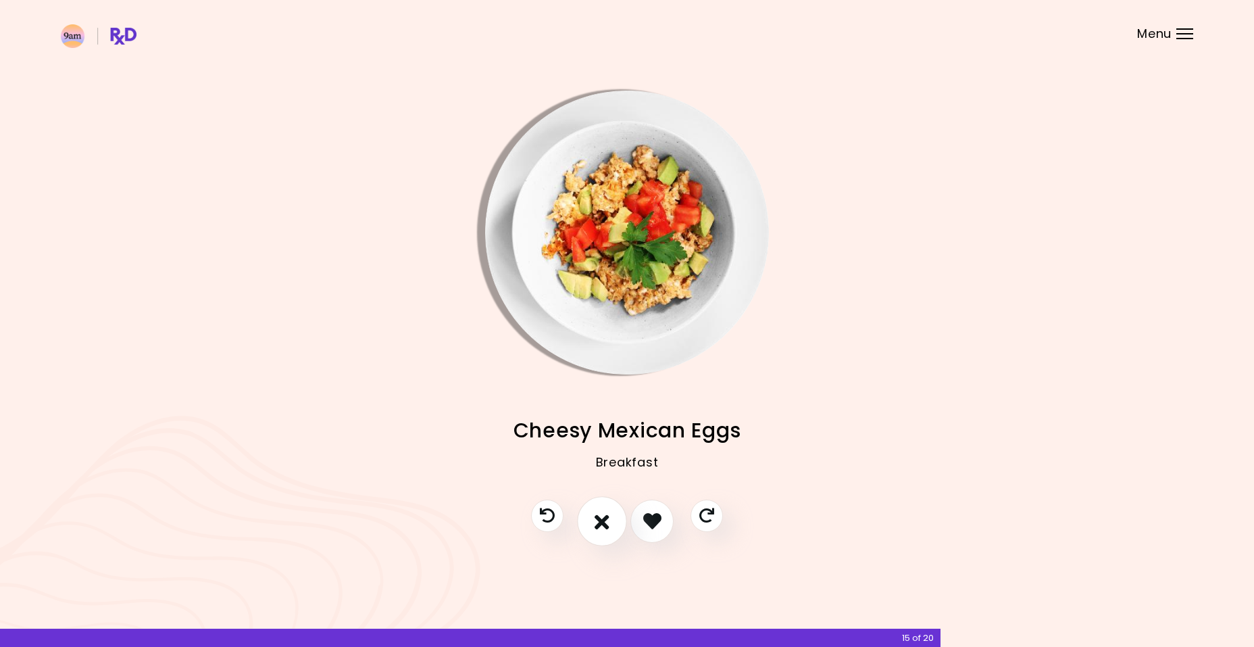
click at [602, 524] on icon "I don't like this recipe" at bounding box center [602, 520] width 15 height 21
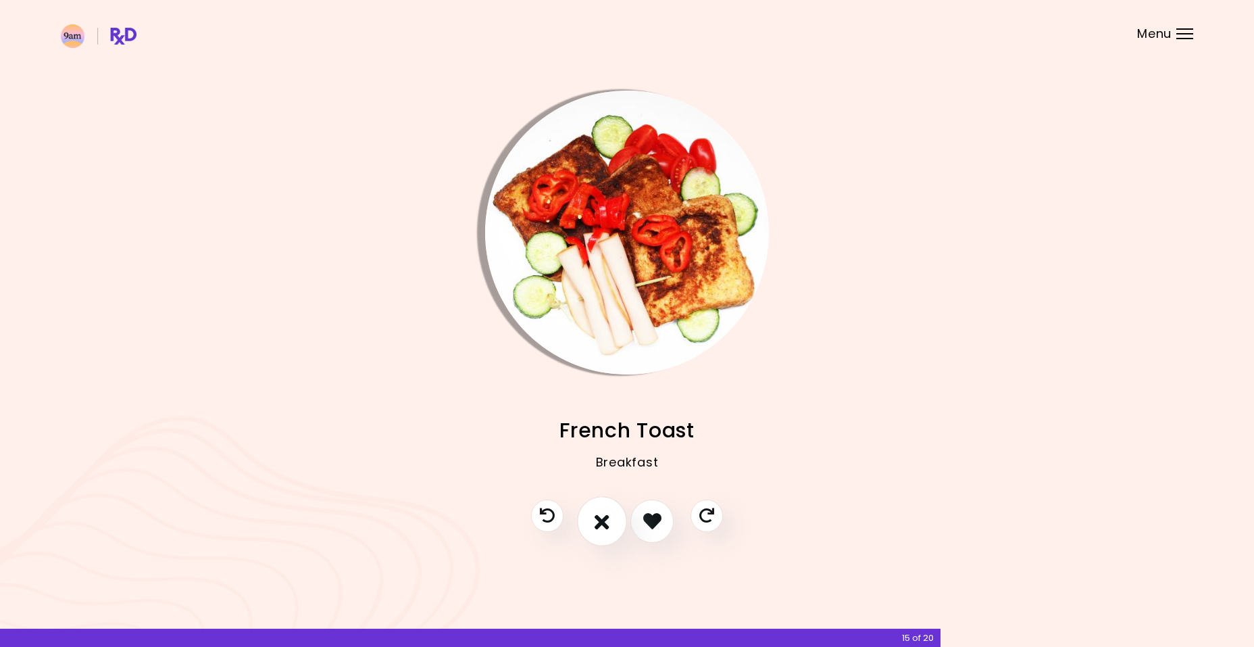
click at [603, 524] on icon "I don't like this recipe" at bounding box center [602, 520] width 15 height 21
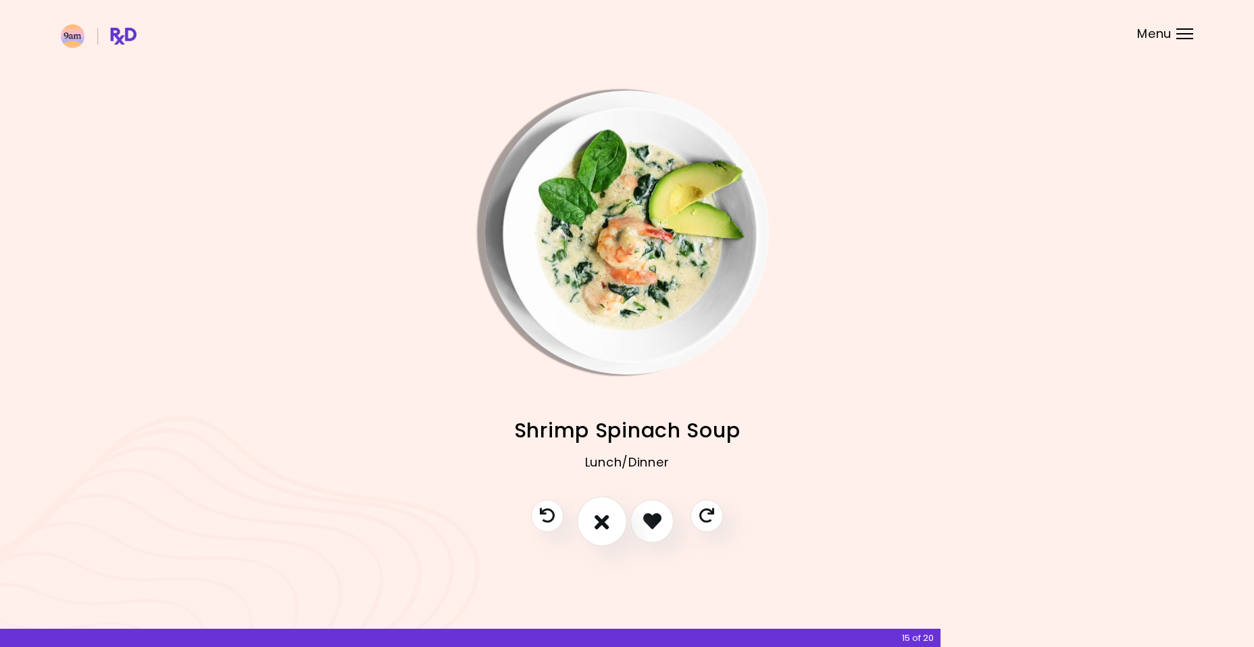
click at [603, 524] on icon "I don't like this recipe" at bounding box center [602, 520] width 15 height 21
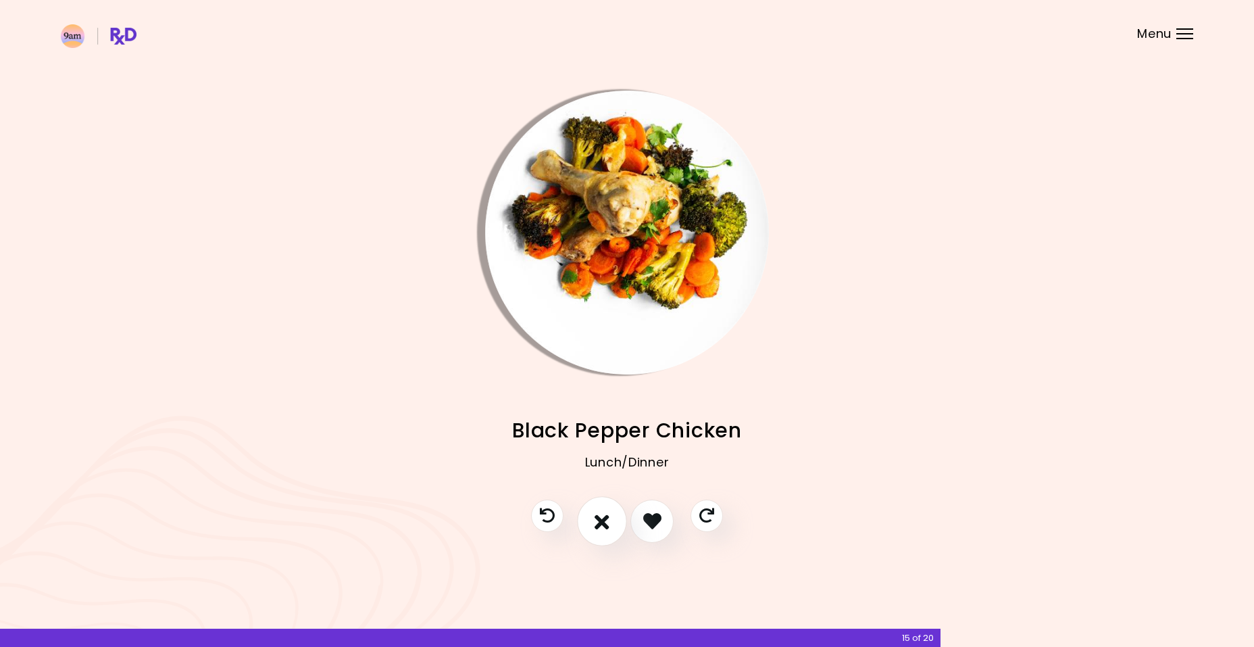
click at [603, 524] on icon "I don't like this recipe" at bounding box center [602, 520] width 15 height 21
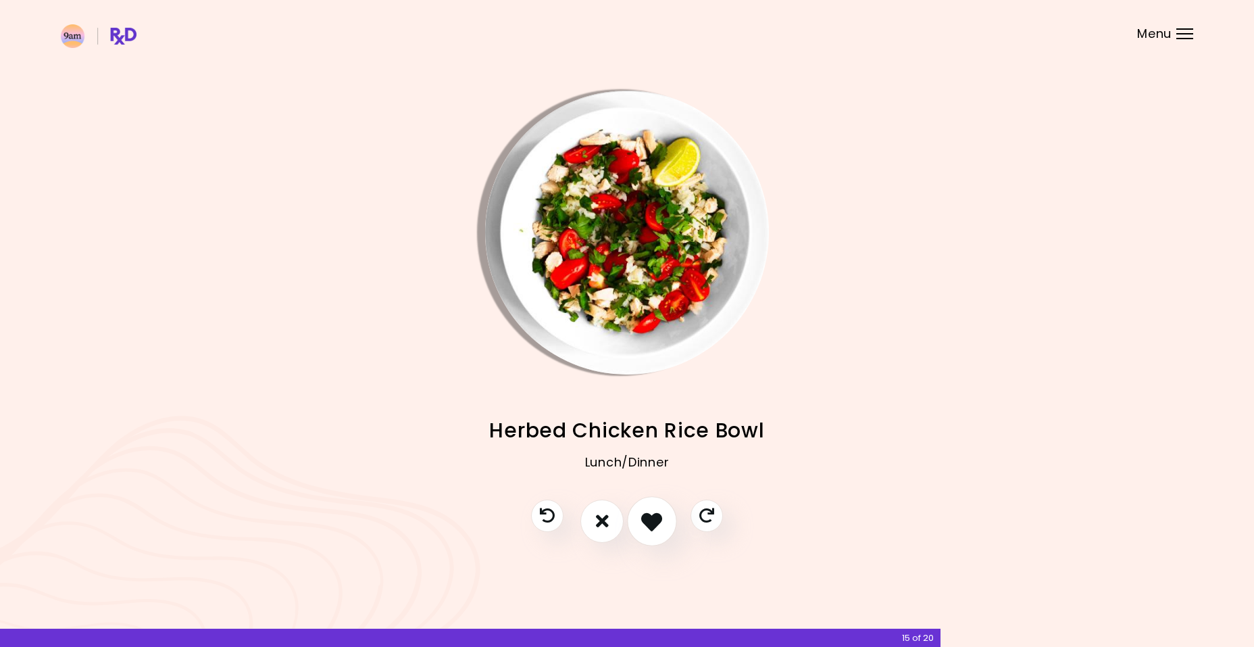
click at [651, 522] on icon "I like this recipe" at bounding box center [651, 520] width 21 height 21
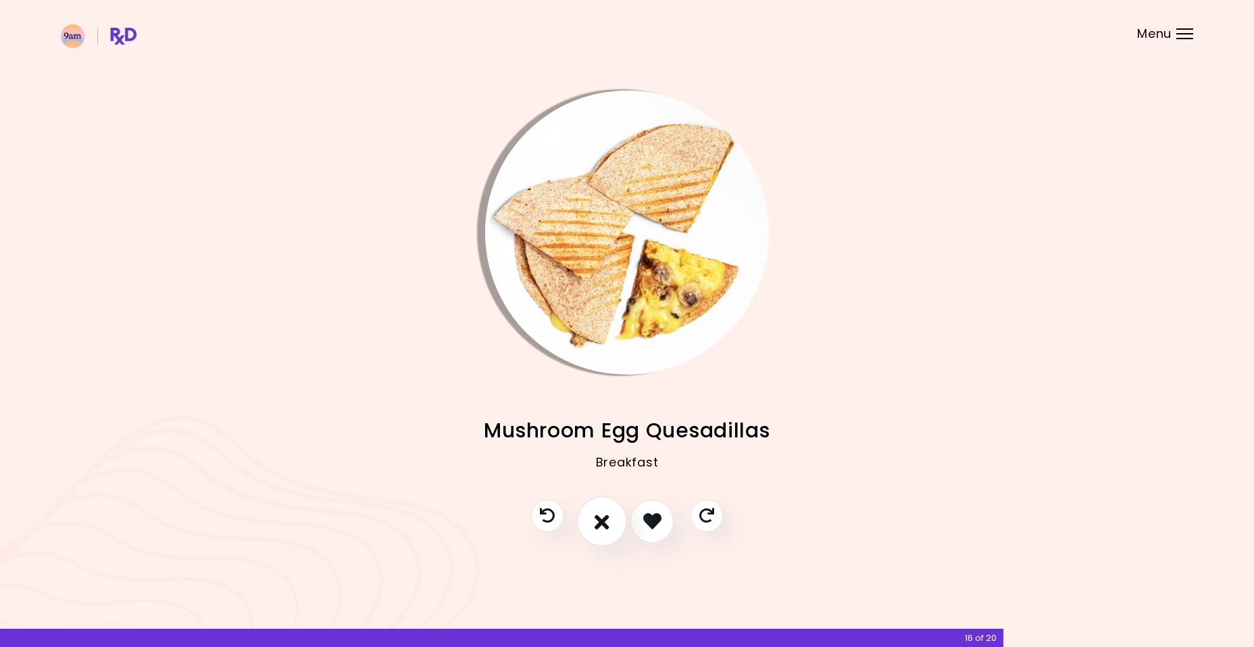
click at [605, 524] on icon "I don't like this recipe" at bounding box center [602, 520] width 15 height 21
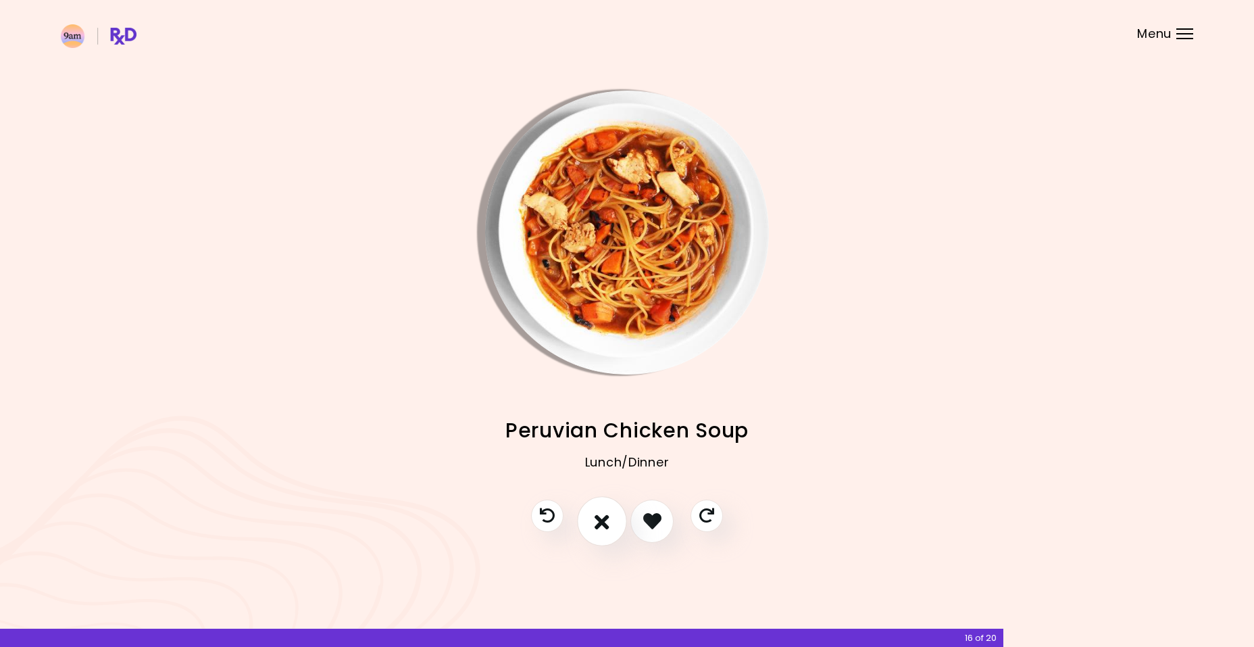
click at [603, 526] on icon "I don't like this recipe" at bounding box center [602, 520] width 15 height 21
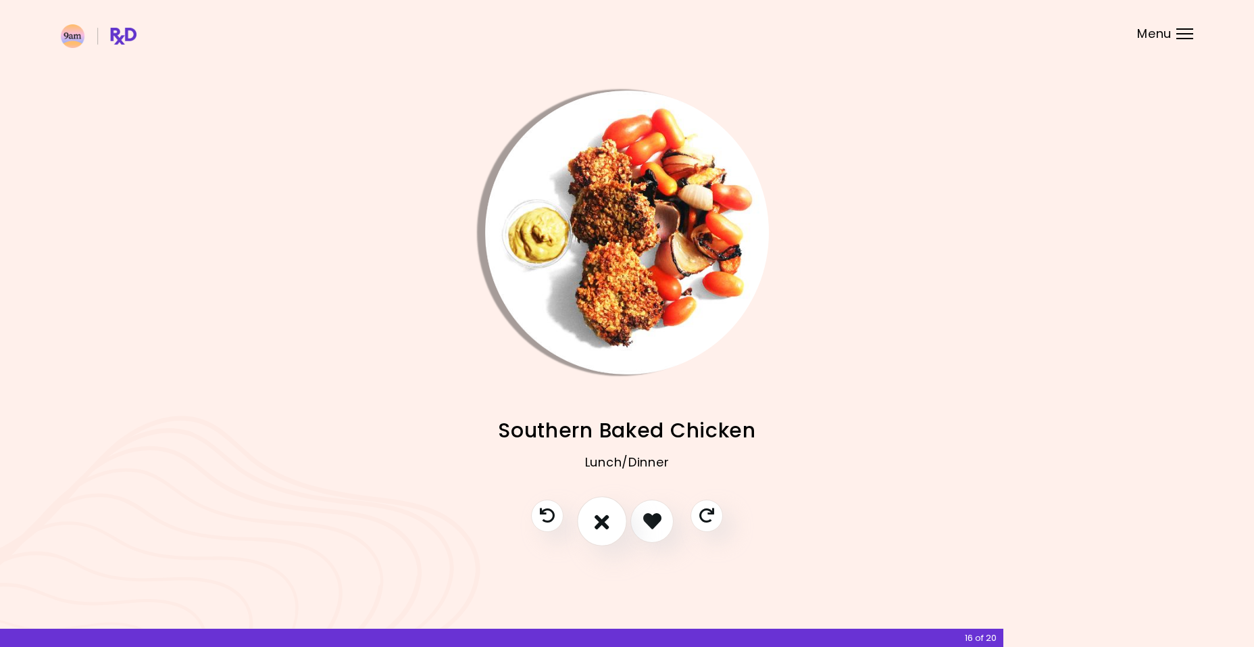
click at [605, 524] on icon "I don't like this recipe" at bounding box center [602, 520] width 15 height 21
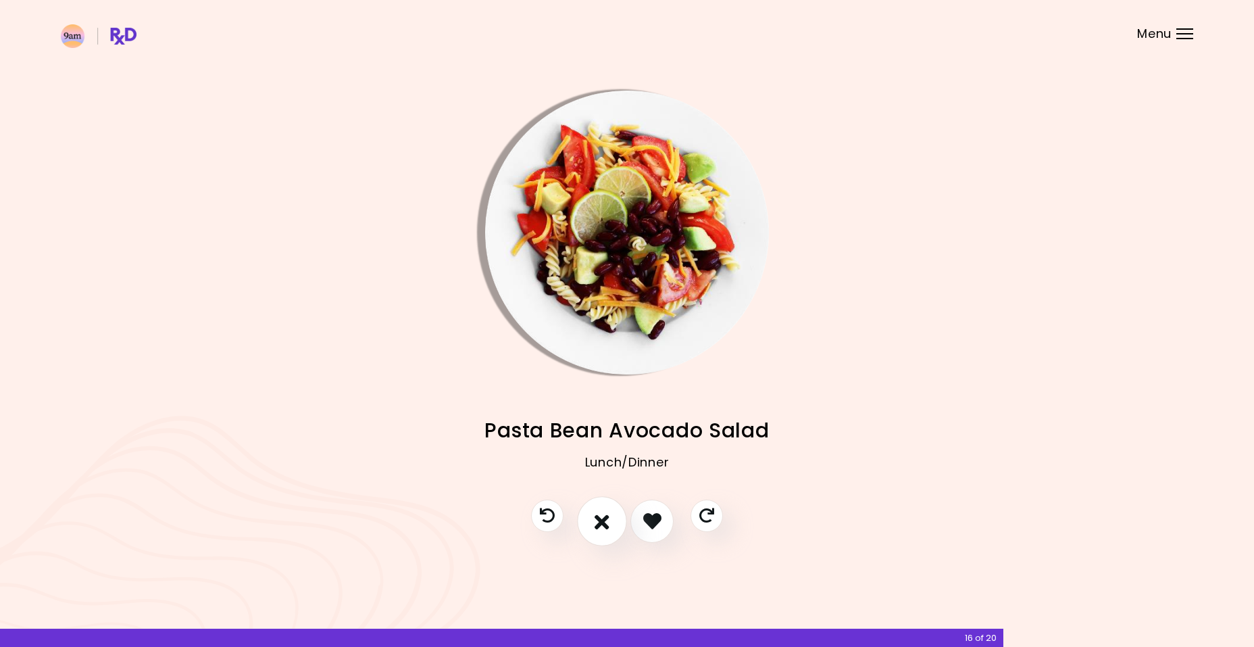
click at [606, 524] on icon "I don't like this recipe" at bounding box center [602, 520] width 15 height 21
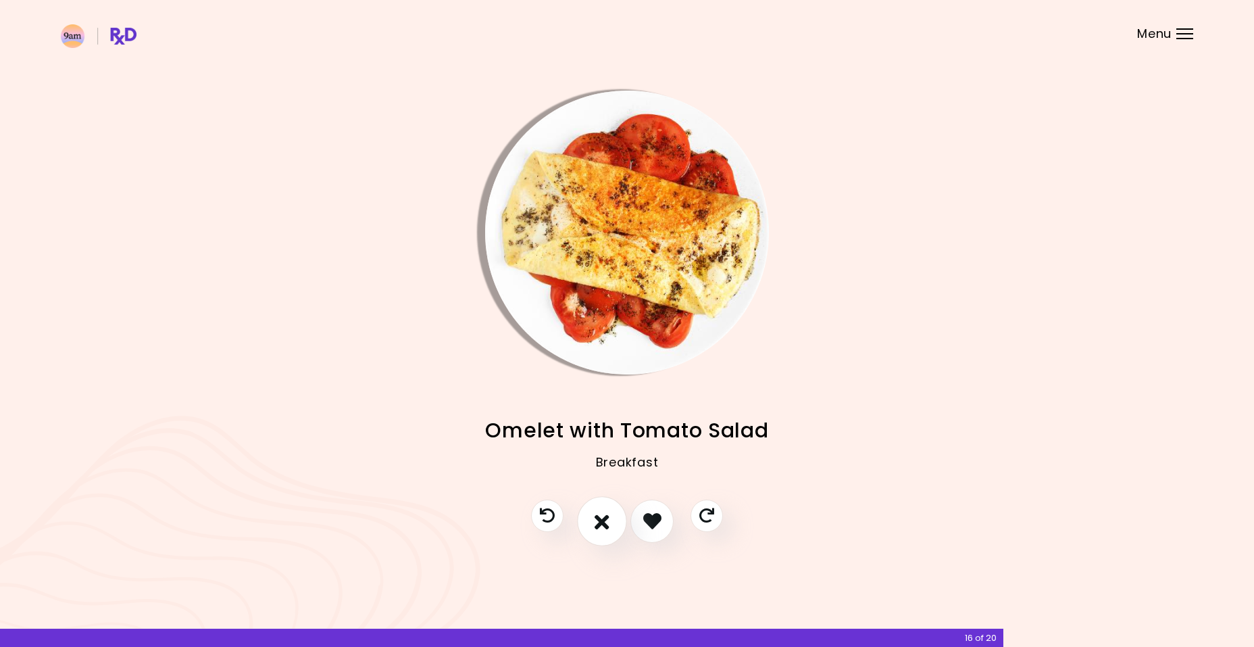
click at [606, 524] on icon "I don't like this recipe" at bounding box center [602, 520] width 15 height 21
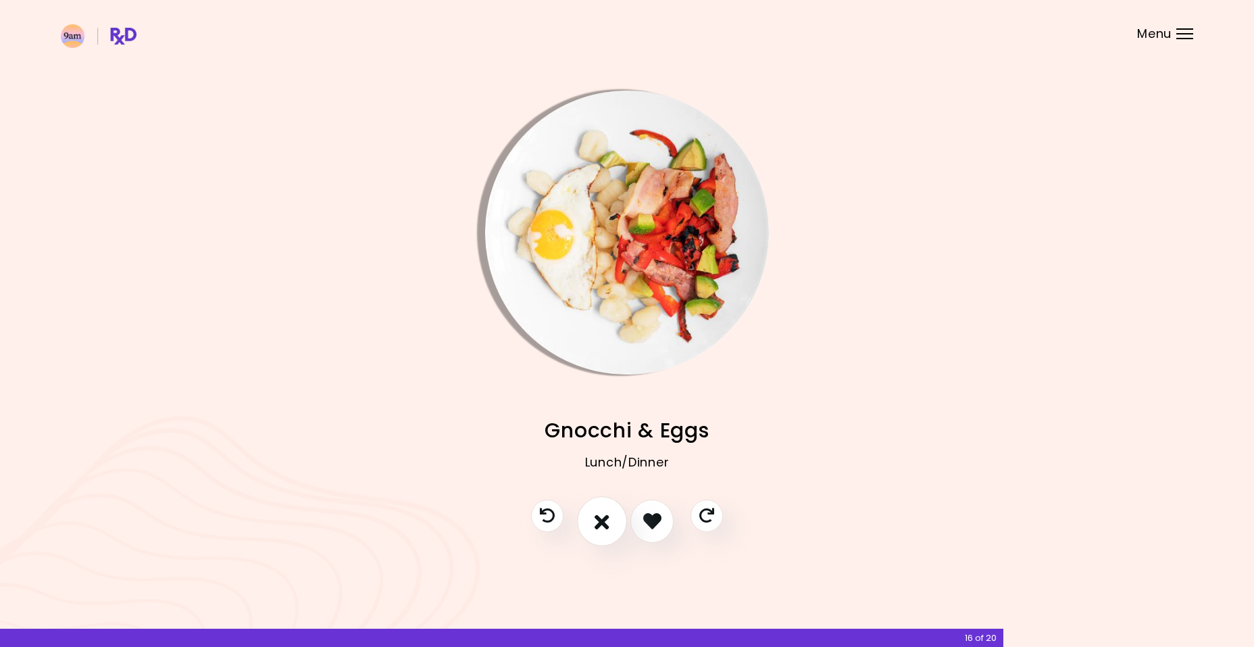
click at [606, 524] on icon "I don't like this recipe" at bounding box center [602, 520] width 15 height 21
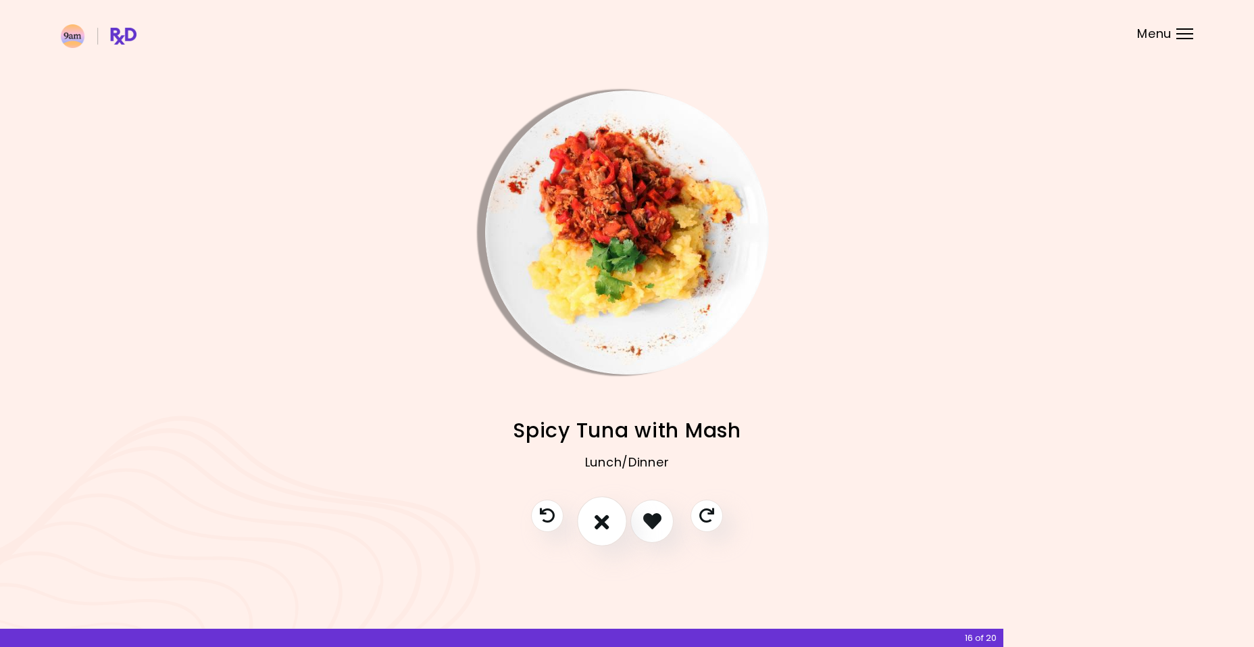
click at [606, 524] on icon "I don't like this recipe" at bounding box center [602, 520] width 15 height 21
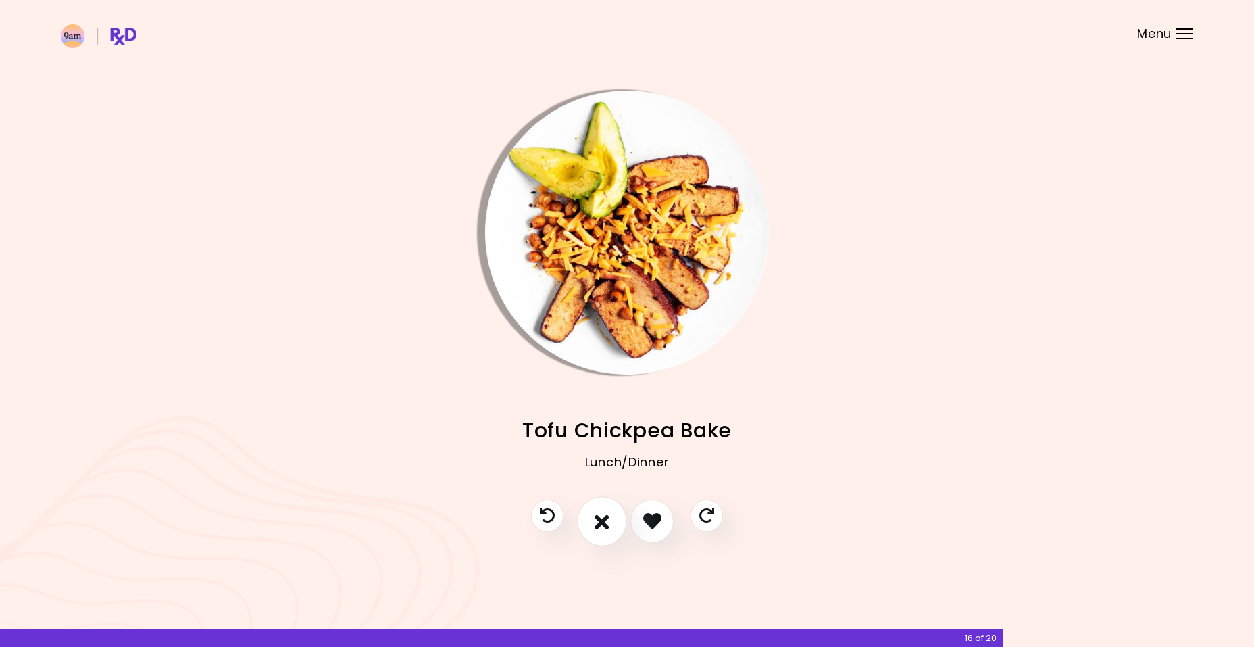
click at [606, 524] on icon "I don't like this recipe" at bounding box center [602, 520] width 15 height 21
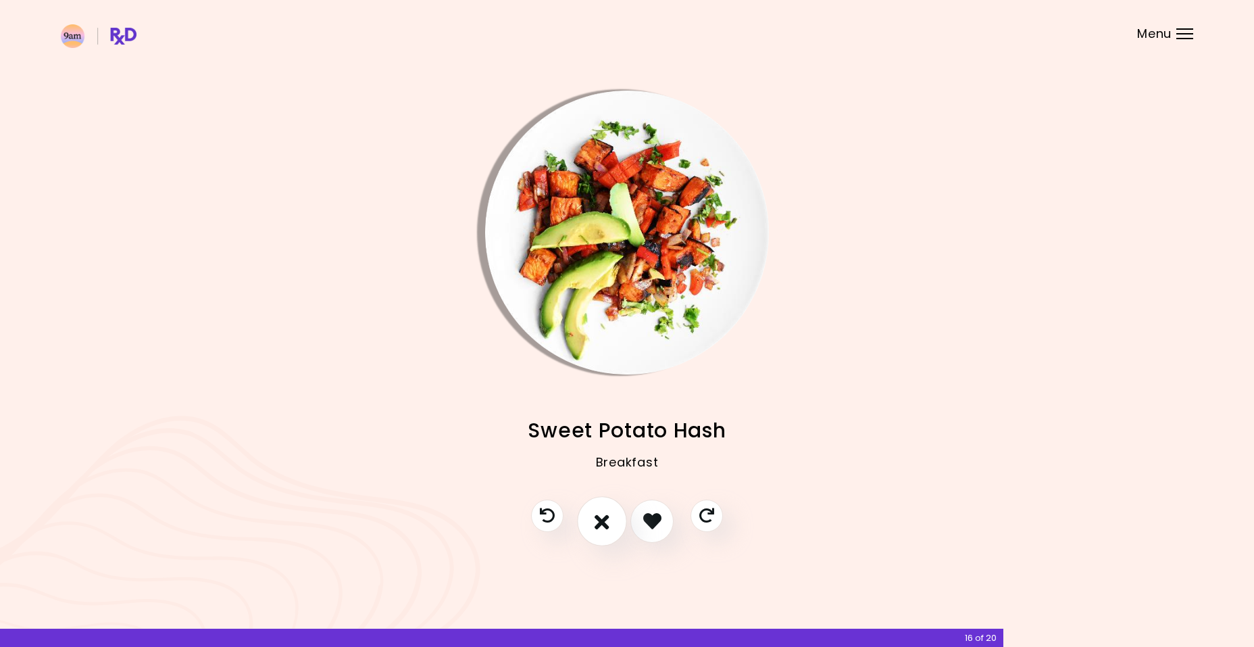
click at [606, 524] on icon "I don't like this recipe" at bounding box center [602, 520] width 15 height 21
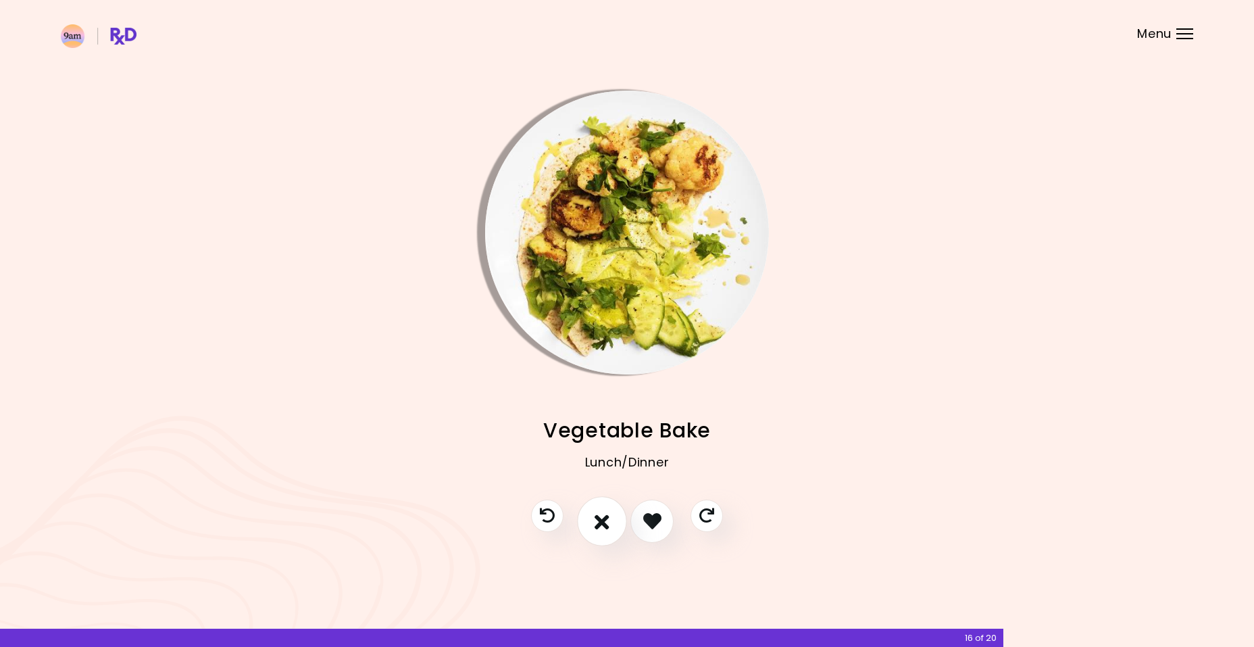
click at [606, 524] on icon "I don't like this recipe" at bounding box center [602, 520] width 15 height 21
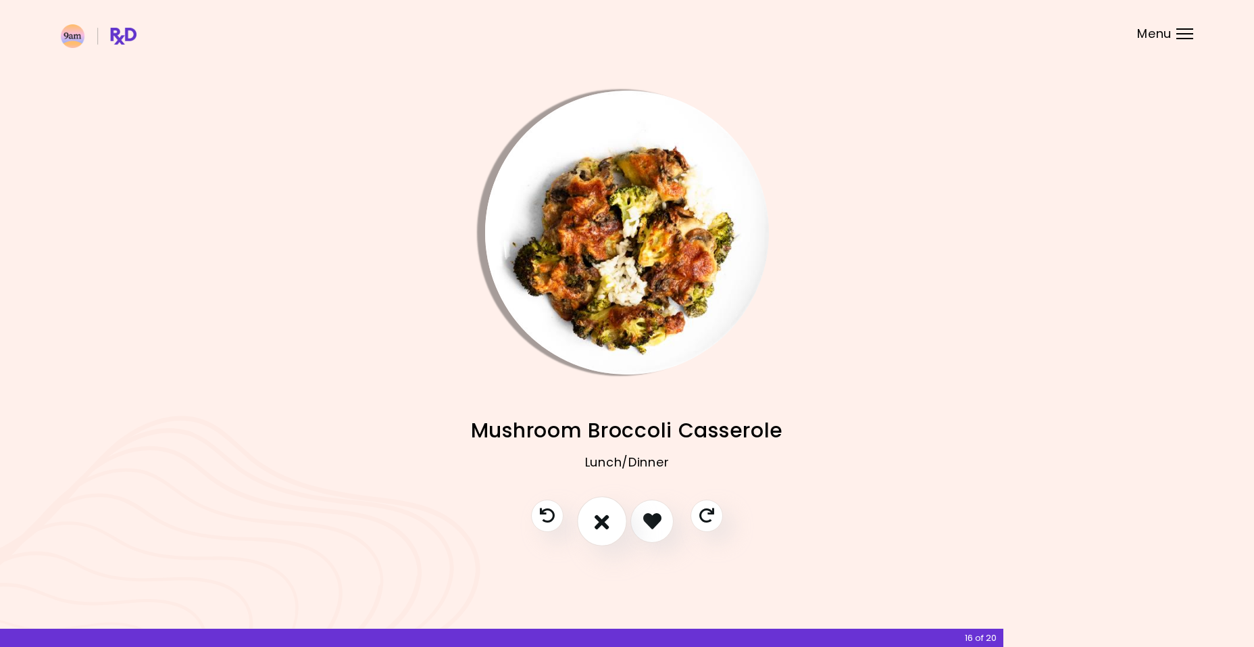
click at [606, 525] on icon "I don't like this recipe" at bounding box center [602, 520] width 15 height 21
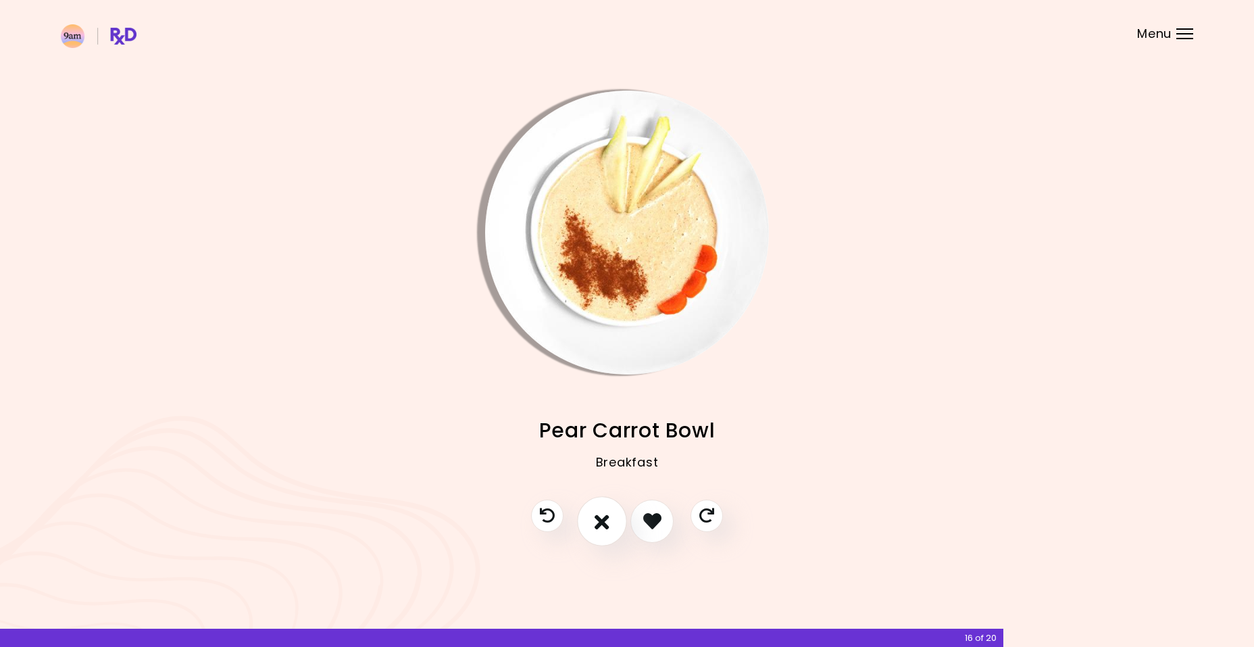
click at [606, 525] on icon "I don't like this recipe" at bounding box center [602, 520] width 15 height 21
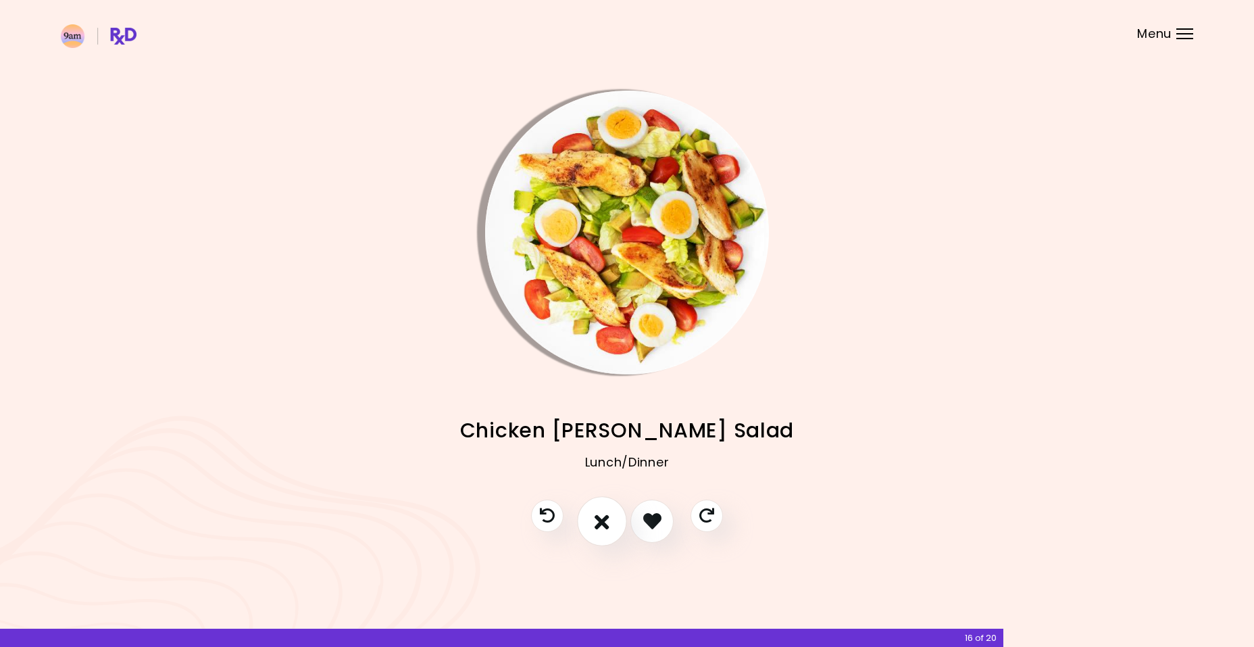
click at [606, 525] on icon "I don't like this recipe" at bounding box center [602, 520] width 15 height 21
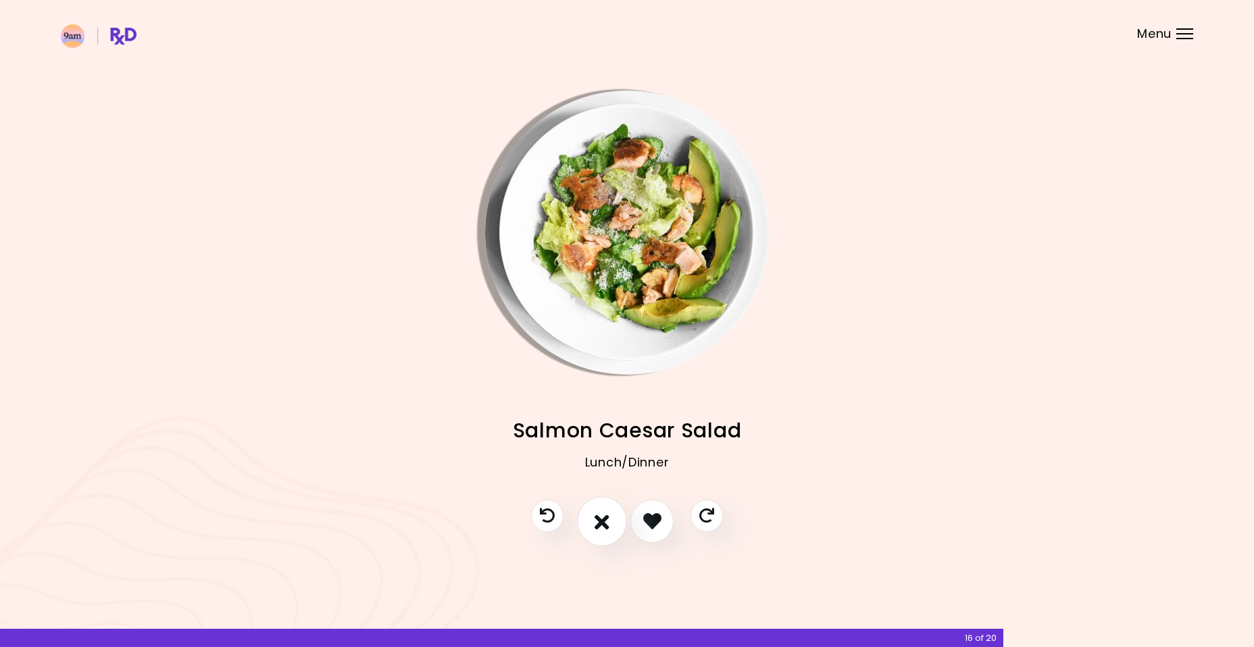
click at [606, 525] on icon "I don't like this recipe" at bounding box center [602, 520] width 15 height 21
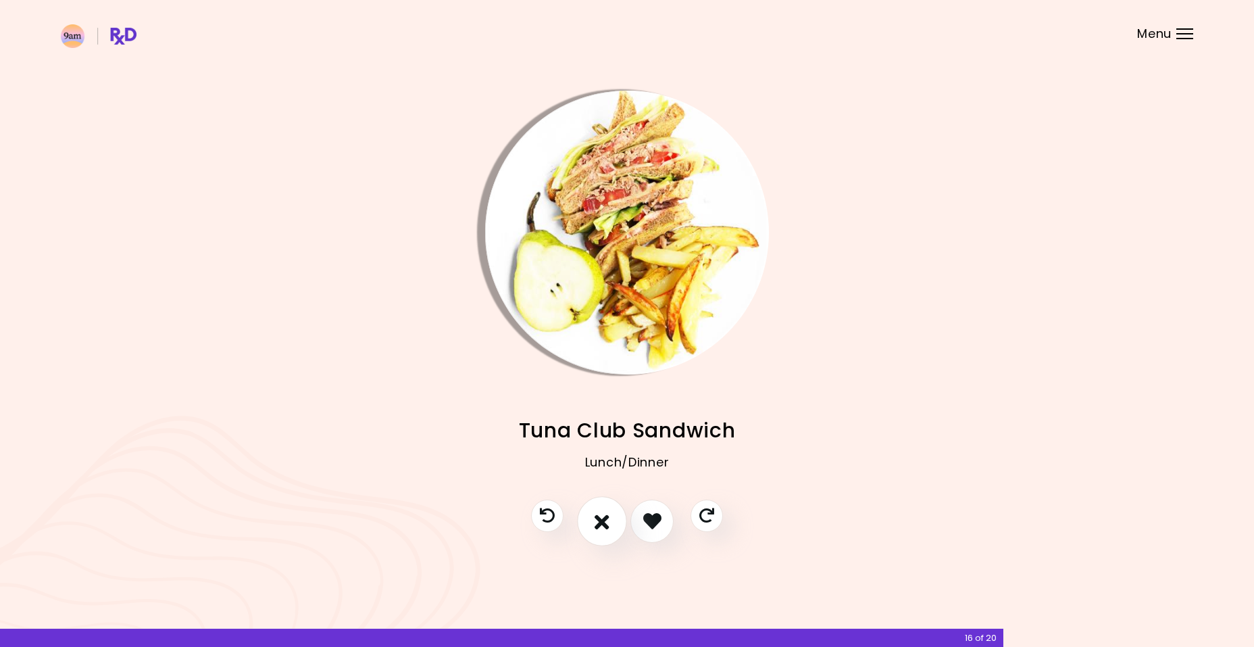
click at [606, 525] on icon "I don't like this recipe" at bounding box center [602, 520] width 15 height 21
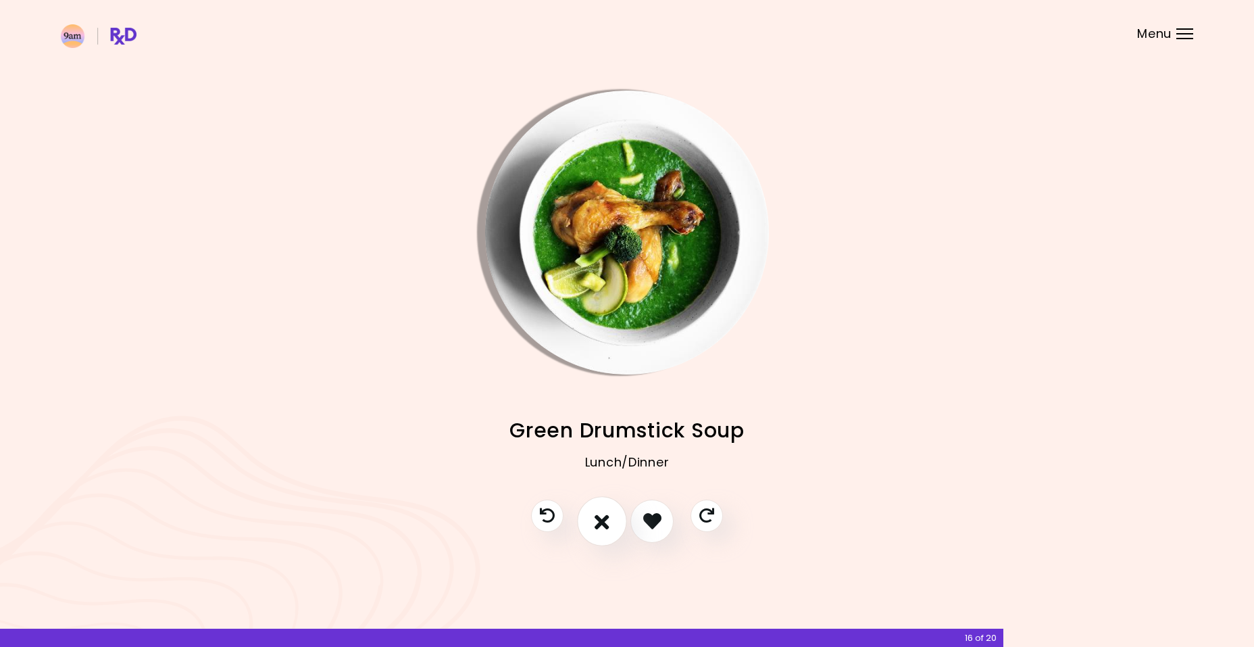
click at [606, 525] on icon "I don't like this recipe" at bounding box center [602, 520] width 15 height 21
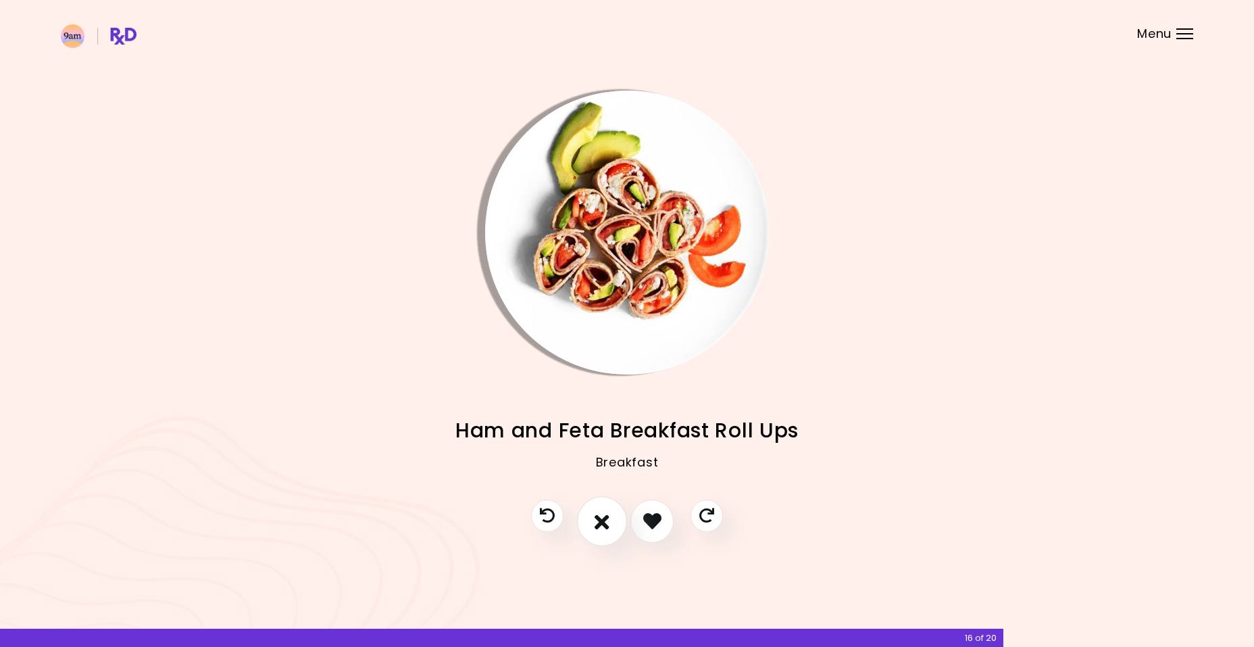
click at [606, 525] on icon "I don't like this recipe" at bounding box center [602, 520] width 15 height 21
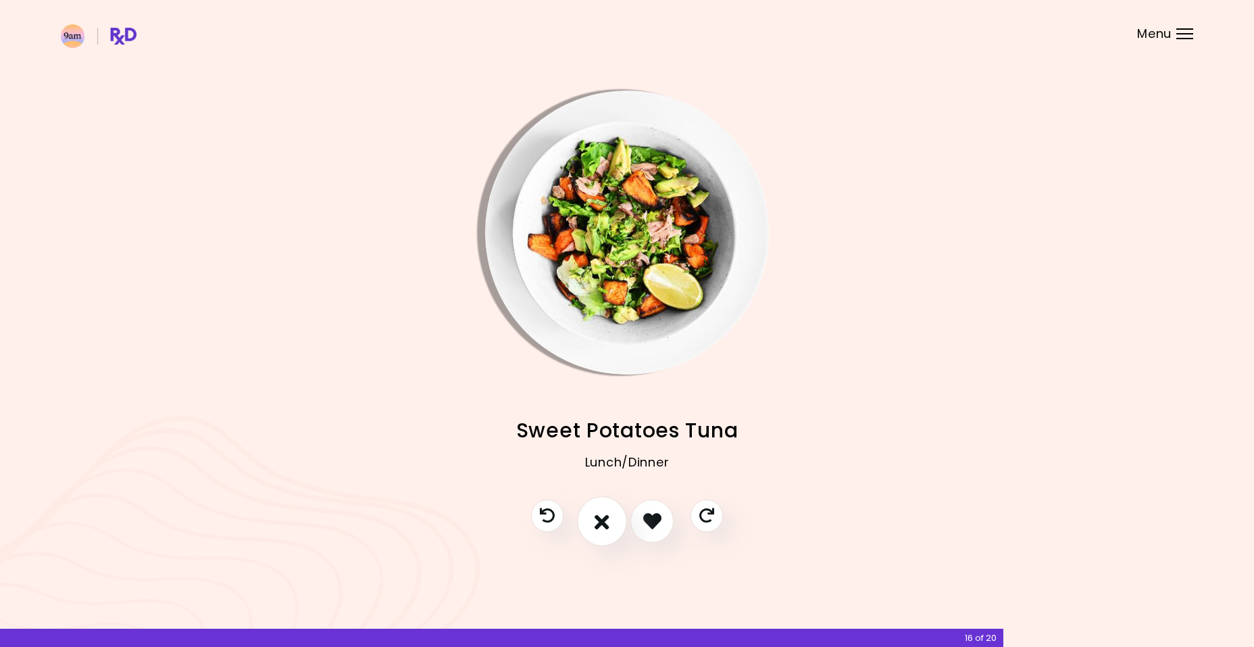
click at [606, 525] on icon "I don't like this recipe" at bounding box center [602, 520] width 15 height 21
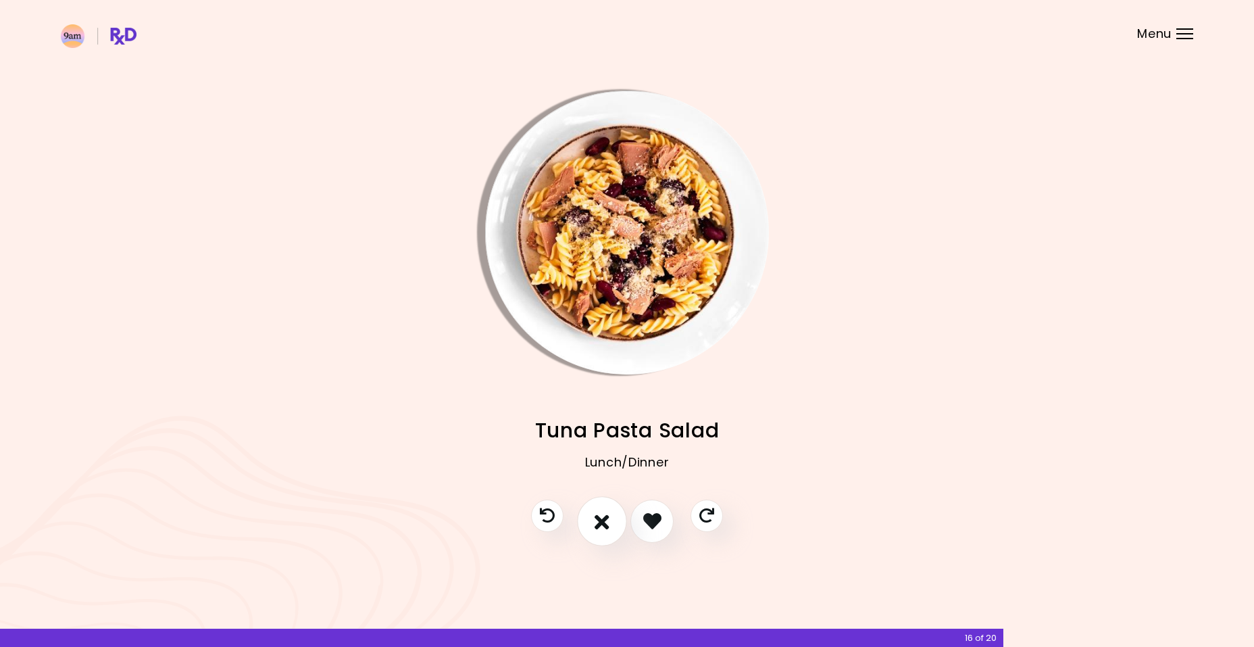
click at [606, 525] on icon "I don't like this recipe" at bounding box center [602, 520] width 15 height 21
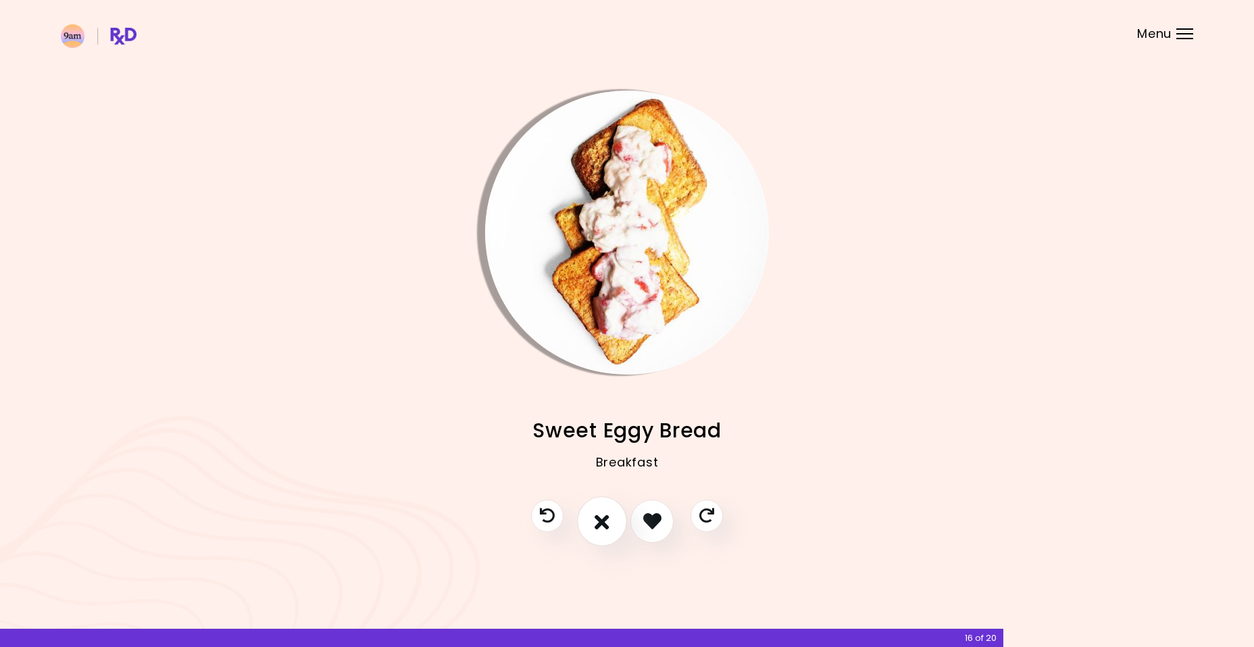
click at [606, 525] on icon "I don't like this recipe" at bounding box center [602, 520] width 15 height 21
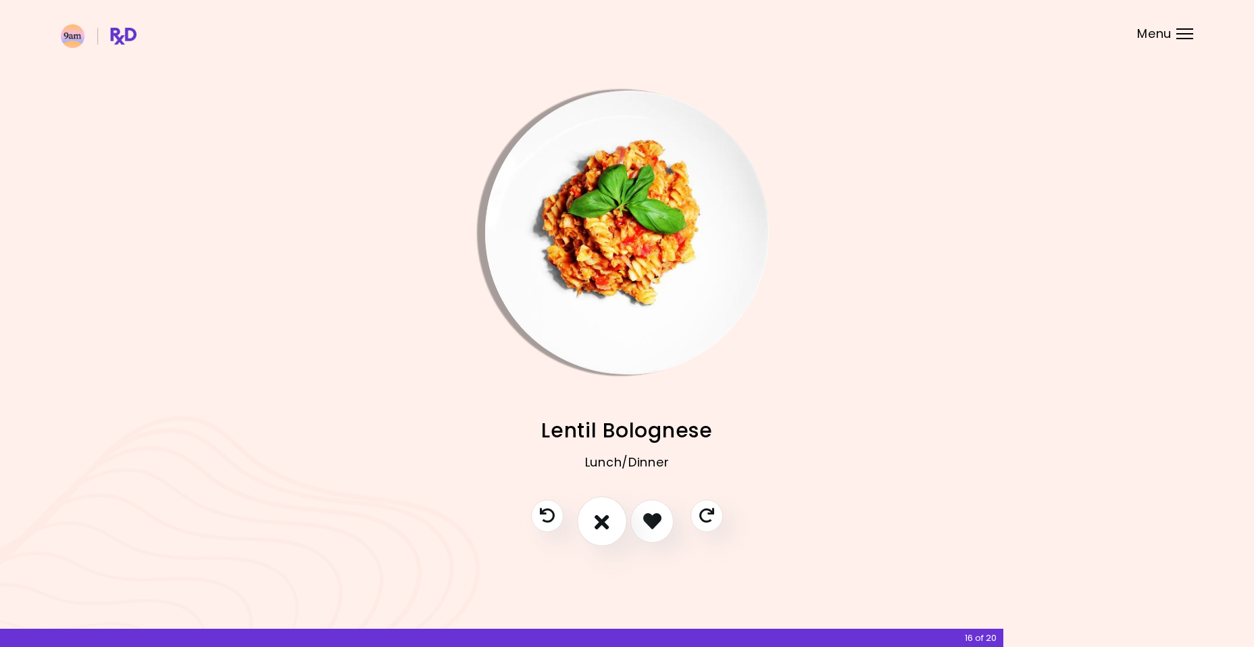
click at [606, 525] on icon "I don't like this recipe" at bounding box center [602, 520] width 15 height 21
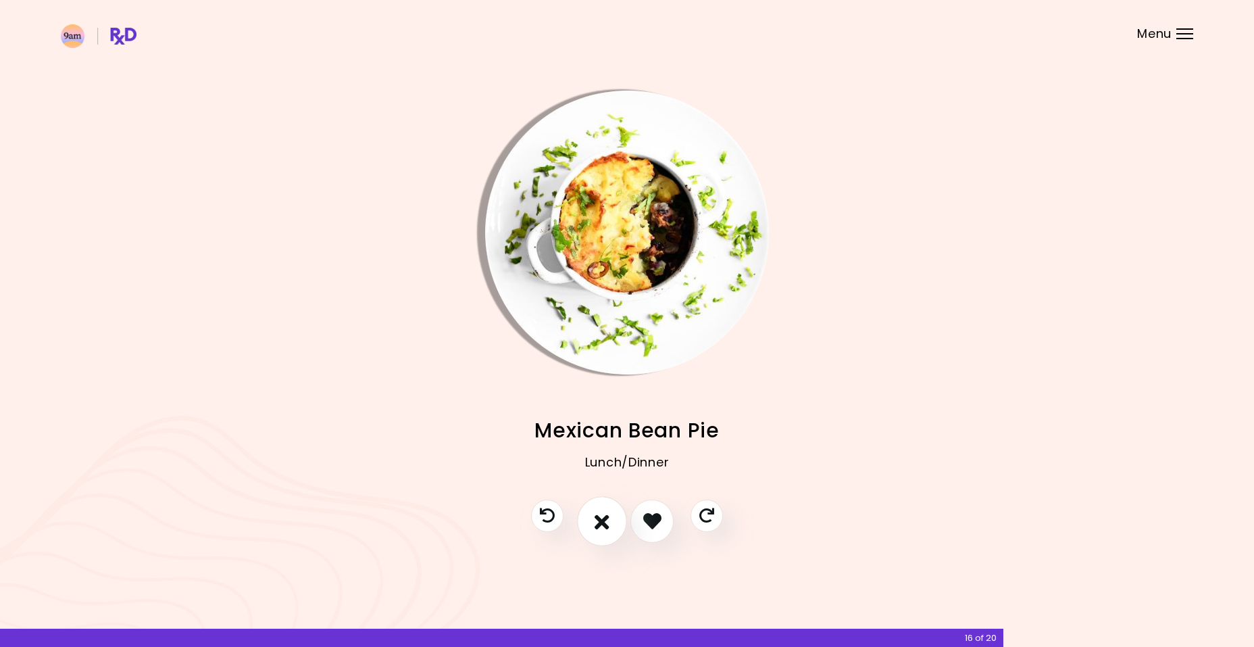
click at [606, 525] on icon "I don't like this recipe" at bounding box center [602, 520] width 15 height 21
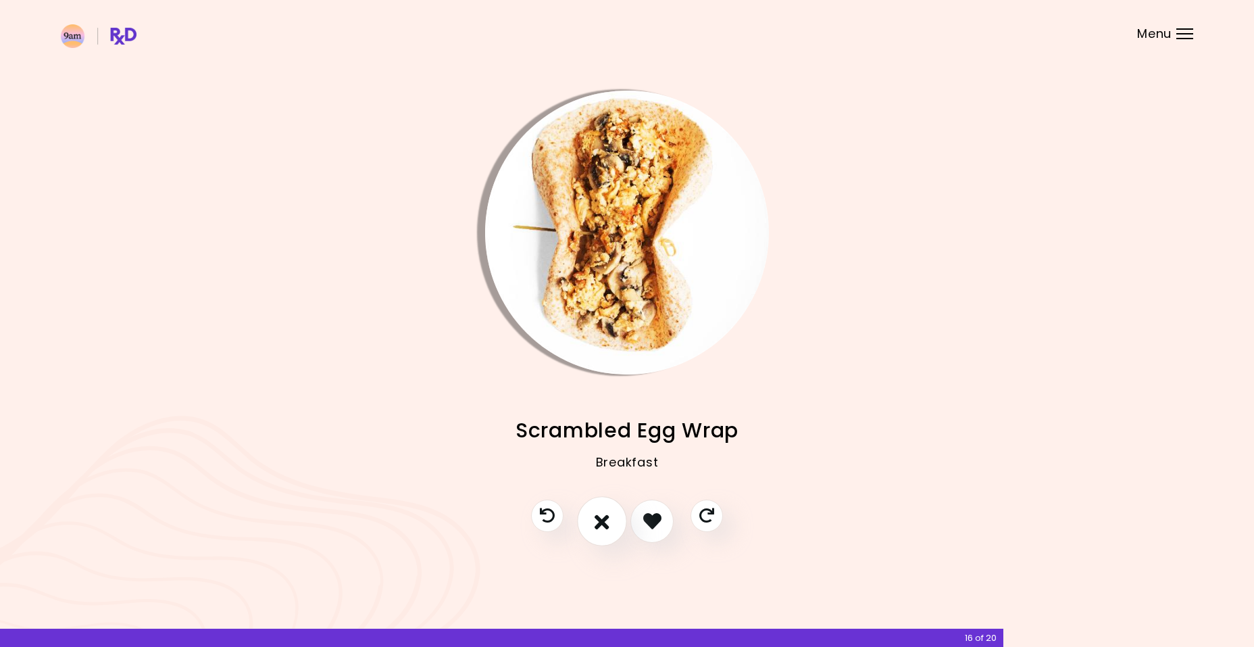
click at [606, 525] on icon "I don't like this recipe" at bounding box center [602, 520] width 15 height 21
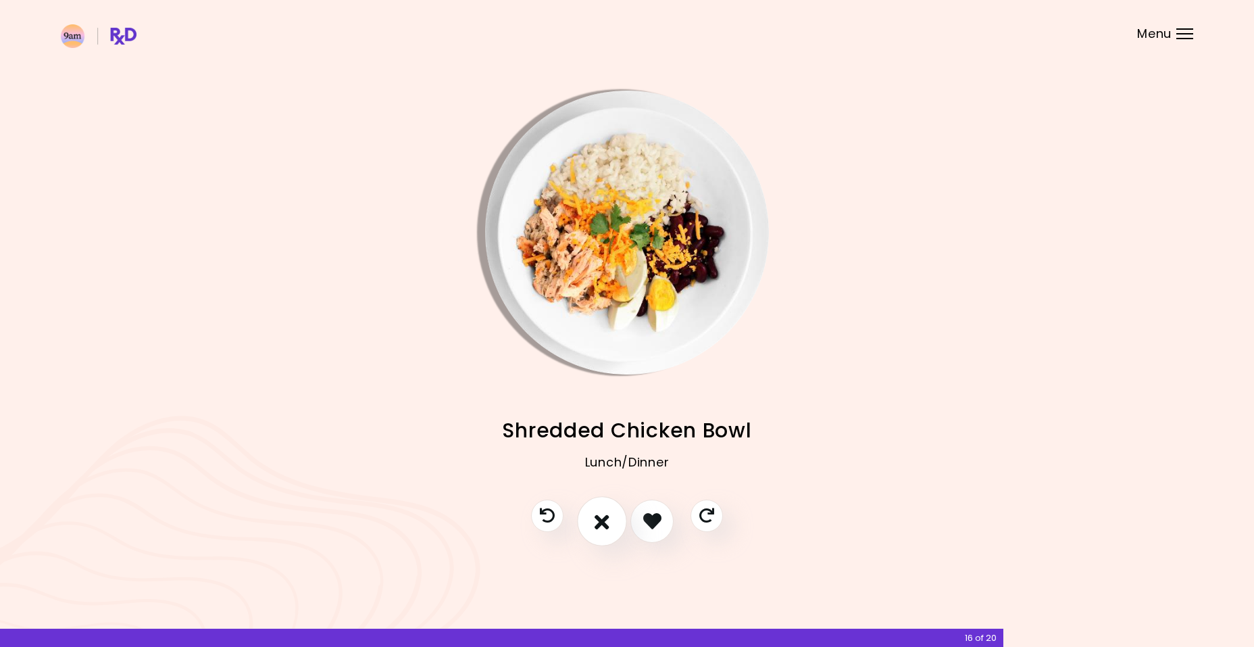
click at [606, 525] on icon "I don't like this recipe" at bounding box center [602, 520] width 15 height 21
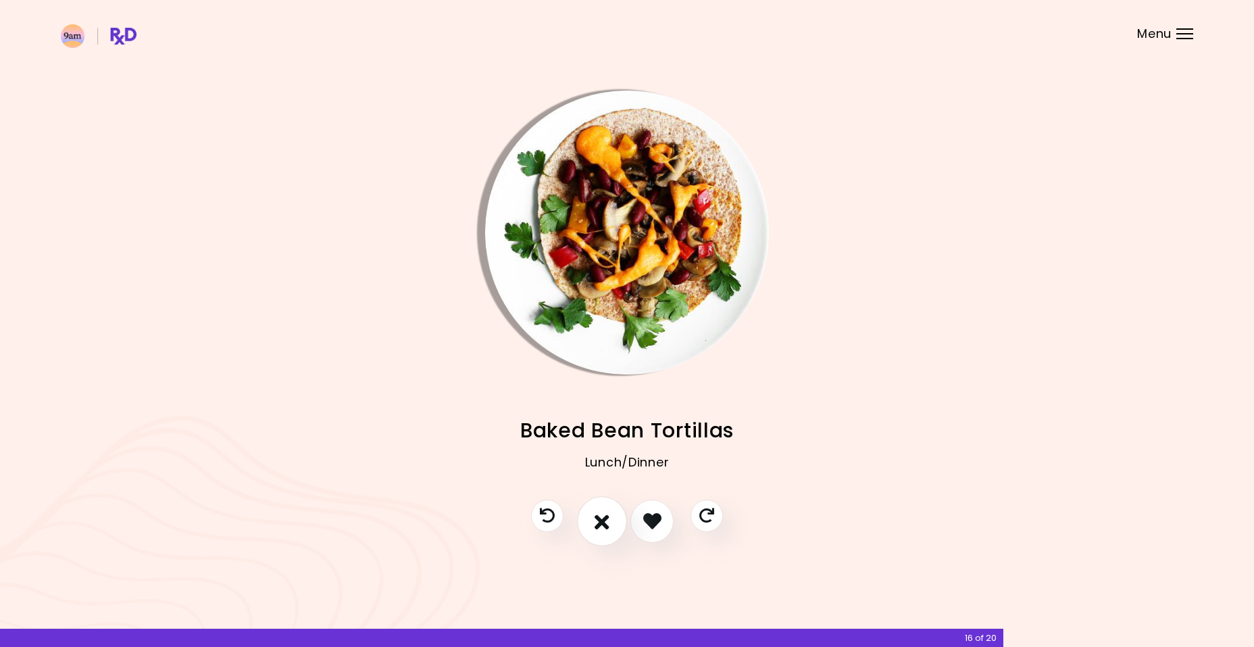
click at [606, 525] on icon "I don't like this recipe" at bounding box center [602, 520] width 15 height 21
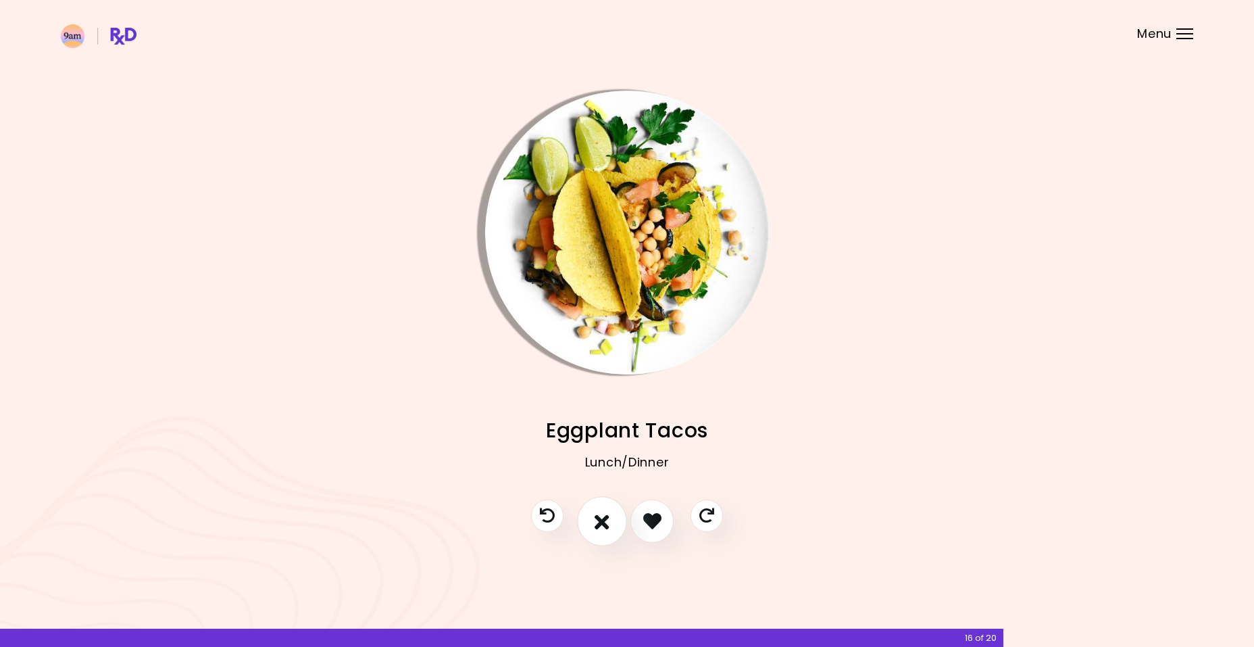
click at [606, 525] on icon "I don't like this recipe" at bounding box center [602, 520] width 15 height 21
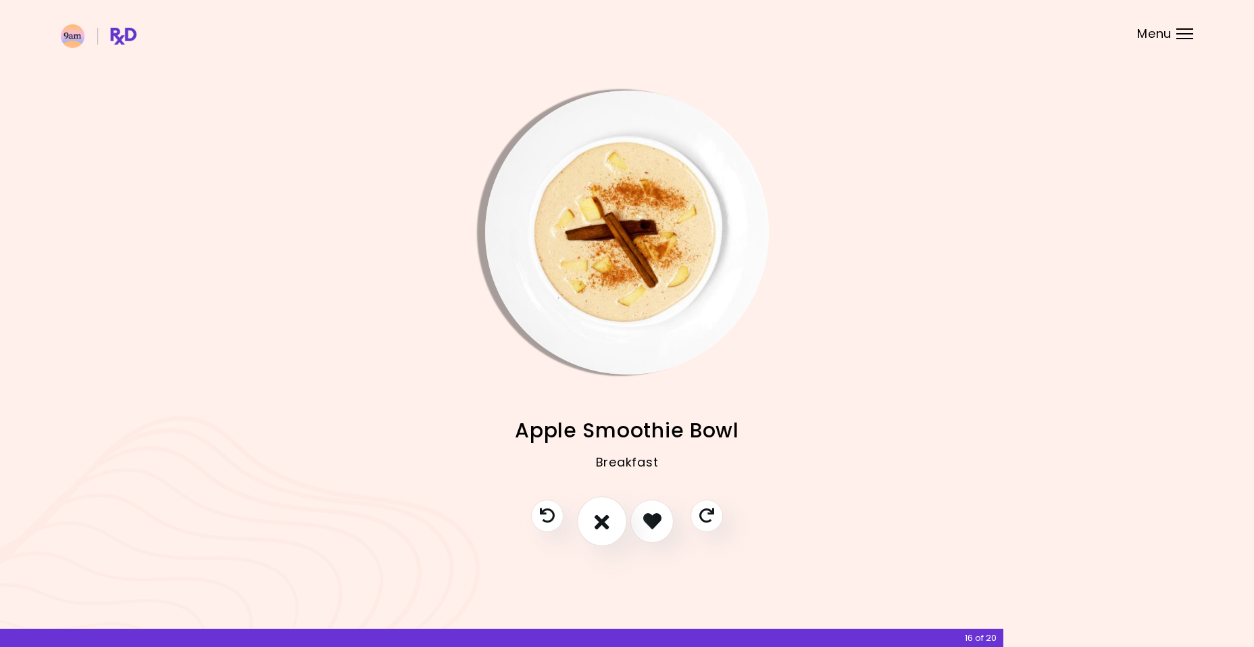
click at [606, 525] on icon "I don't like this recipe" at bounding box center [602, 520] width 15 height 21
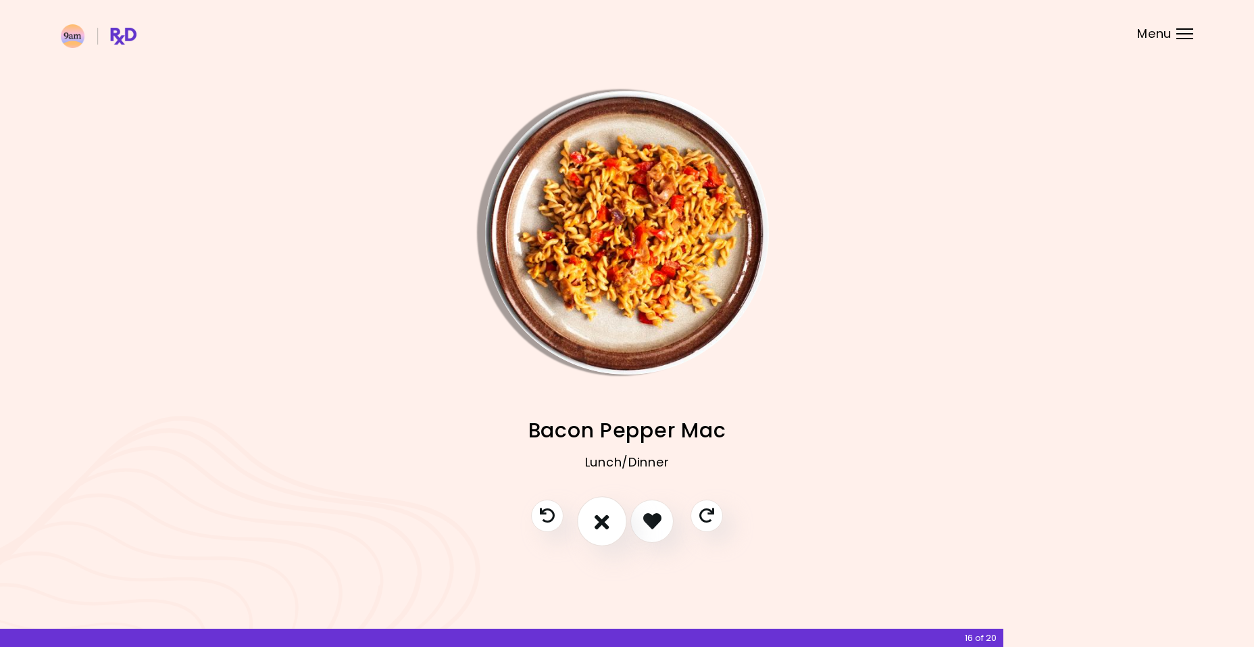
click at [606, 525] on icon "I don't like this recipe" at bounding box center [602, 520] width 15 height 21
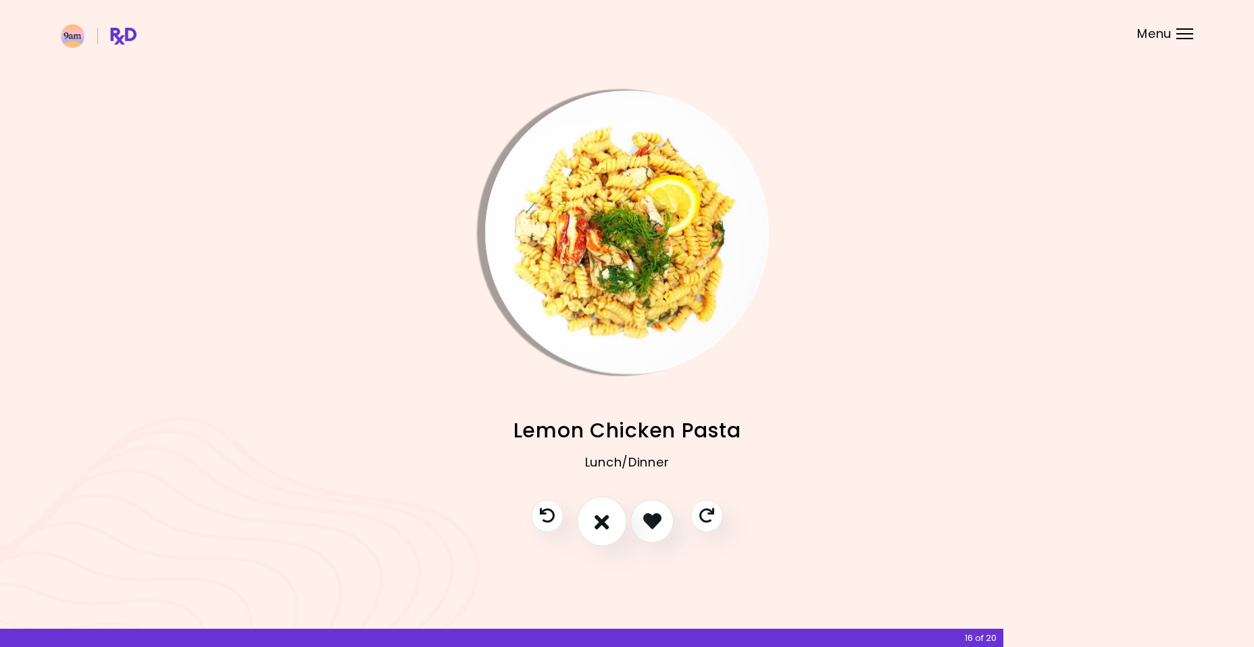
click at [606, 525] on icon "I don't like this recipe" at bounding box center [602, 520] width 15 height 21
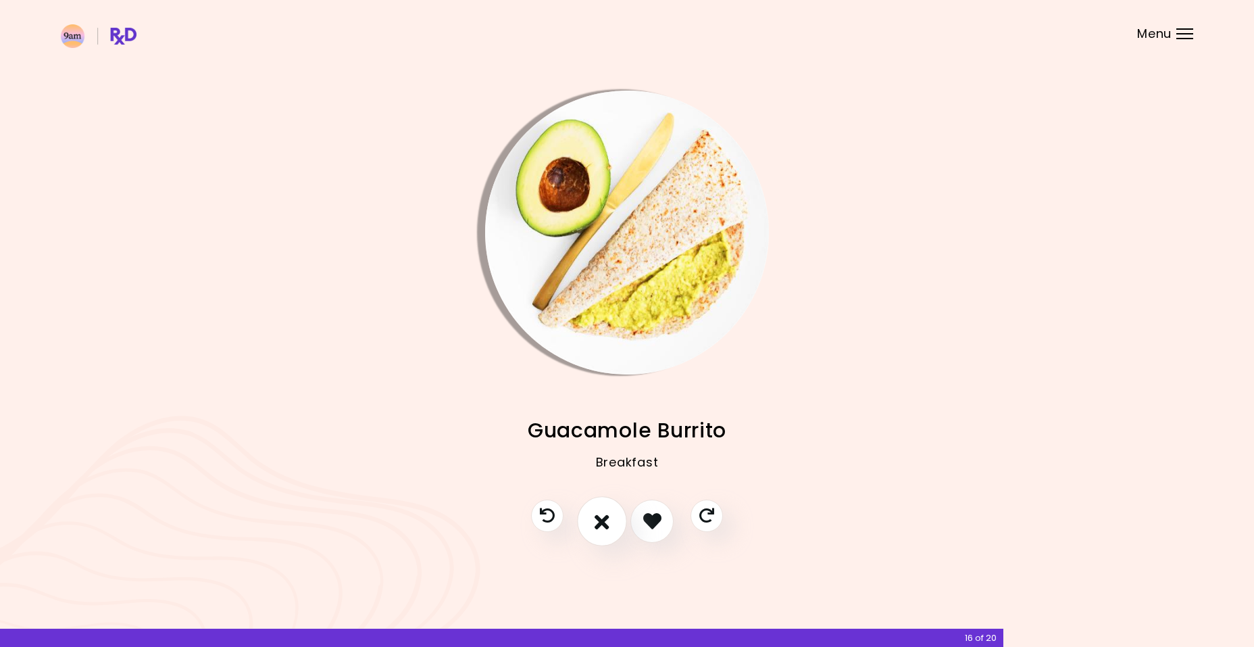
click at [606, 525] on icon "I don't like this recipe" at bounding box center [602, 520] width 15 height 21
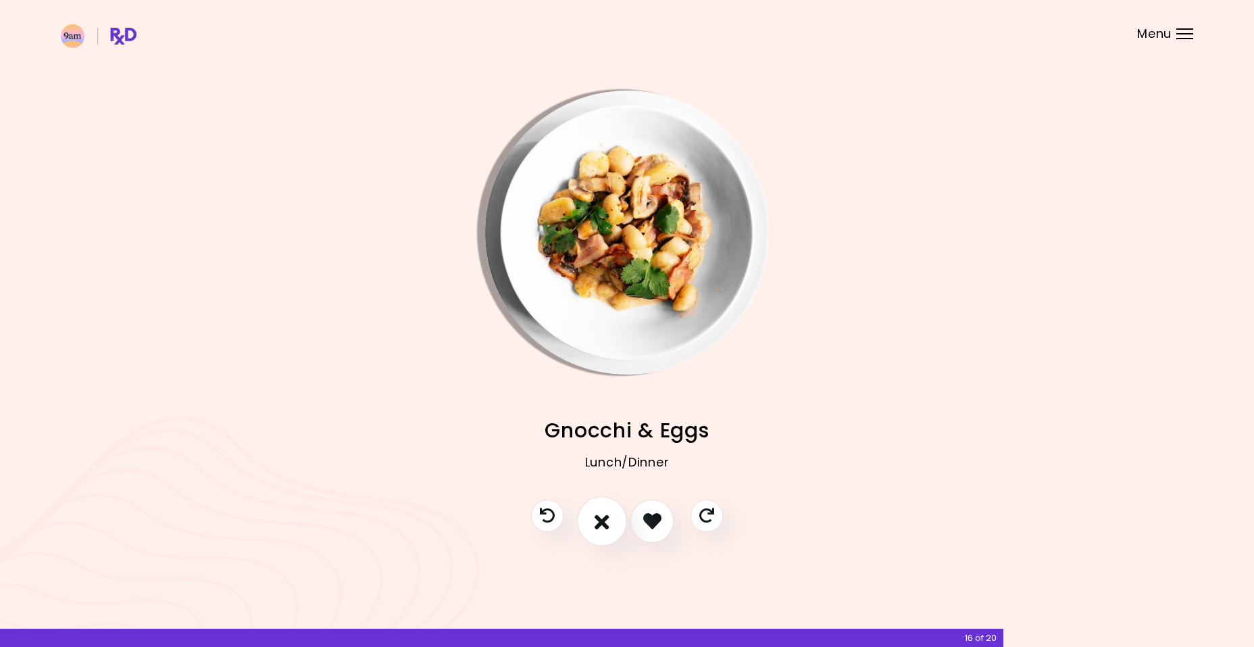
click at [606, 525] on icon "I don't like this recipe" at bounding box center [602, 520] width 15 height 21
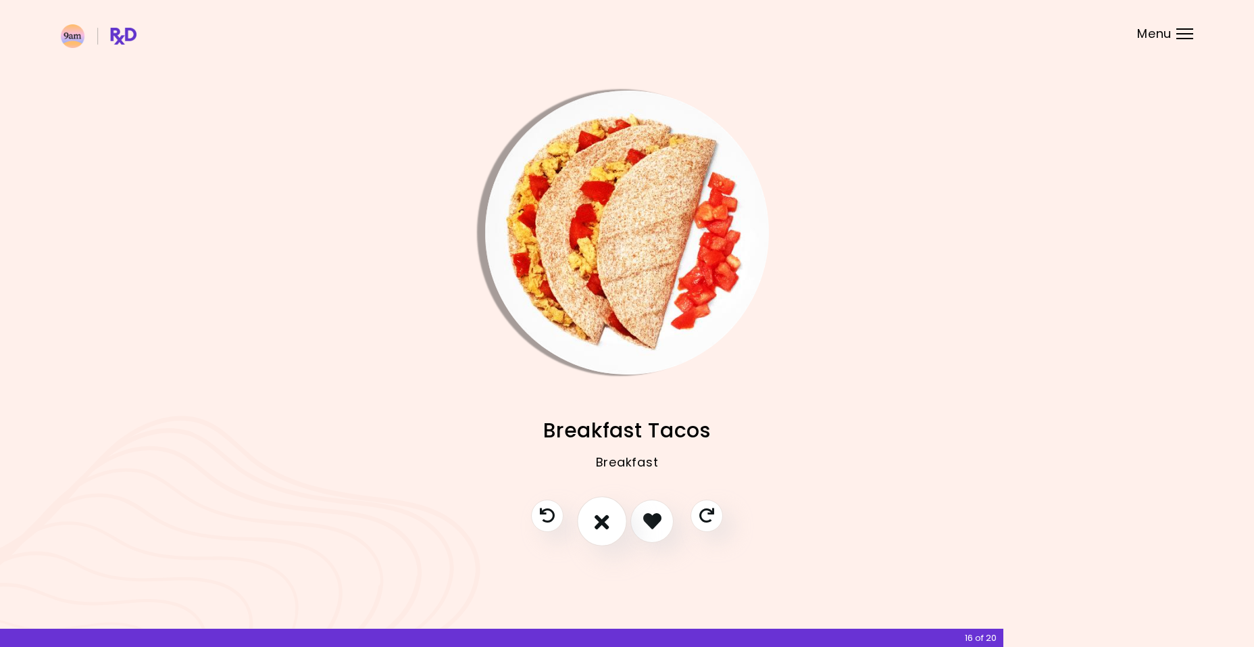
click at [606, 525] on icon "I don't like this recipe" at bounding box center [602, 520] width 15 height 21
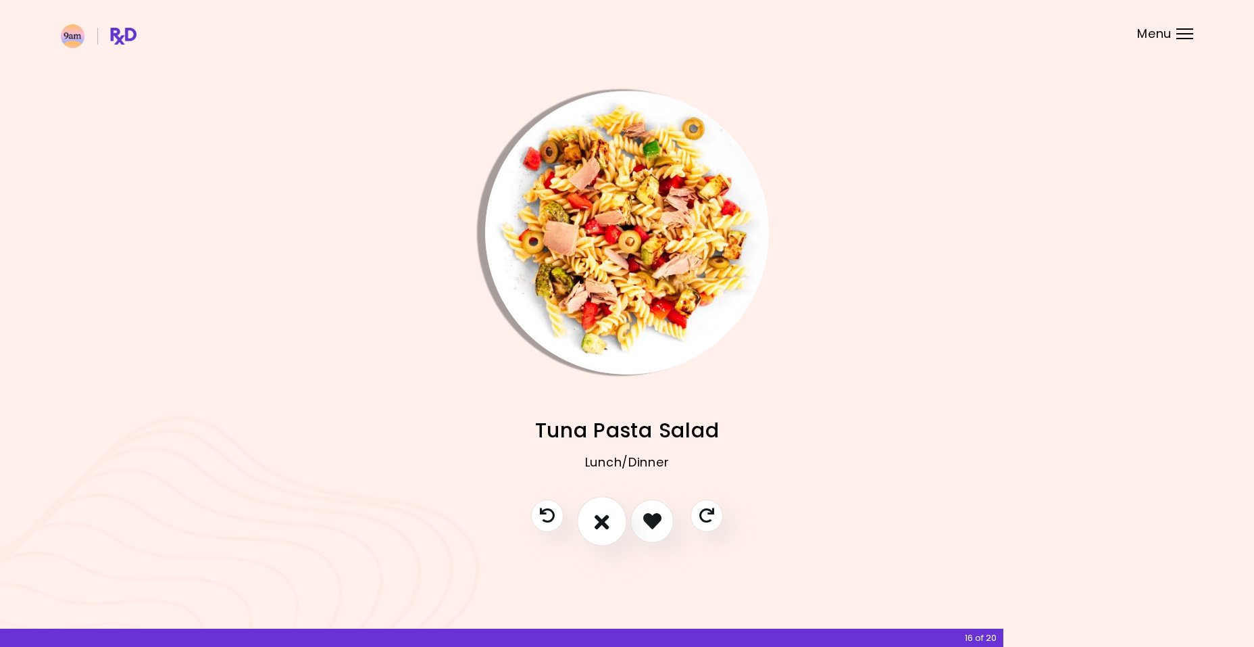
click at [606, 525] on icon "I don't like this recipe" at bounding box center [602, 520] width 15 height 21
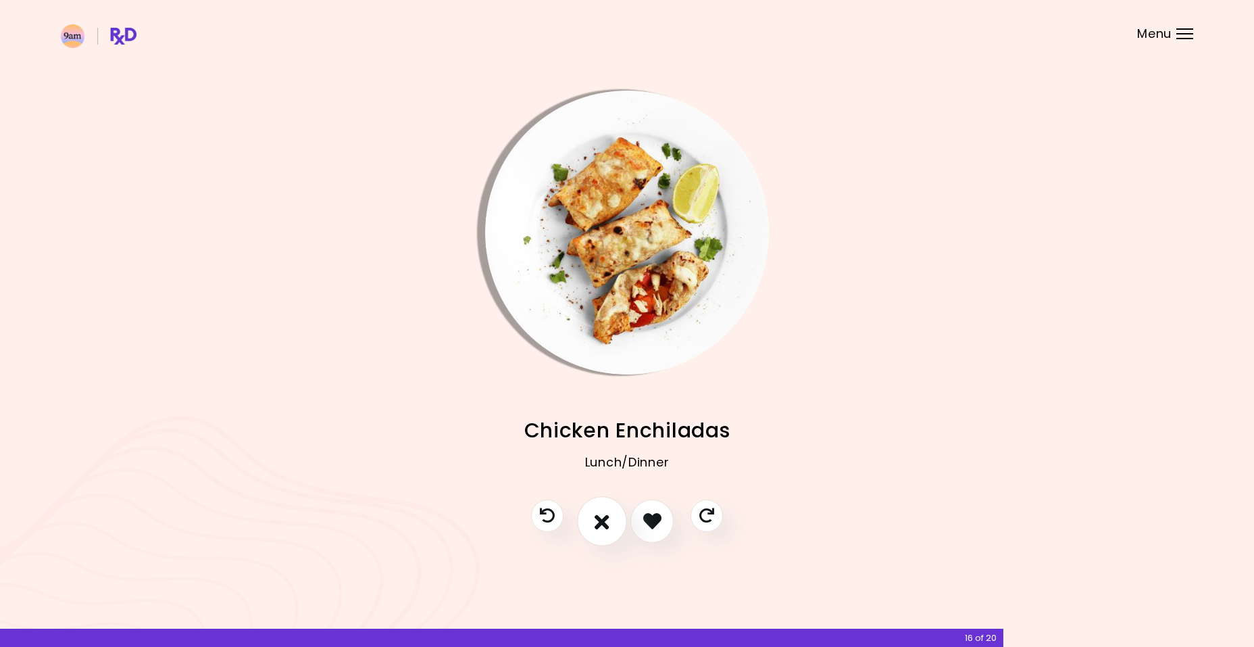
click at [606, 525] on icon "I don't like this recipe" at bounding box center [602, 520] width 15 height 21
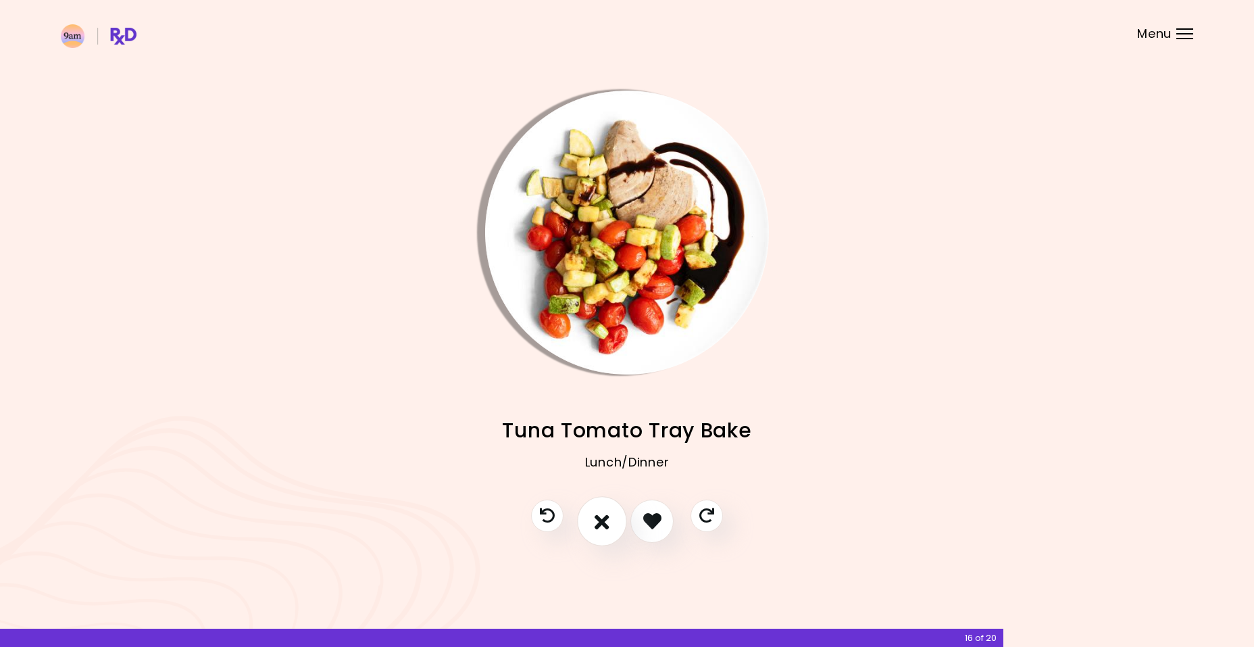
click at [606, 525] on icon "I don't like this recipe" at bounding box center [602, 520] width 15 height 21
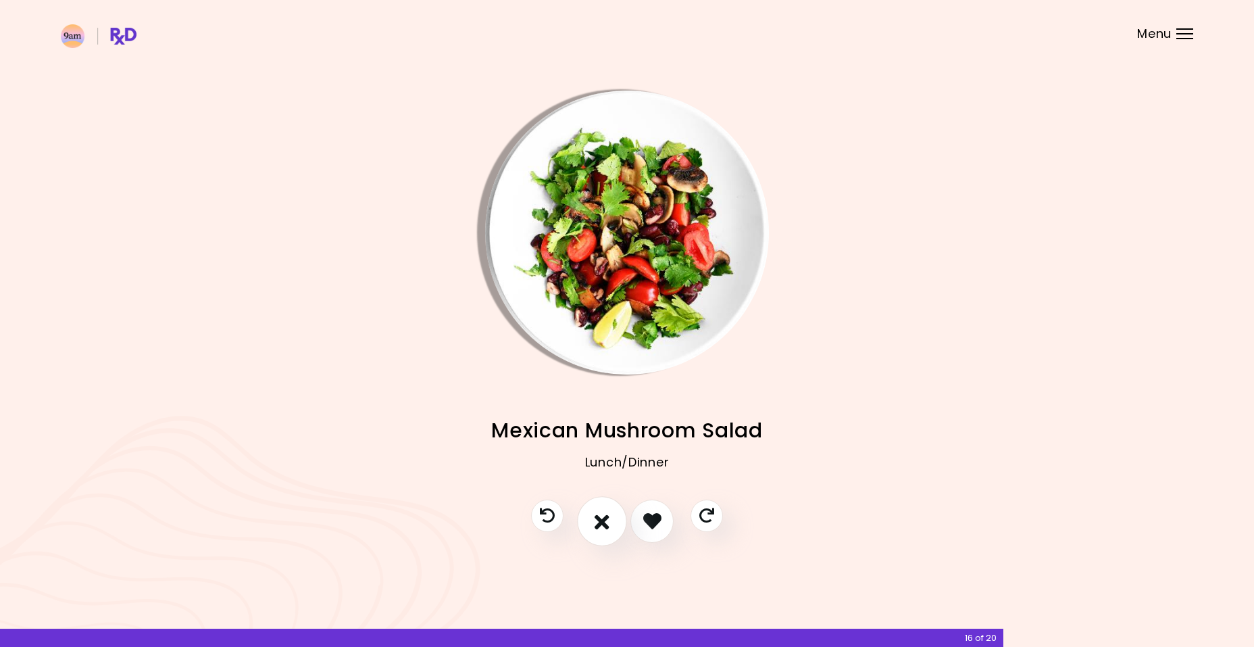
click at [606, 525] on icon "I don't like this recipe" at bounding box center [602, 520] width 15 height 21
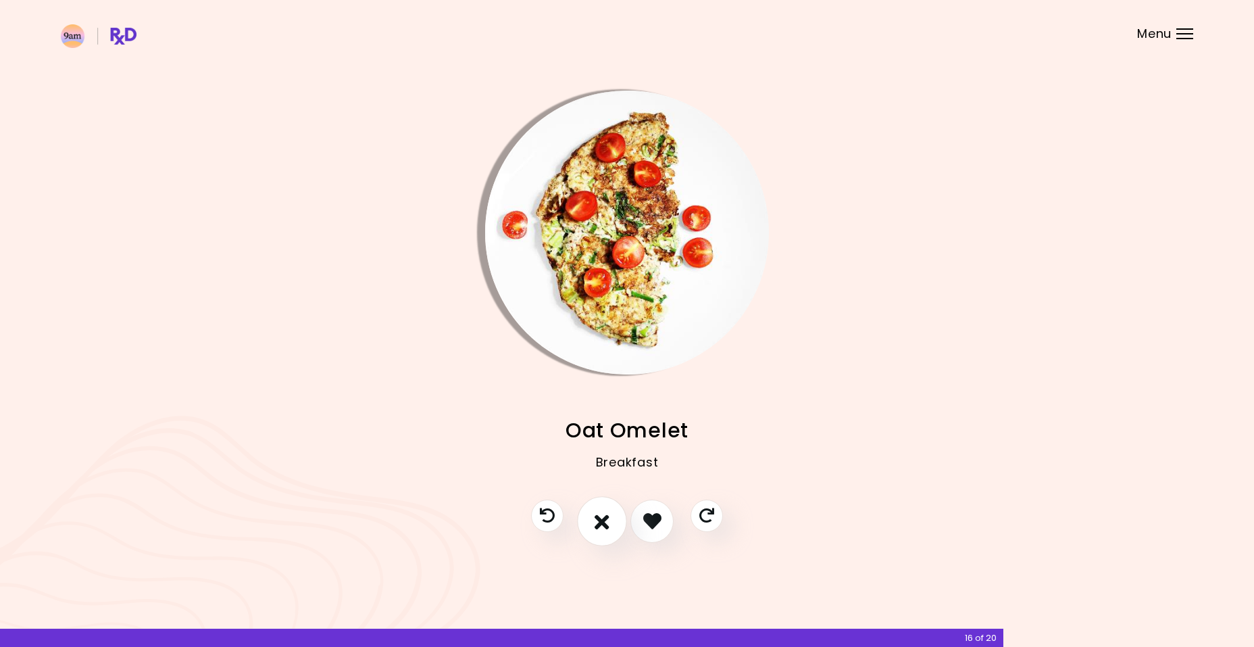
click at [606, 525] on icon "I don't like this recipe" at bounding box center [602, 520] width 15 height 21
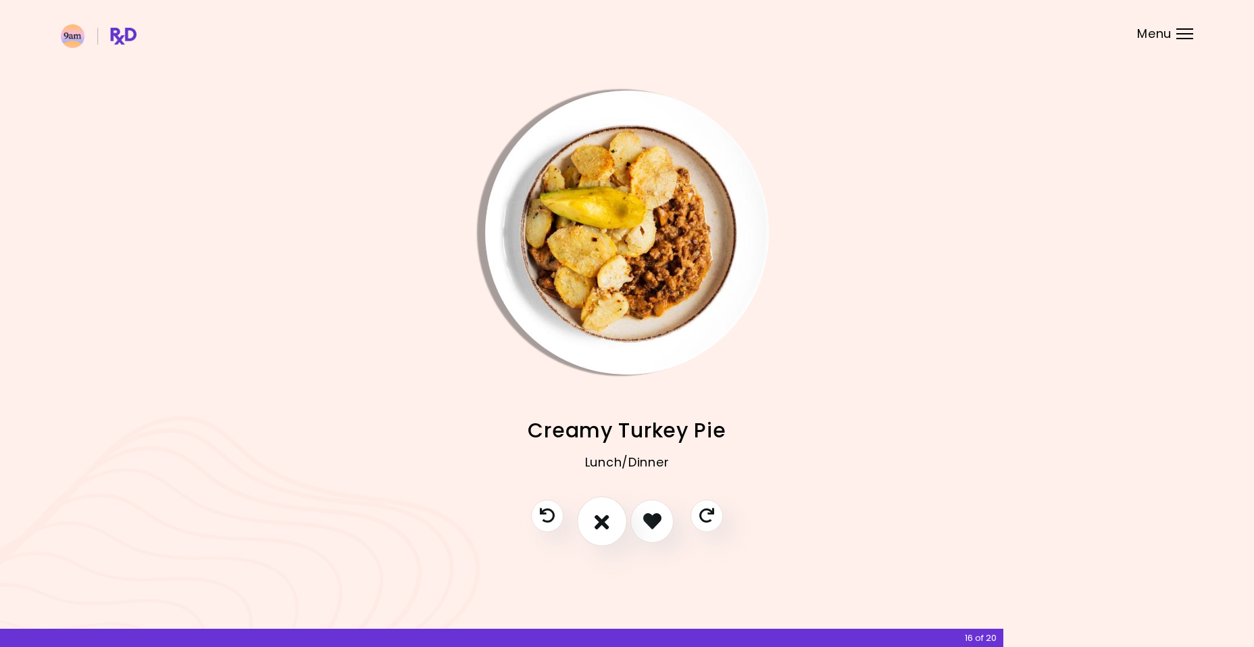
click at [606, 525] on icon "I don't like this recipe" at bounding box center [602, 520] width 15 height 21
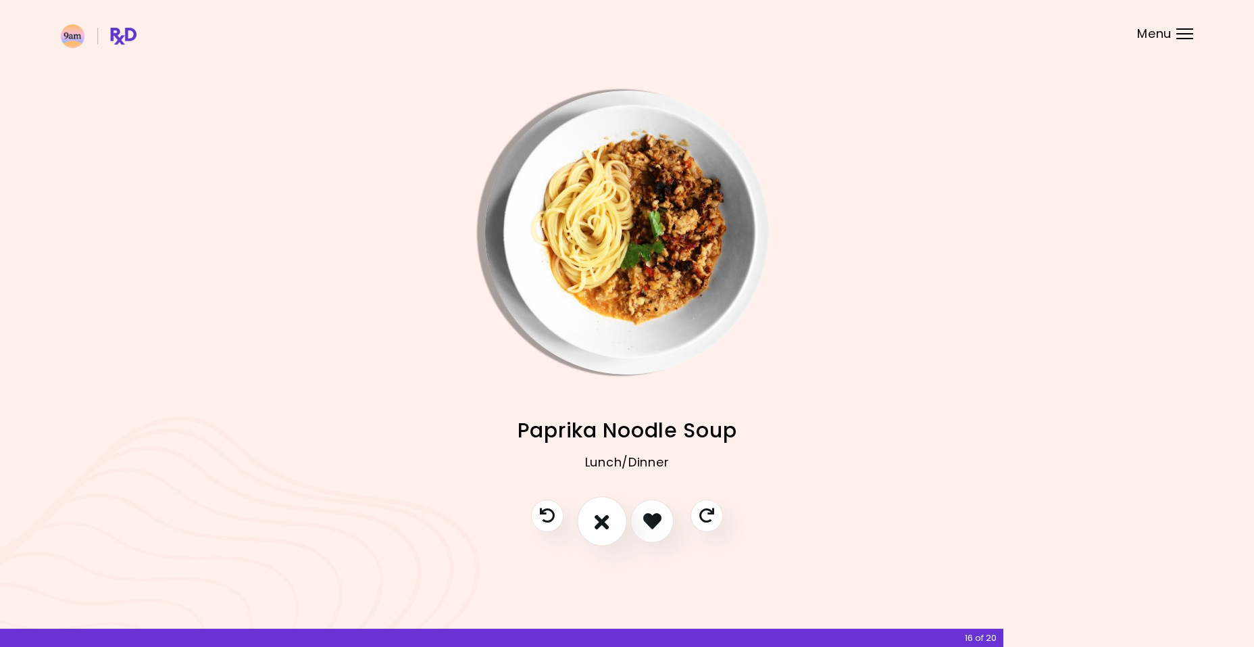
click at [606, 525] on icon "I don't like this recipe" at bounding box center [602, 520] width 15 height 21
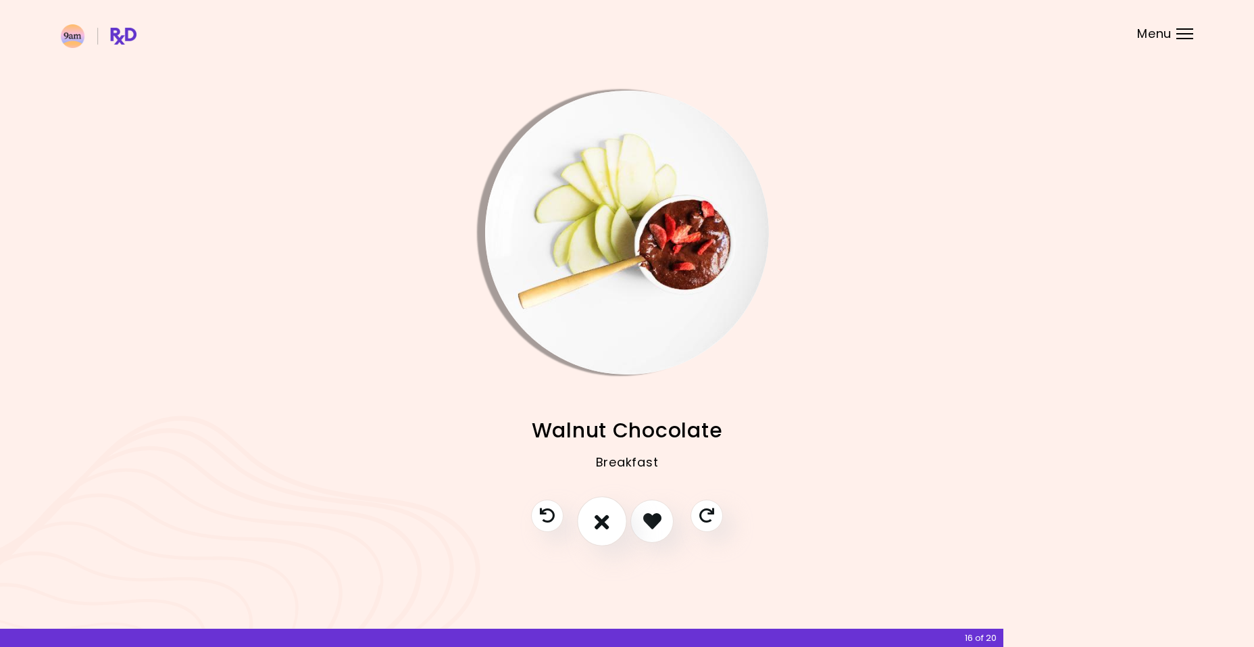
click at [606, 525] on icon "I don't like this recipe" at bounding box center [602, 520] width 15 height 21
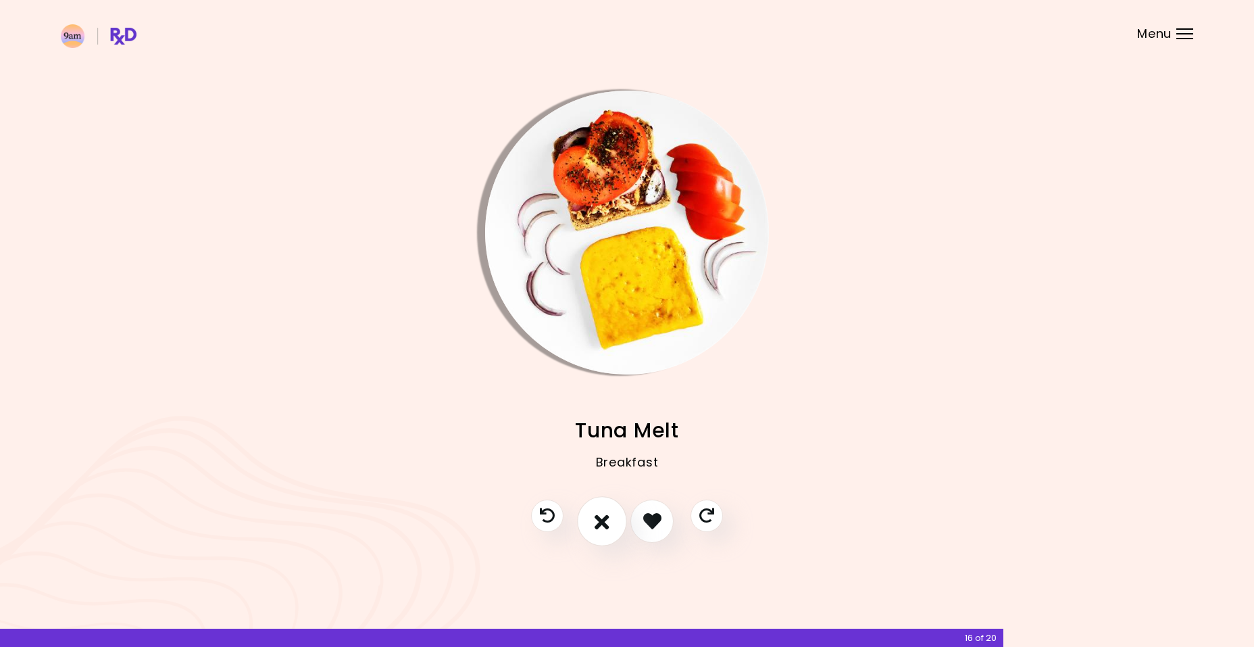
click at [606, 525] on icon "I don't like this recipe" at bounding box center [602, 520] width 15 height 21
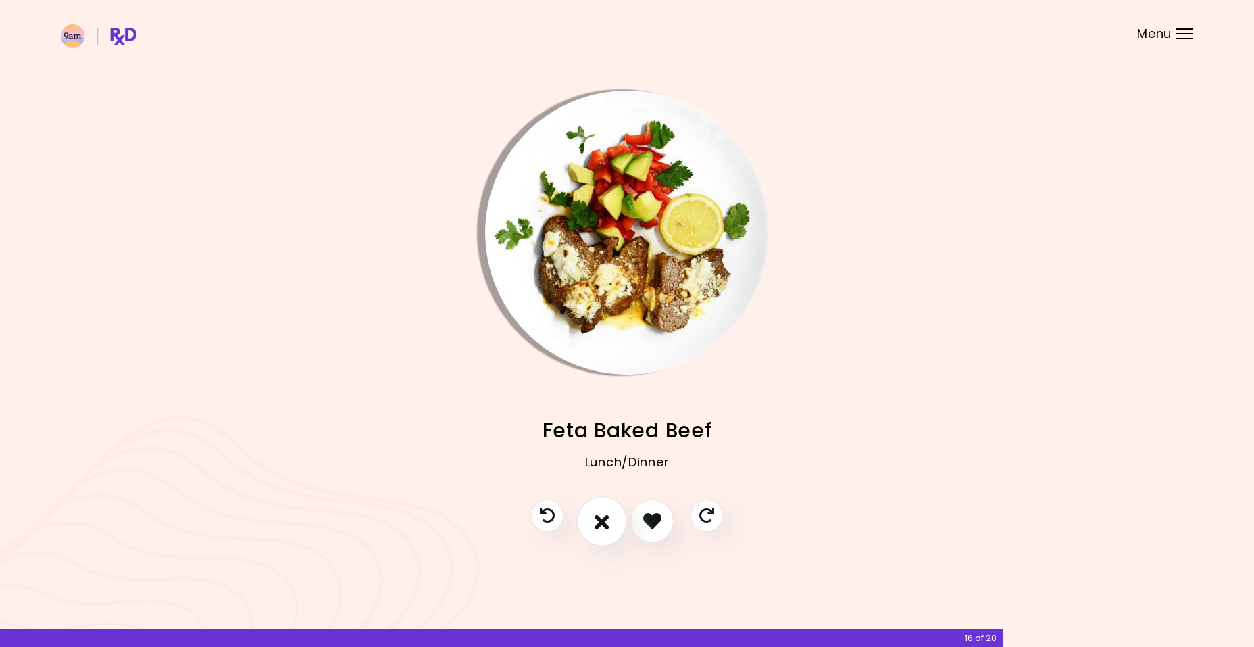
click at [606, 525] on icon "I don't like this recipe" at bounding box center [602, 520] width 15 height 21
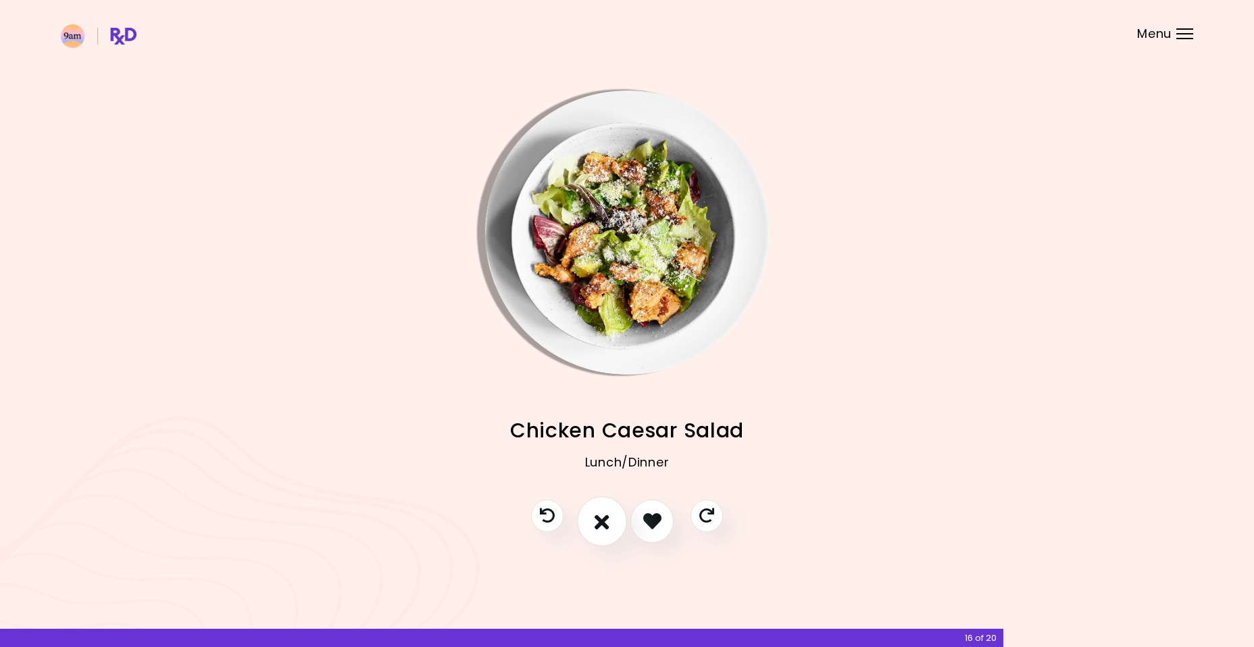
click at [606, 525] on icon "I don't like this recipe" at bounding box center [602, 520] width 15 height 21
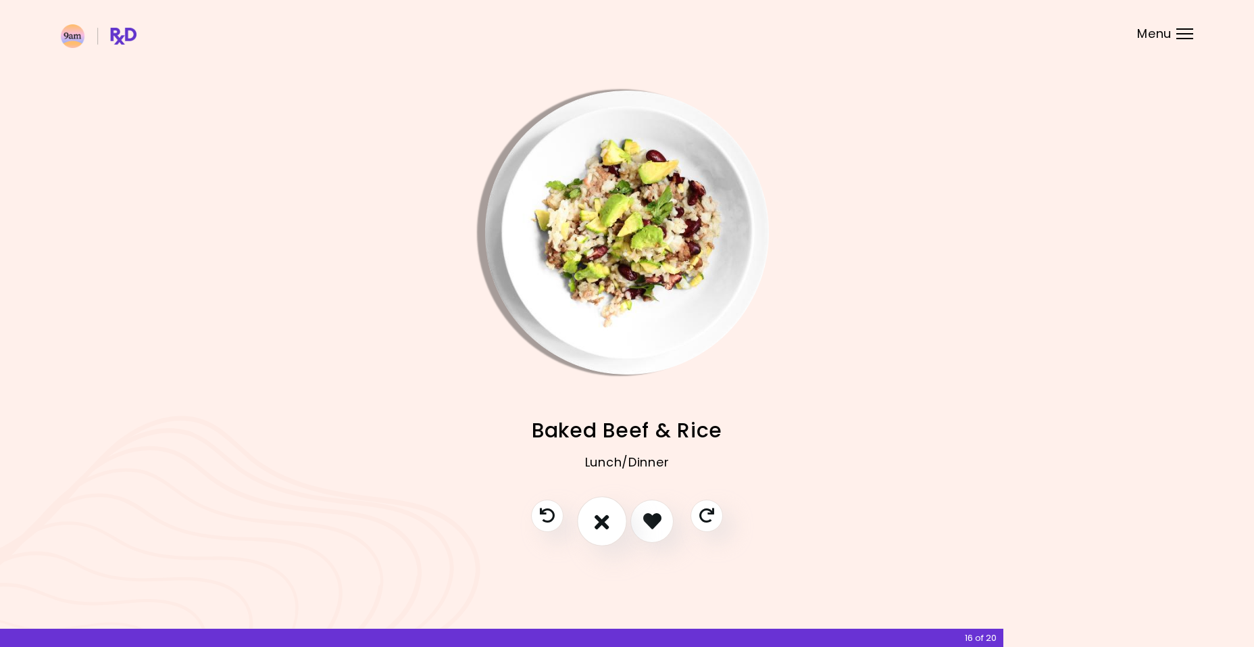
click at [606, 525] on icon "I don't like this recipe" at bounding box center [602, 520] width 15 height 21
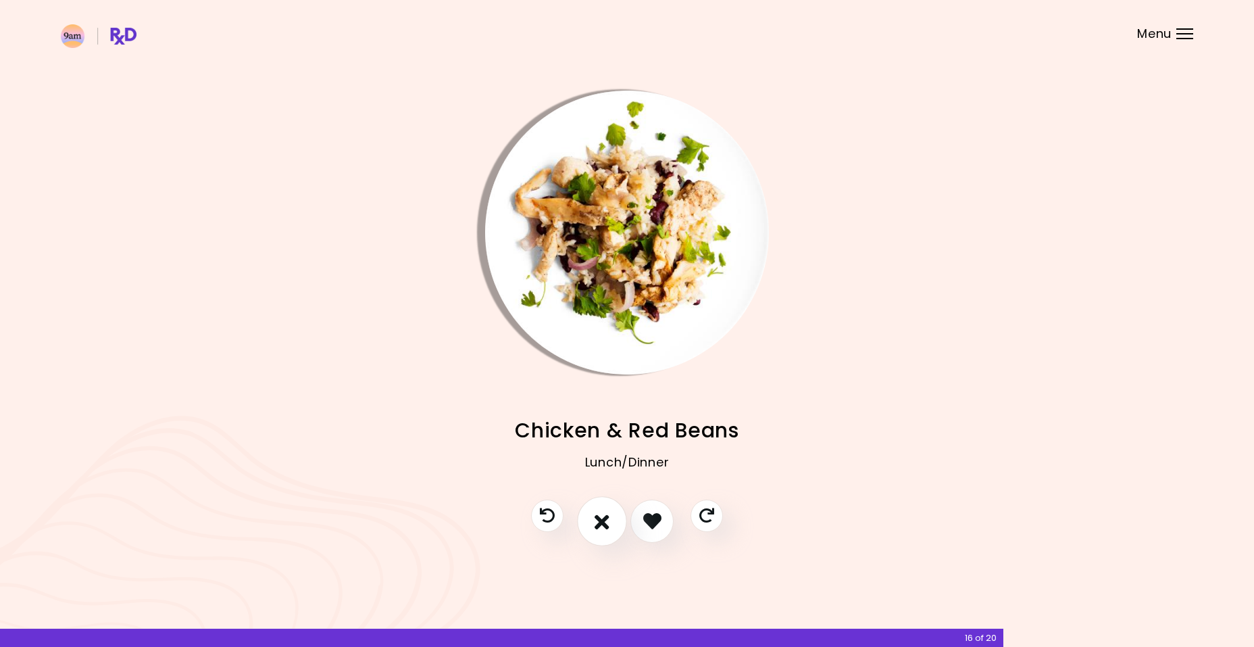
click at [606, 525] on icon "I don't like this recipe" at bounding box center [602, 520] width 15 height 21
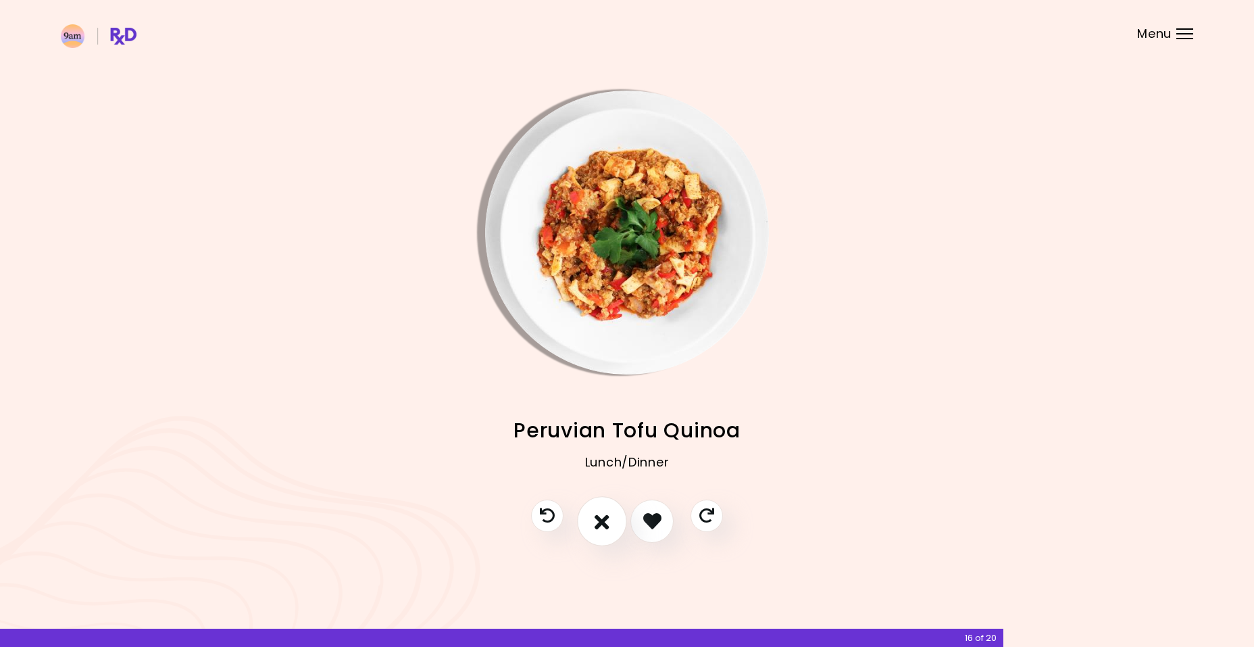
click at [606, 525] on icon "I don't like this recipe" at bounding box center [602, 520] width 15 height 21
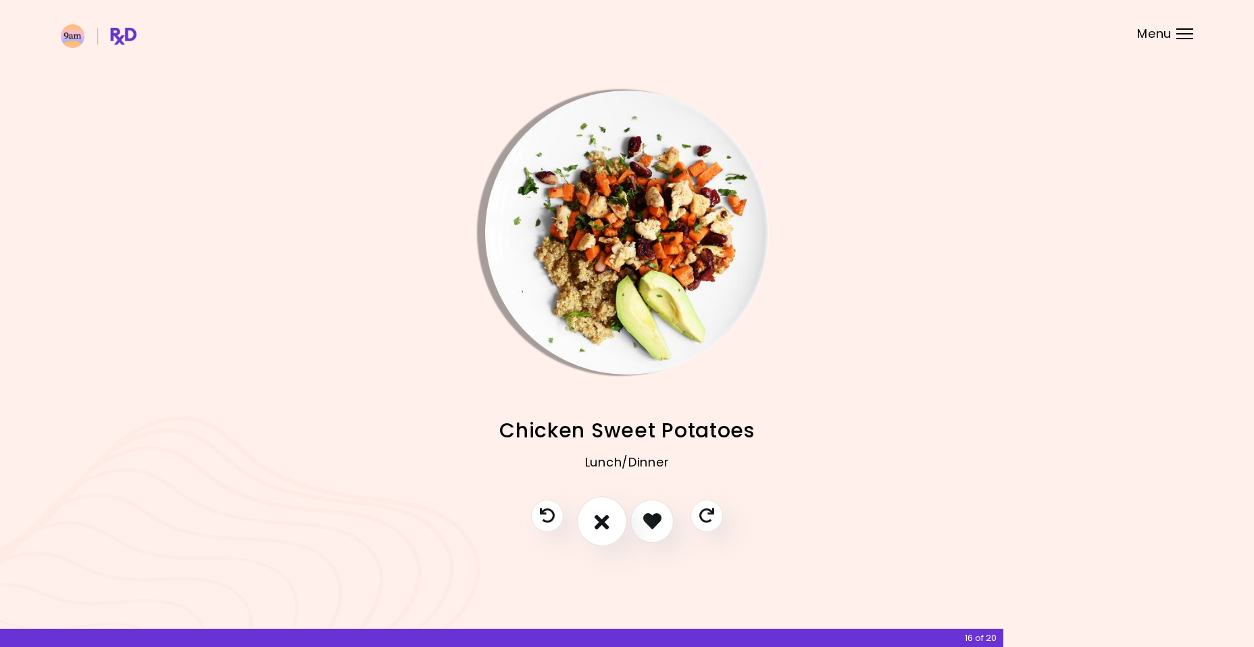
click at [606, 525] on icon "I don't like this recipe" at bounding box center [602, 520] width 15 height 21
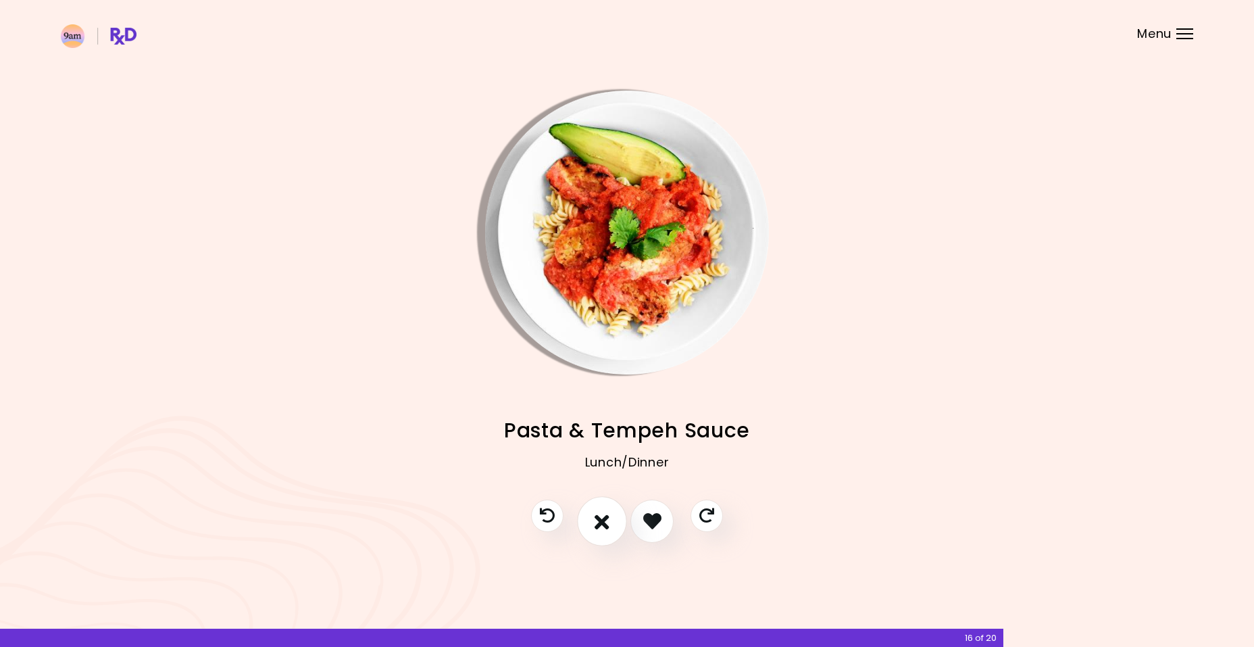
click at [606, 525] on icon "I don't like this recipe" at bounding box center [602, 520] width 15 height 21
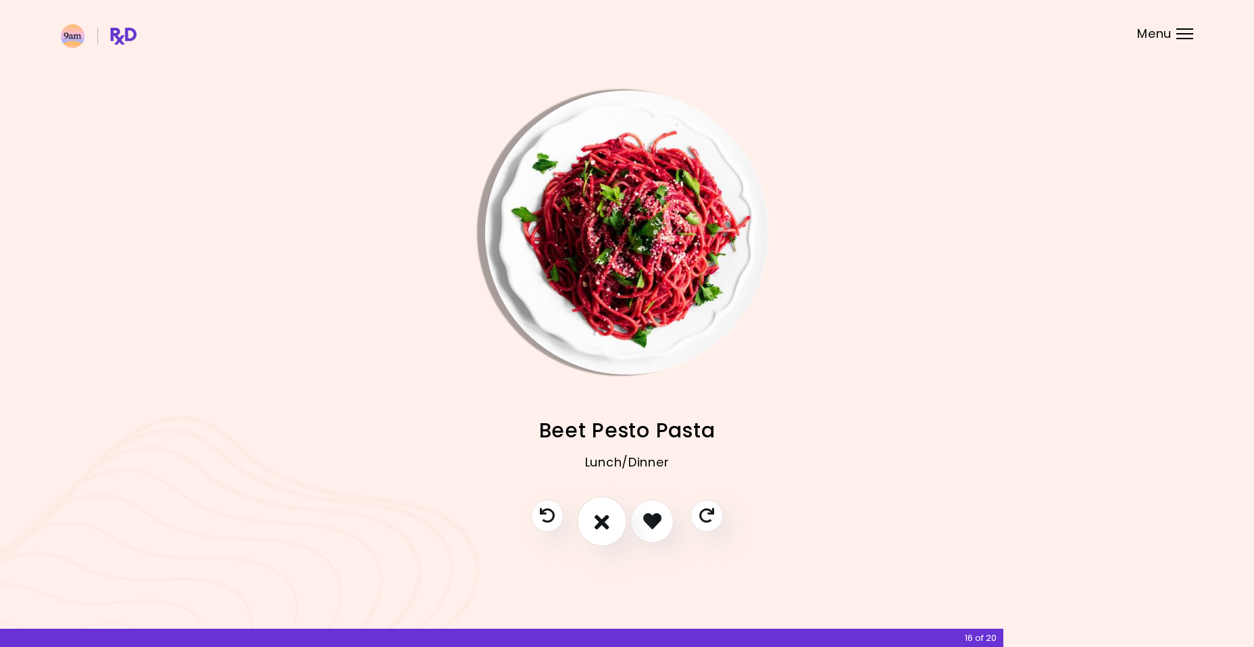
click at [606, 525] on icon "I don't like this recipe" at bounding box center [602, 520] width 15 height 21
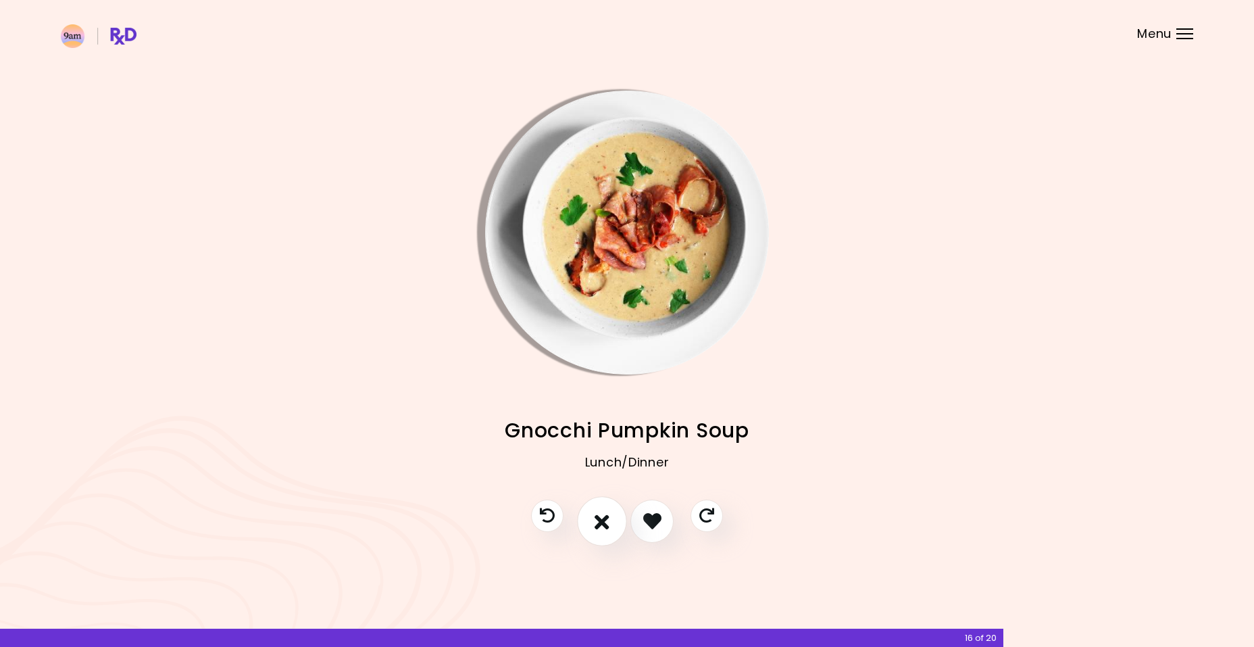
click at [606, 525] on icon "I don't like this recipe" at bounding box center [602, 520] width 15 height 21
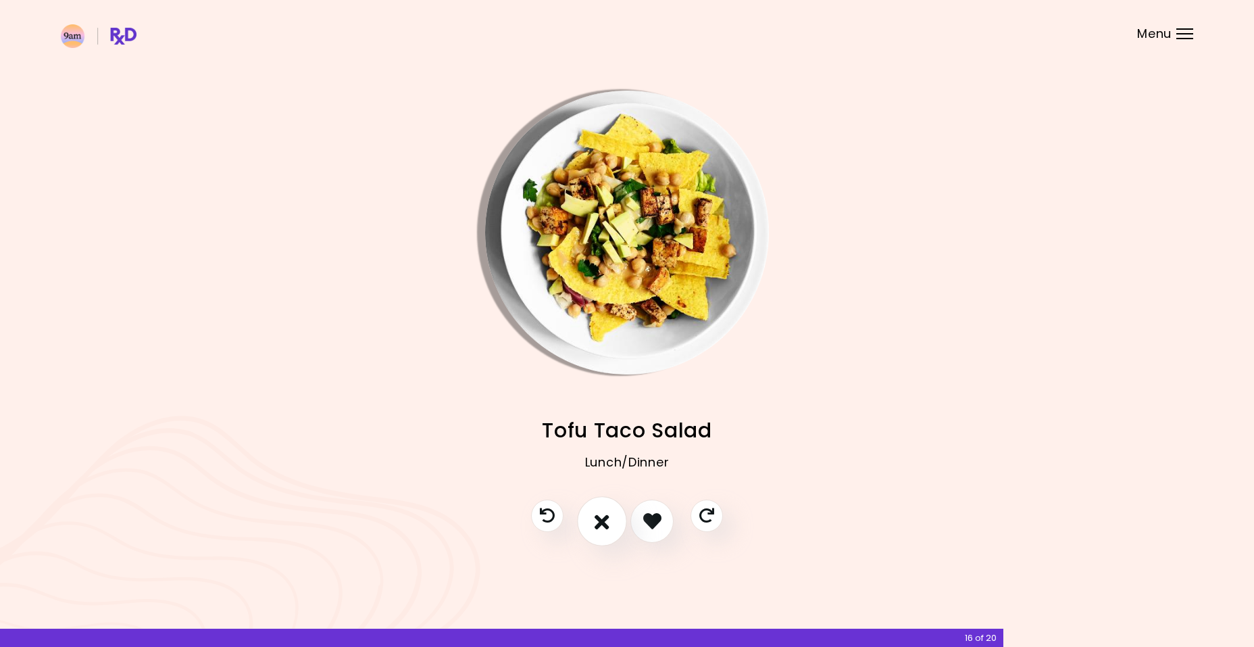
click at [606, 525] on icon "I don't like this recipe" at bounding box center [602, 520] width 15 height 21
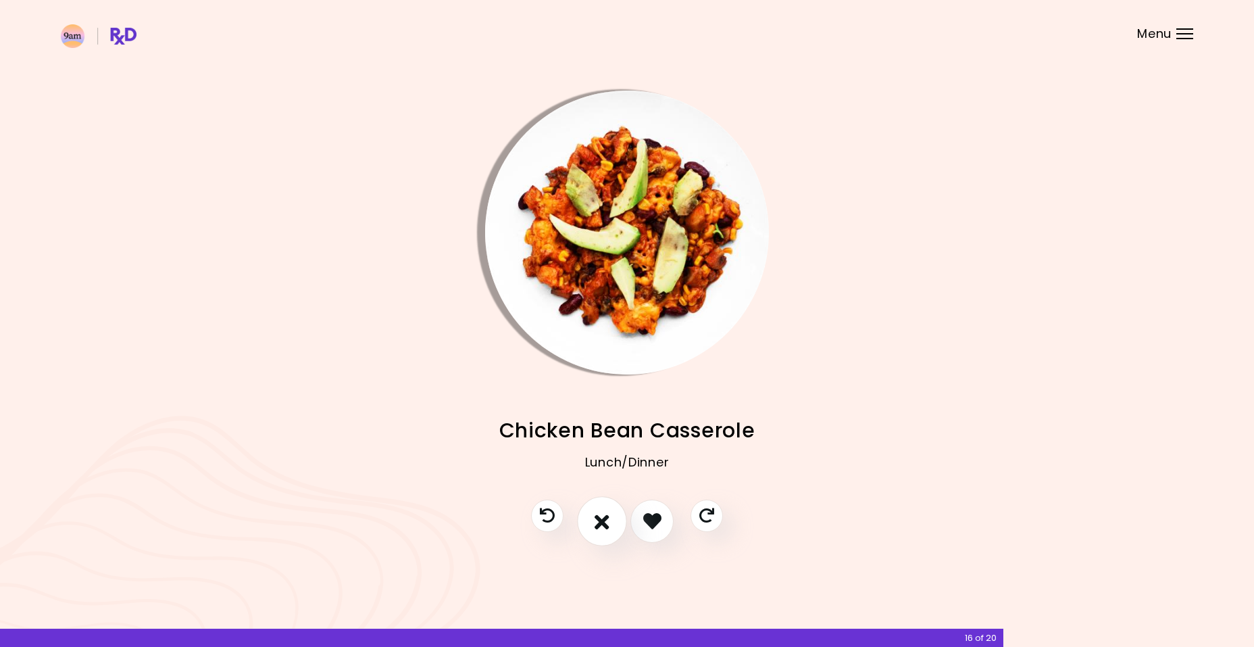
click at [606, 525] on icon "I don't like this recipe" at bounding box center [602, 520] width 15 height 21
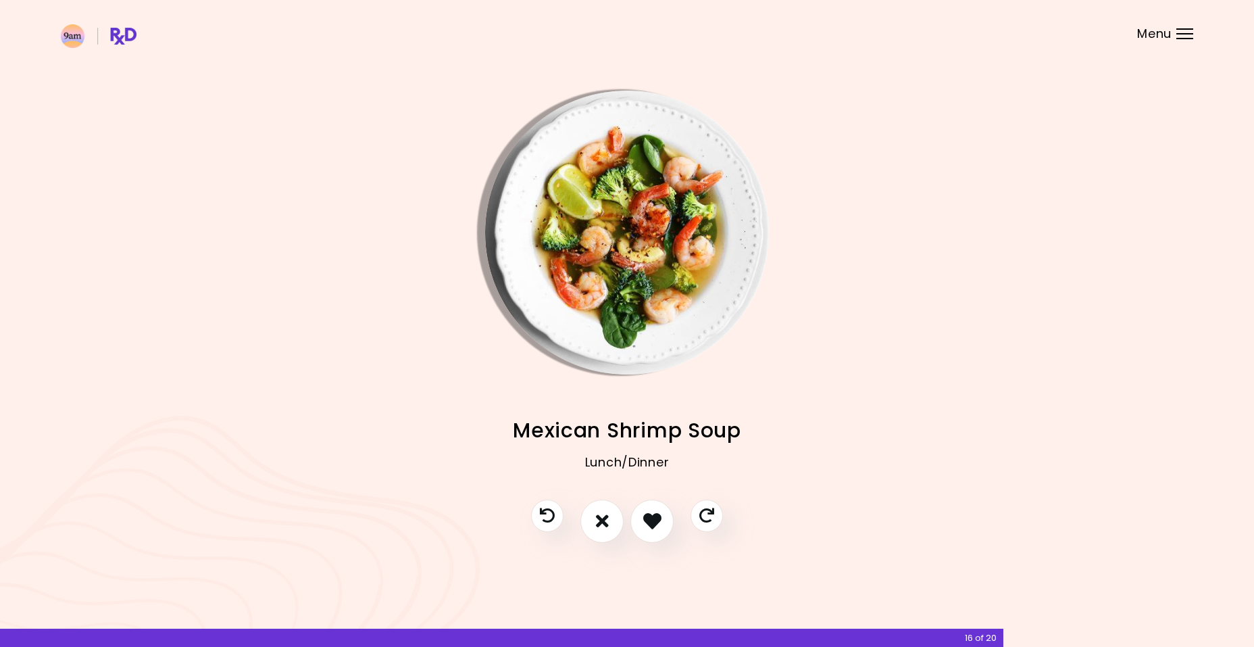
click at [606, 525] on icon "I don't like this recipe" at bounding box center [602, 521] width 13 height 18
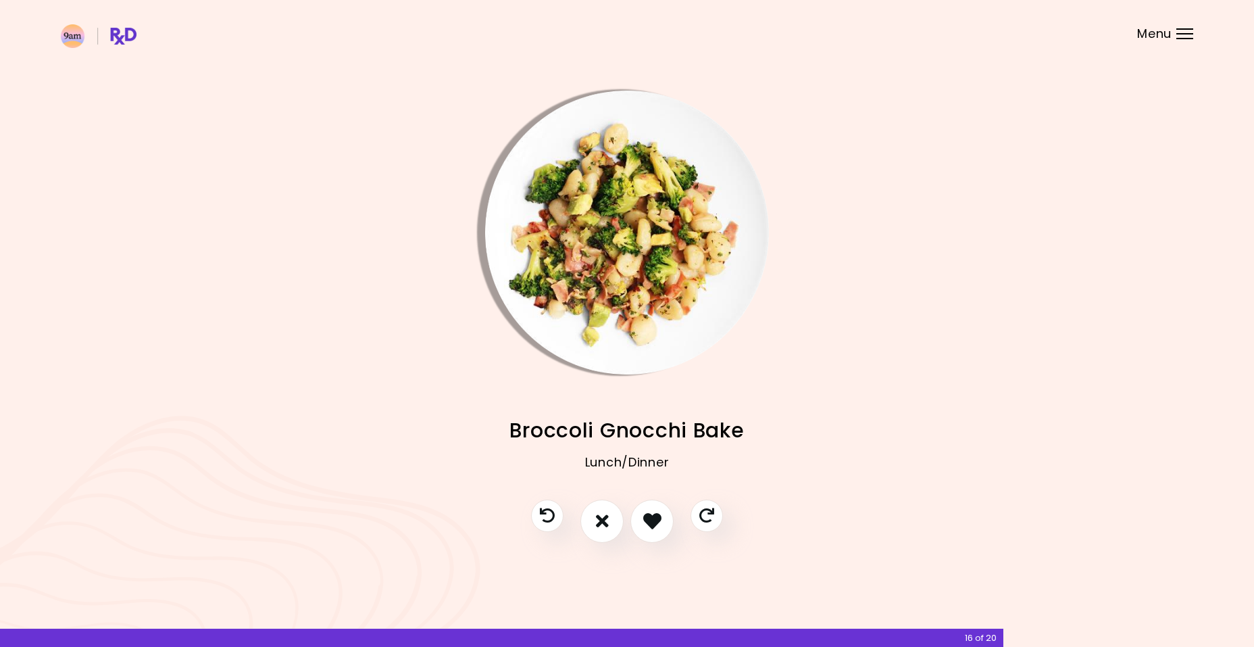
click at [606, 525] on icon "I don't like this recipe" at bounding box center [602, 521] width 13 height 18
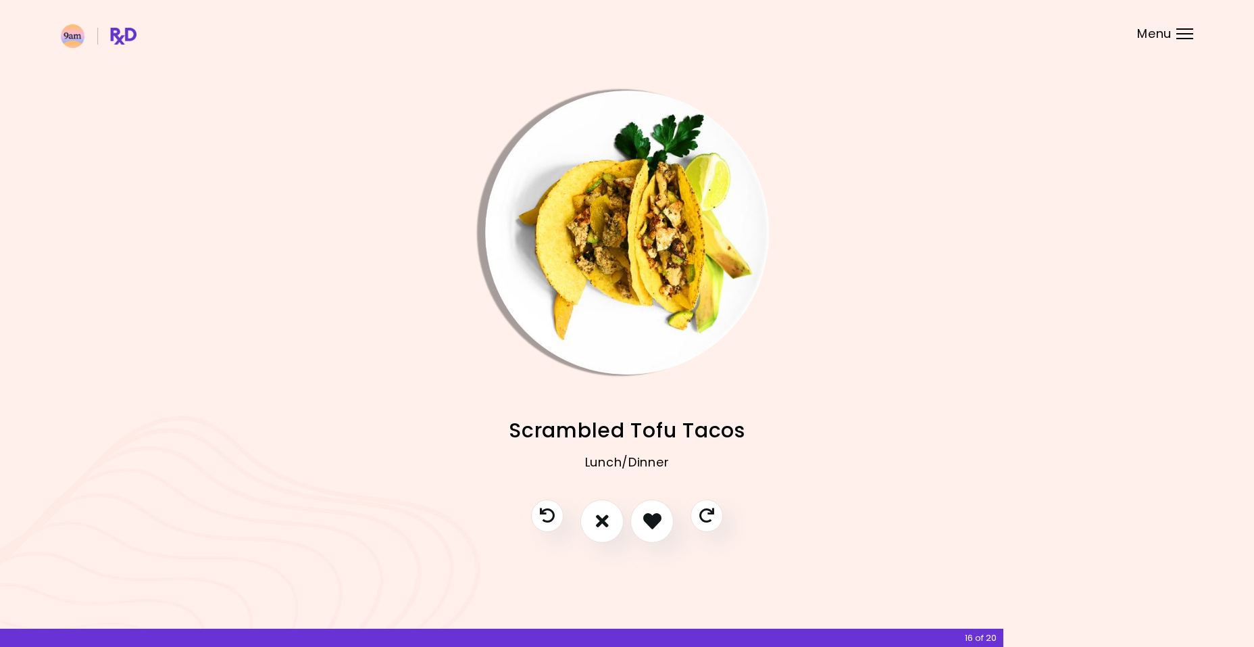
click at [606, 525] on icon "I don't like this recipe" at bounding box center [602, 521] width 13 height 18
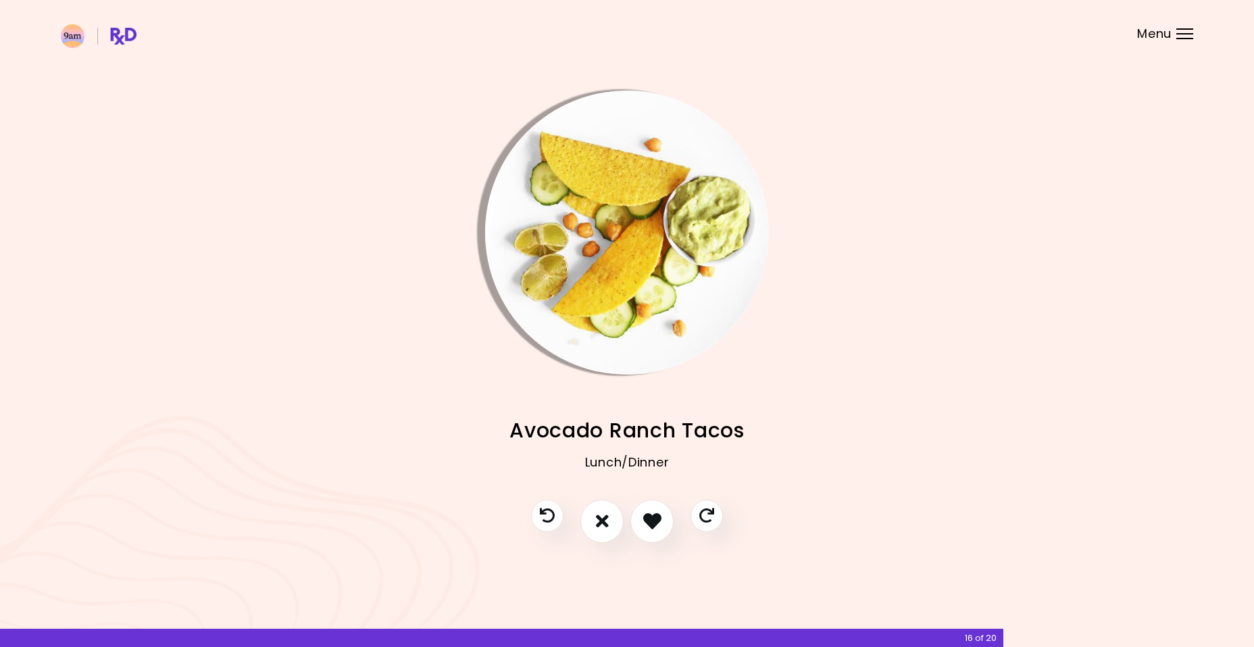
click at [606, 525] on icon "I don't like this recipe" at bounding box center [602, 521] width 13 height 18
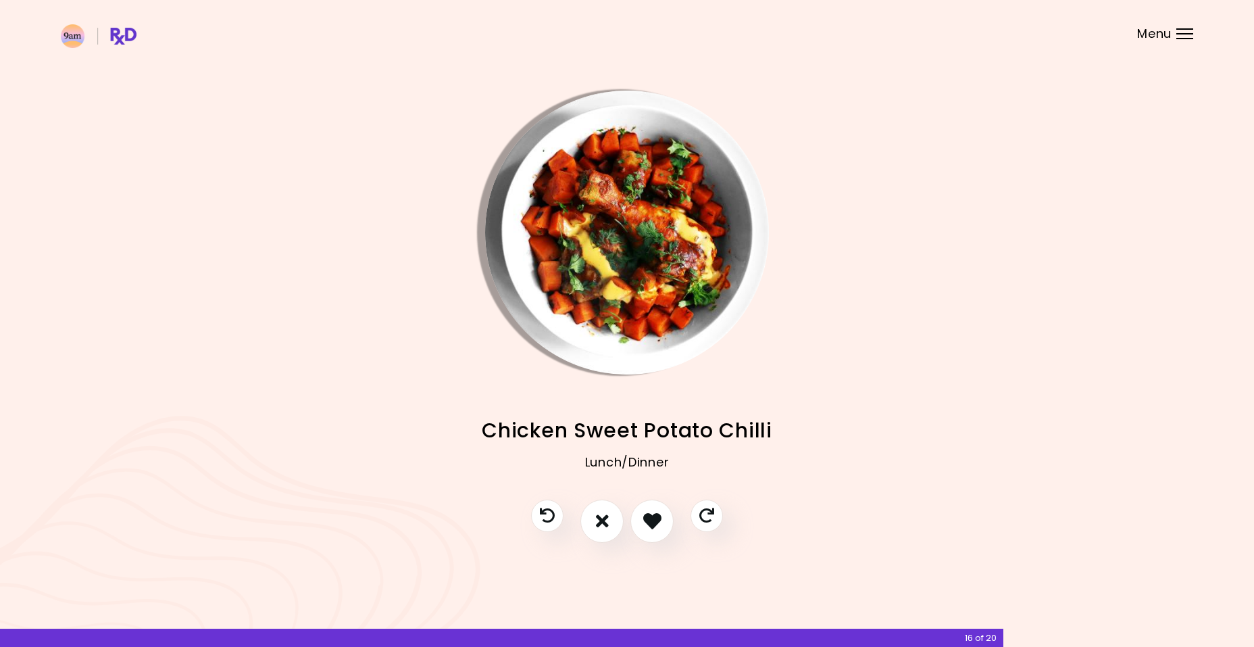
click at [606, 525] on icon "I don't like this recipe" at bounding box center [602, 521] width 13 height 18
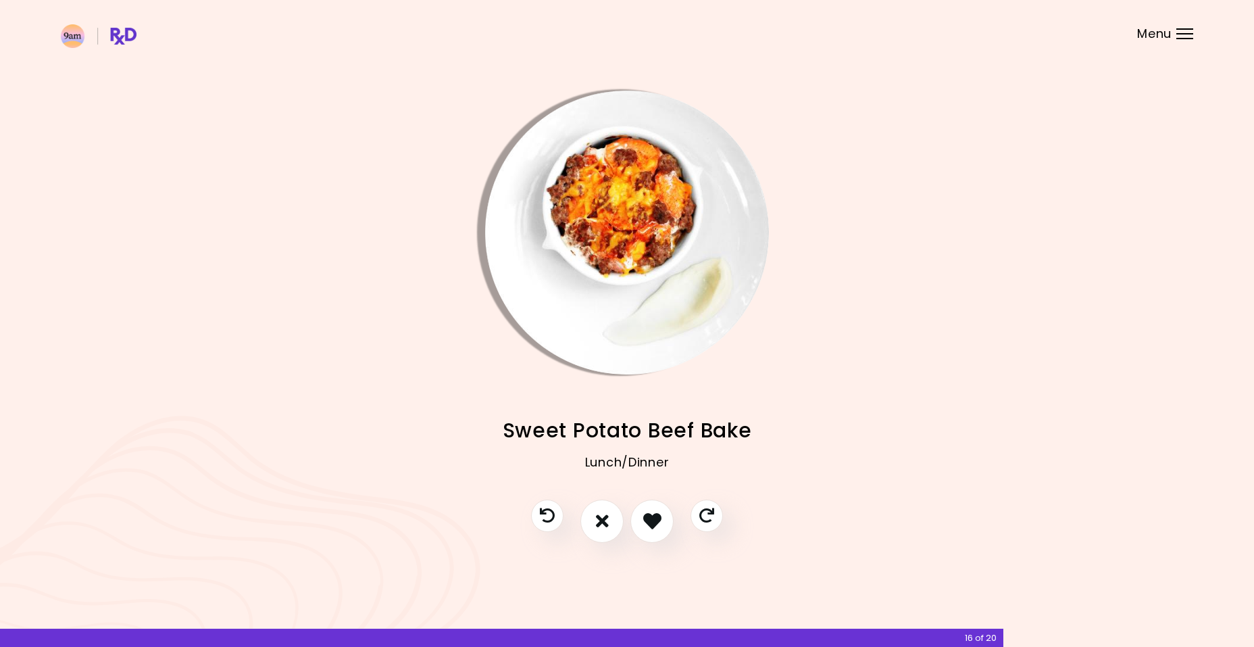
click at [606, 525] on icon "I don't like this recipe" at bounding box center [602, 521] width 13 height 18
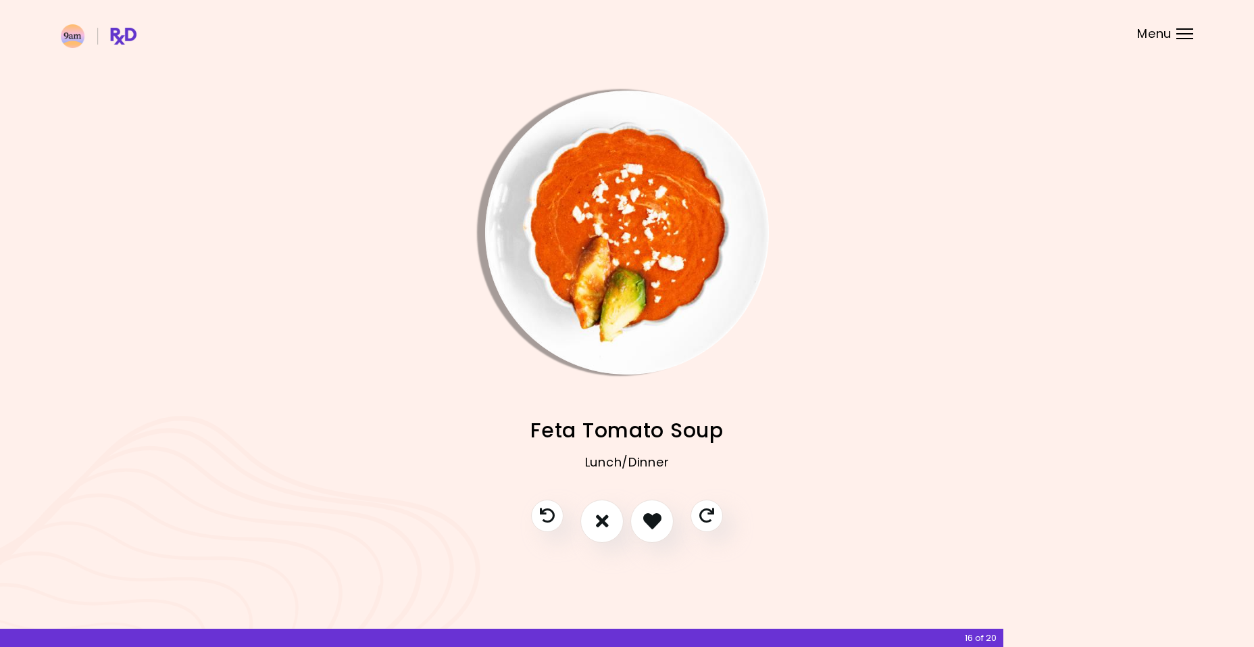
click at [606, 525] on icon "I don't like this recipe" at bounding box center [602, 521] width 13 height 18
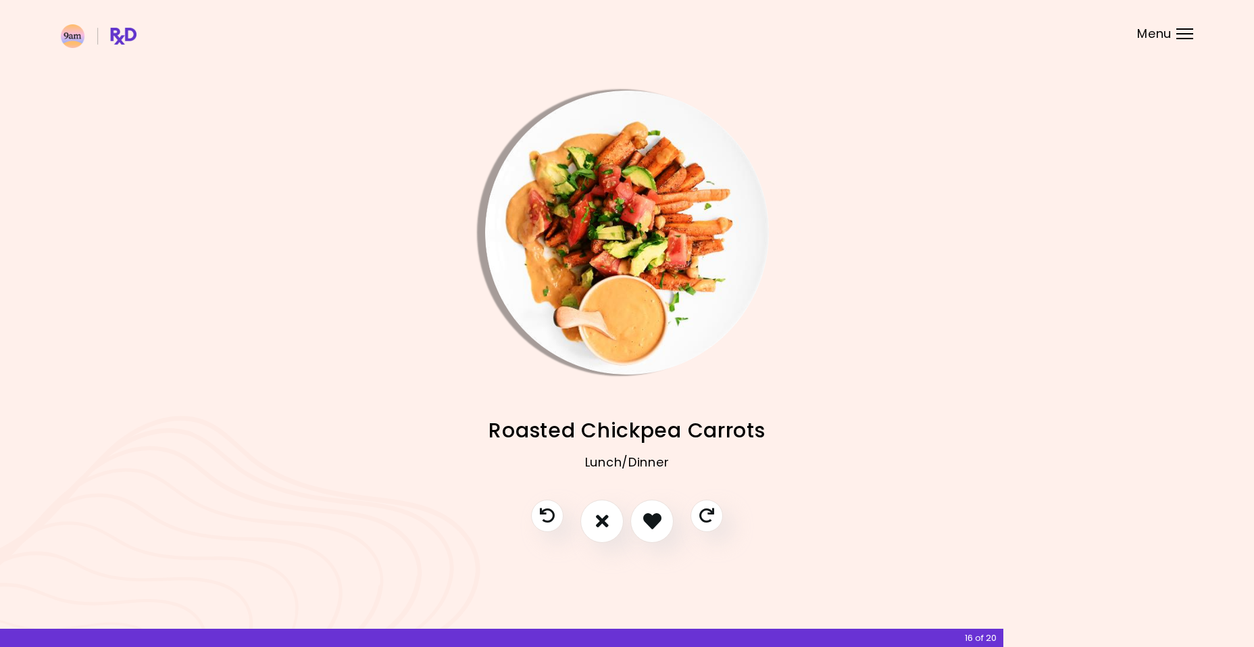
click at [606, 525] on icon "I don't like this recipe" at bounding box center [602, 521] width 13 height 18
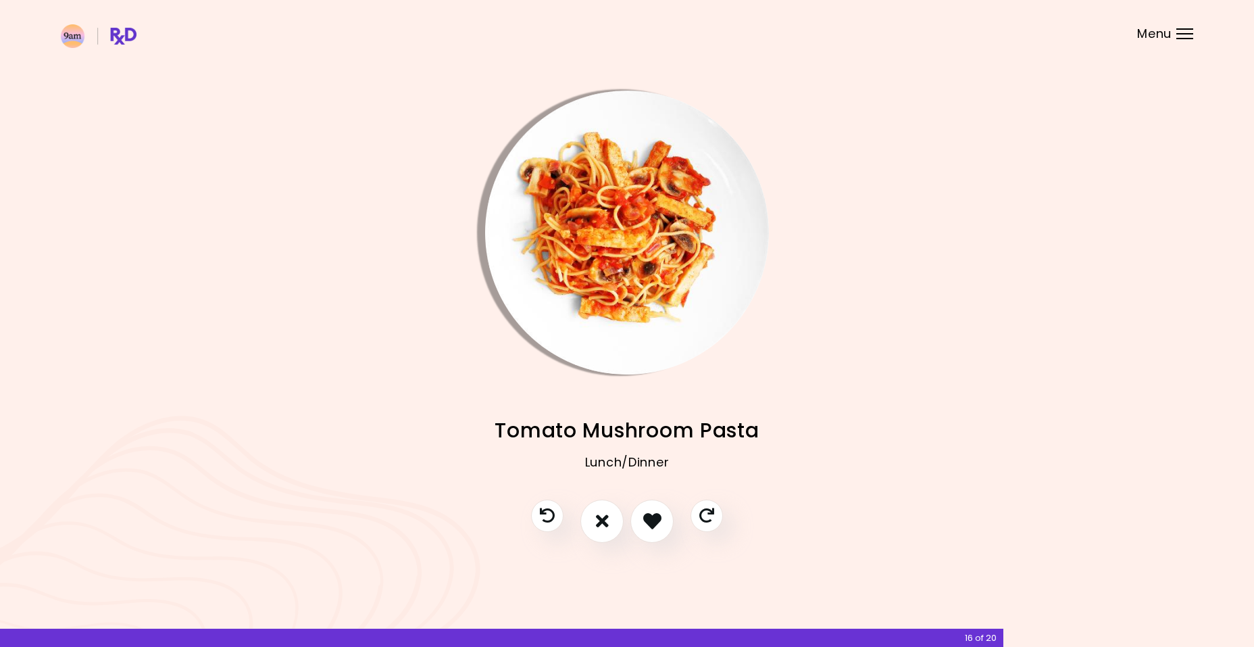
click at [606, 525] on icon "I don't like this recipe" at bounding box center [602, 521] width 13 height 18
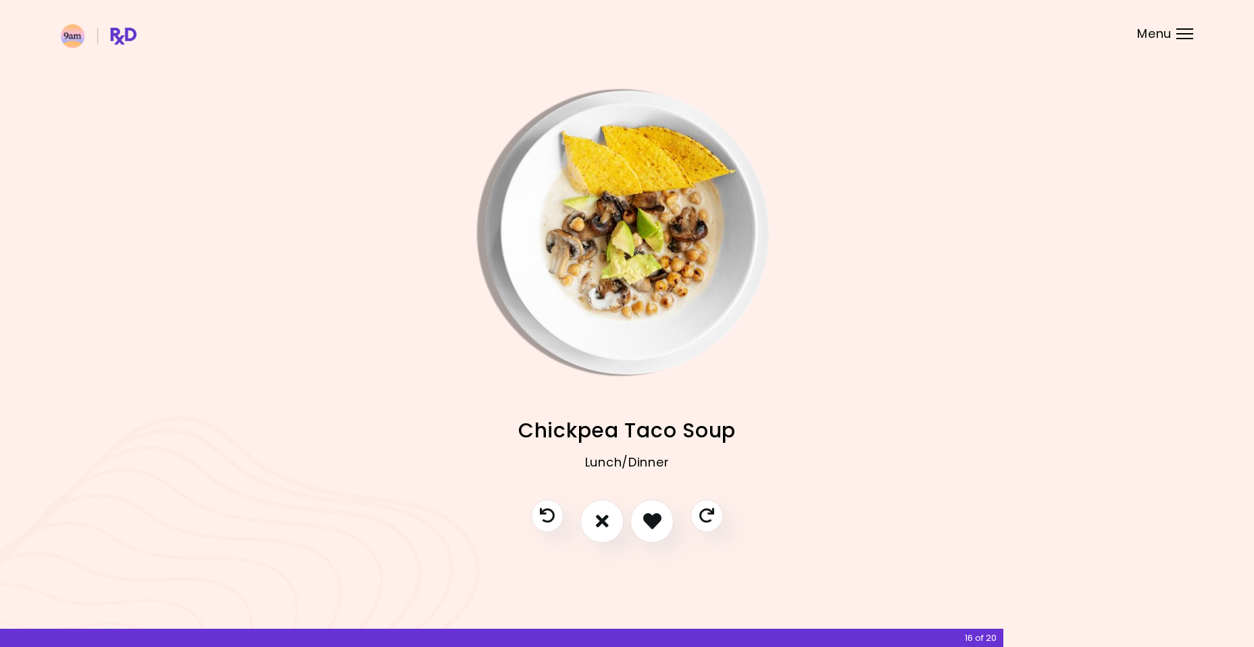
click at [606, 525] on icon "I don't like this recipe" at bounding box center [602, 521] width 13 height 18
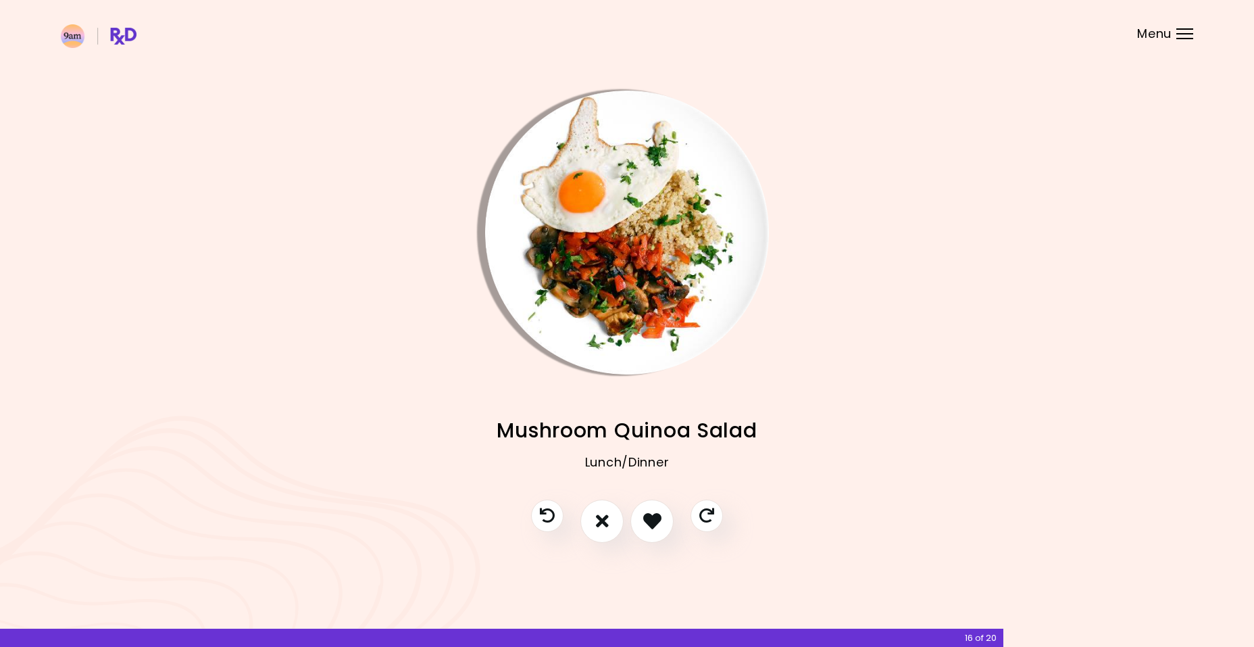
click at [606, 525] on icon "I don't like this recipe" at bounding box center [602, 521] width 13 height 18
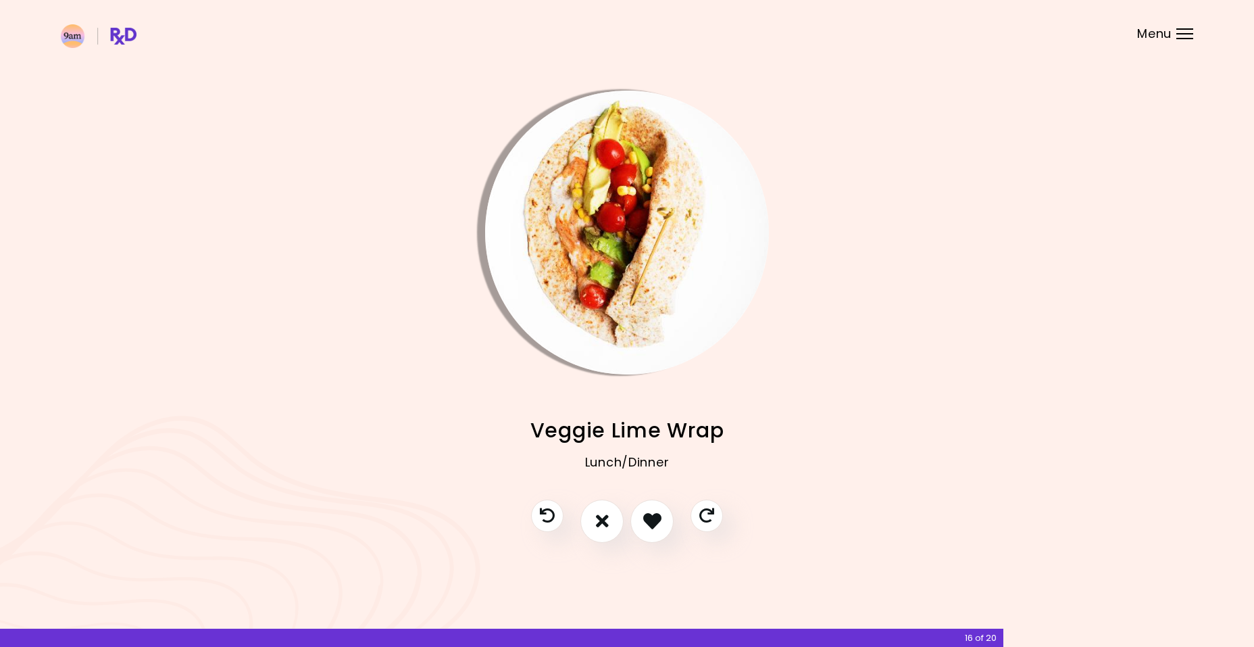
click at [606, 525] on icon "I don't like this recipe" at bounding box center [602, 521] width 13 height 18
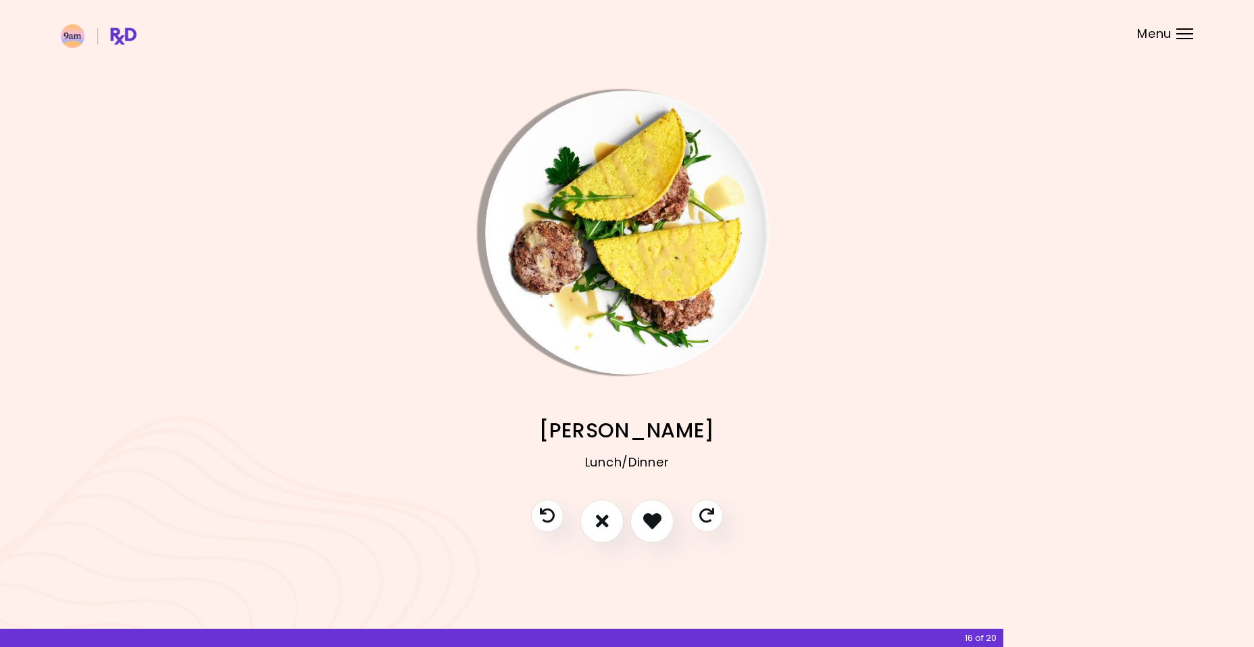
click at [606, 525] on icon "I don't like this recipe" at bounding box center [602, 521] width 13 height 18
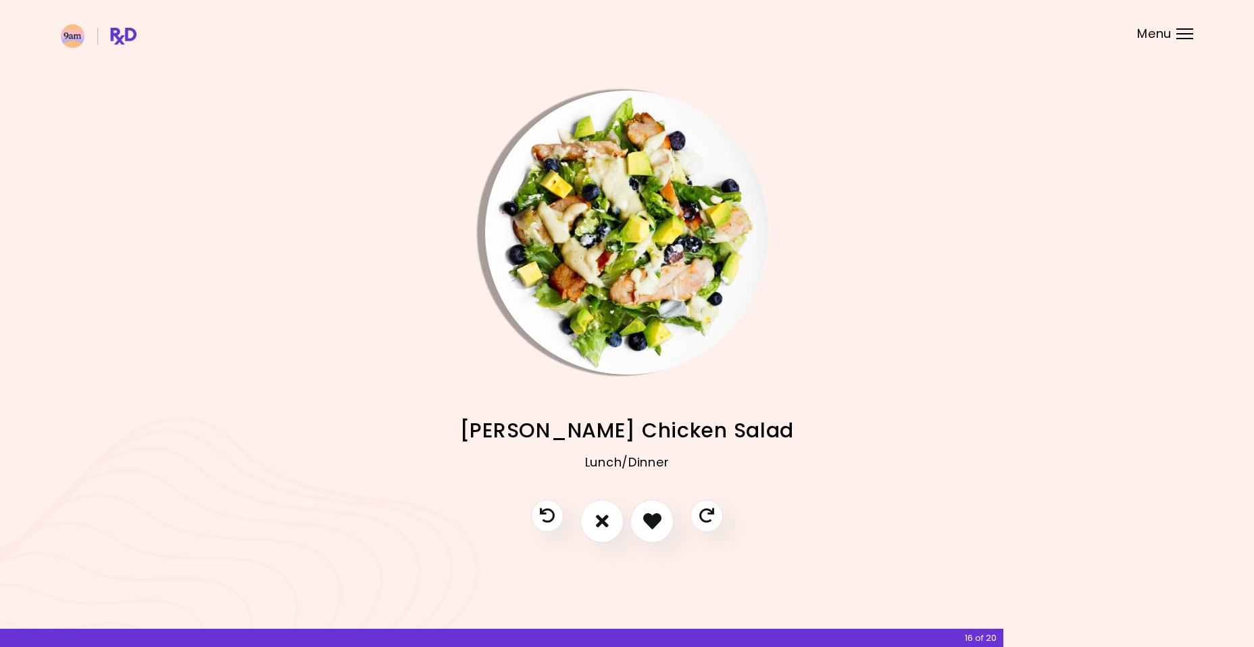
click at [606, 525] on icon "I don't like this recipe" at bounding box center [602, 521] width 13 height 18
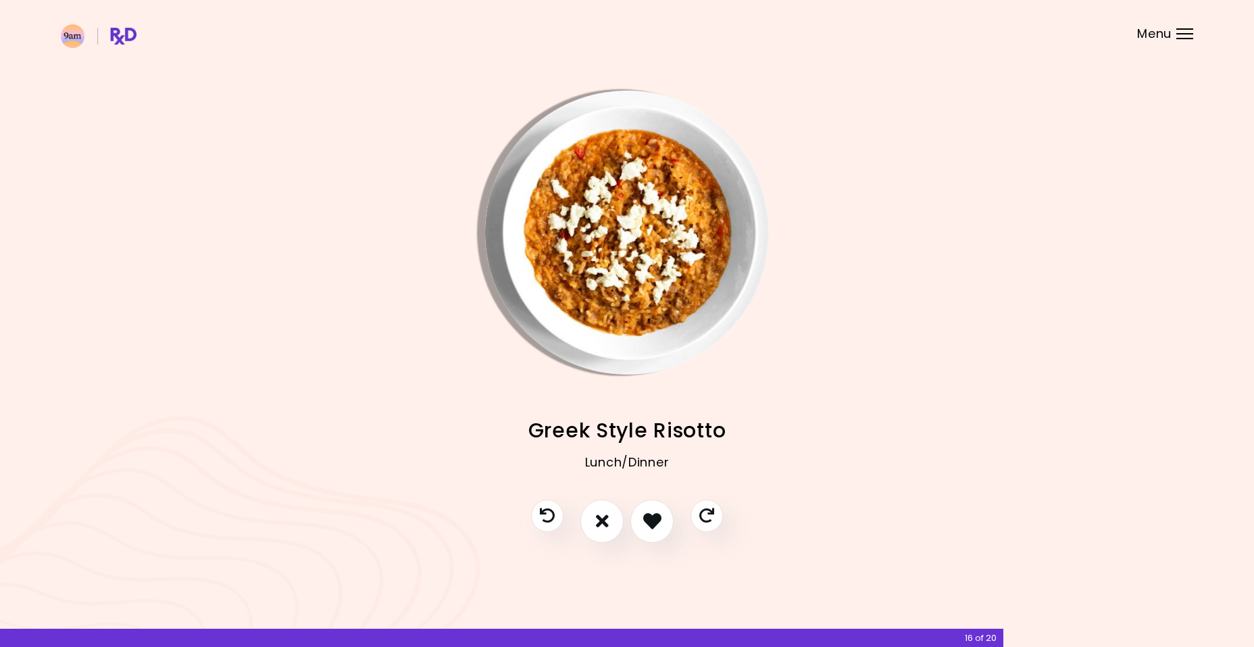
click at [606, 525] on icon "I don't like this recipe" at bounding box center [602, 521] width 13 height 18
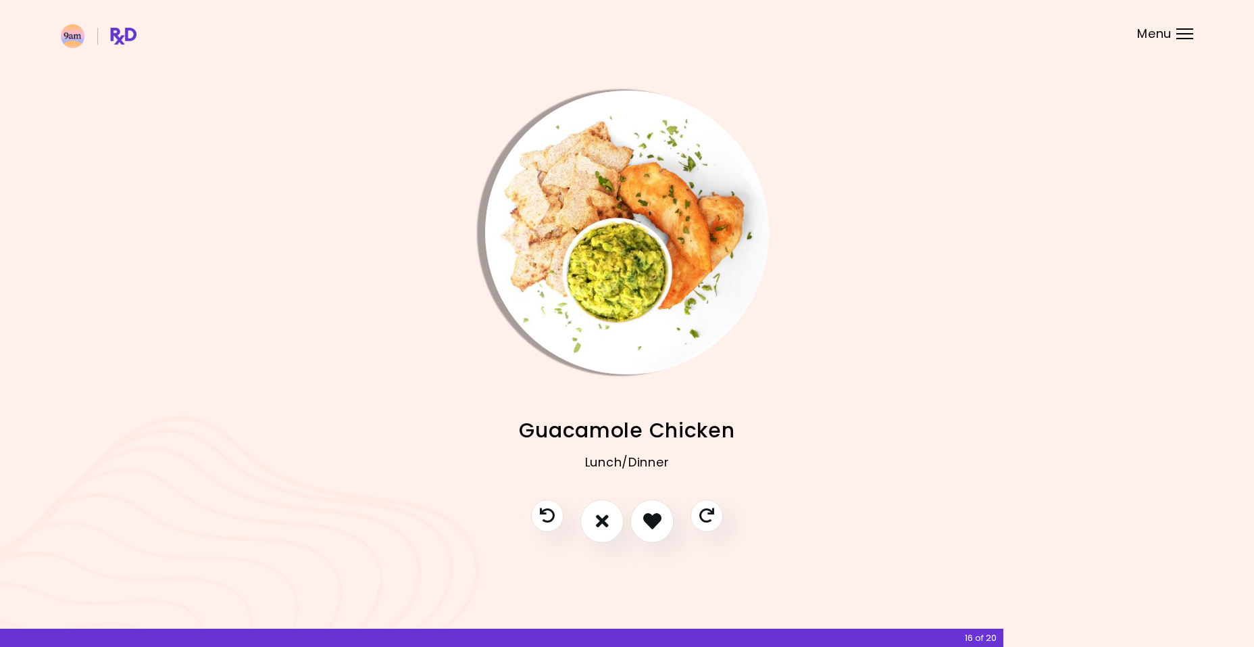
click at [606, 525] on icon "I don't like this recipe" at bounding box center [602, 521] width 13 height 18
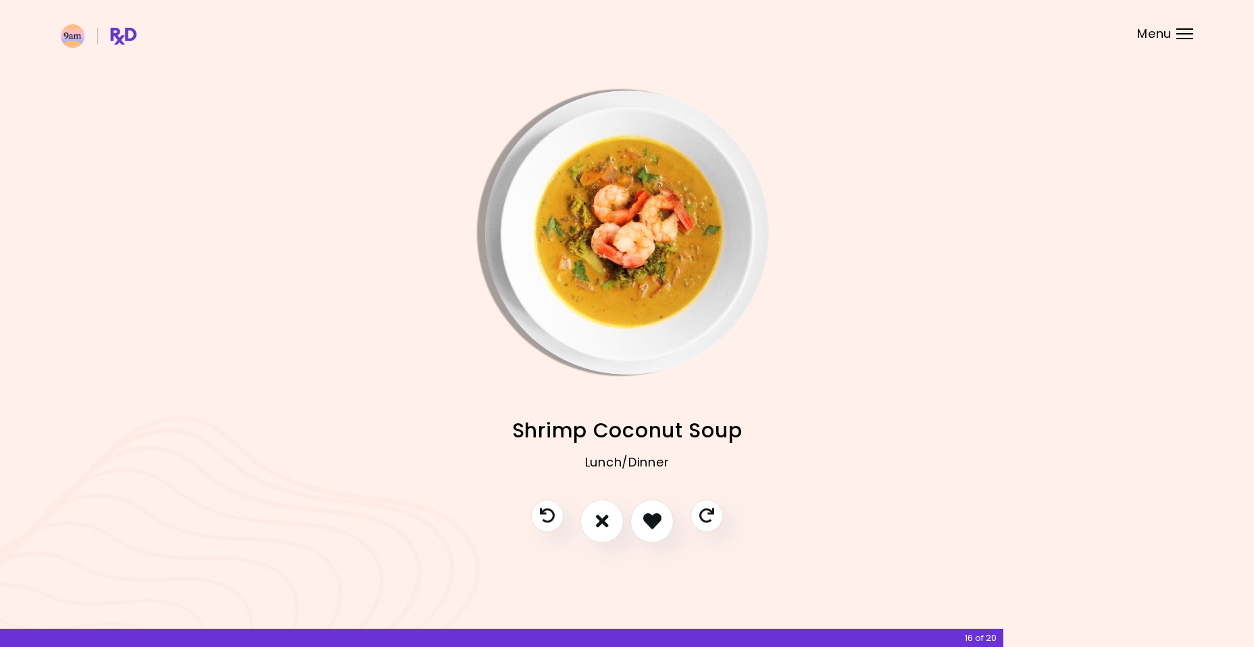
click at [606, 525] on icon "I don't like this recipe" at bounding box center [602, 521] width 13 height 18
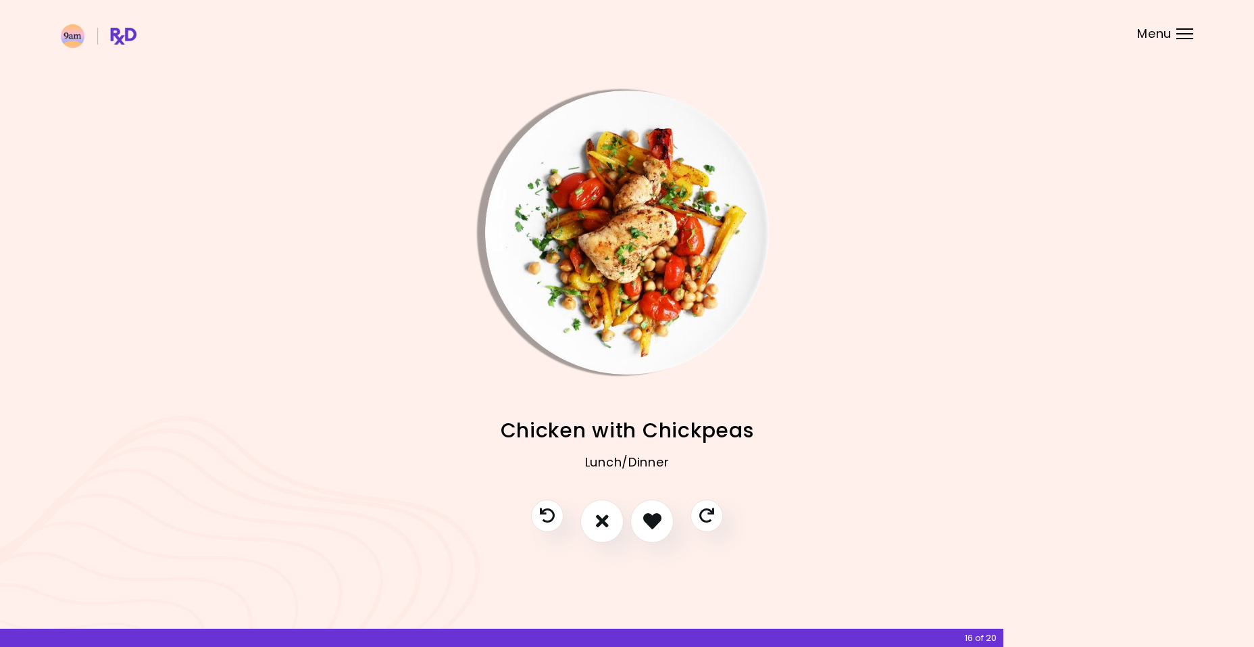
click at [606, 525] on icon "I don't like this recipe" at bounding box center [602, 521] width 13 height 18
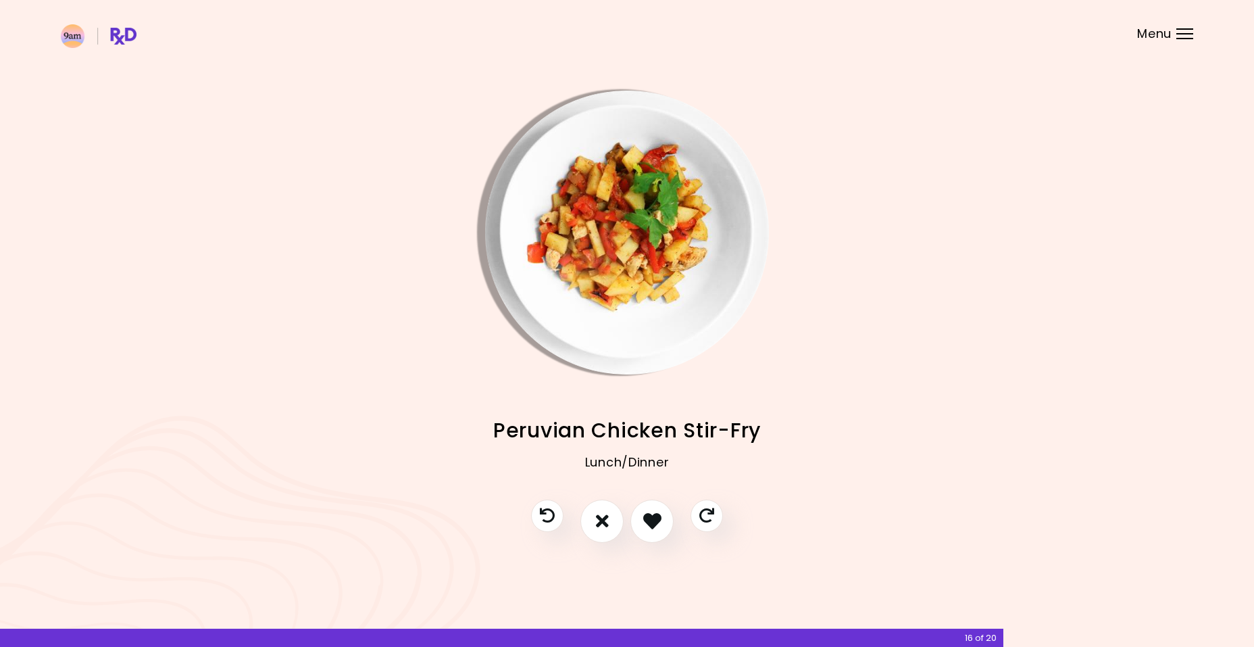
click at [606, 525] on icon "I don't like this recipe" at bounding box center [602, 521] width 13 height 18
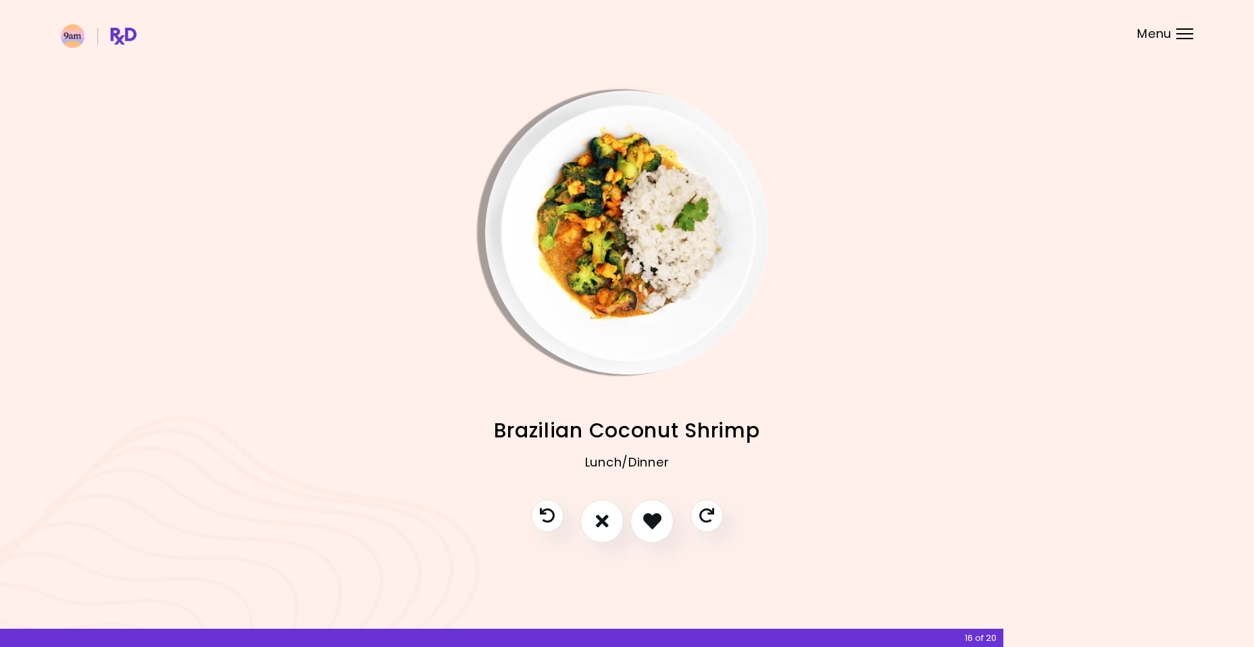
click at [606, 525] on icon "I don't like this recipe" at bounding box center [602, 521] width 13 height 18
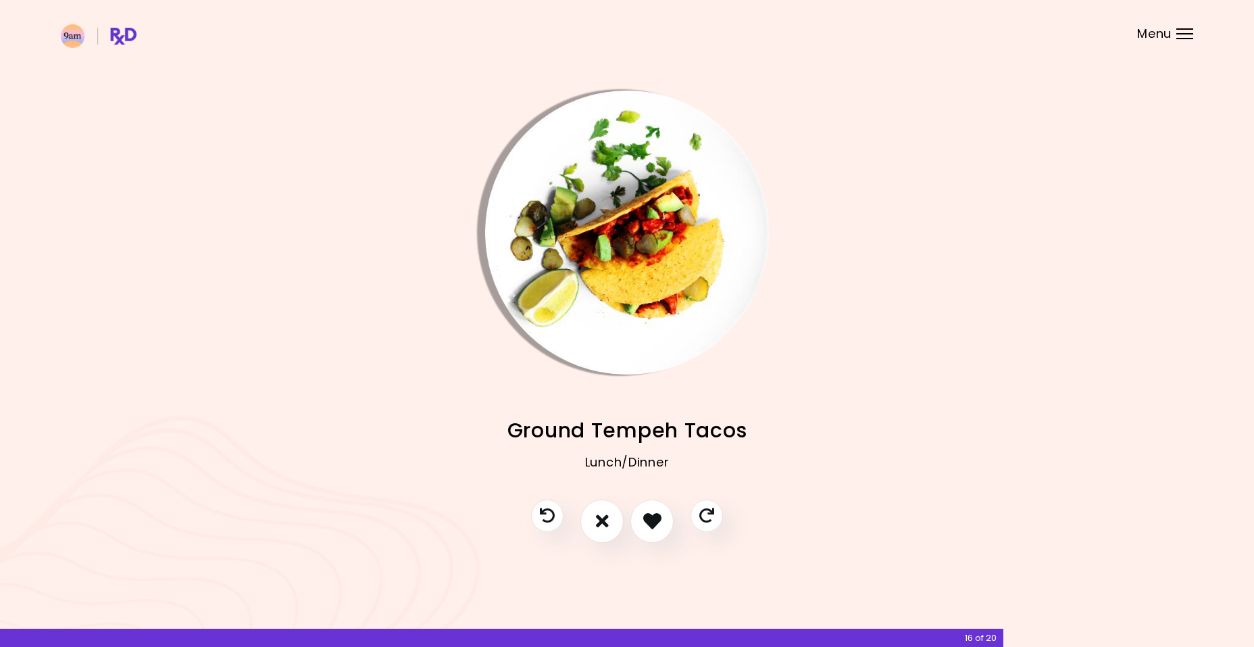
click at [606, 525] on icon "I don't like this recipe" at bounding box center [602, 521] width 13 height 18
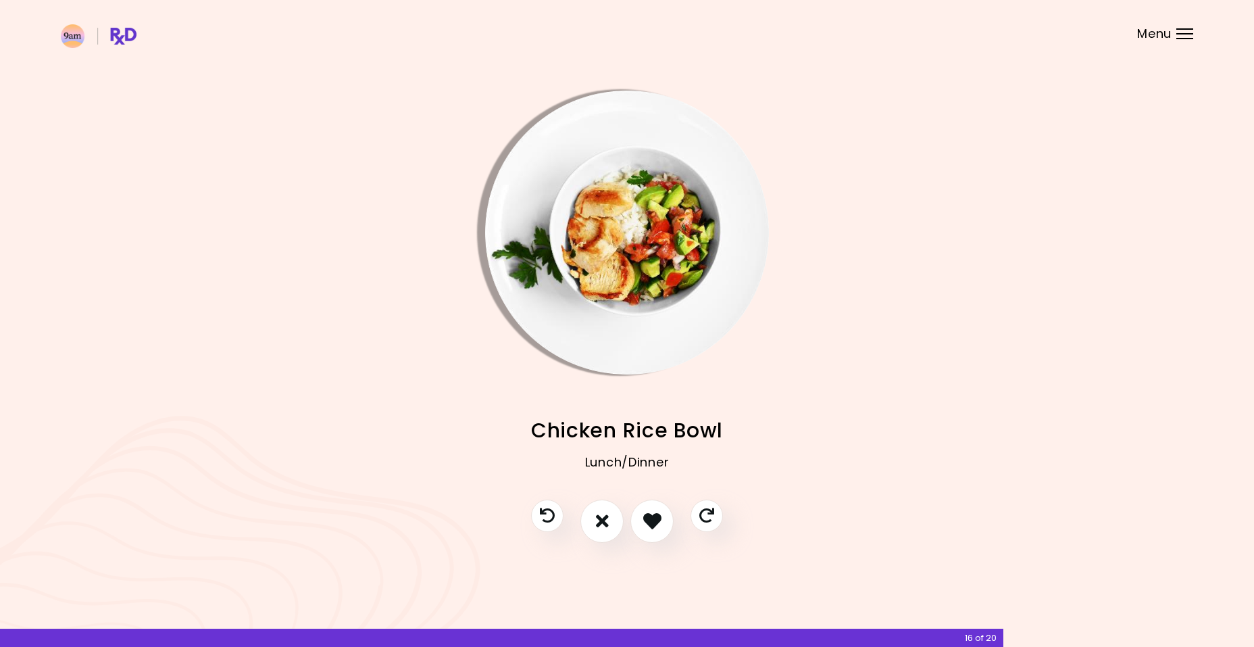
click at [606, 525] on icon "I don't like this recipe" at bounding box center [602, 521] width 13 height 18
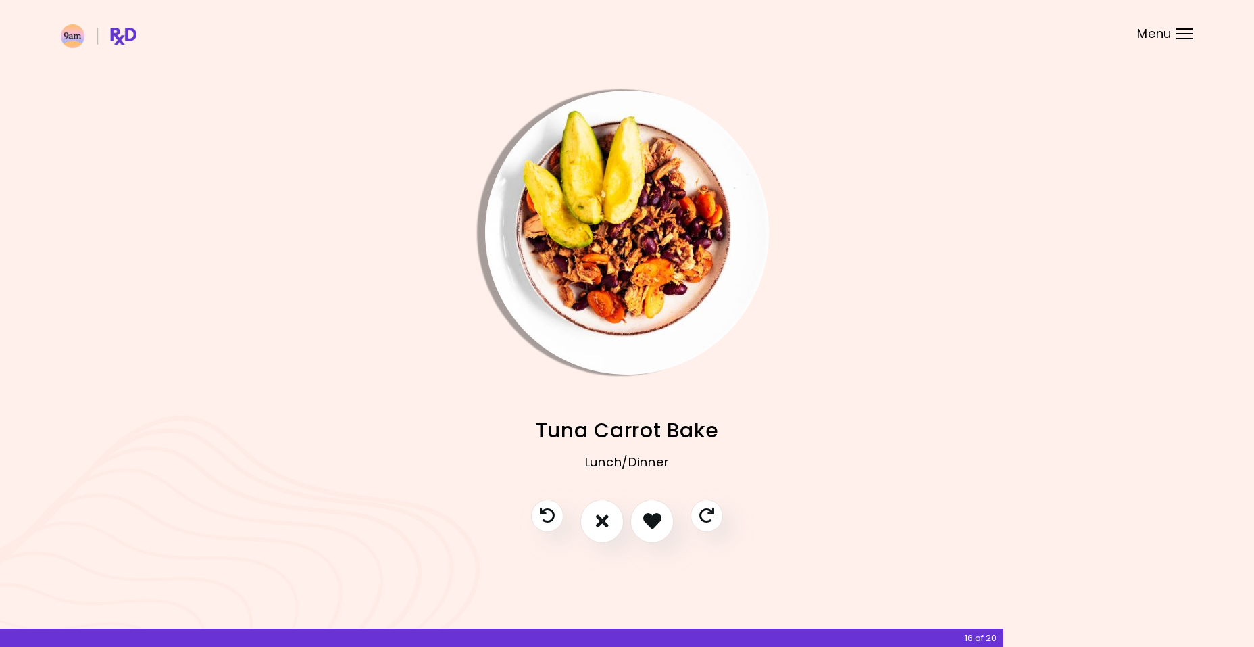
click at [606, 525] on icon "I don't like this recipe" at bounding box center [602, 521] width 13 height 18
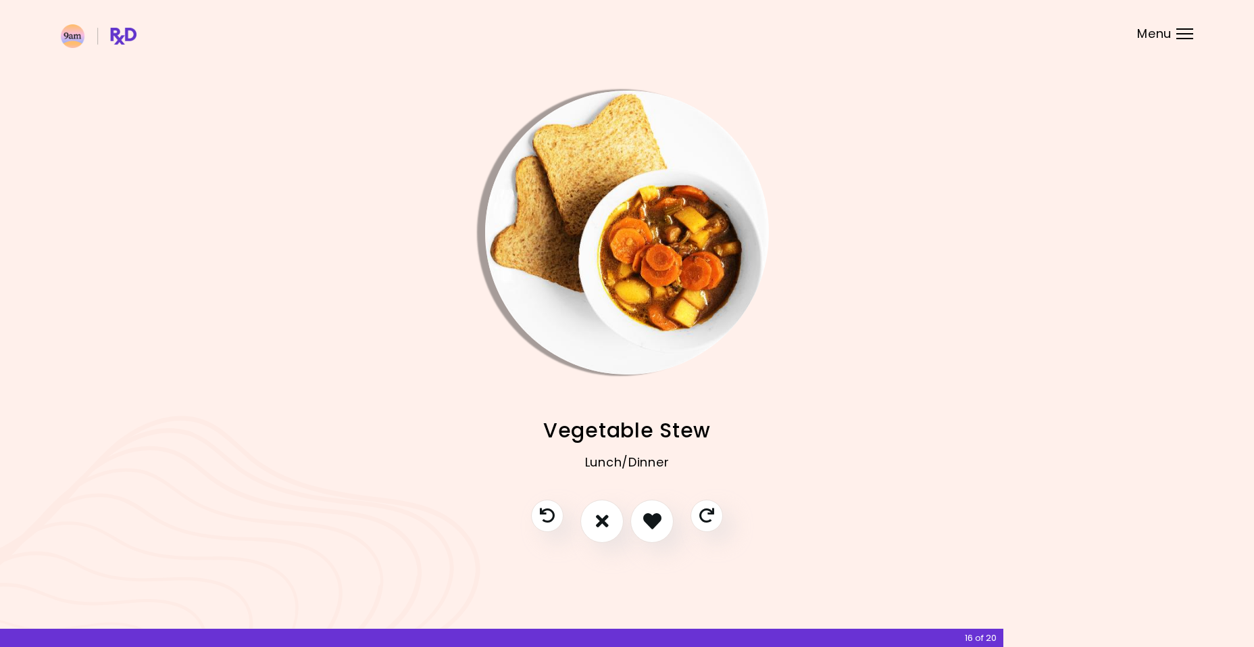
click at [606, 525] on icon "I don't like this recipe" at bounding box center [602, 521] width 13 height 18
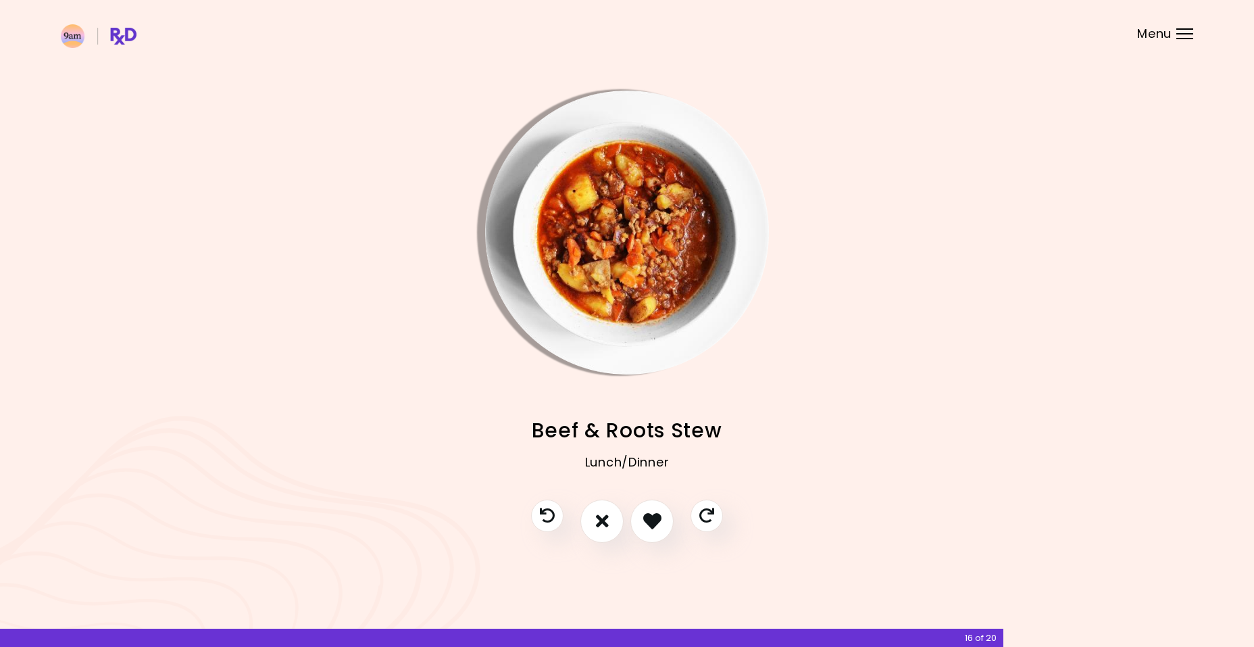
click at [606, 525] on icon "I don't like this recipe" at bounding box center [602, 521] width 13 height 18
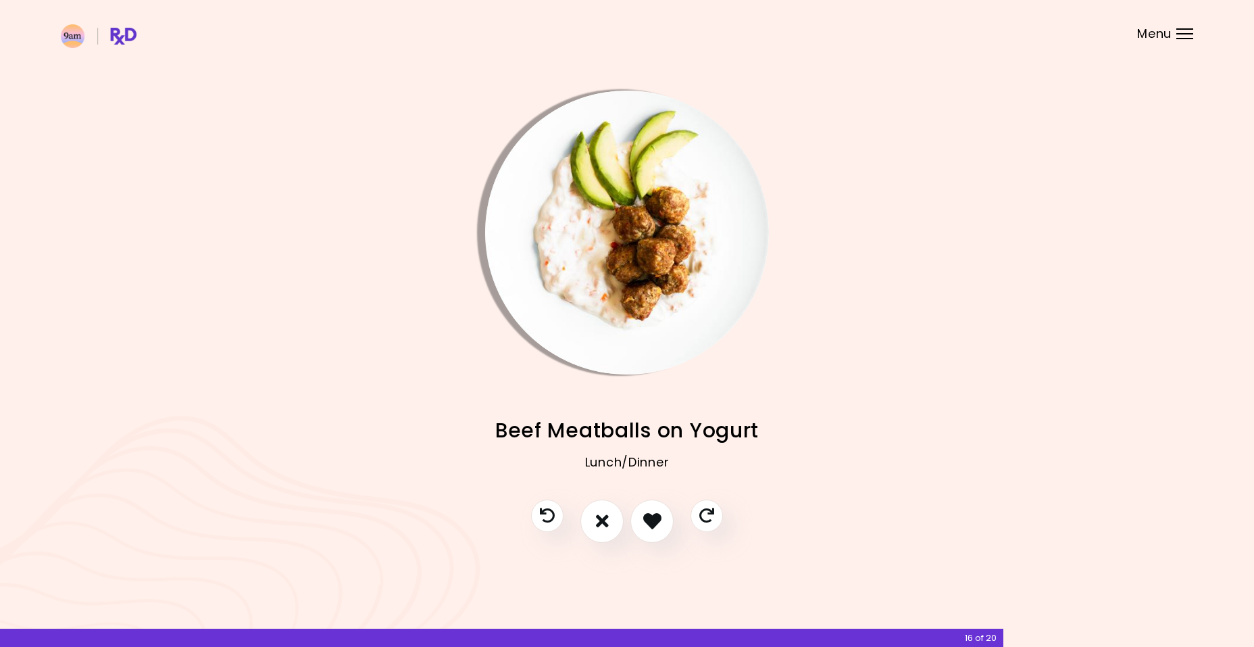
click at [606, 525] on icon "I don't like this recipe" at bounding box center [602, 521] width 13 height 18
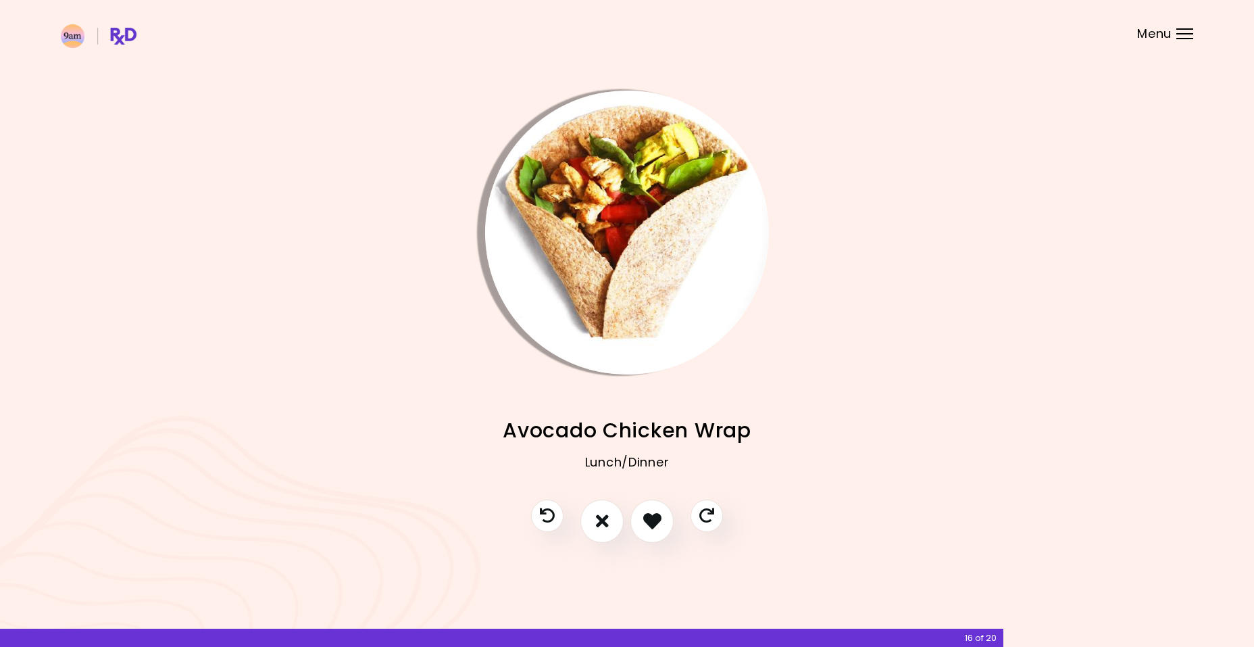
click at [606, 525] on icon "I don't like this recipe" at bounding box center [602, 521] width 13 height 18
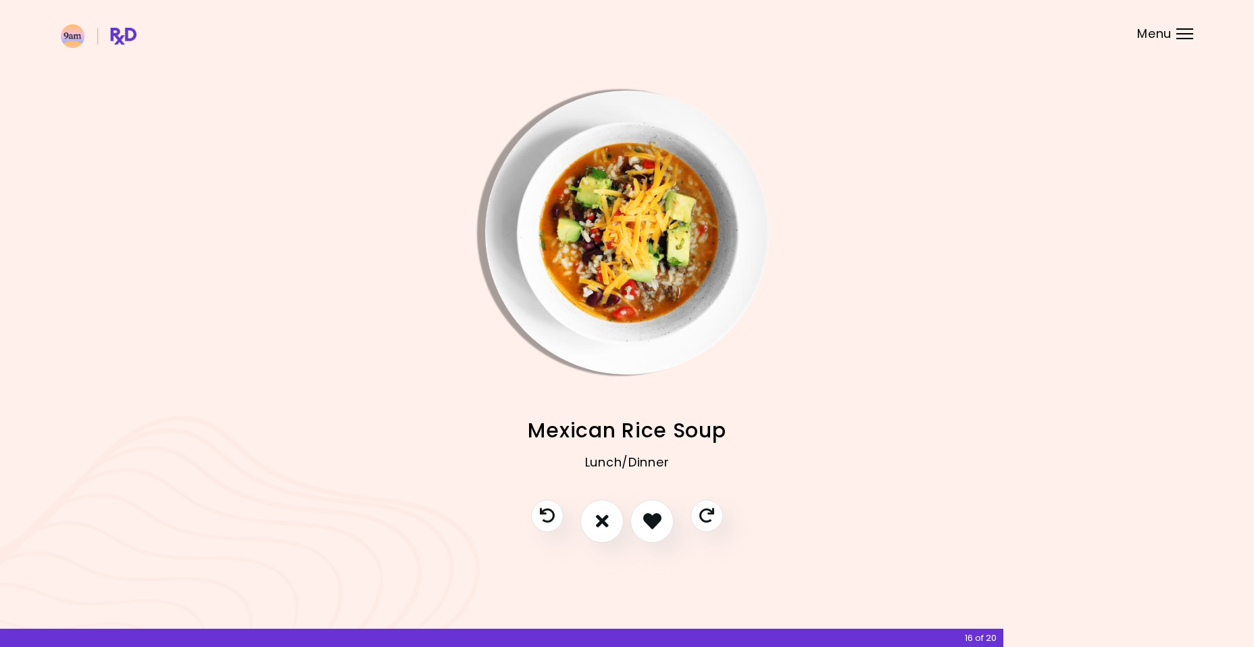
click at [606, 525] on icon "I don't like this recipe" at bounding box center [602, 521] width 13 height 18
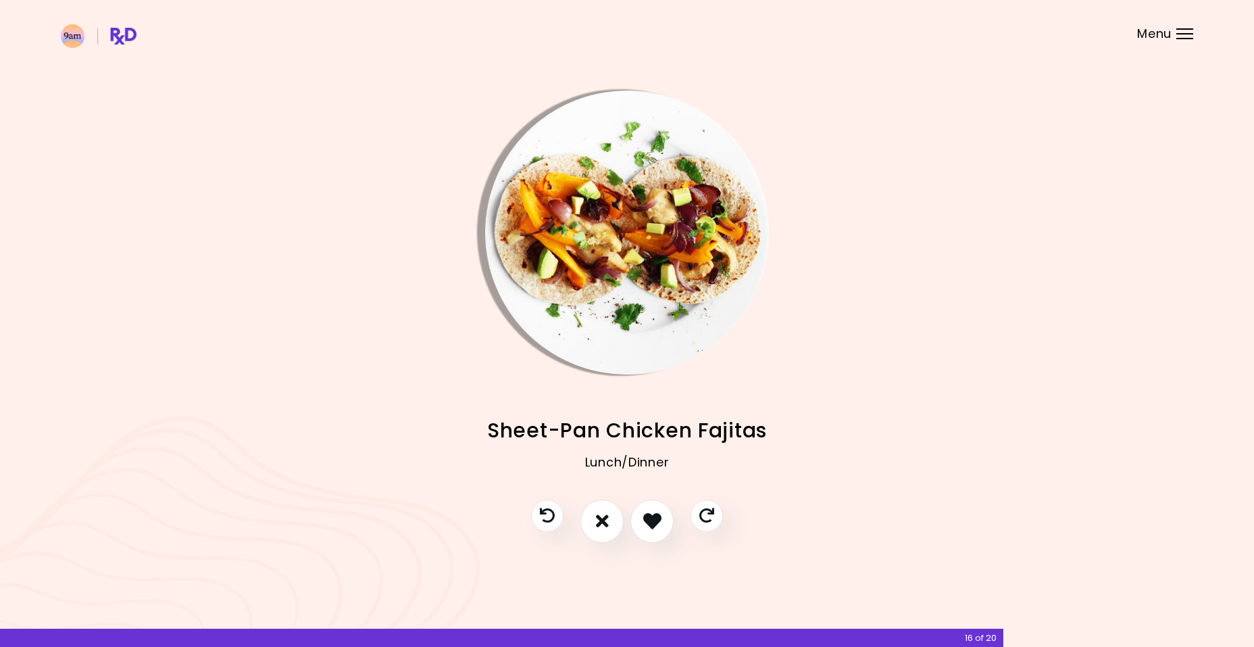
click at [606, 525] on icon "I don't like this recipe" at bounding box center [602, 521] width 13 height 18
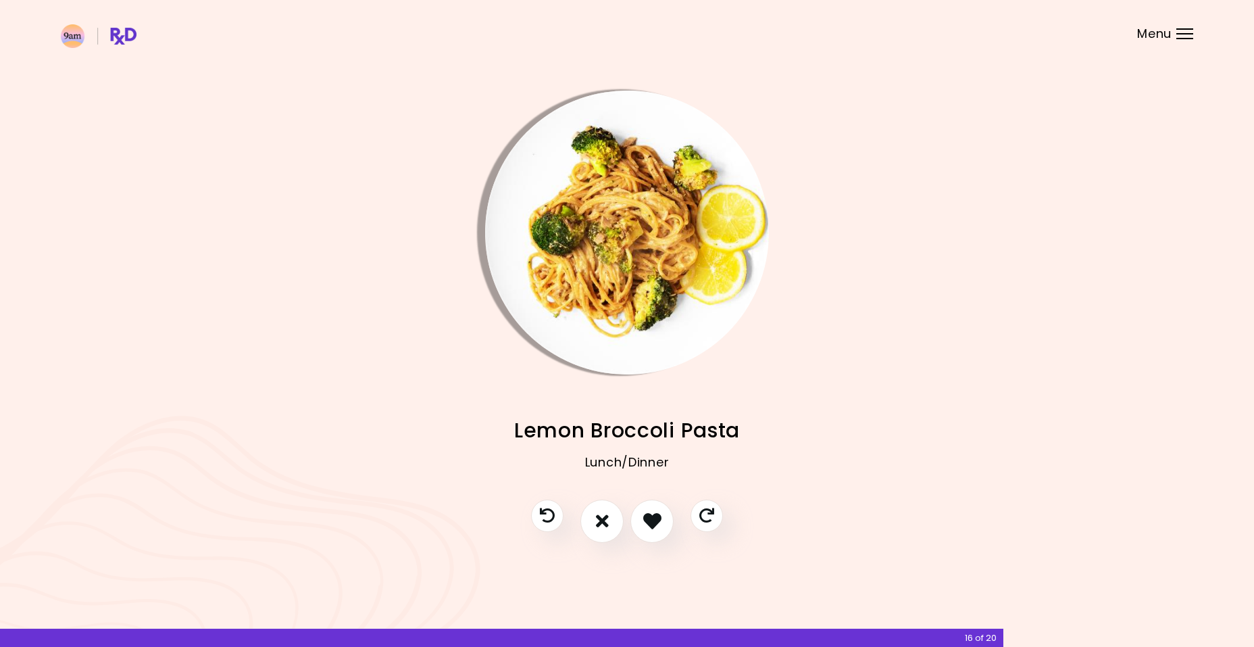
click at [606, 525] on icon "I don't like this recipe" at bounding box center [602, 521] width 13 height 18
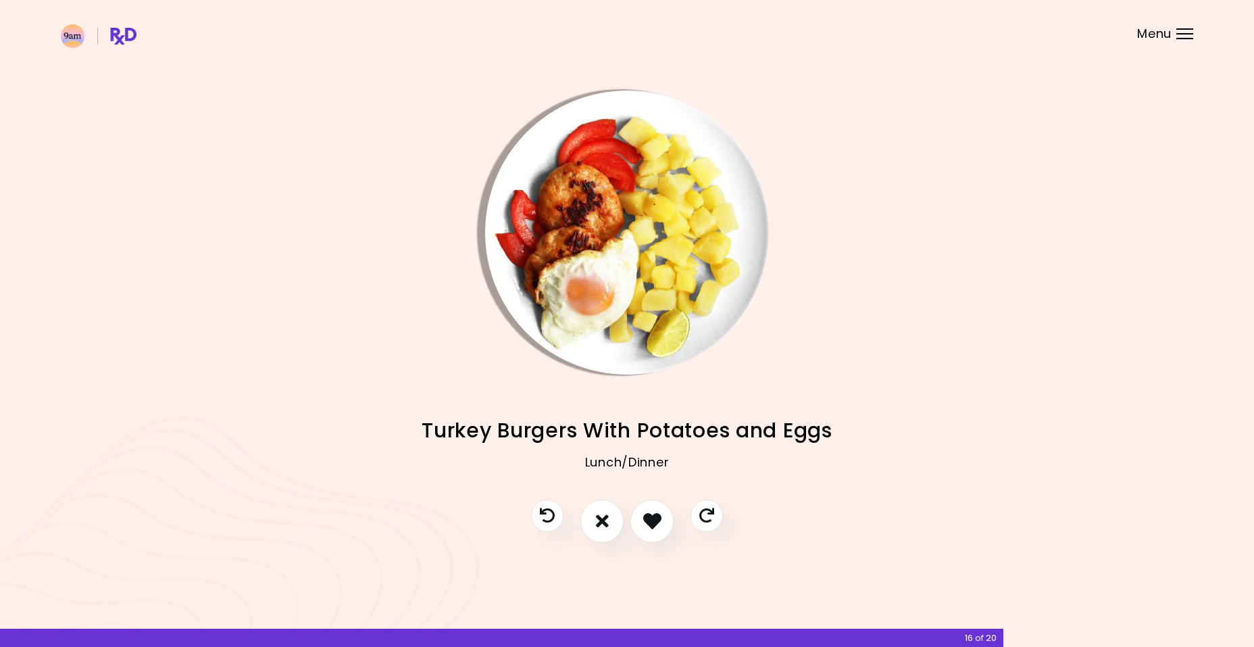
click at [606, 525] on icon "I don't like this recipe" at bounding box center [602, 521] width 13 height 18
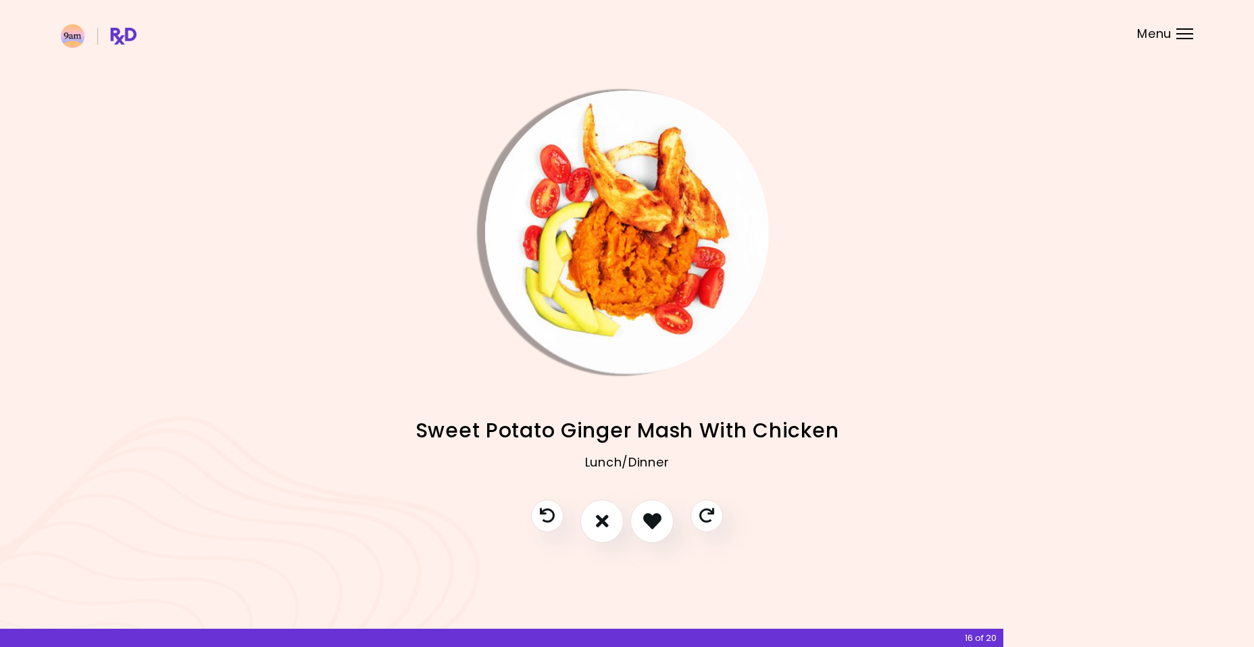
click at [606, 525] on icon "I don't like this recipe" at bounding box center [602, 521] width 13 height 18
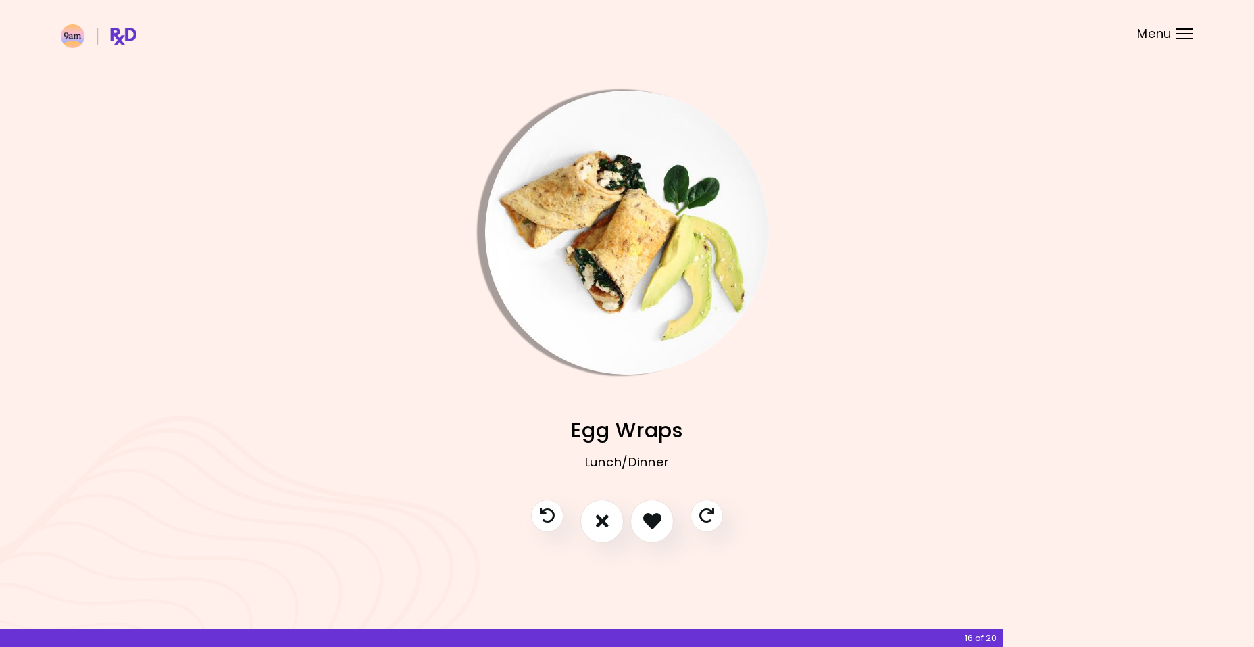
click at [606, 525] on icon "I don't like this recipe" at bounding box center [602, 521] width 13 height 18
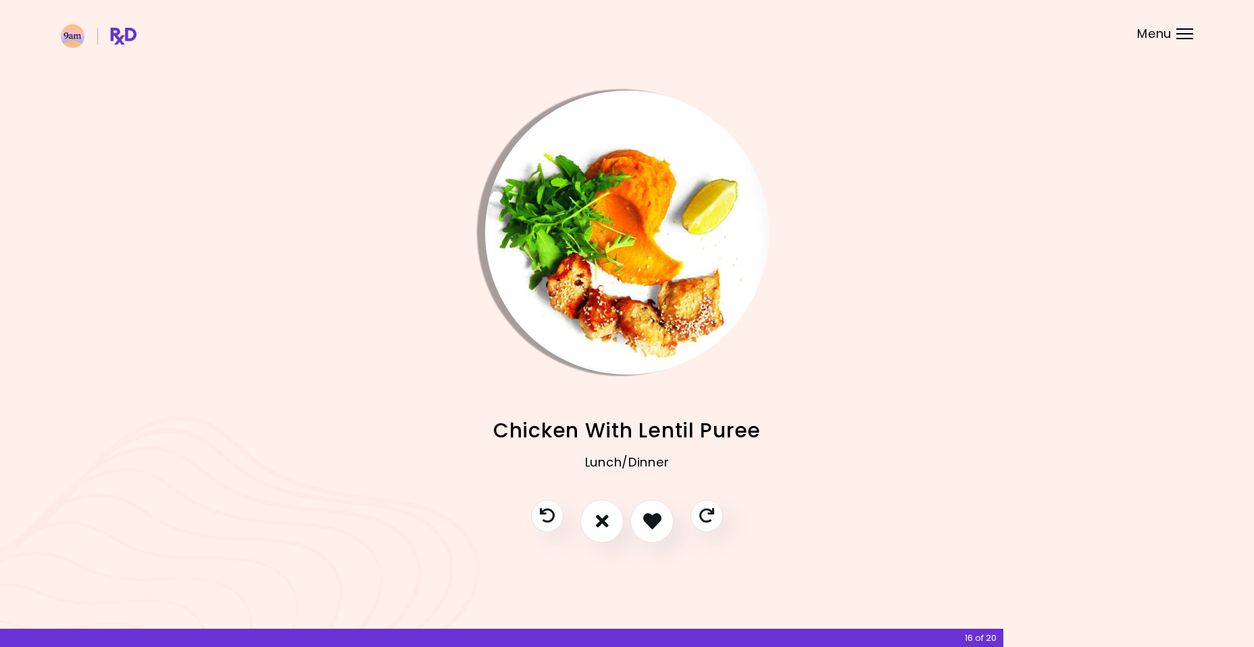
click at [606, 525] on icon "I don't like this recipe" at bounding box center [602, 521] width 13 height 18
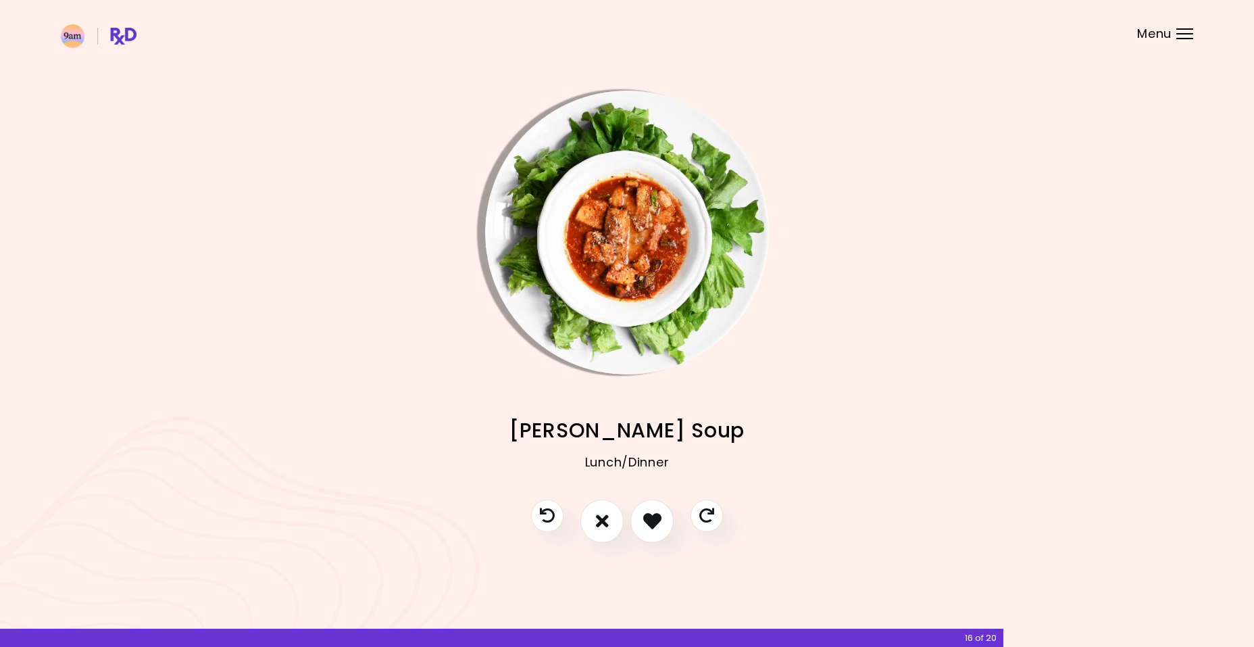
click at [606, 525] on icon "I don't like this recipe" at bounding box center [602, 521] width 13 height 18
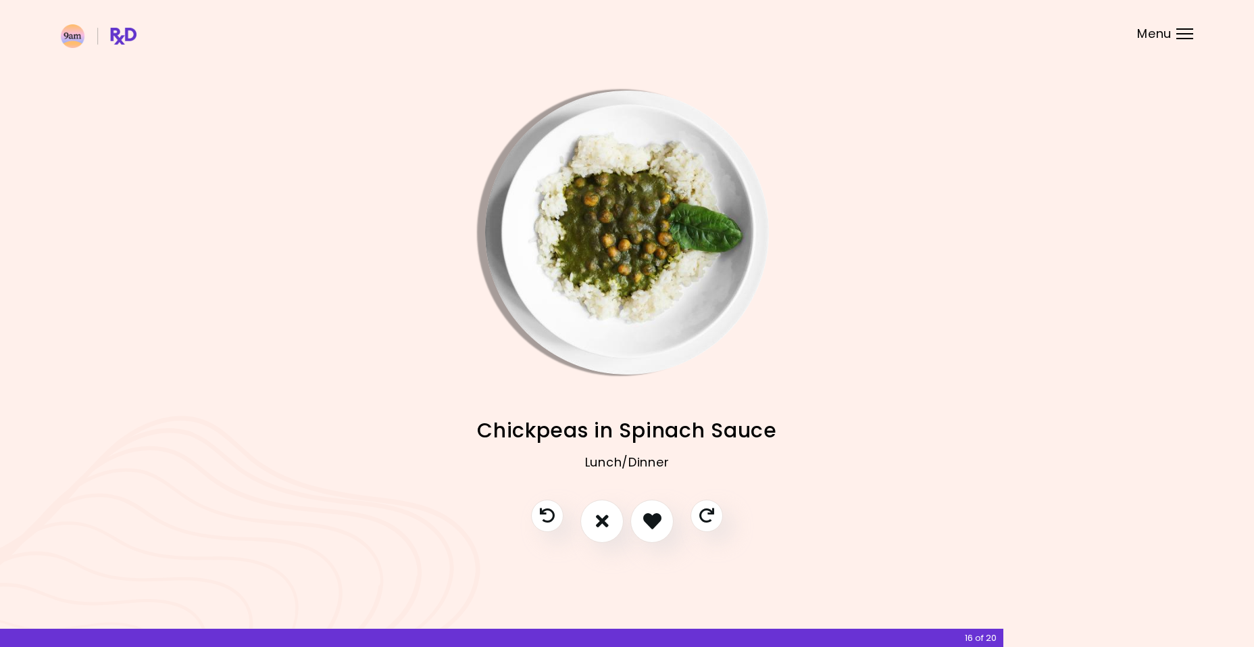
click at [606, 525] on icon "I don't like this recipe" at bounding box center [602, 521] width 13 height 18
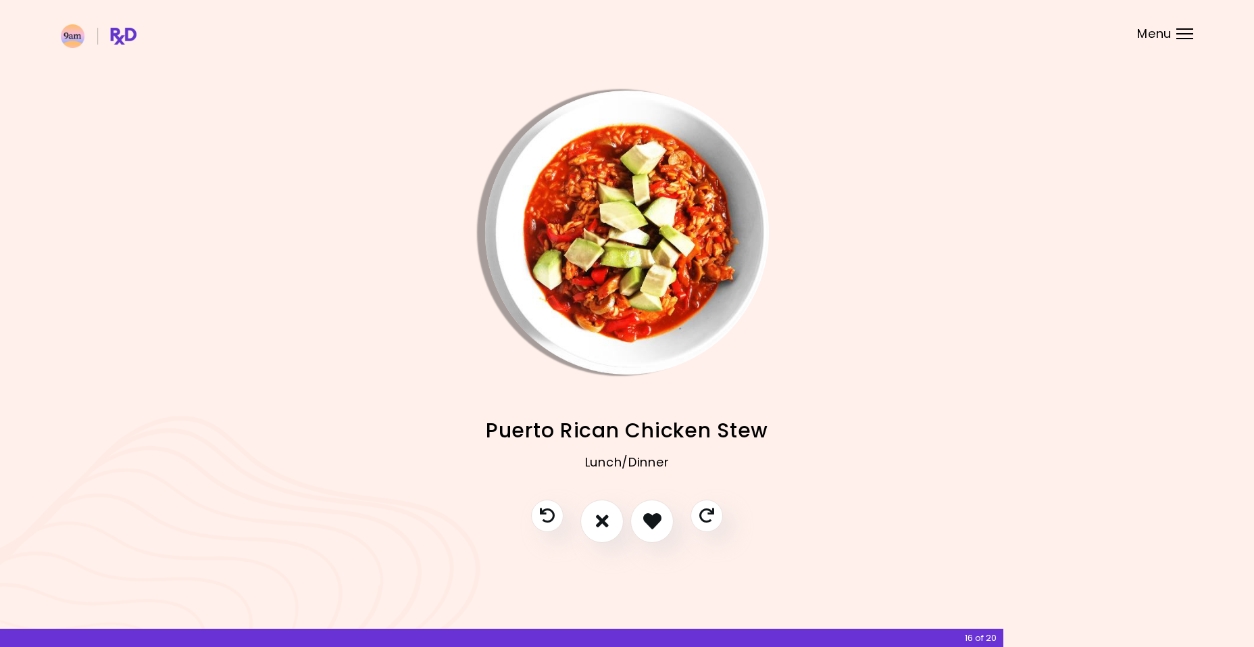
click at [606, 525] on icon "I don't like this recipe" at bounding box center [602, 521] width 13 height 18
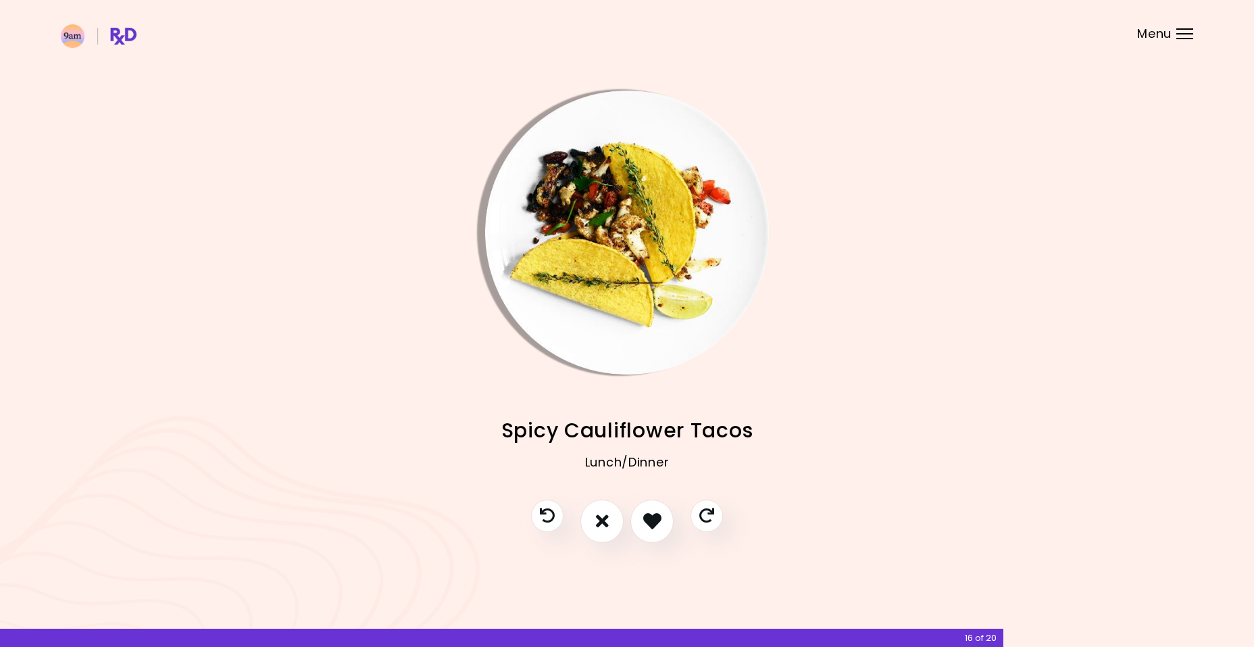
click at [606, 525] on icon "I don't like this recipe" at bounding box center [602, 521] width 13 height 18
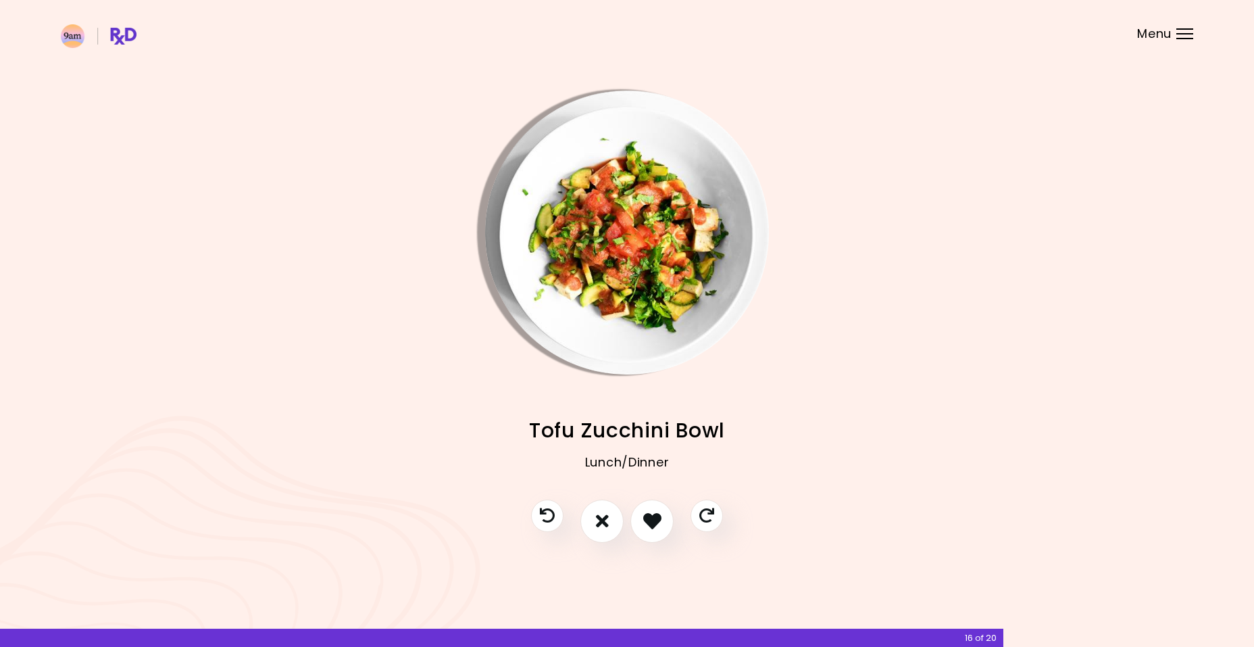
click at [606, 525] on icon "I don't like this recipe" at bounding box center [602, 521] width 13 height 18
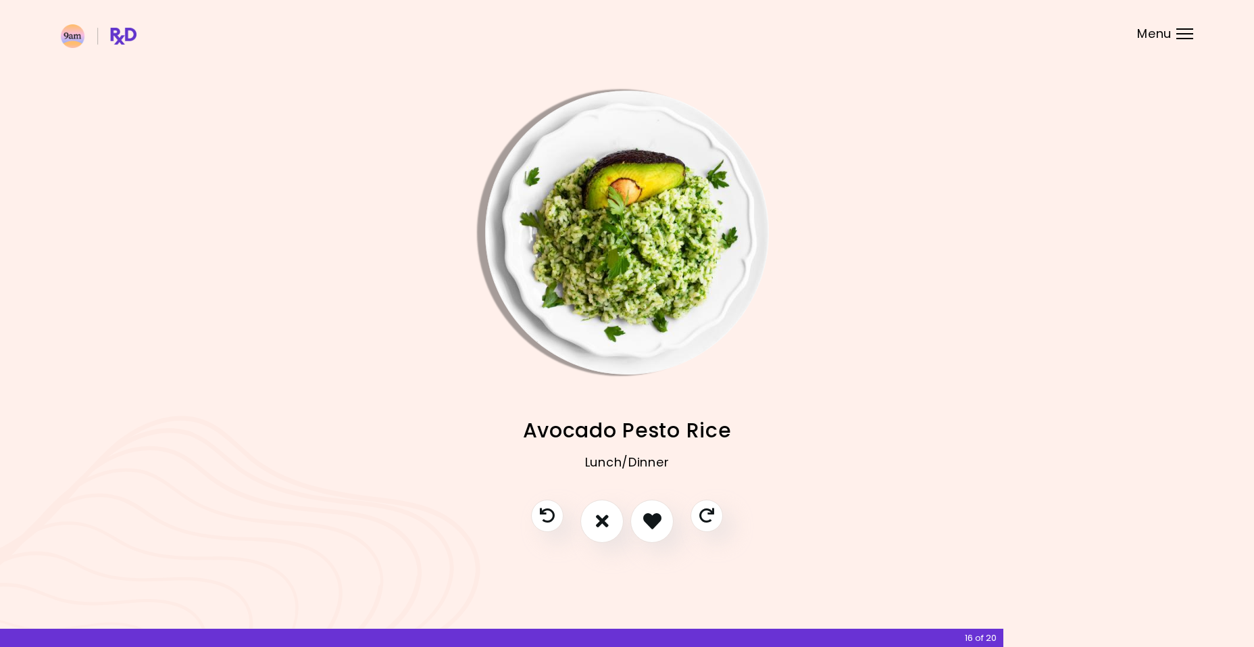
click at [606, 525] on icon "I don't like this recipe" at bounding box center [602, 521] width 13 height 18
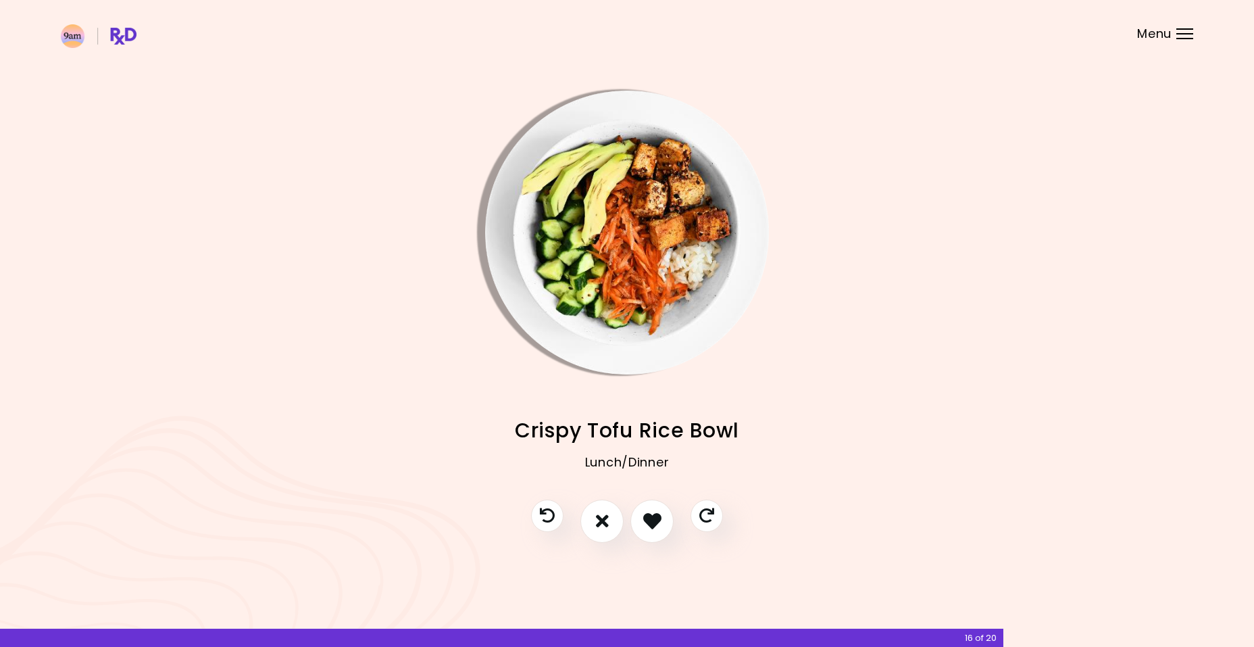
click at [606, 525] on icon "I don't like this recipe" at bounding box center [602, 521] width 13 height 18
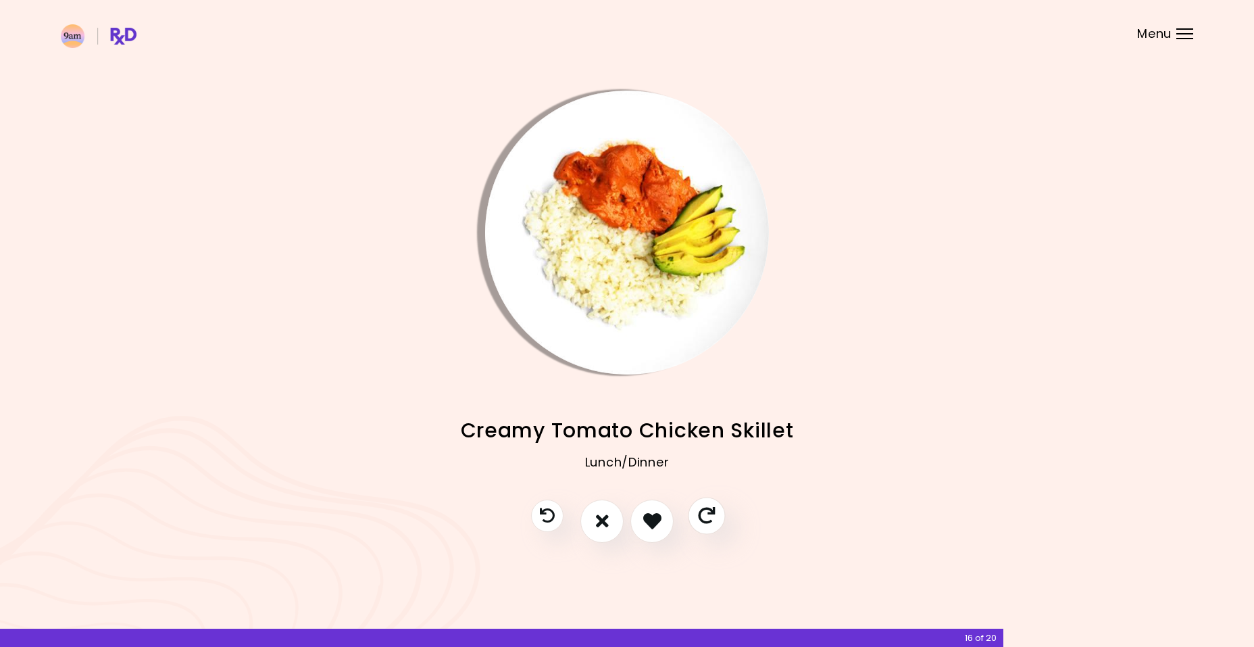
click at [718, 520] on button "Skip" at bounding box center [706, 515] width 37 height 37
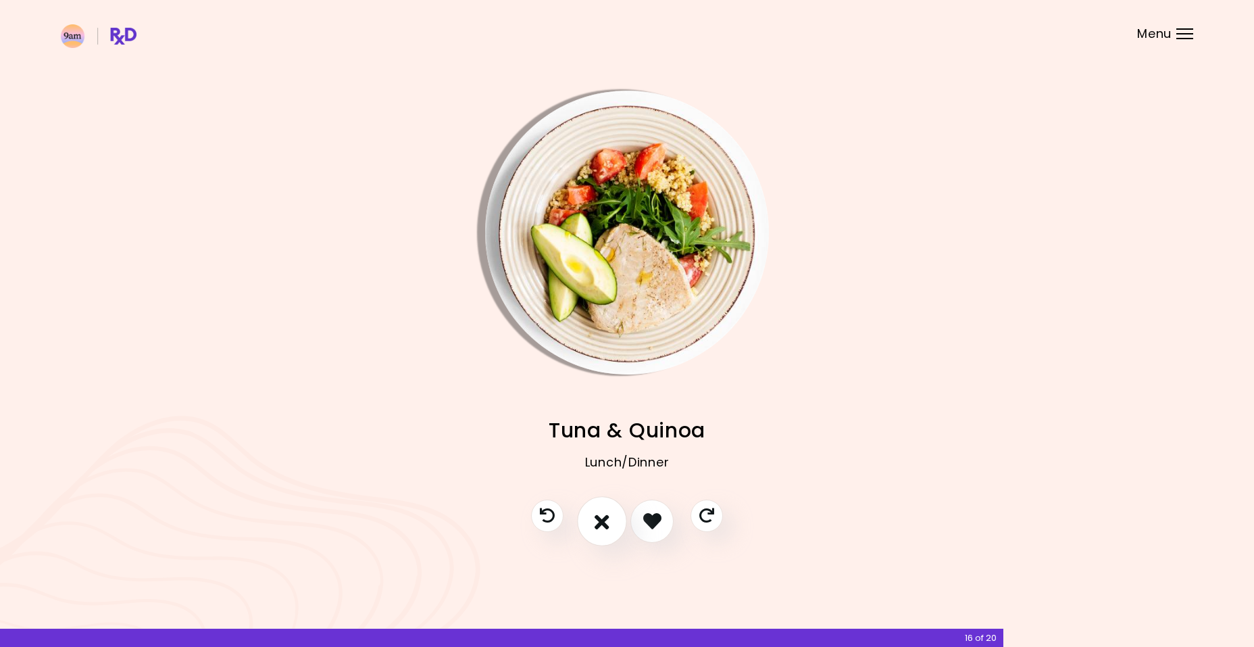
click at [611, 523] on button "I don't like this recipe" at bounding box center [602, 521] width 50 height 50
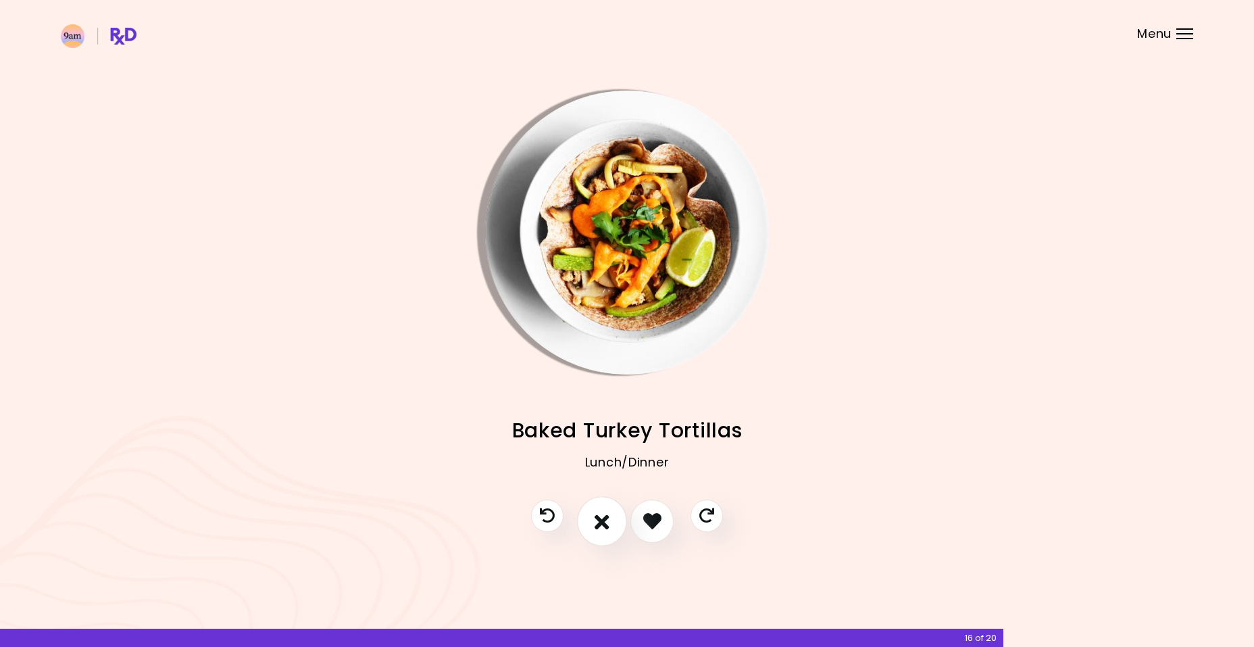
click at [611, 523] on button "I don't like this recipe" at bounding box center [602, 521] width 50 height 50
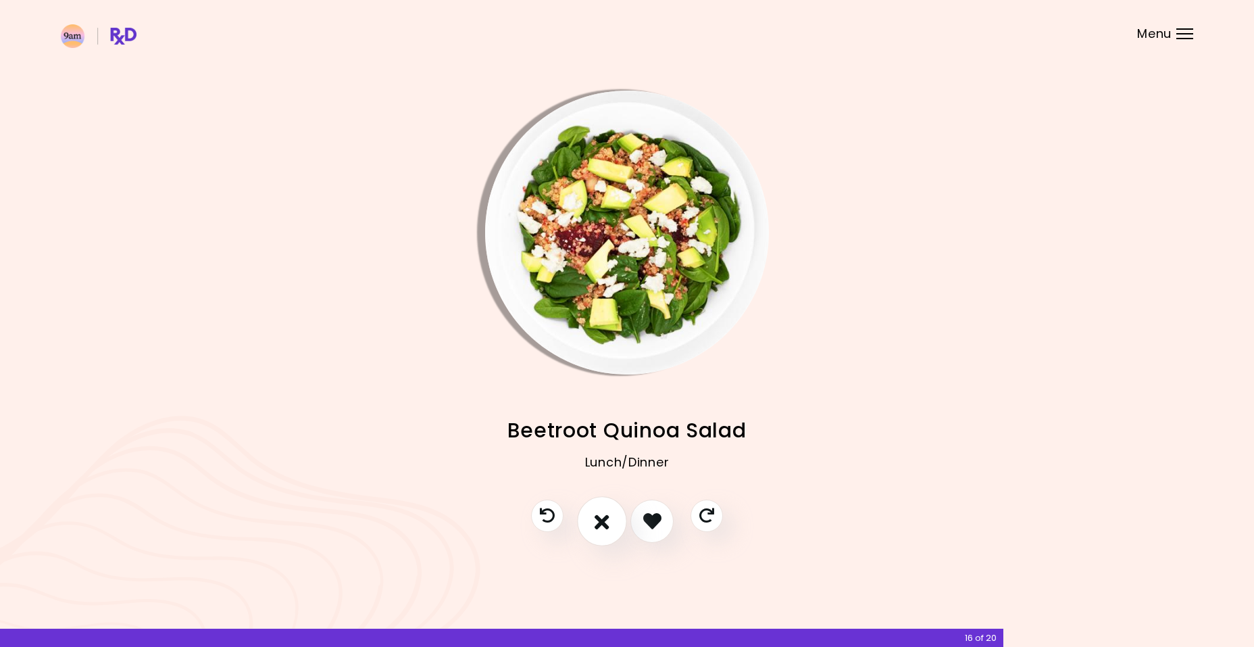
click at [612, 523] on button "I don't like this recipe" at bounding box center [602, 521] width 50 height 50
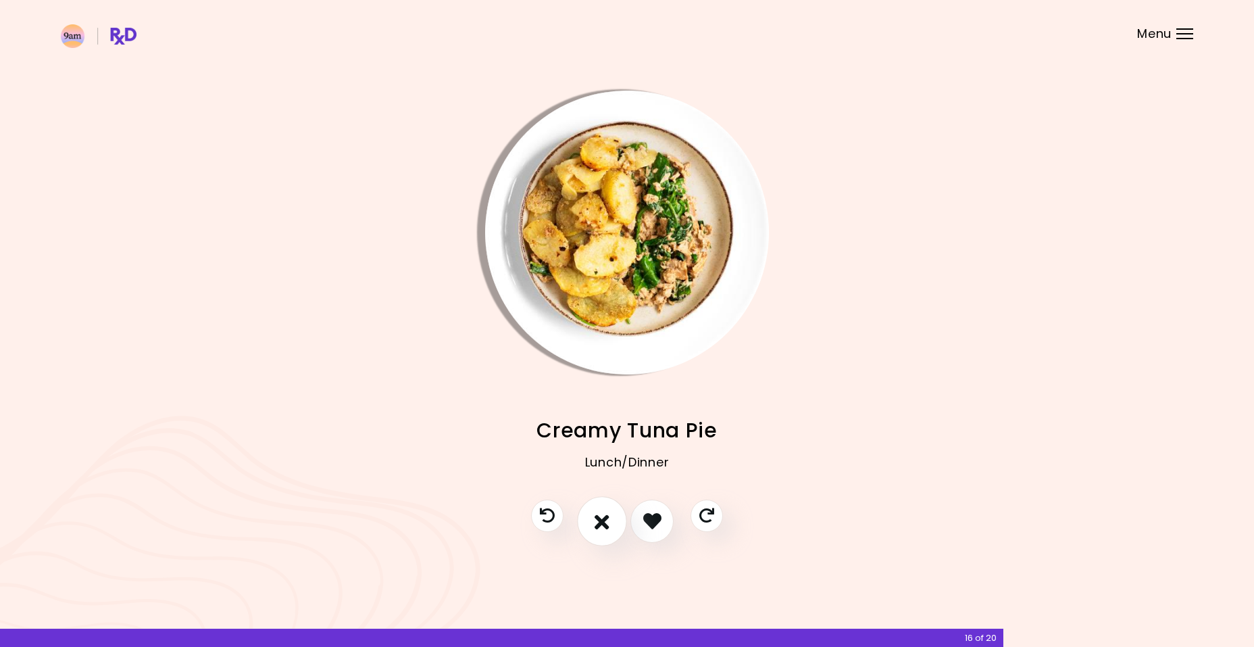
click at [612, 523] on button "I don't like this recipe" at bounding box center [602, 521] width 50 height 50
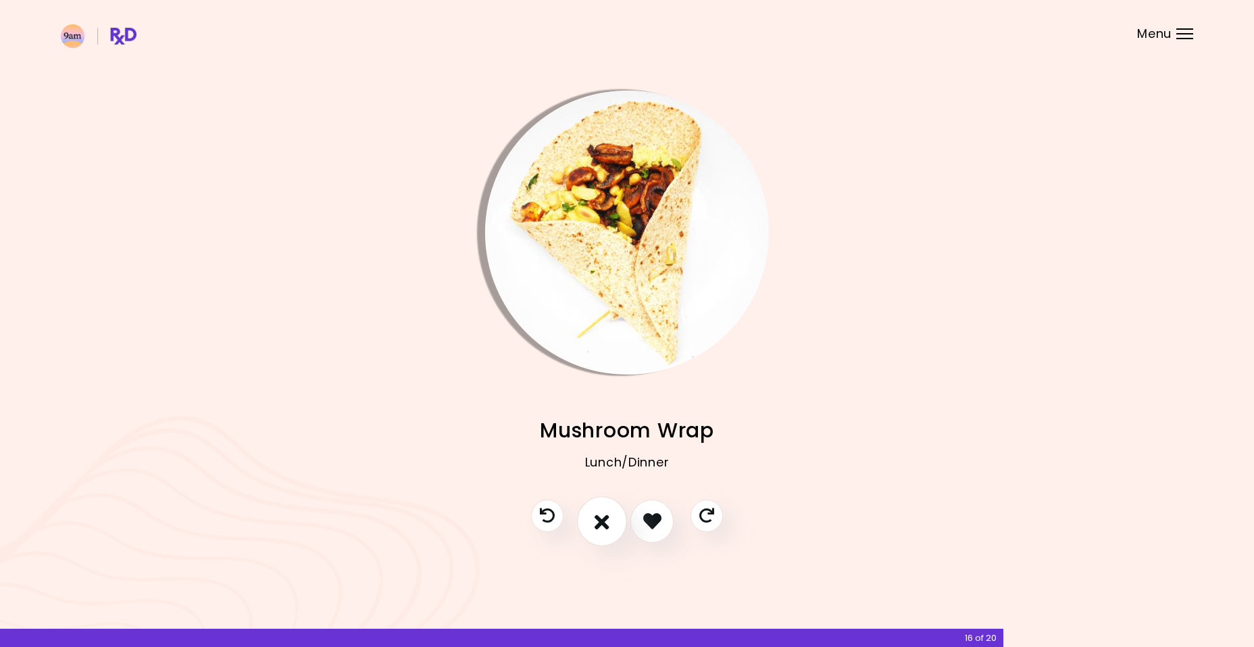
click at [612, 523] on button "I don't like this recipe" at bounding box center [602, 521] width 50 height 50
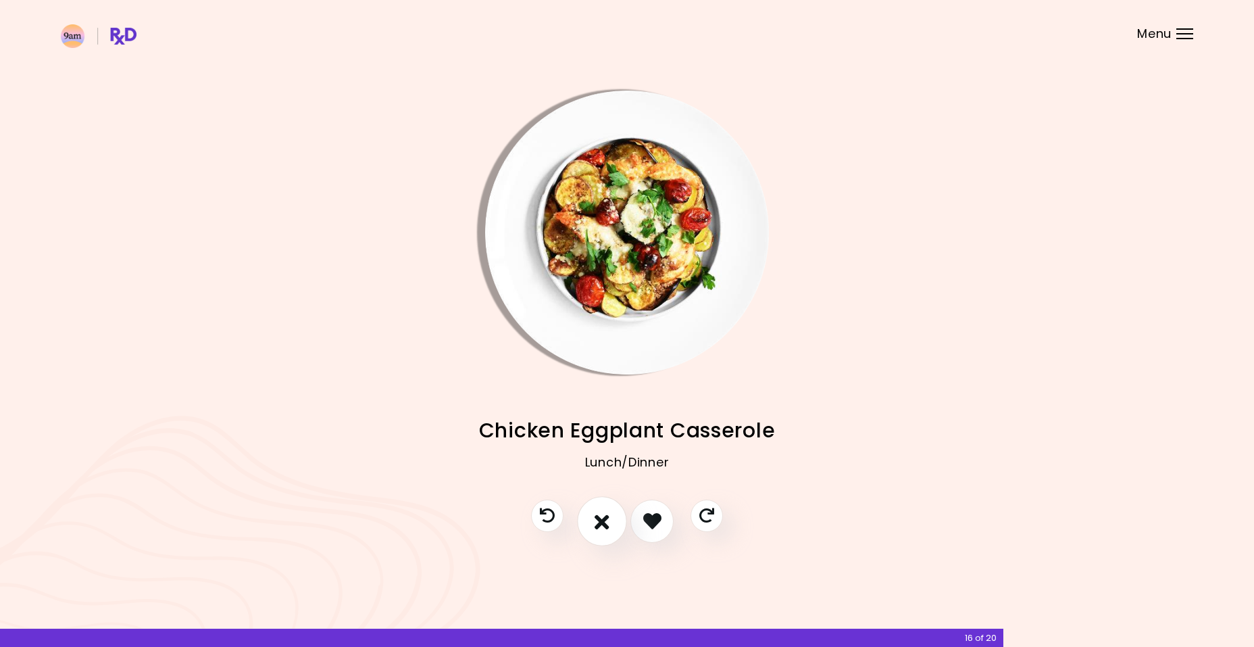
click at [612, 523] on button "I don't like this recipe" at bounding box center [602, 521] width 50 height 50
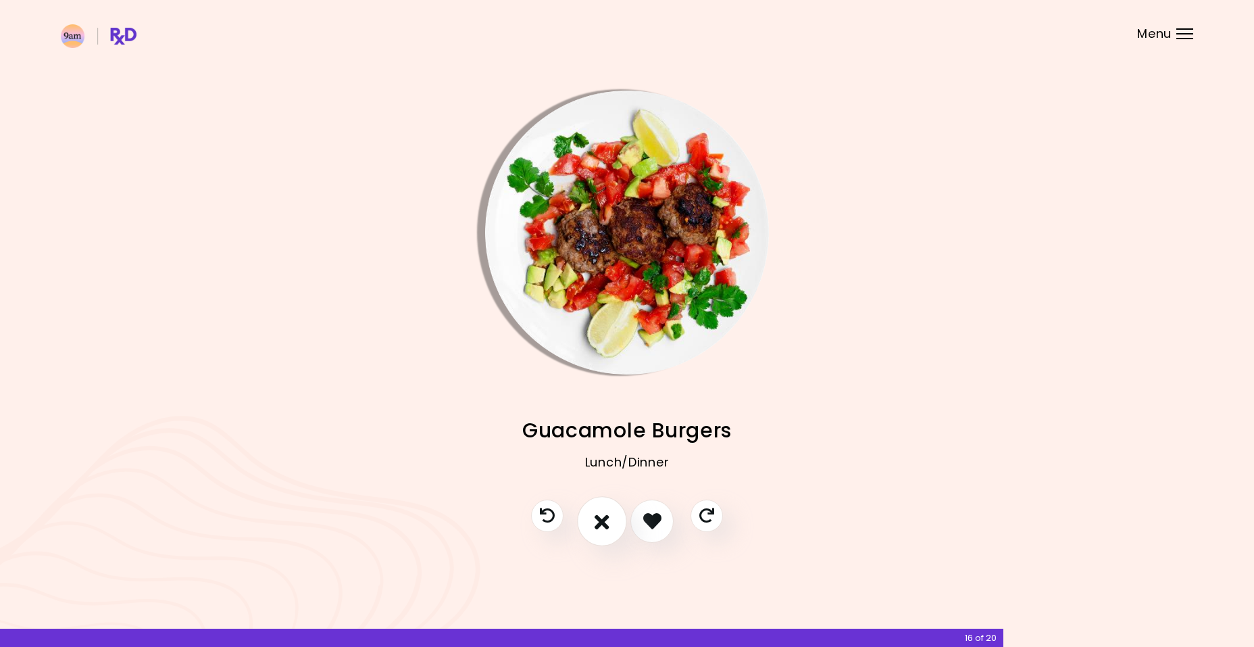
click at [612, 523] on button "I don't like this recipe" at bounding box center [602, 521] width 50 height 50
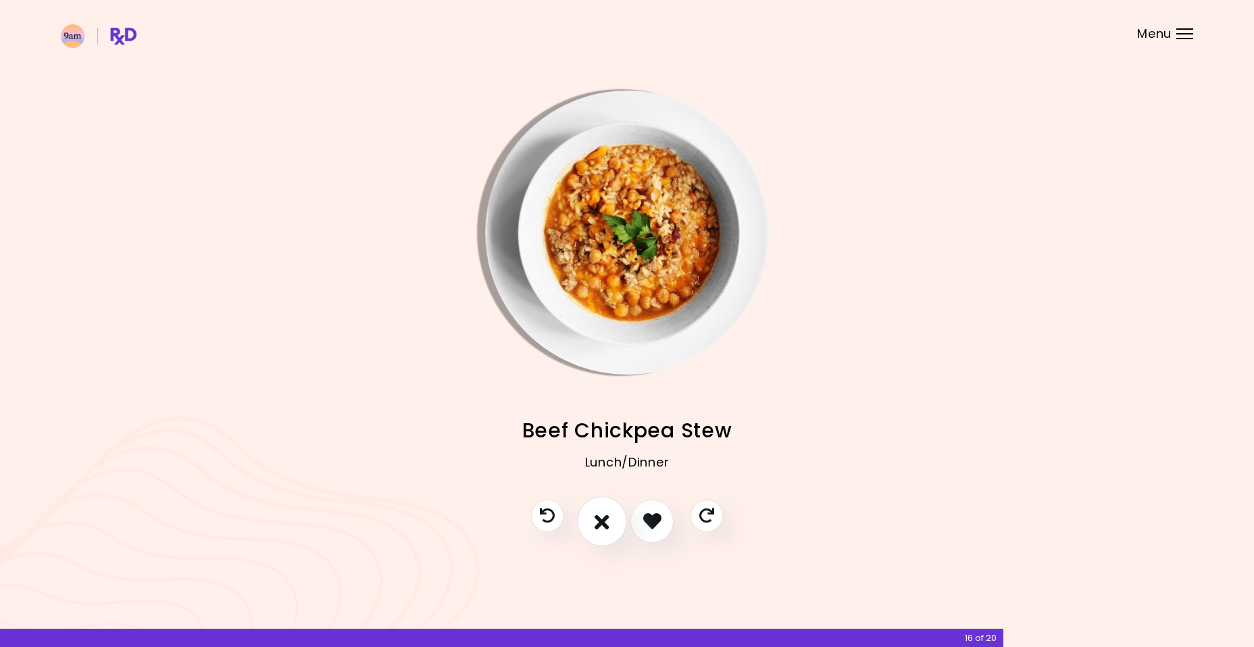
click at [612, 523] on button "I don't like this recipe" at bounding box center [602, 521] width 50 height 50
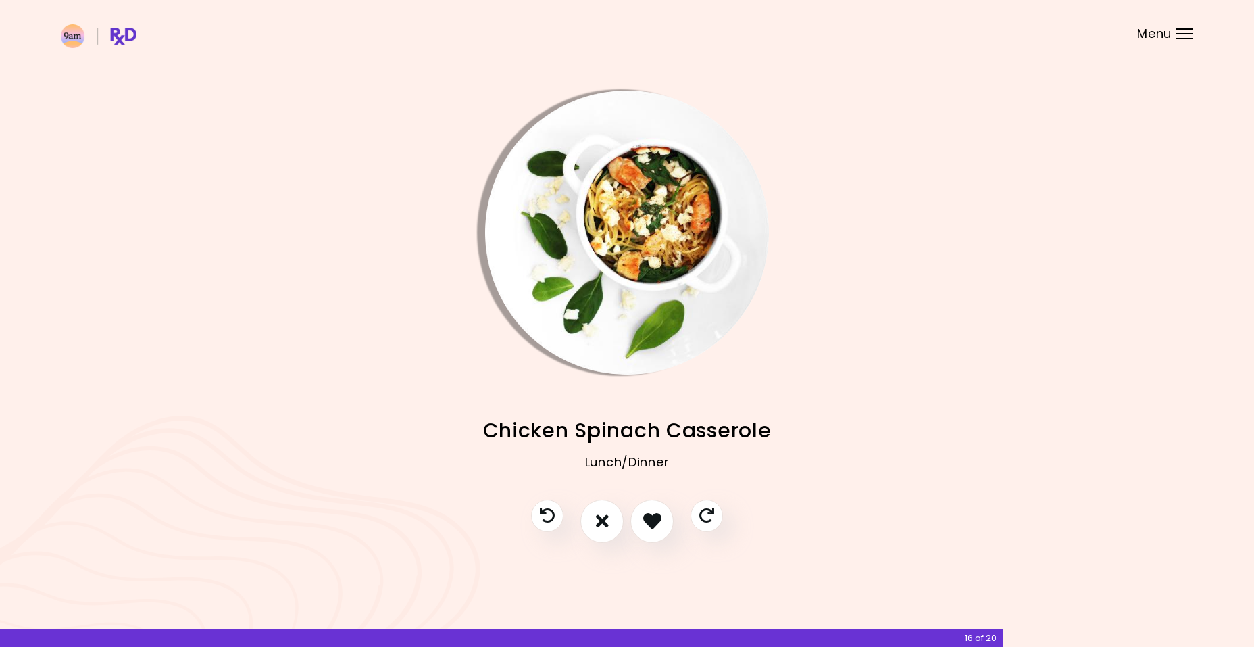
click at [612, 523] on button "I don't like this recipe" at bounding box center [602, 520] width 43 height 43
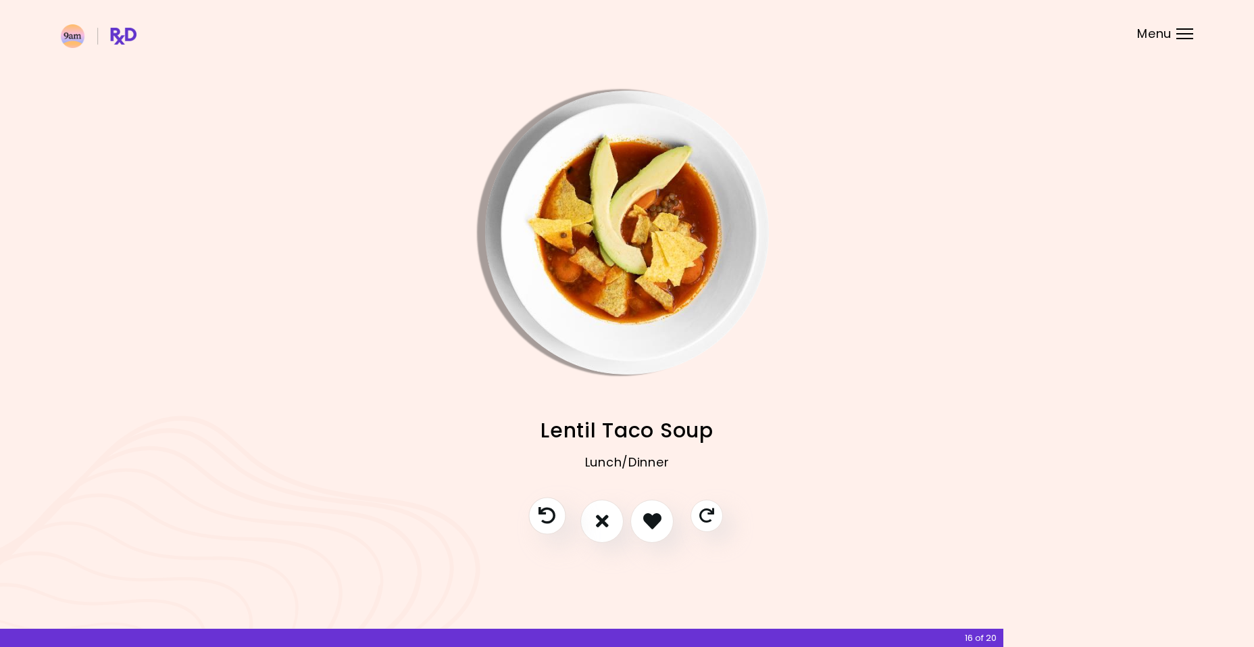
click at [550, 514] on icon "Previous recipe" at bounding box center [547, 515] width 17 height 17
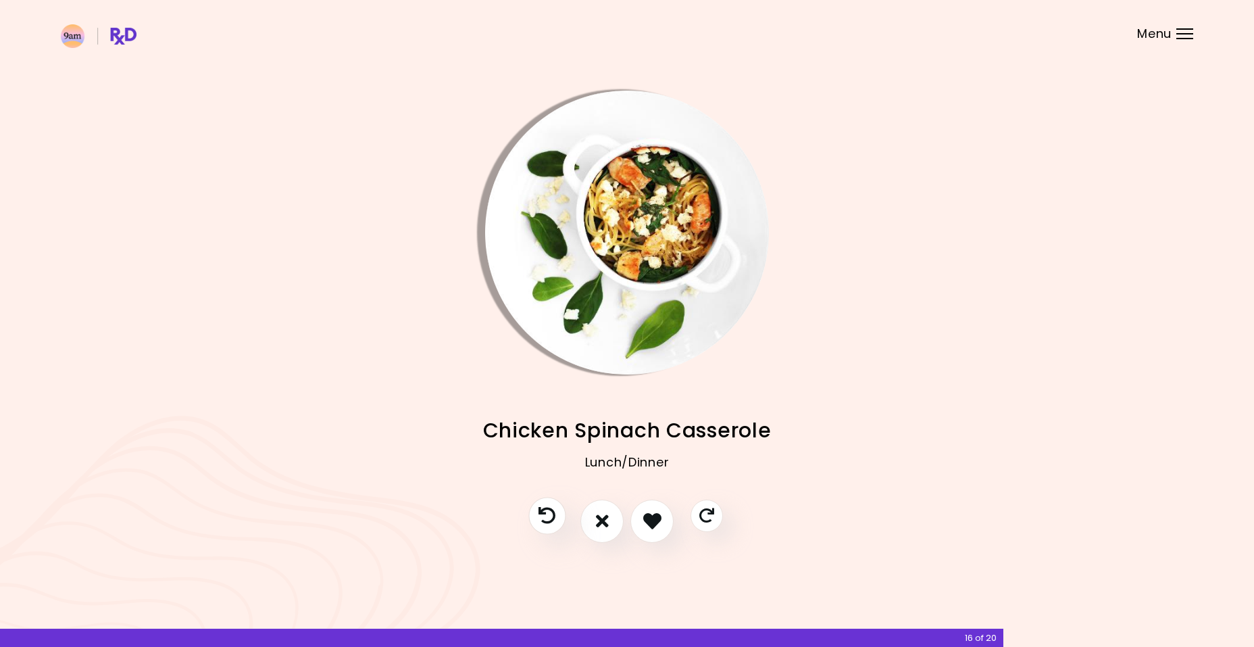
click at [550, 514] on icon "Previous recipe" at bounding box center [547, 515] width 17 height 17
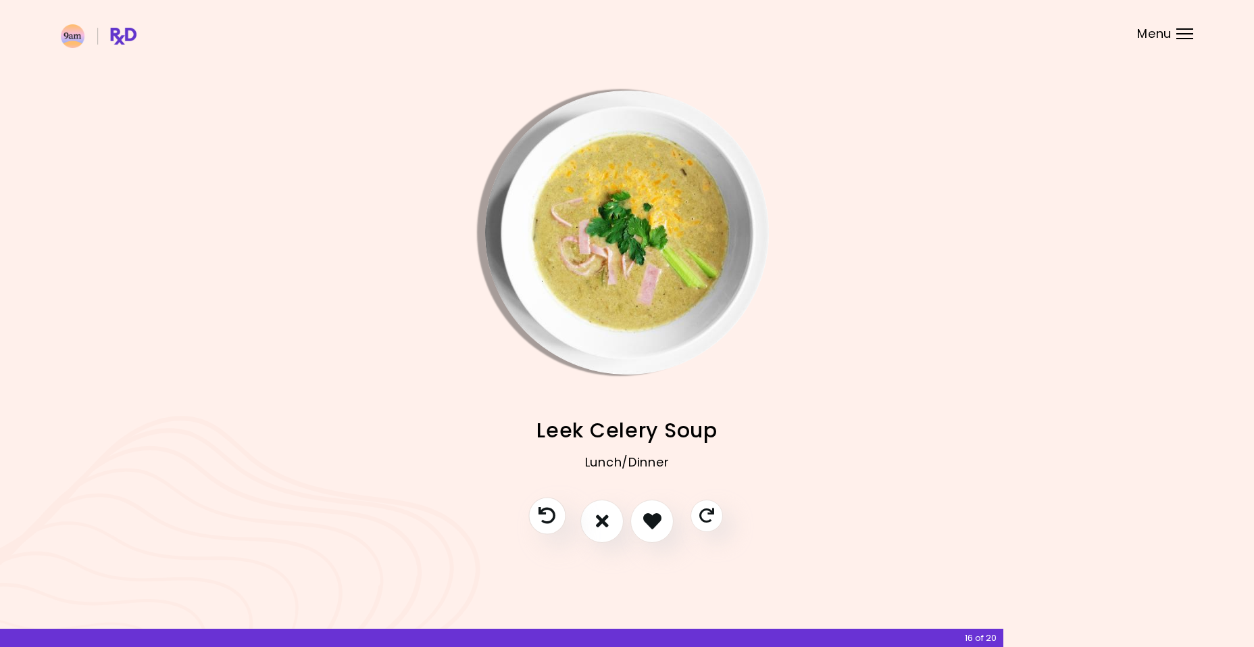
click at [550, 514] on icon "Previous recipe" at bounding box center [547, 515] width 17 height 17
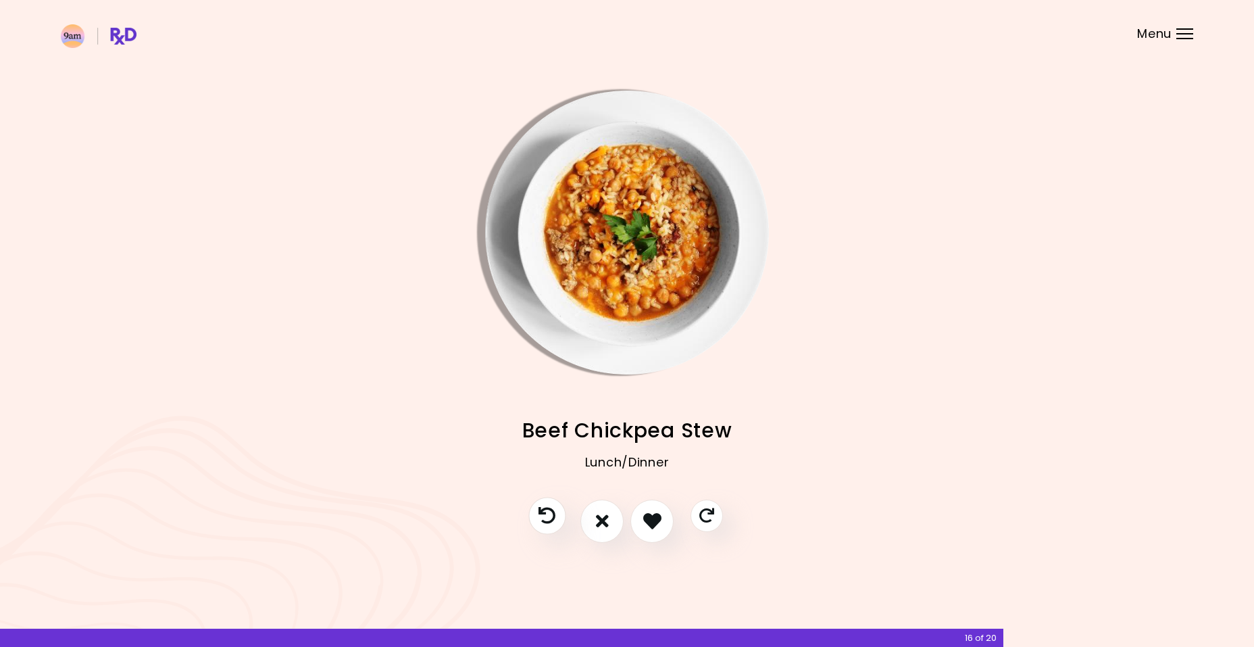
click at [550, 514] on icon "Previous recipe" at bounding box center [547, 515] width 17 height 17
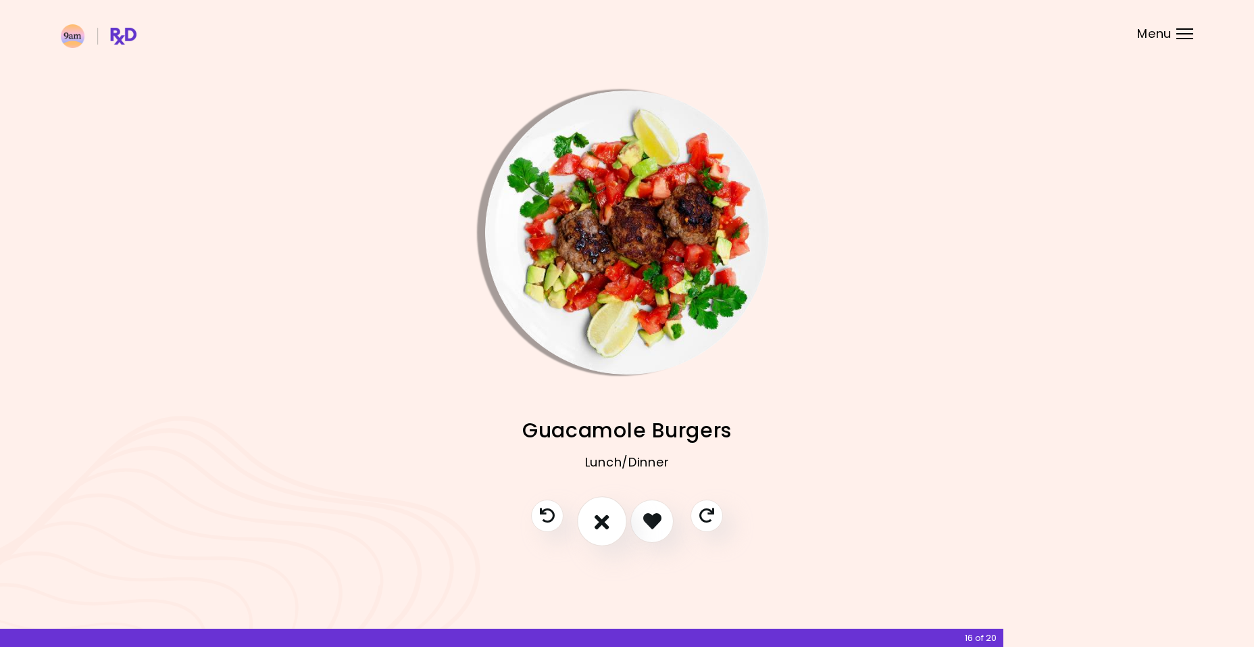
click at [606, 531] on button "I don't like this recipe" at bounding box center [602, 521] width 50 height 50
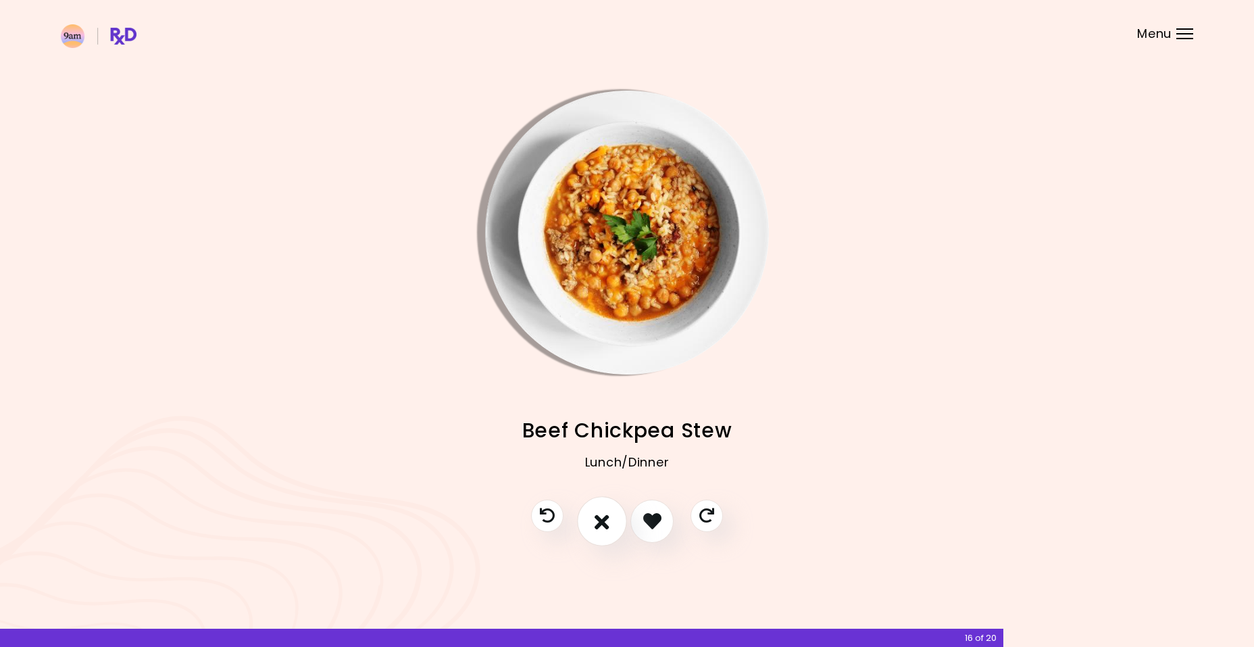
click at [606, 531] on icon "I don't like this recipe" at bounding box center [602, 520] width 15 height 21
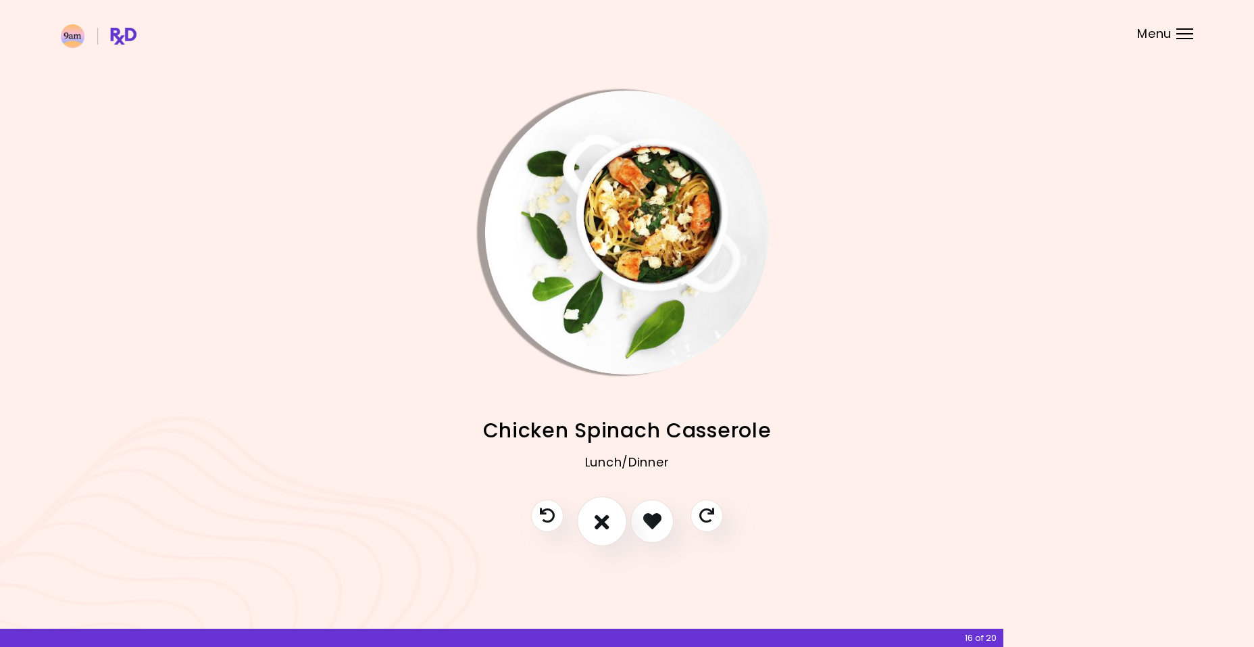
click at [606, 531] on icon "I don't like this recipe" at bounding box center [602, 520] width 15 height 21
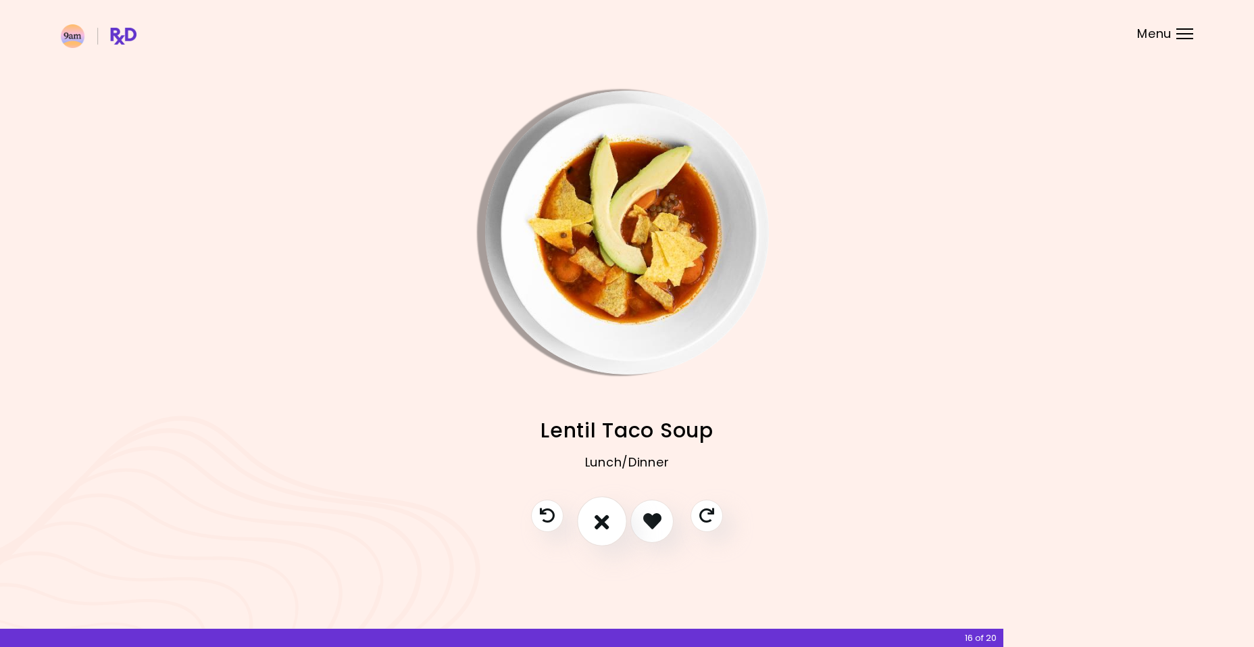
click at [606, 531] on icon "I don't like this recipe" at bounding box center [602, 520] width 15 height 21
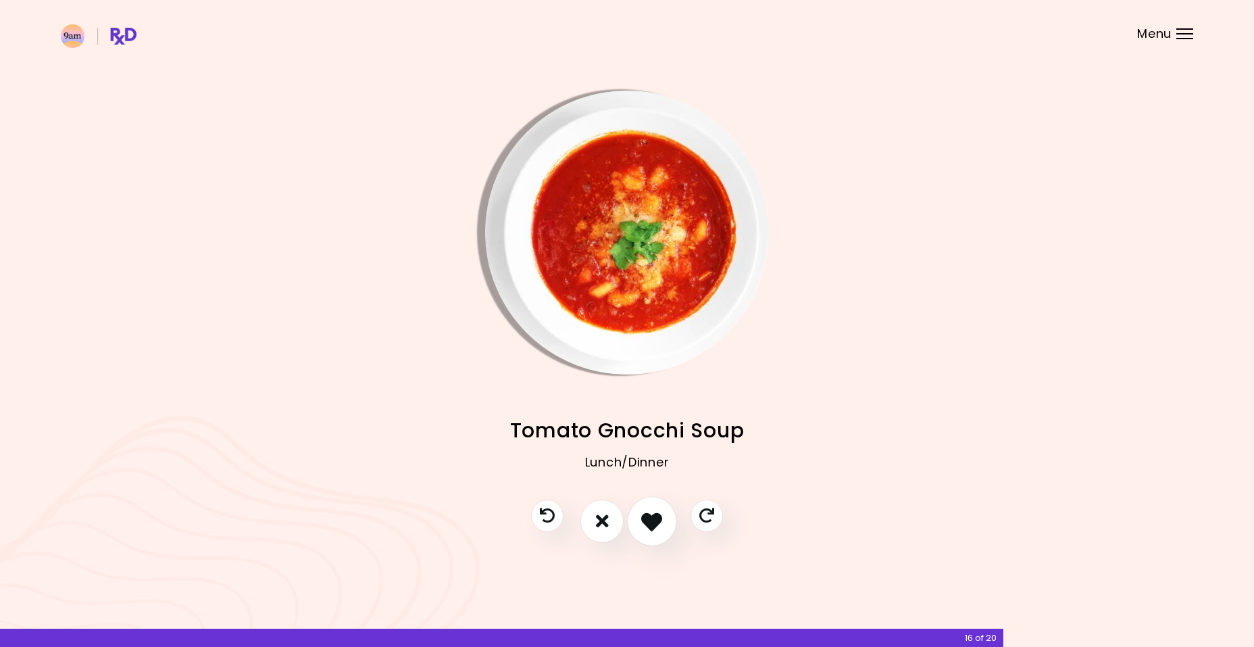
click at [656, 524] on icon "I like this recipe" at bounding box center [651, 520] width 21 height 21
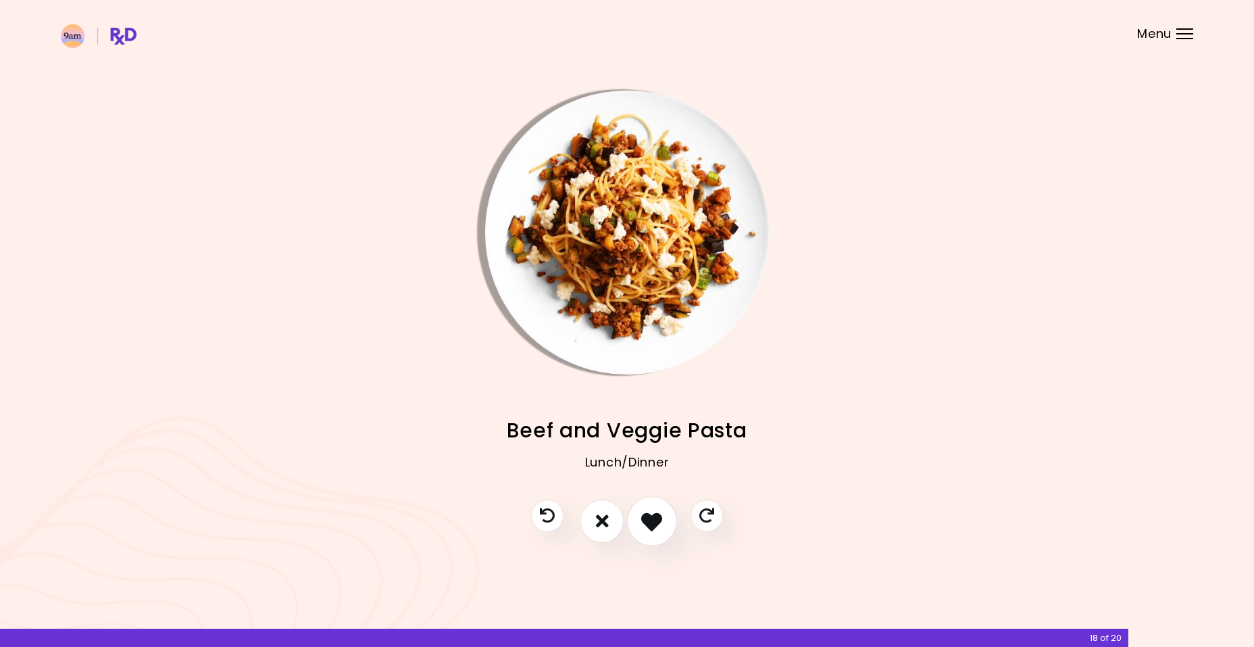
click at [656, 524] on icon "I like this recipe" at bounding box center [651, 520] width 21 height 21
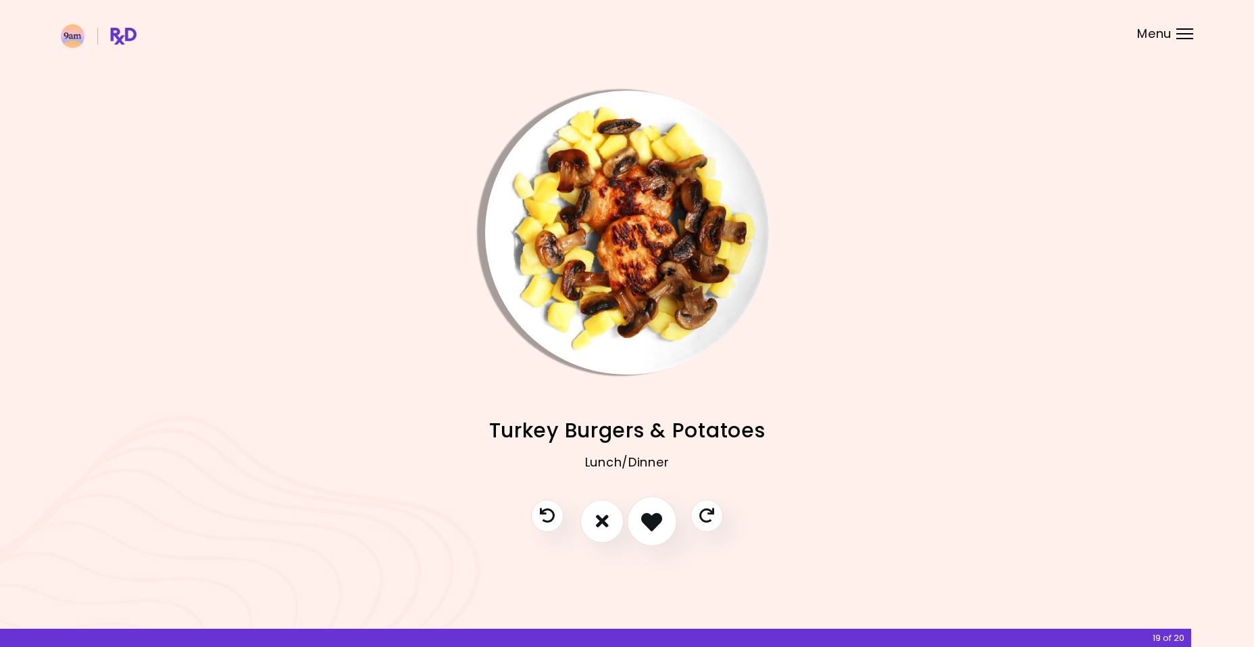
click at [656, 524] on icon "I like this recipe" at bounding box center [651, 520] width 21 height 21
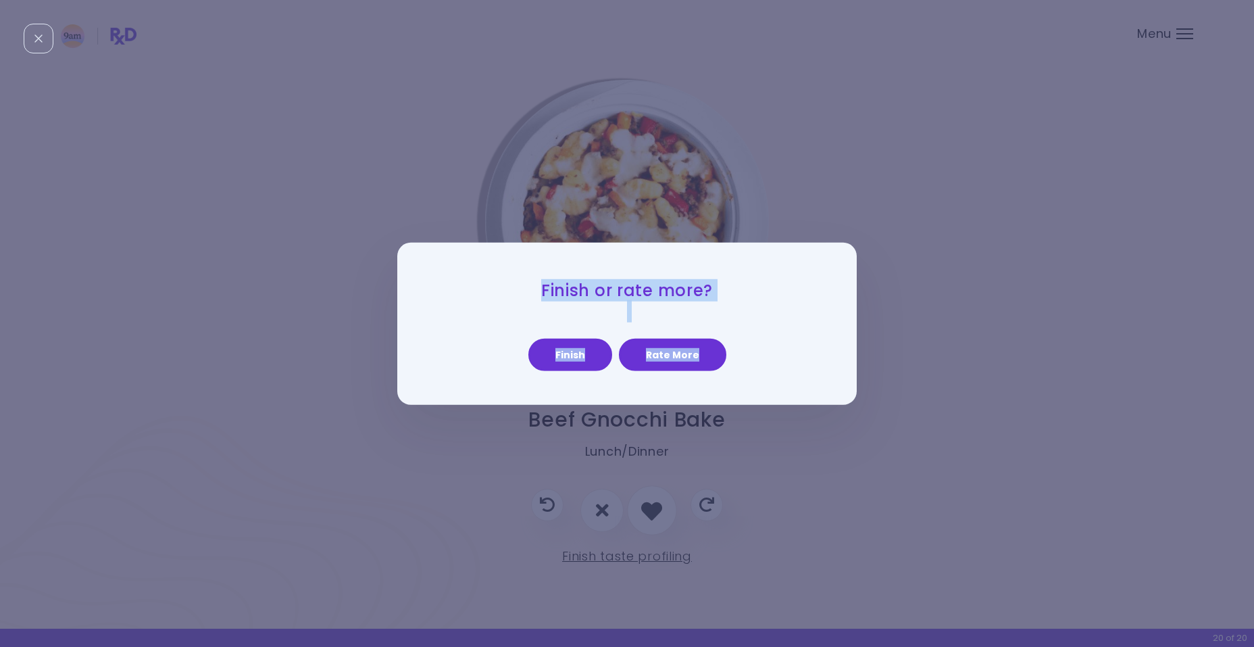
click at [656, 524] on div "Finish or rate more? Finish Rate More" at bounding box center [627, 323] width 1254 height 647
click at [586, 353] on button "Finish" at bounding box center [570, 355] width 84 height 32
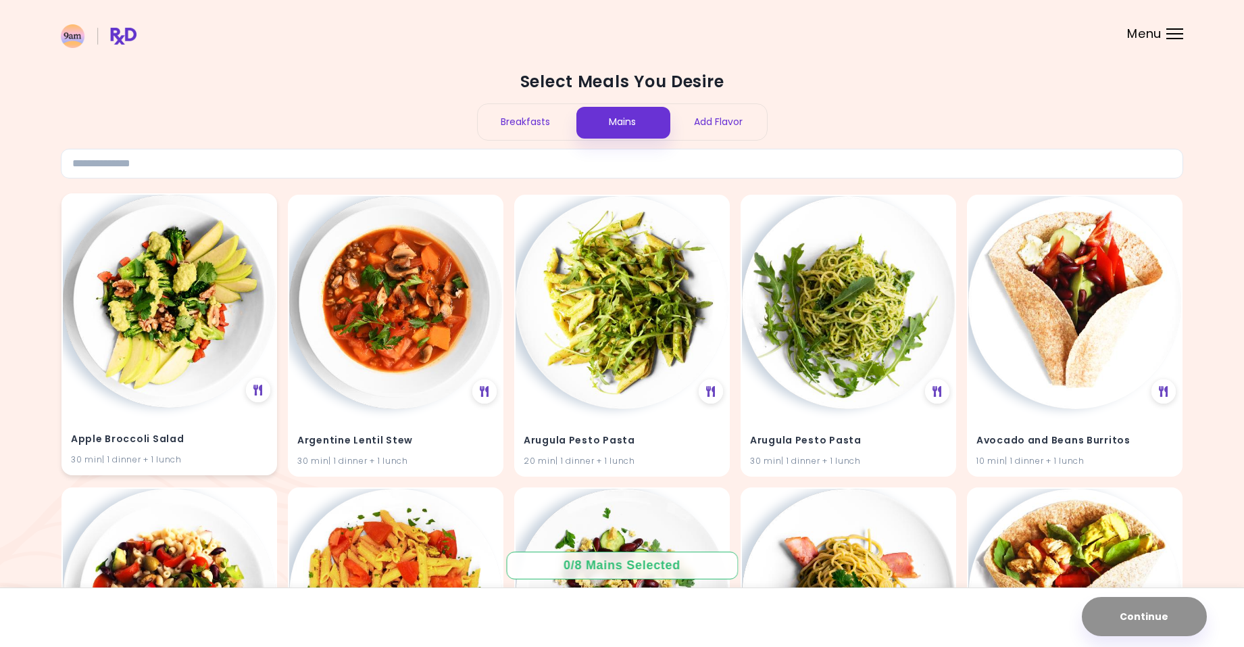
click at [189, 280] on img at bounding box center [169, 301] width 213 height 213
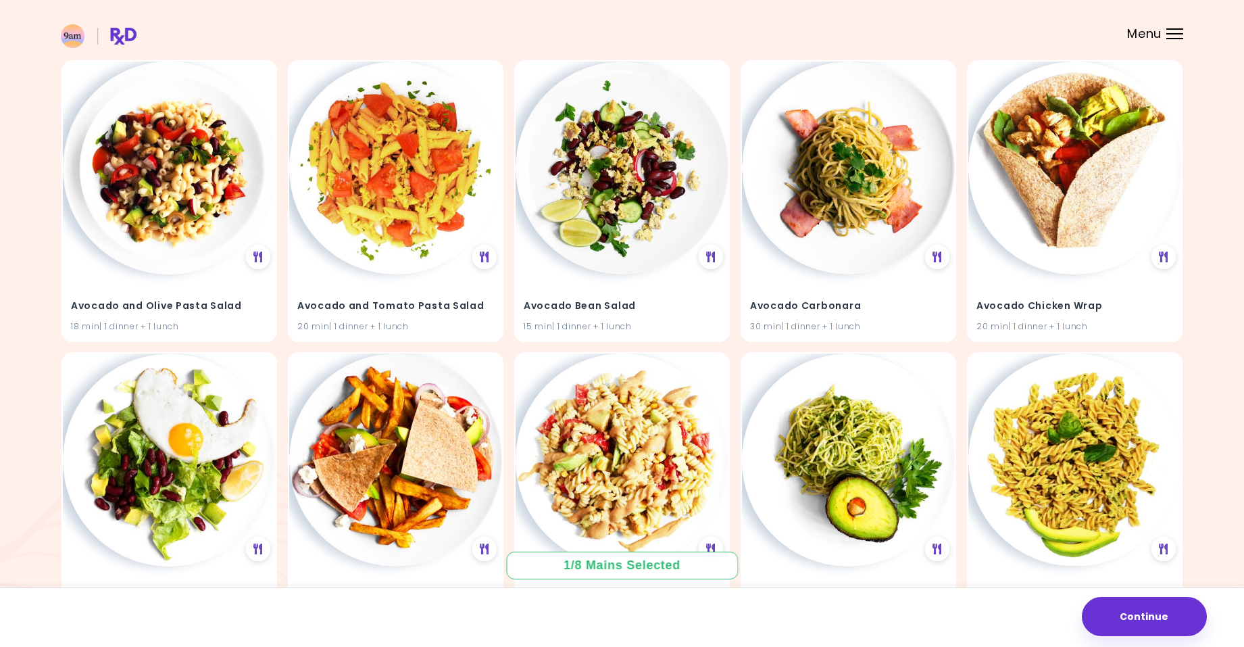
scroll to position [423, 0]
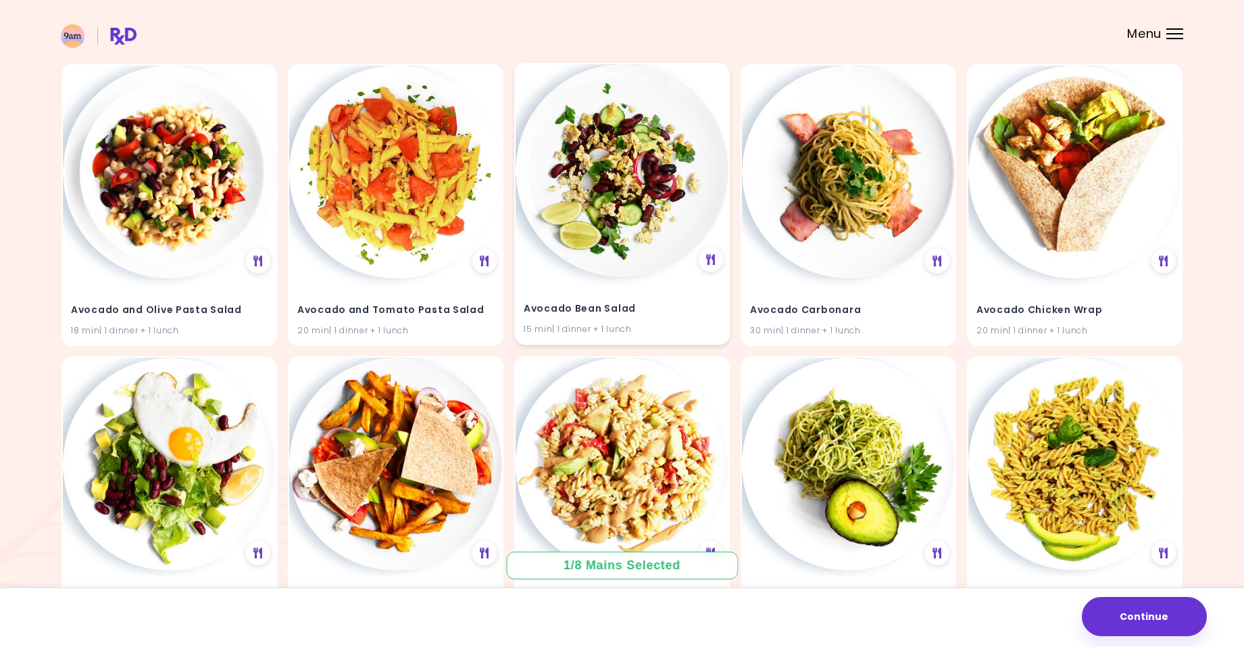
click at [656, 190] on img at bounding box center [622, 170] width 213 height 213
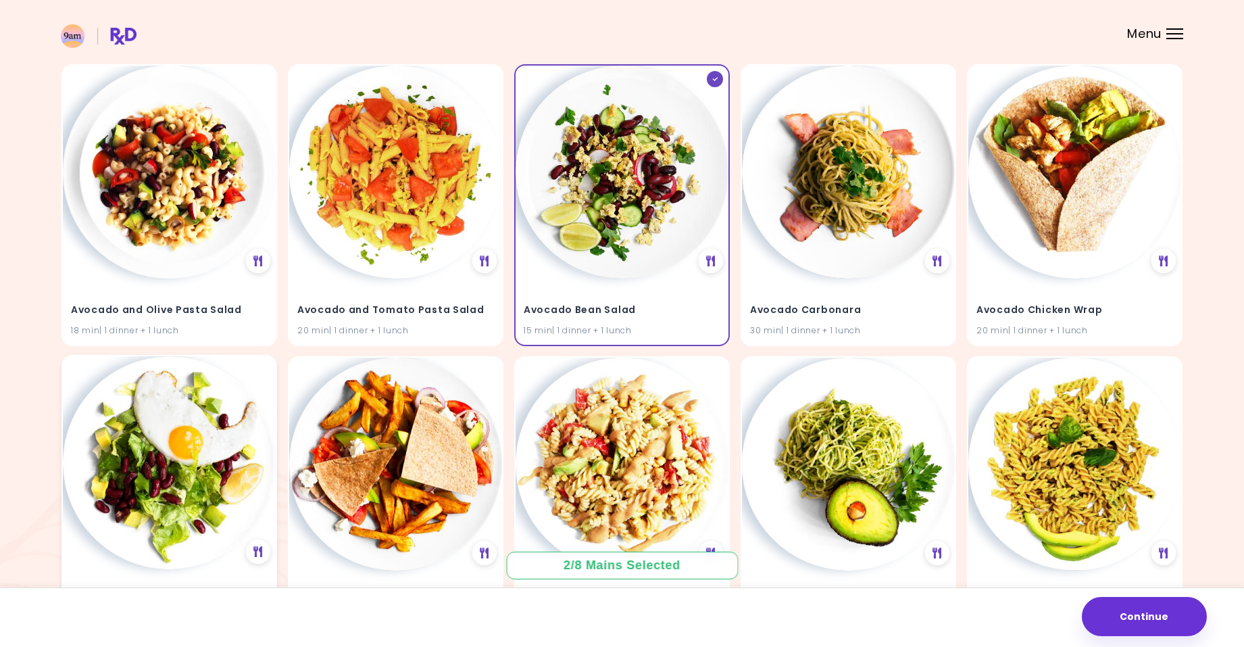
click at [172, 505] on img at bounding box center [169, 462] width 213 height 213
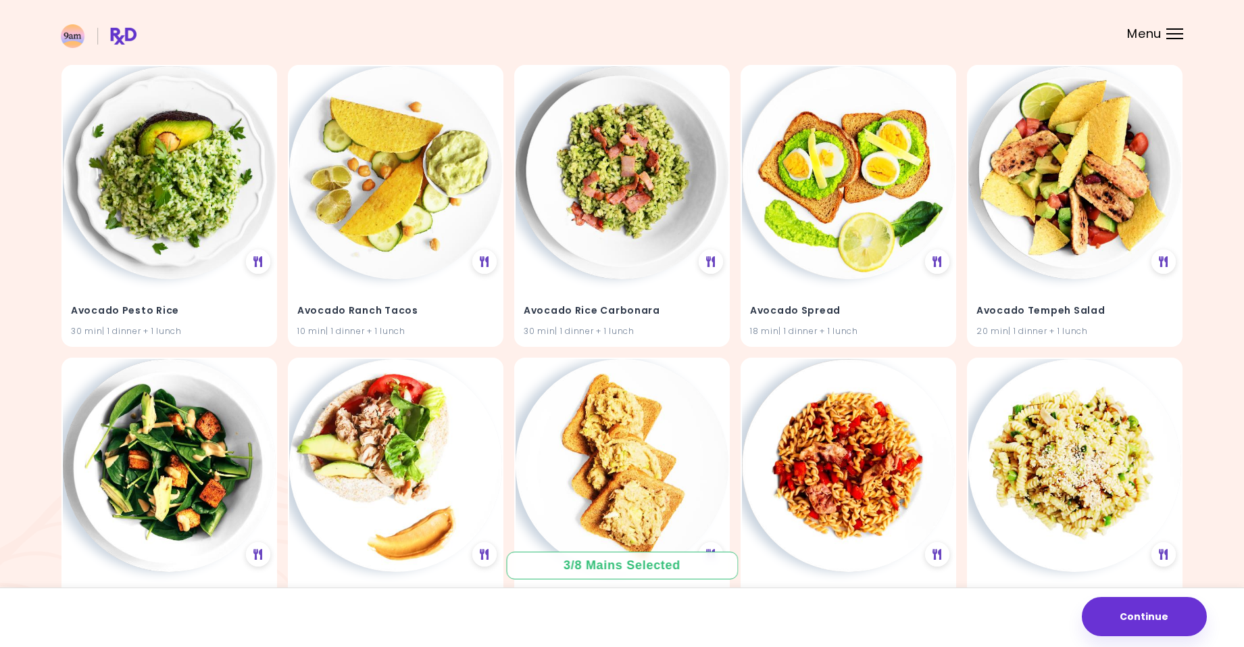
scroll to position [978, 0]
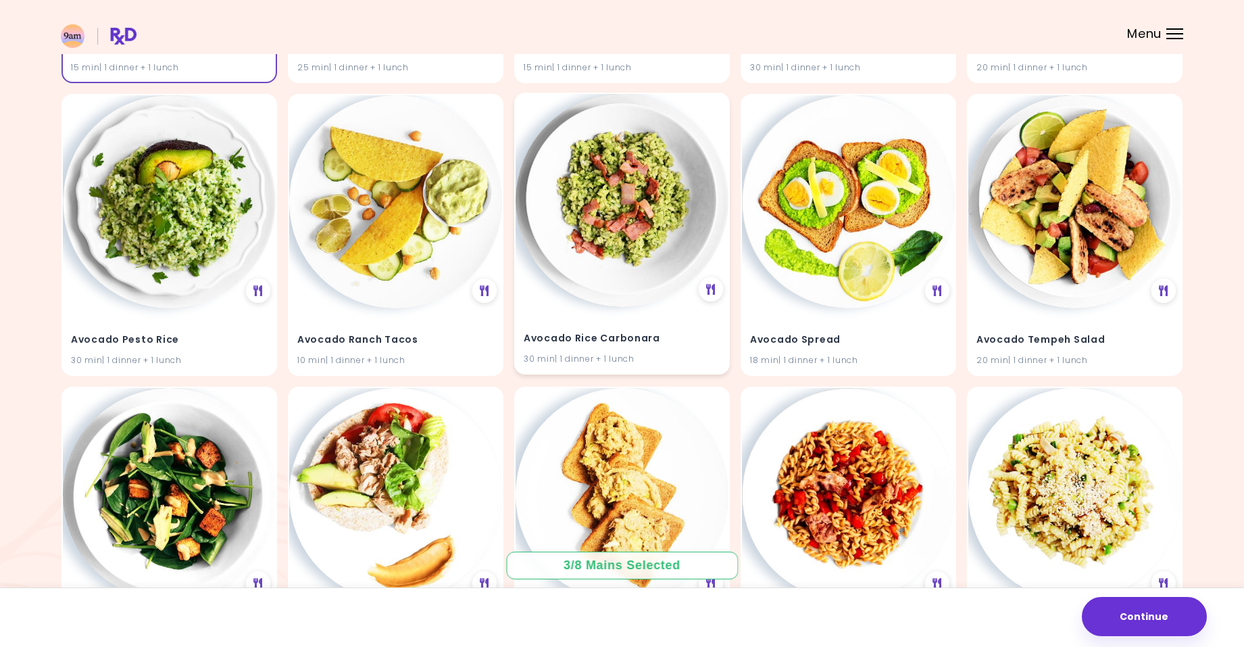
click at [651, 171] on img at bounding box center [622, 200] width 213 height 213
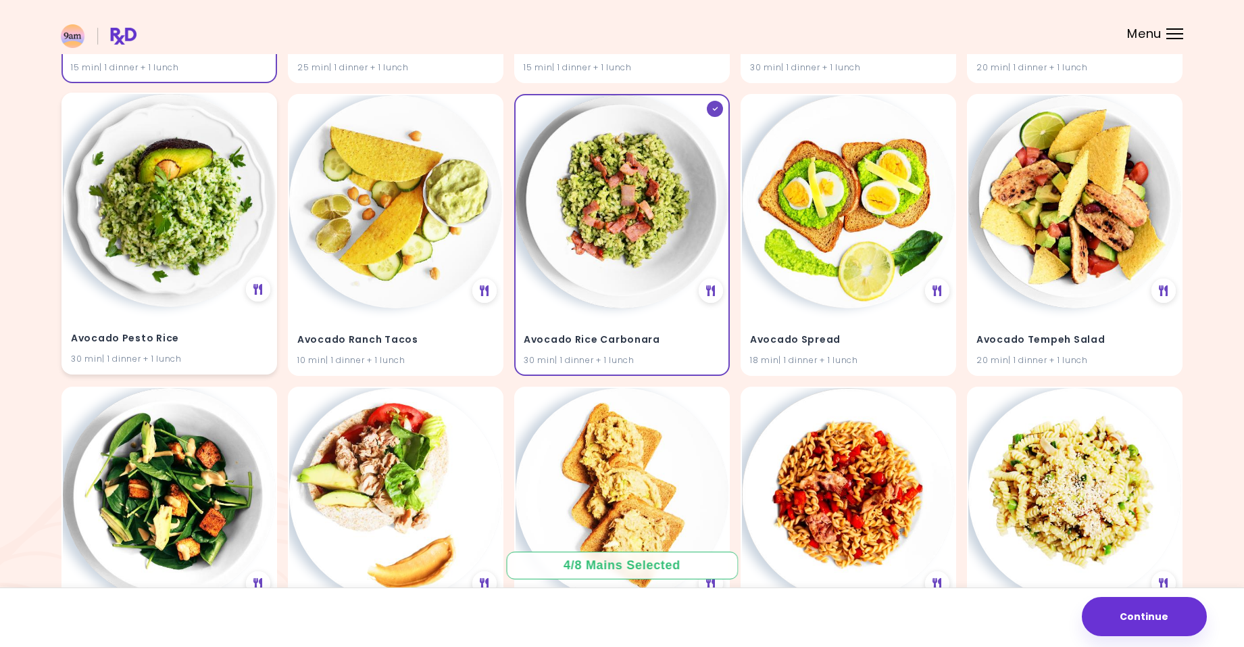
drag, startPoint x: 212, startPoint y: 212, endPoint x: 211, endPoint y: 239, distance: 26.4
click at [213, 212] on img at bounding box center [169, 200] width 213 height 213
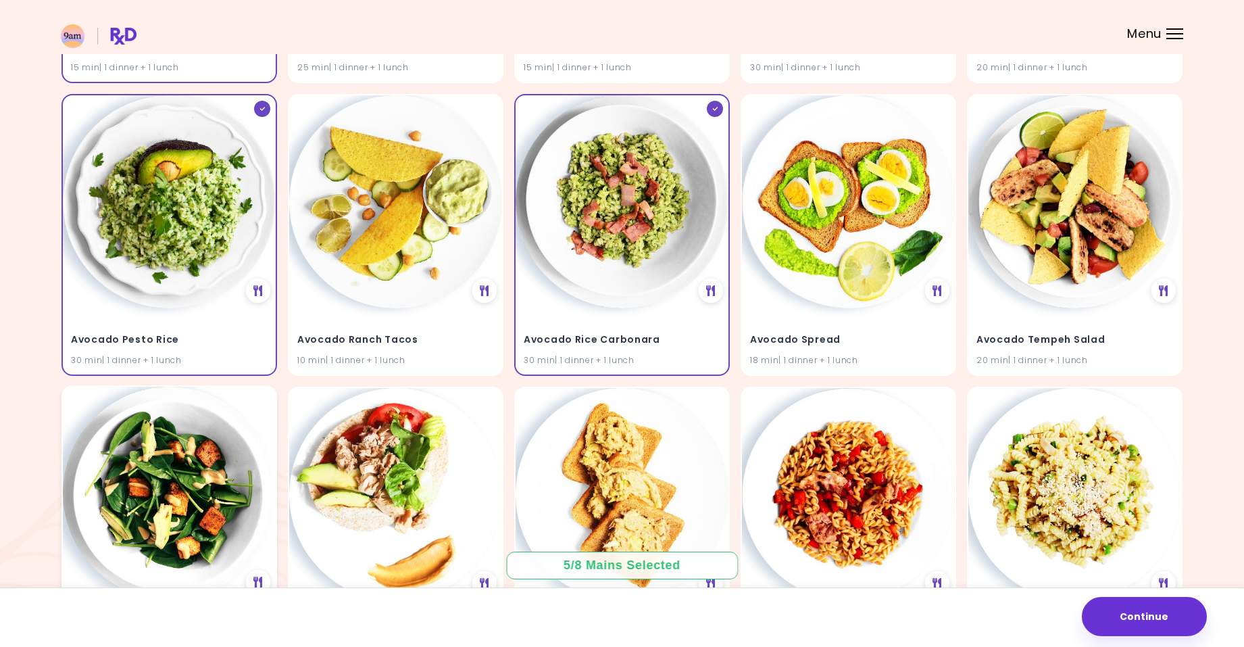
click at [183, 495] on img at bounding box center [169, 493] width 213 height 213
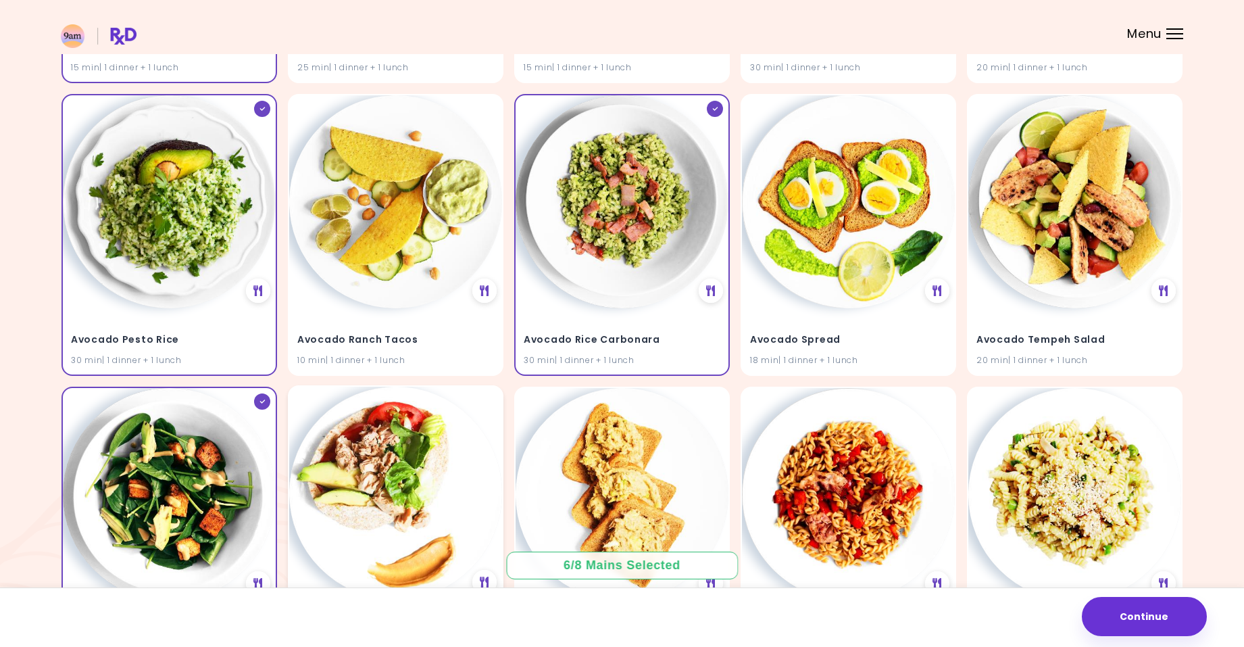
click at [342, 503] on img at bounding box center [395, 493] width 213 height 213
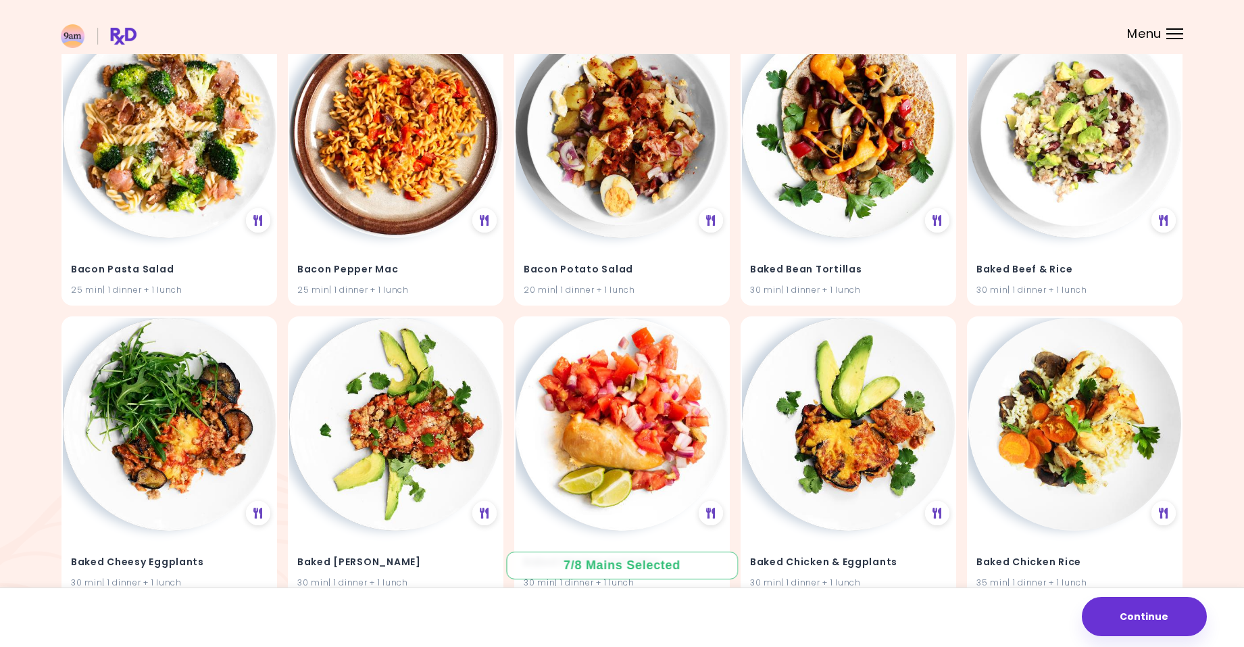
scroll to position [1625, 0]
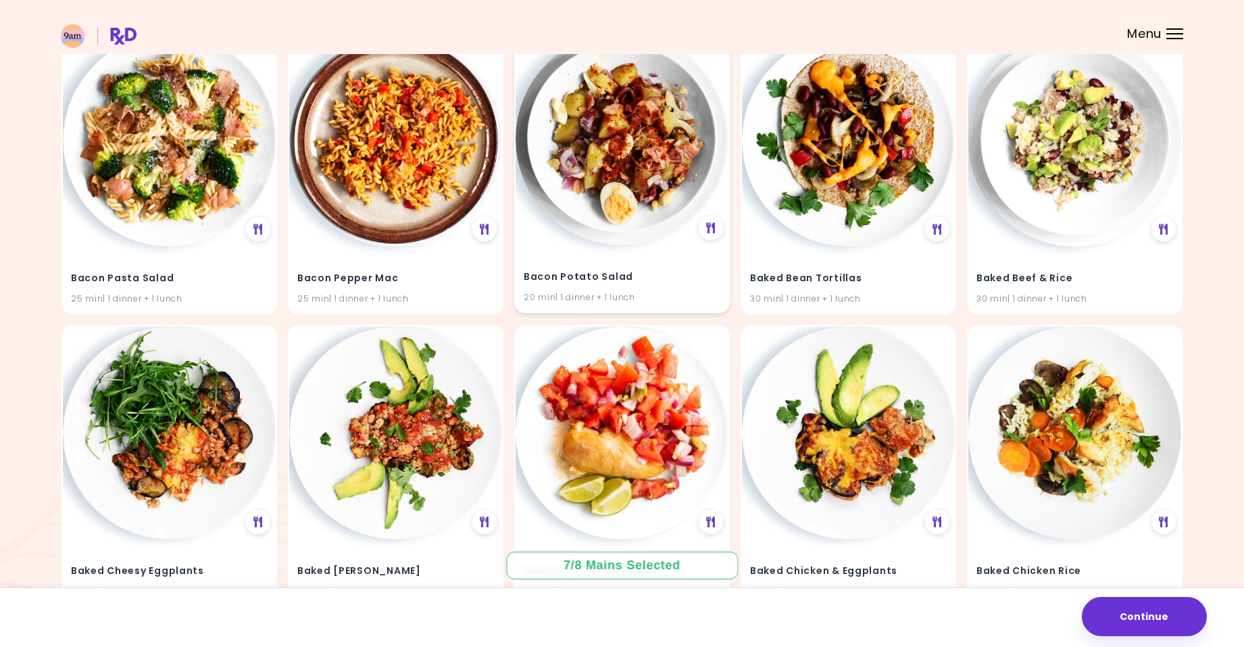
click at [641, 199] on img at bounding box center [622, 138] width 213 height 213
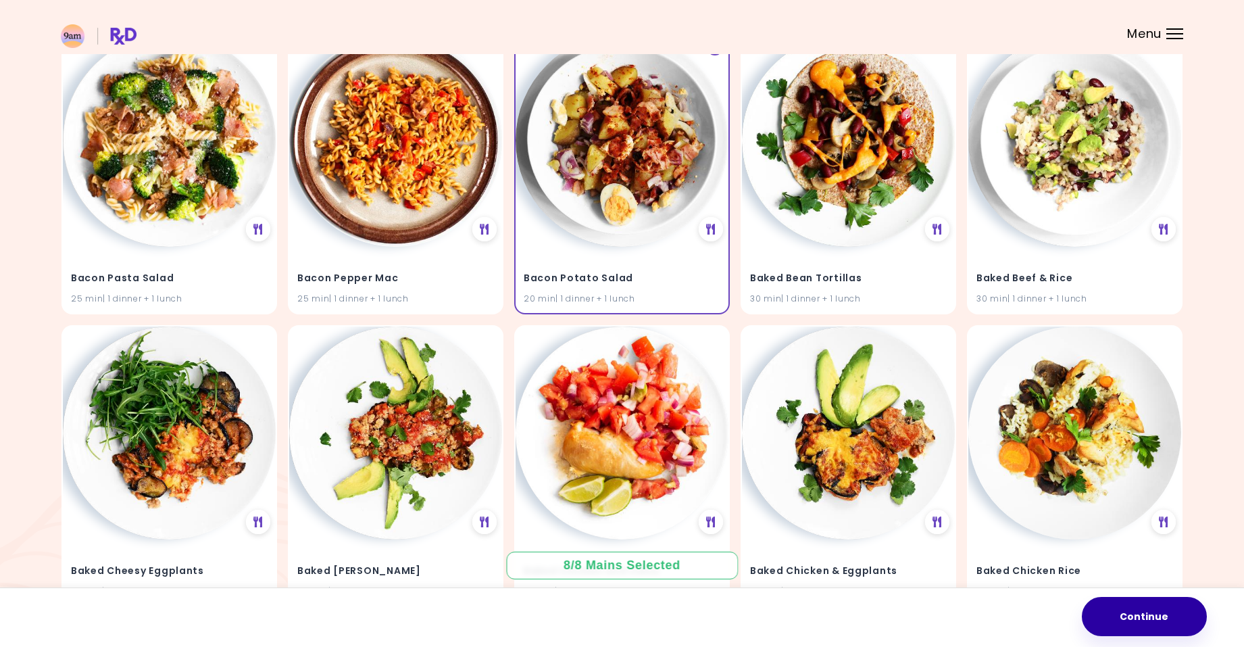
click at [1137, 613] on button "Continue" at bounding box center [1144, 616] width 125 height 39
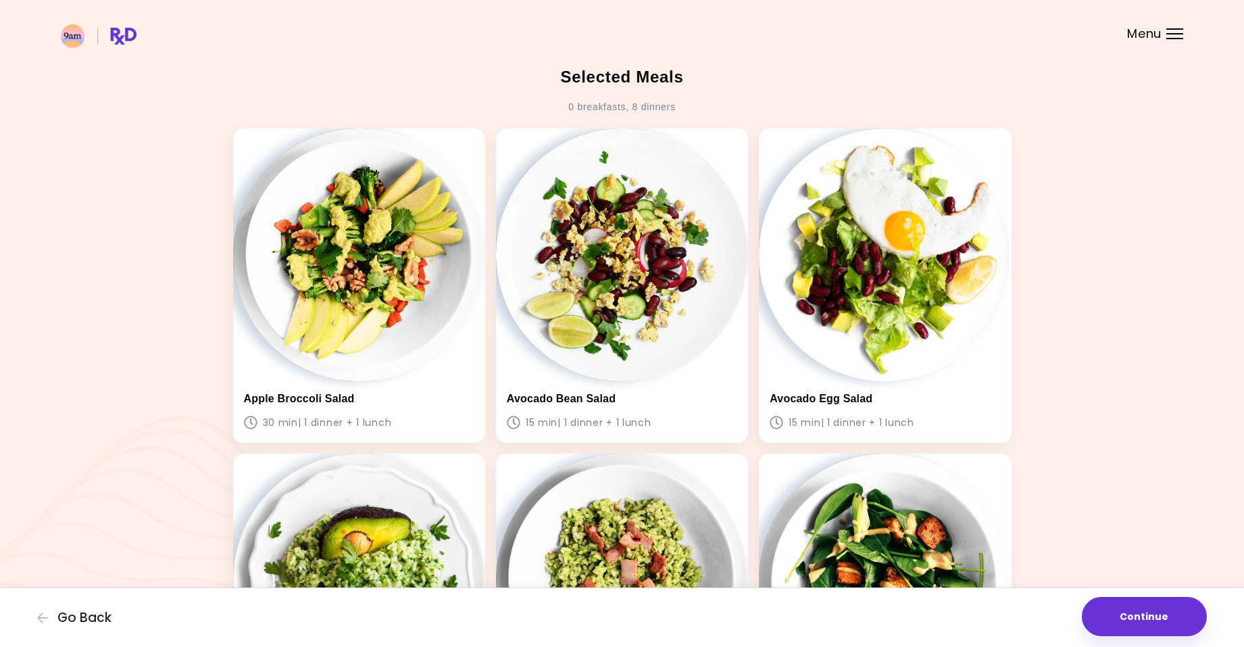
click at [1165, 616] on button "Continue" at bounding box center [1144, 616] width 125 height 39
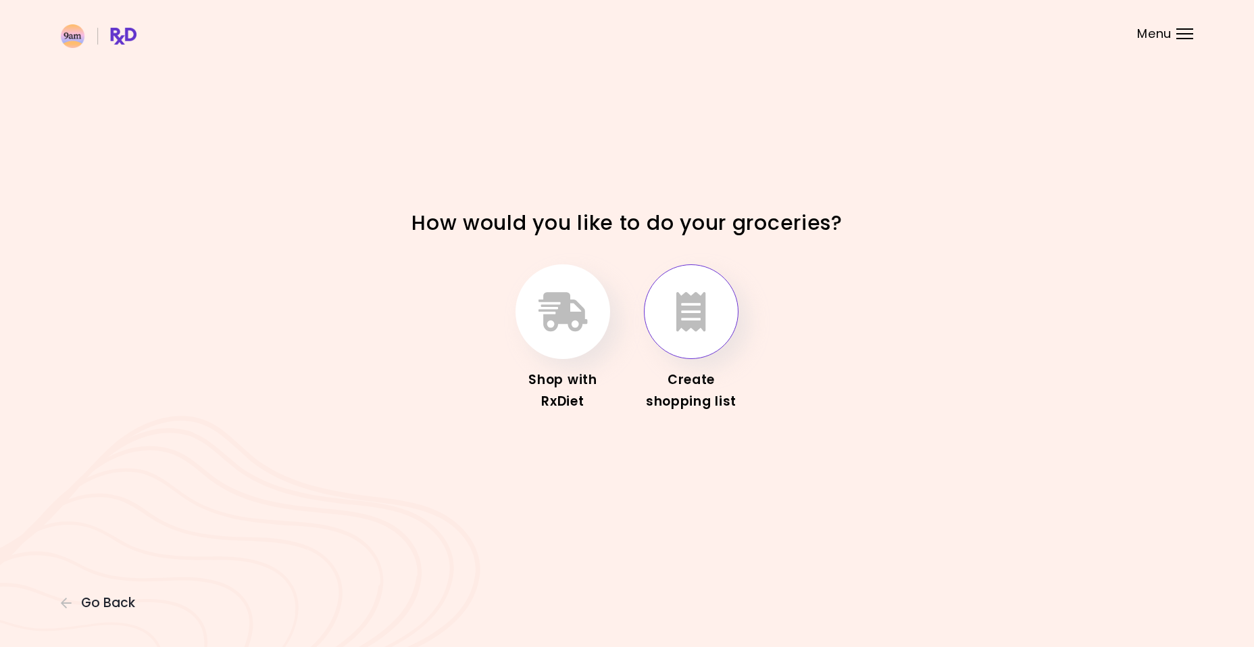
click at [708, 301] on button "button" at bounding box center [691, 311] width 95 height 95
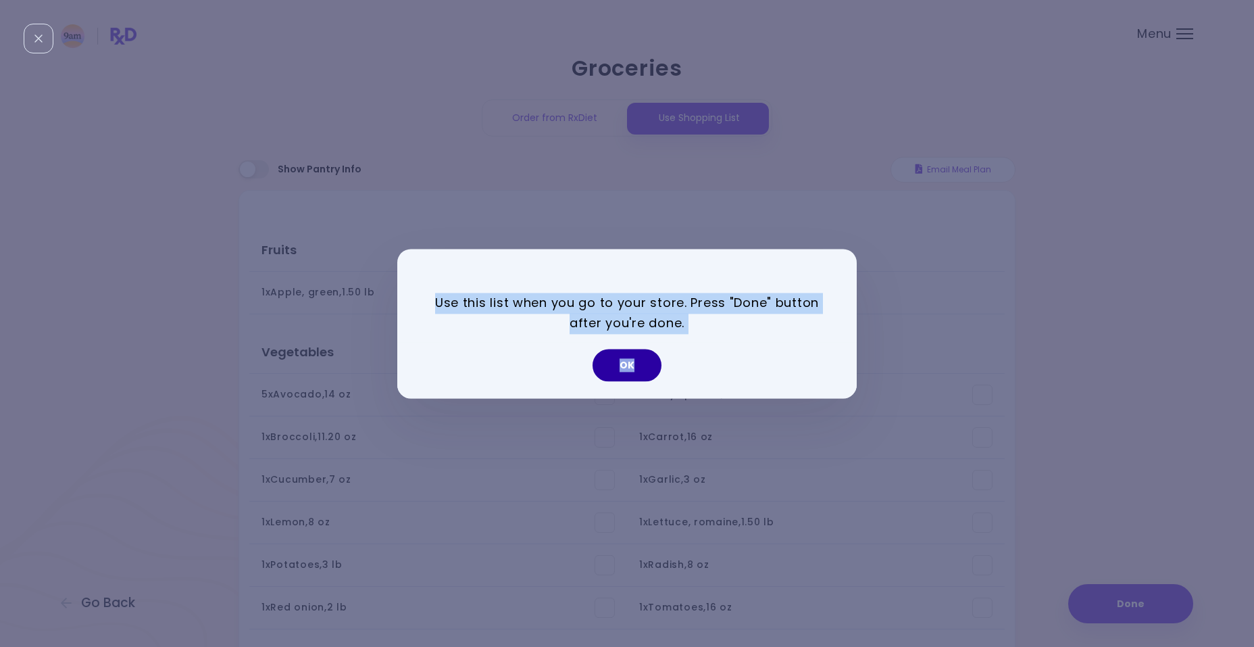
click at [635, 360] on button "OK" at bounding box center [627, 365] width 69 height 32
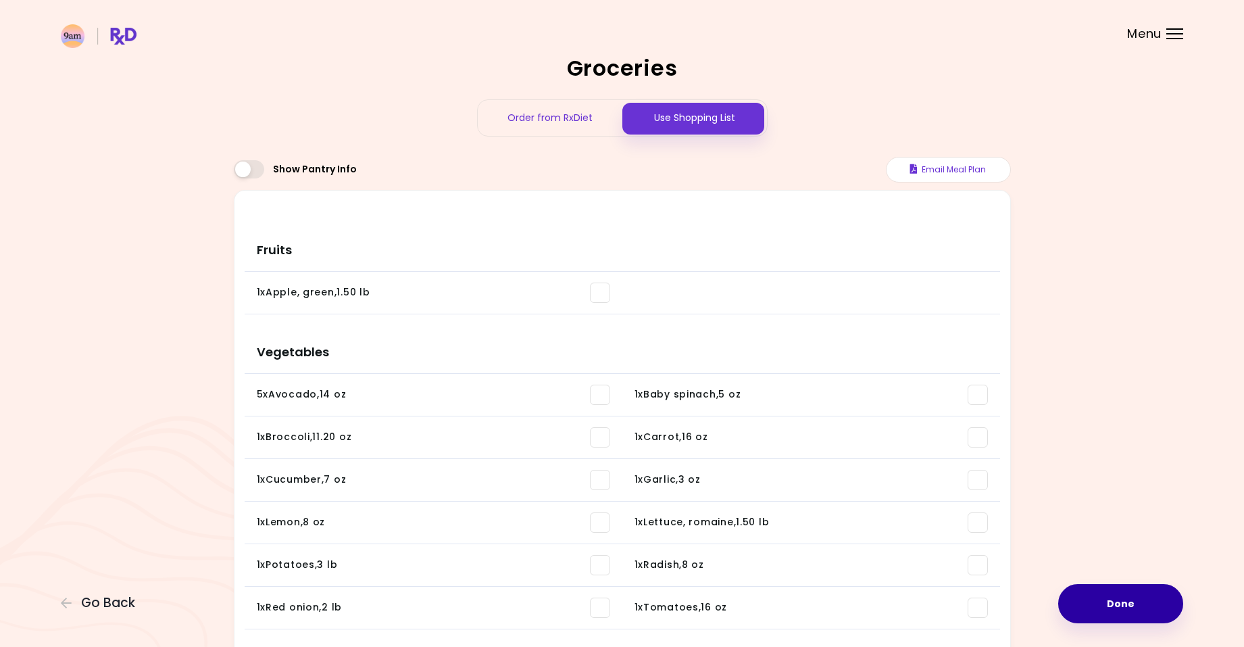
click at [1098, 620] on button "Done" at bounding box center [1120, 603] width 125 height 39
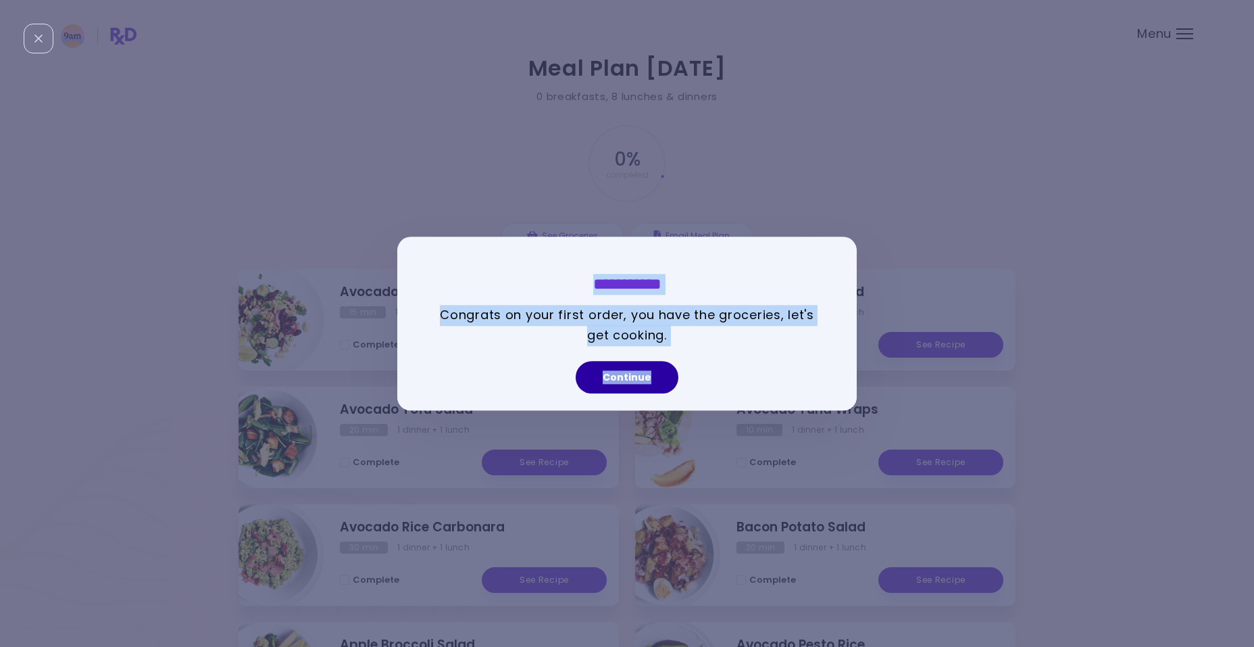
click at [633, 378] on button "Continue" at bounding box center [627, 377] width 103 height 32
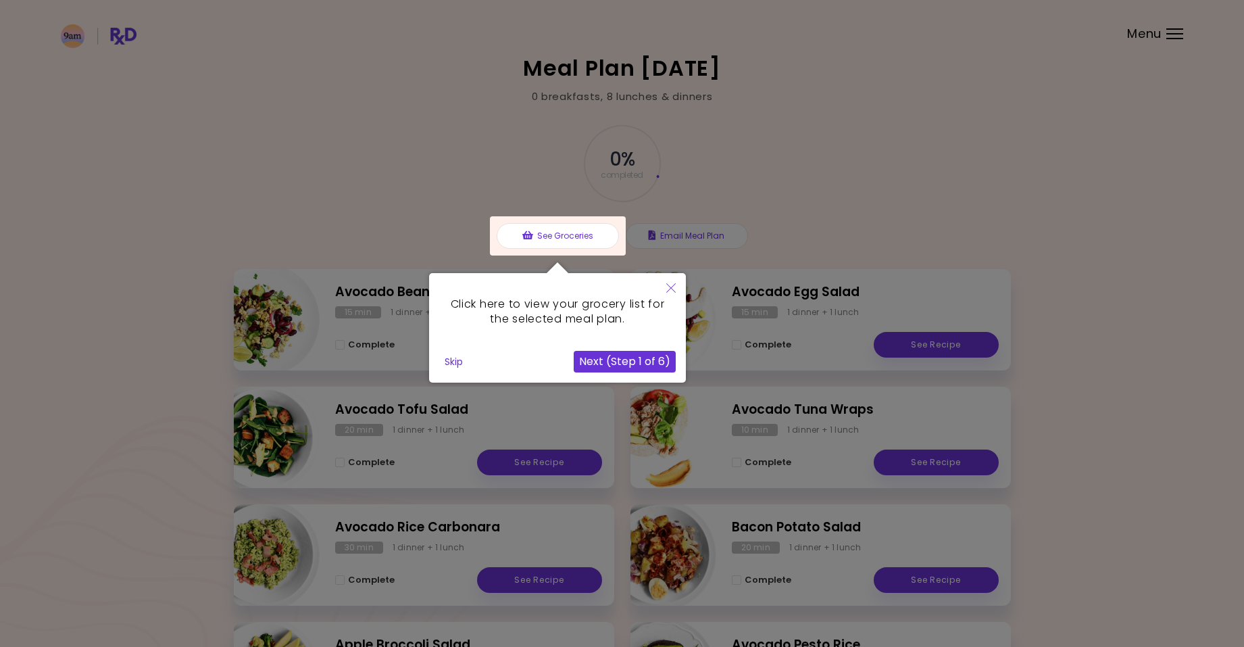
click at [638, 362] on button "Next (Step 1 of 6)" at bounding box center [625, 362] width 102 height 22
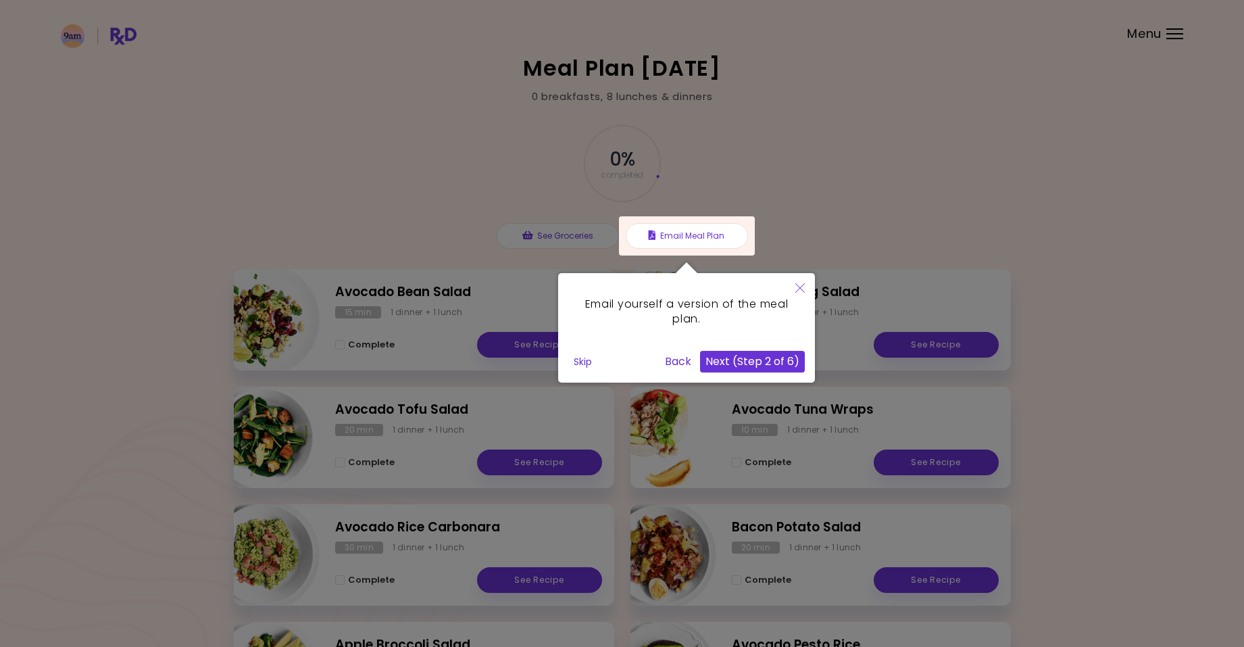
click at [695, 233] on div at bounding box center [687, 235] width 136 height 39
click at [588, 364] on button "Skip" at bounding box center [582, 361] width 29 height 20
